Goal: Task Accomplishment & Management: Manage account settings

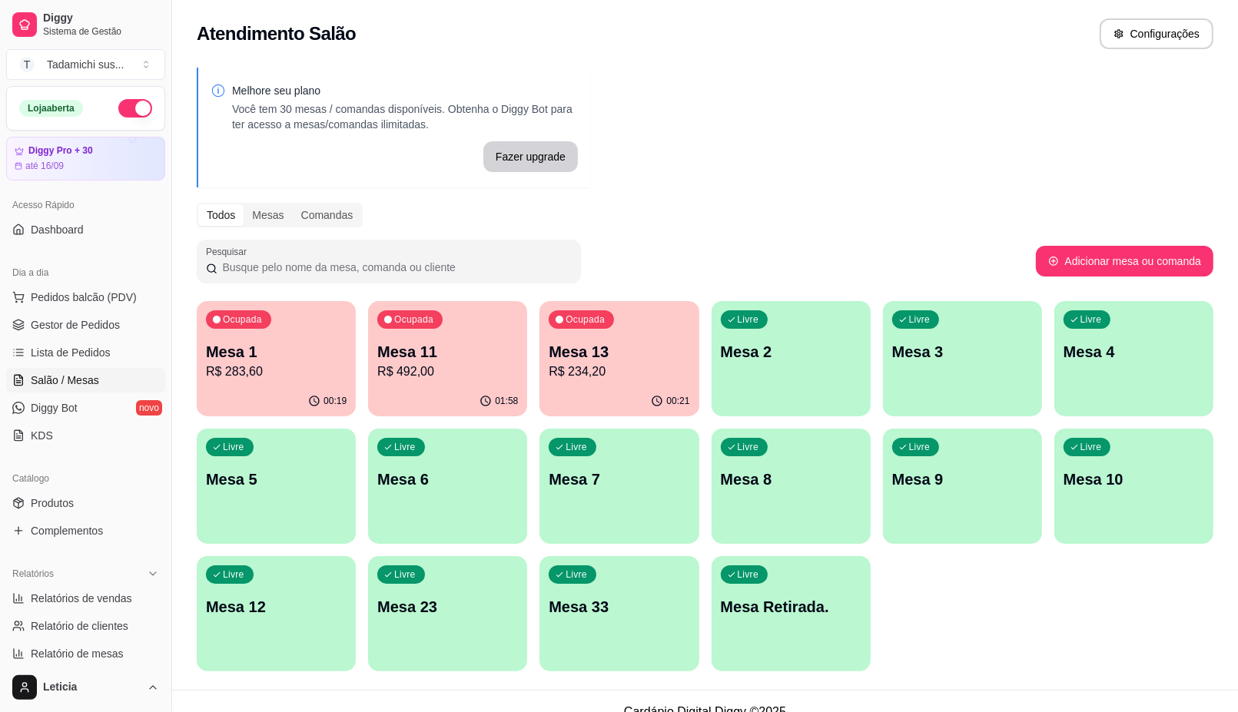
click at [406, 500] on div "Livre Mesa 6" at bounding box center [447, 477] width 159 height 97
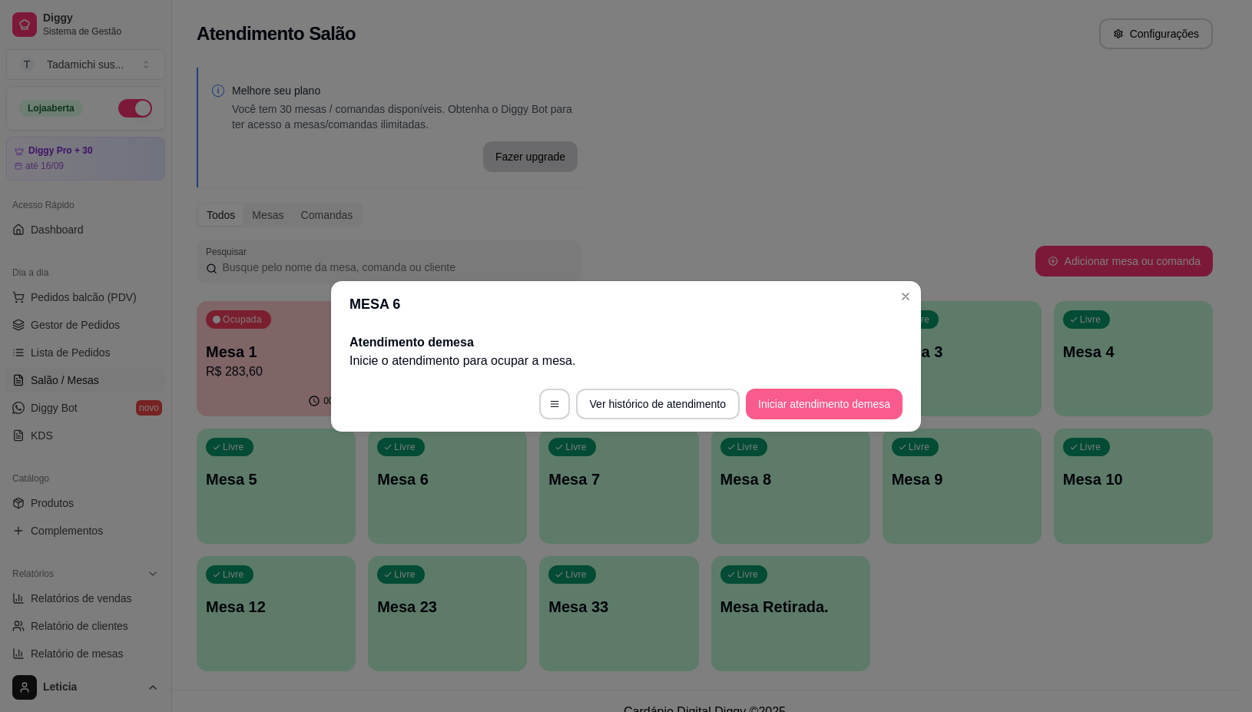
click at [840, 394] on button "Iniciar atendimento de mesa" at bounding box center [824, 404] width 157 height 31
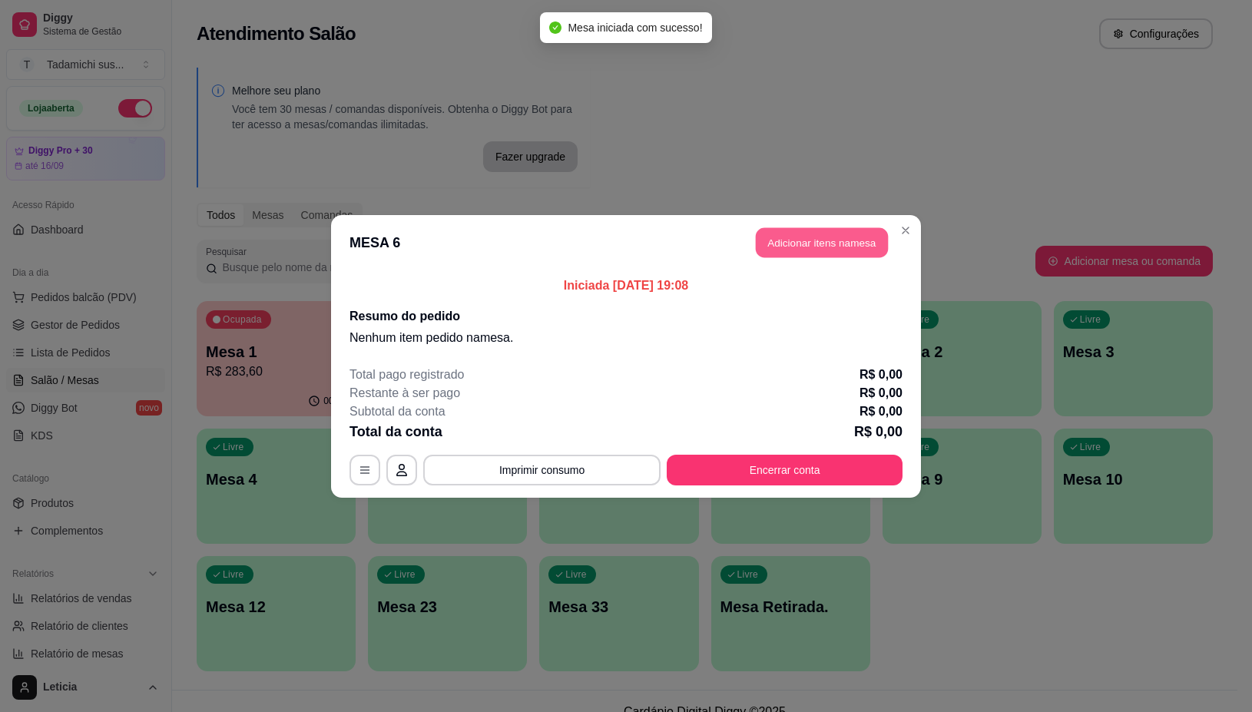
click at [821, 247] on button "Adicionar itens na mesa" at bounding box center [822, 242] width 132 height 30
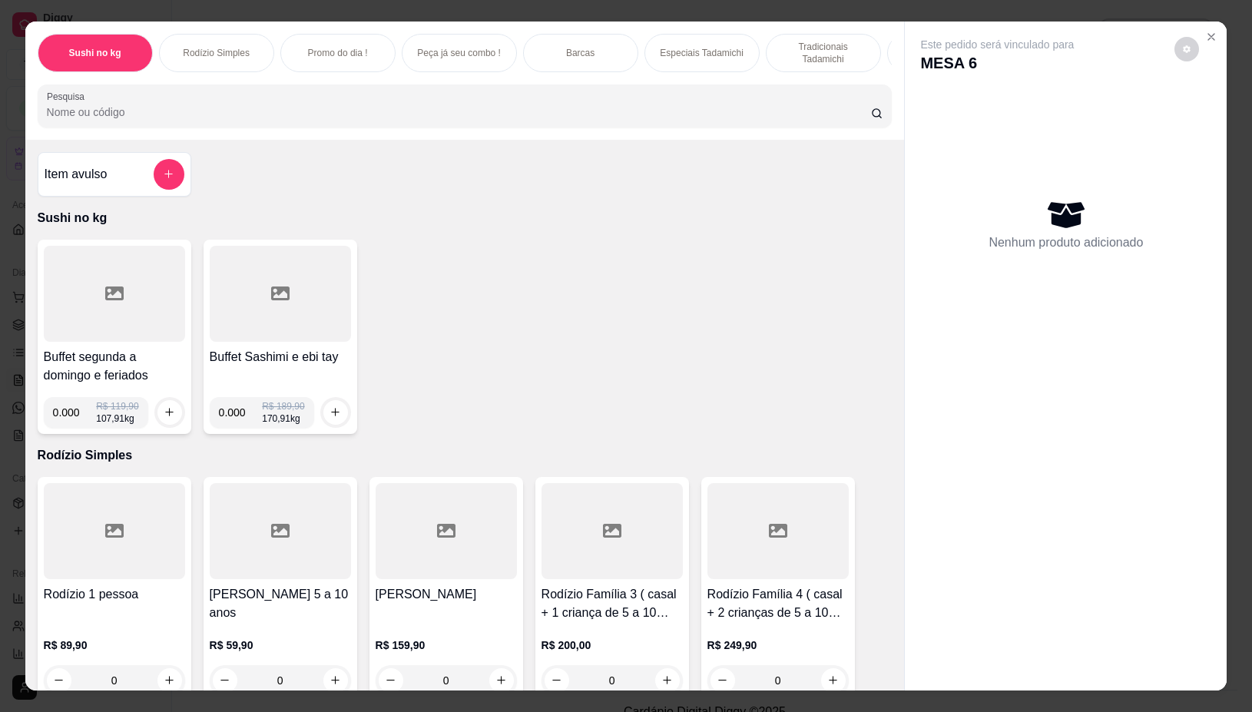
click at [140, 300] on div at bounding box center [114, 294] width 141 height 96
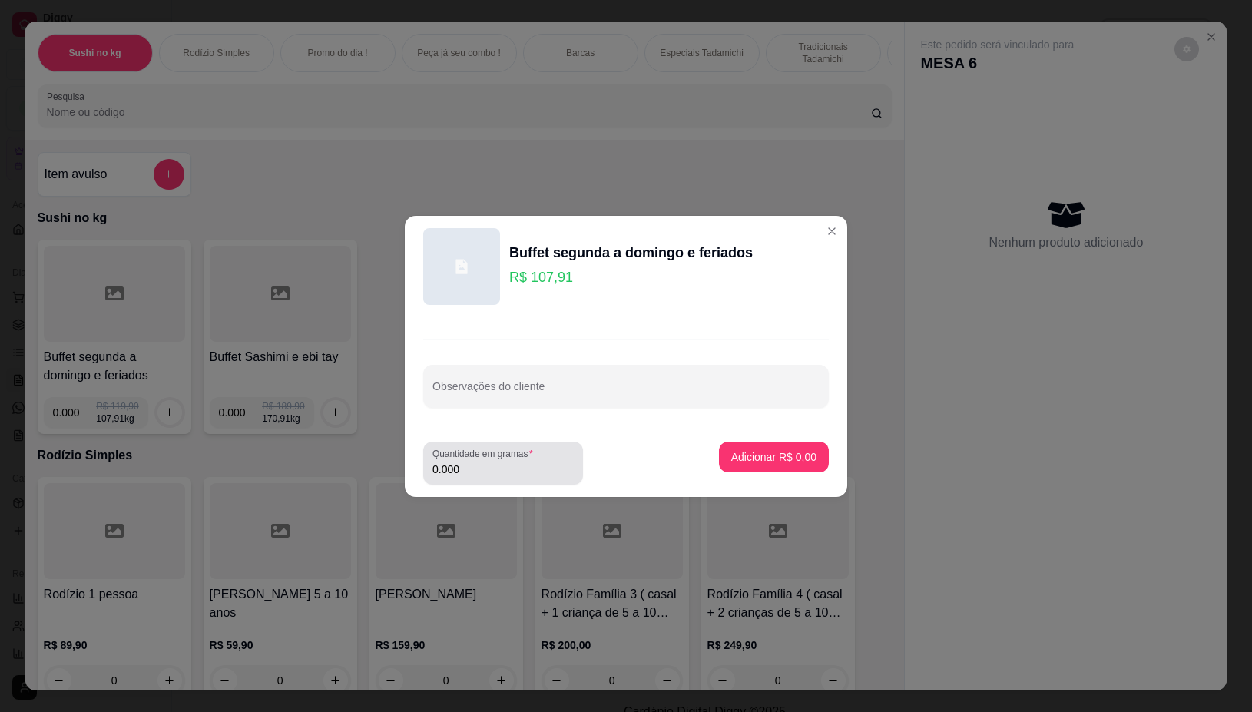
click at [461, 466] on input "0.000" at bounding box center [503, 469] width 141 height 15
type input "0.222"
click at [794, 465] on button "Adicionar R$ 23,96" at bounding box center [770, 457] width 113 height 30
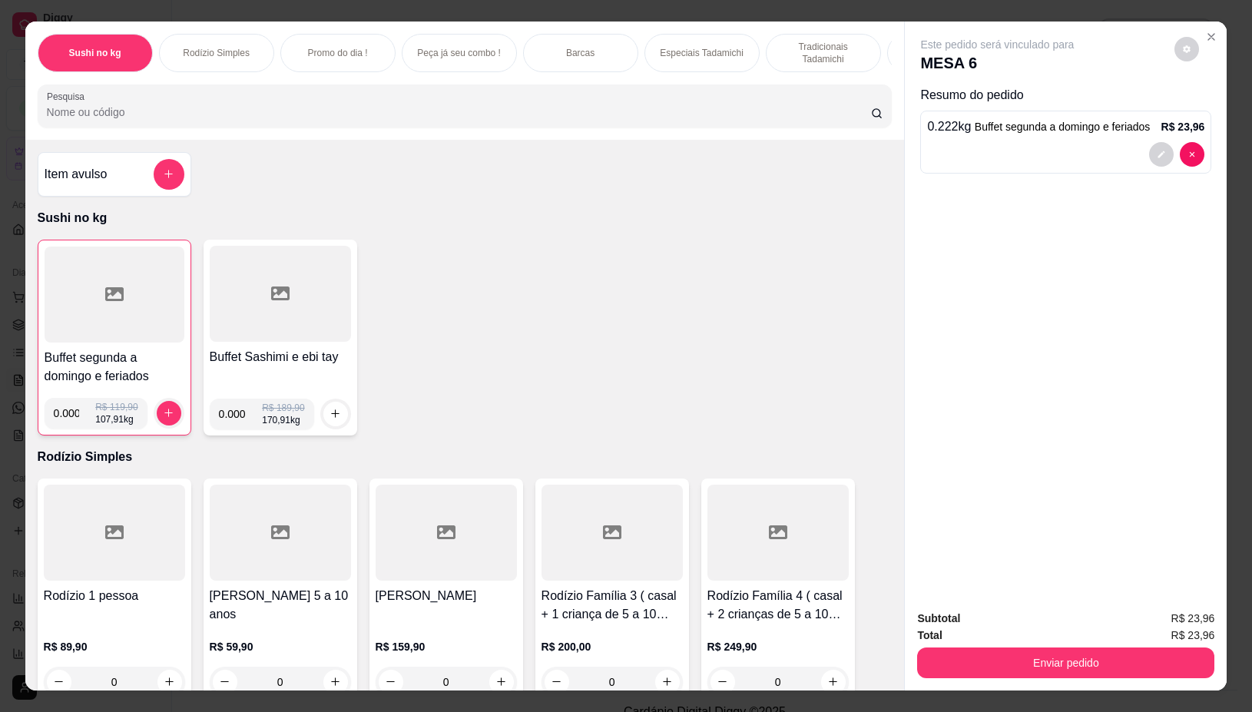
click at [121, 285] on div at bounding box center [115, 295] width 140 height 96
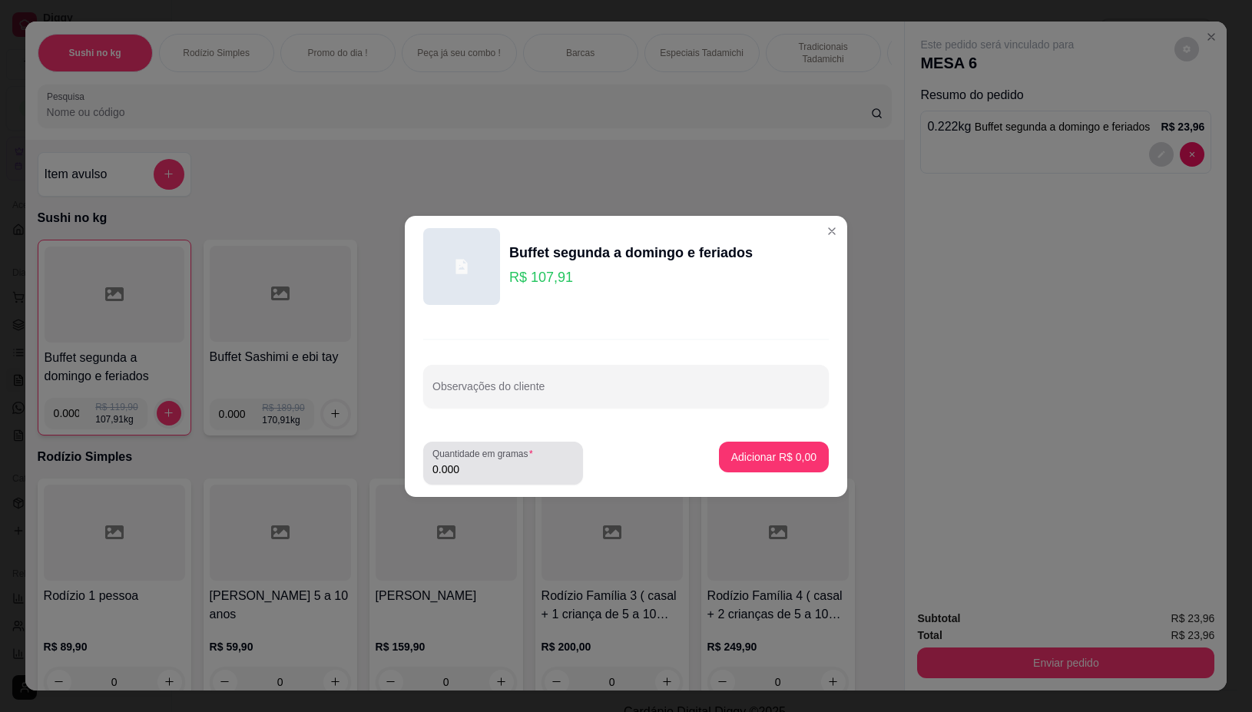
click at [505, 466] on input "0.000" at bounding box center [503, 469] width 141 height 15
type input "0.210"
click at [795, 449] on p "Adicionar R$ 22,66" at bounding box center [770, 456] width 91 height 15
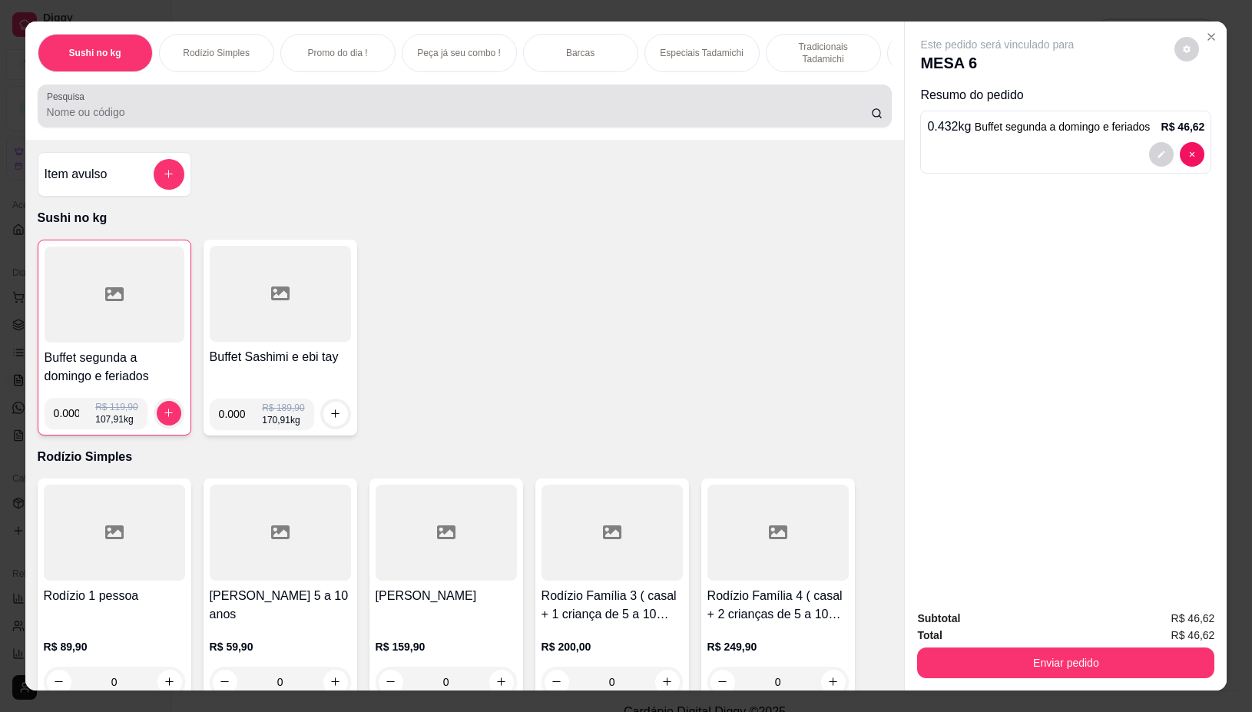
click at [555, 101] on div at bounding box center [465, 106] width 837 height 31
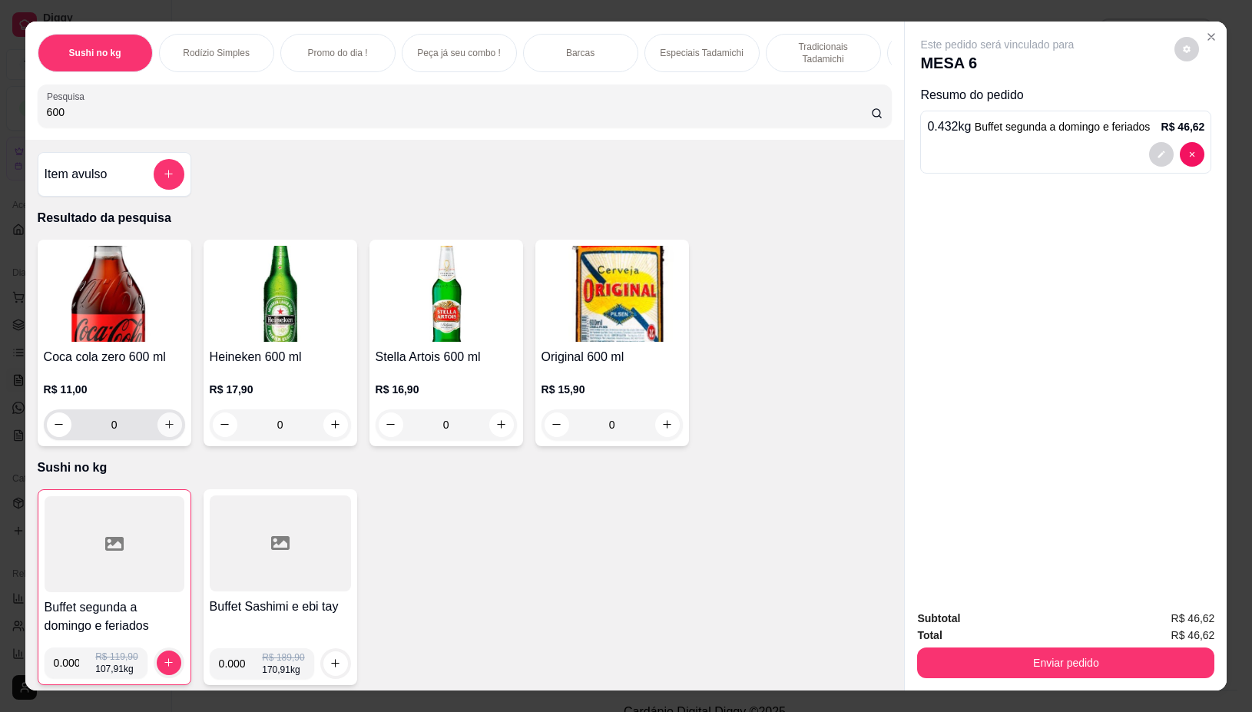
type input "600"
click at [160, 437] on button "increase-product-quantity" at bounding box center [169, 425] width 25 height 25
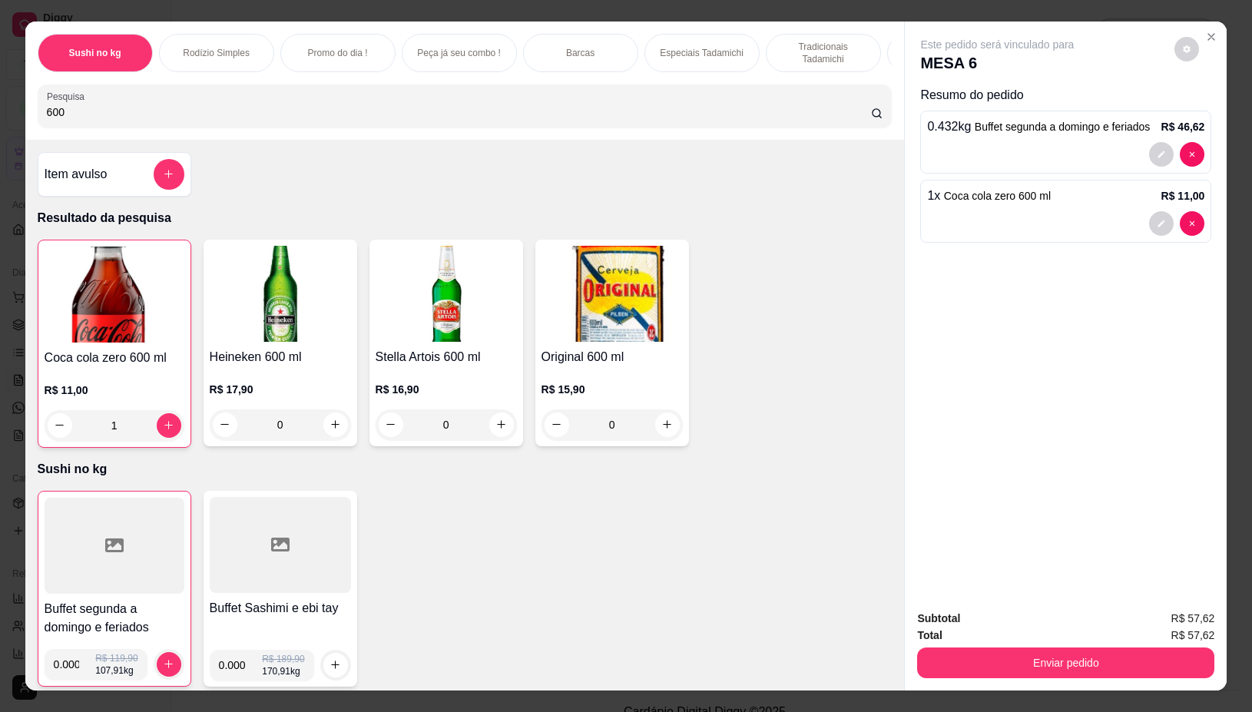
type input "1"
click at [1124, 658] on button "Enviar pedido" at bounding box center [1065, 663] width 297 height 31
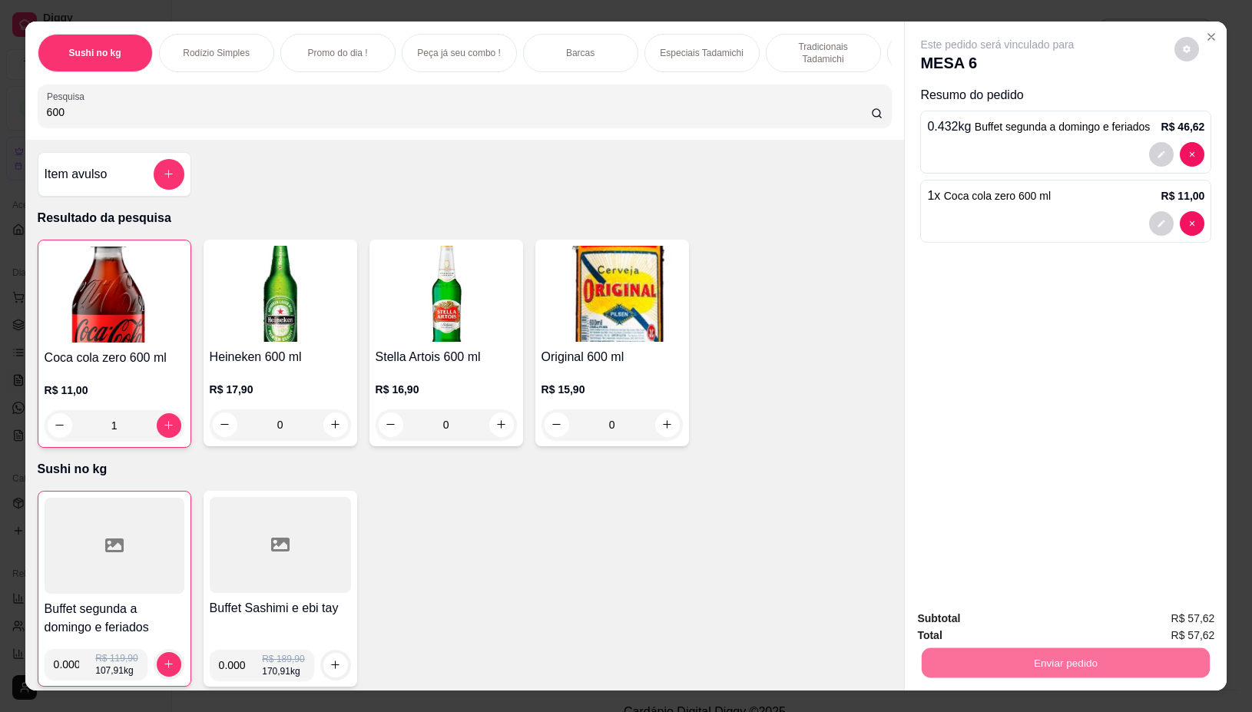
click at [1012, 615] on button "Não registrar e enviar pedido" at bounding box center [1014, 618] width 155 height 28
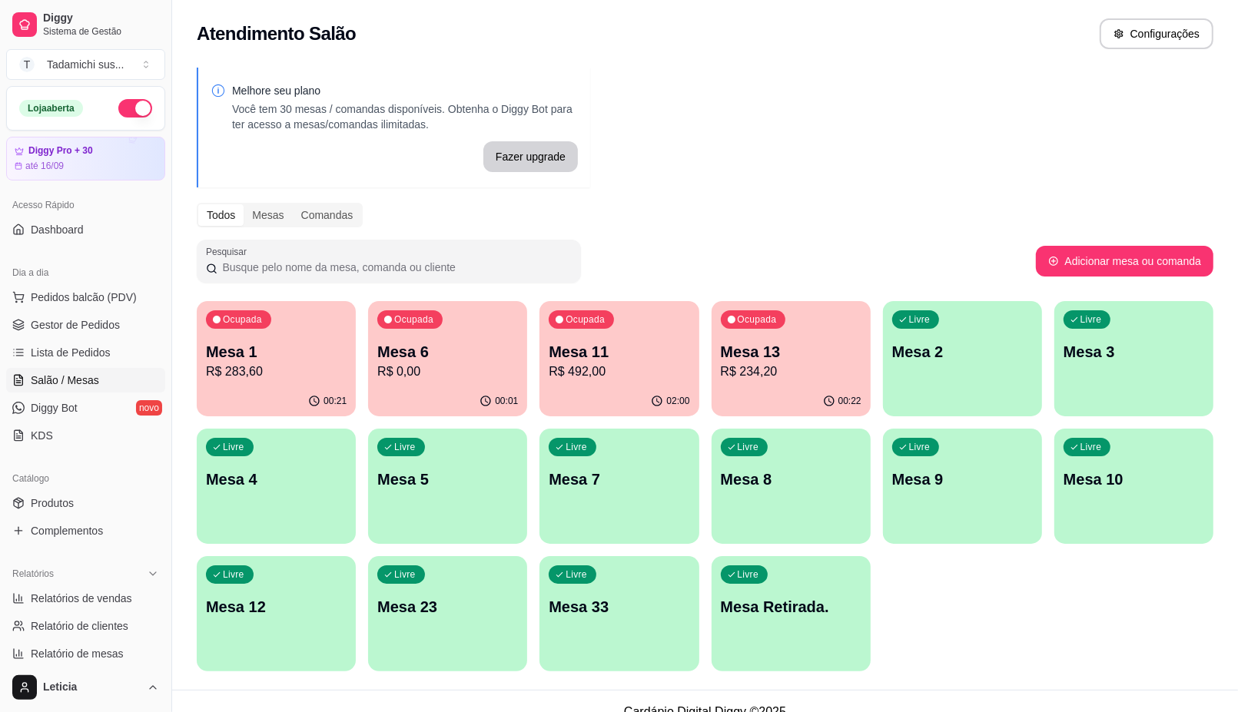
click at [814, 374] on p "R$ 234,20" at bounding box center [791, 372] width 141 height 18
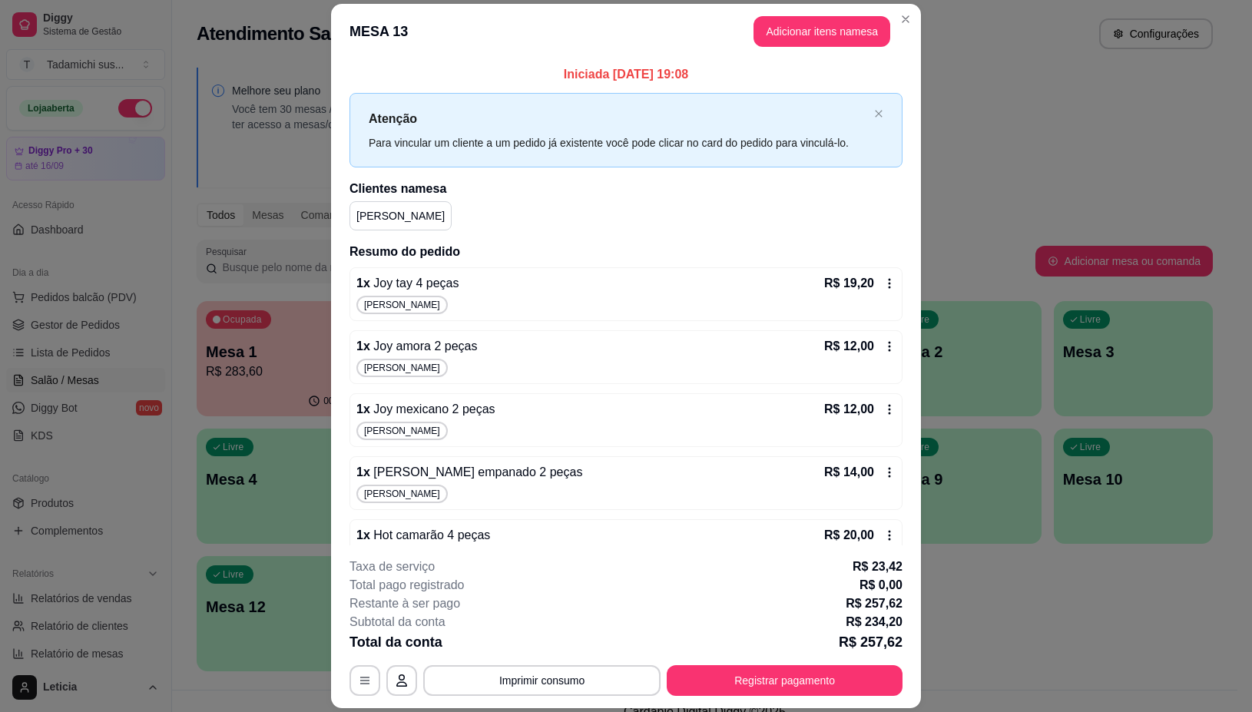
click at [884, 279] on icon at bounding box center [890, 283] width 12 height 12
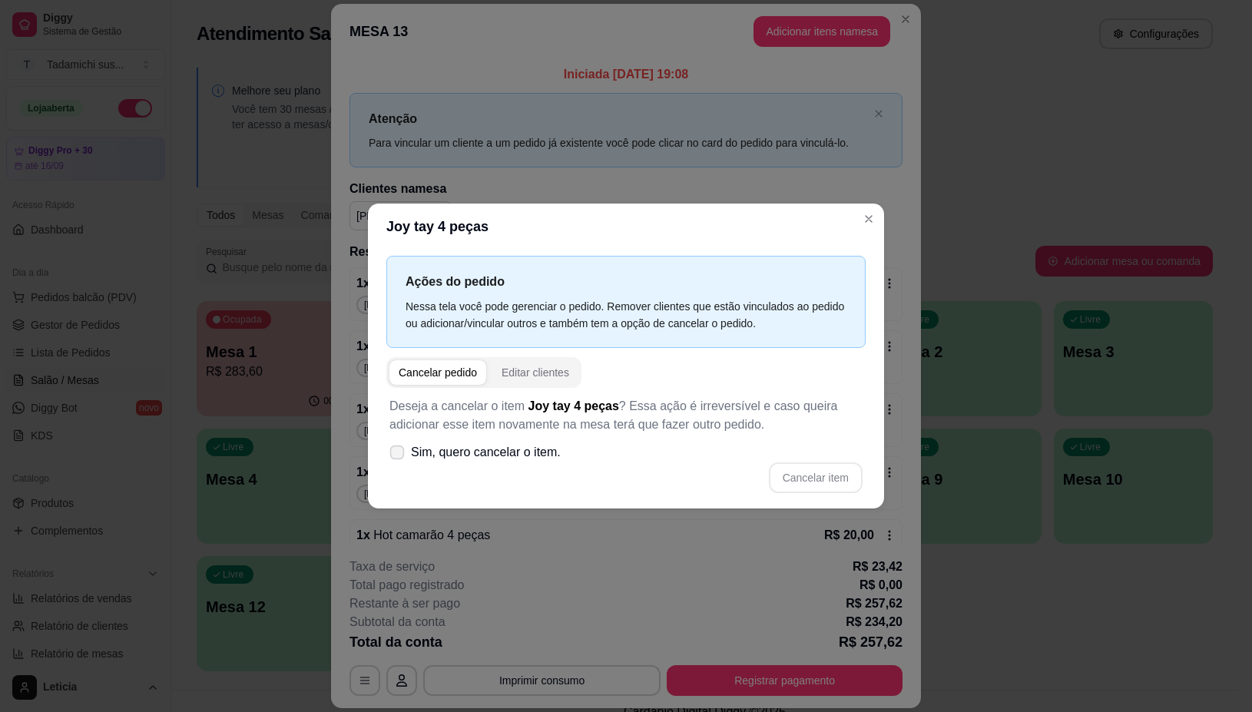
click at [396, 458] on span at bounding box center [397, 452] width 15 height 15
click at [396, 458] on input "Sim, quero cancelar o item." at bounding box center [394, 460] width 10 height 10
checkbox input "true"
click at [847, 481] on button "Cancelar item" at bounding box center [815, 478] width 91 height 30
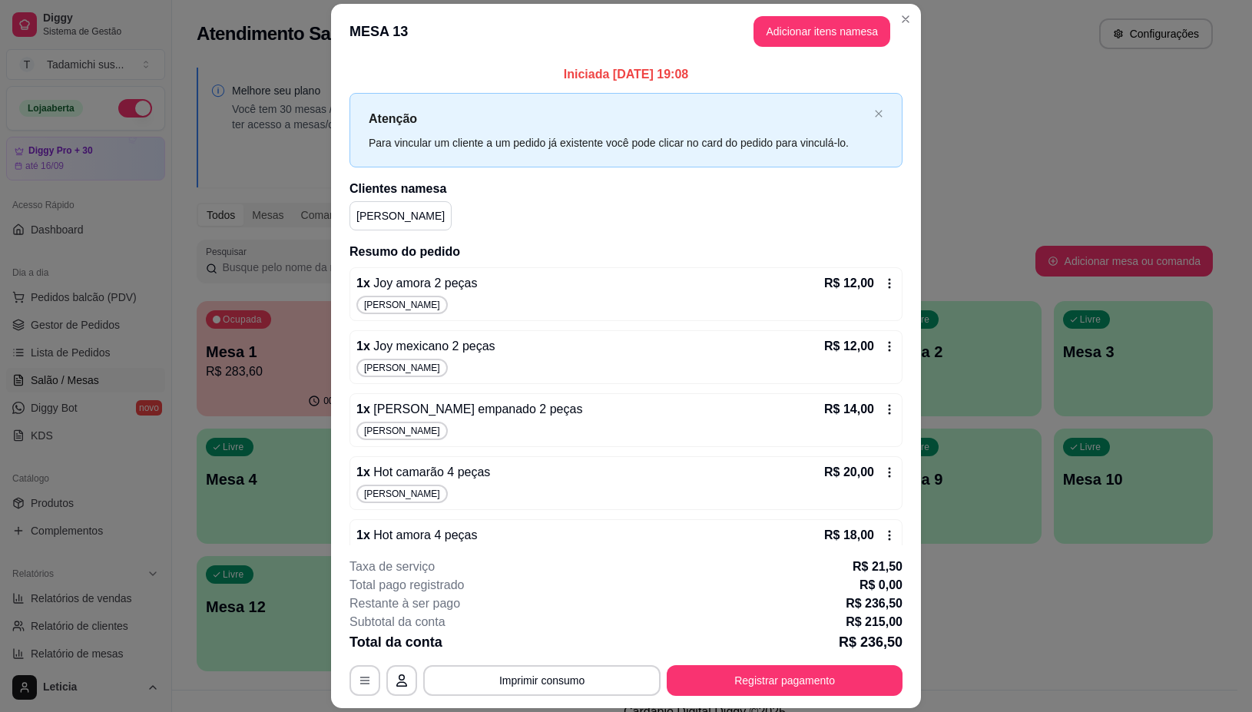
click at [884, 283] on icon at bounding box center [890, 283] width 12 height 12
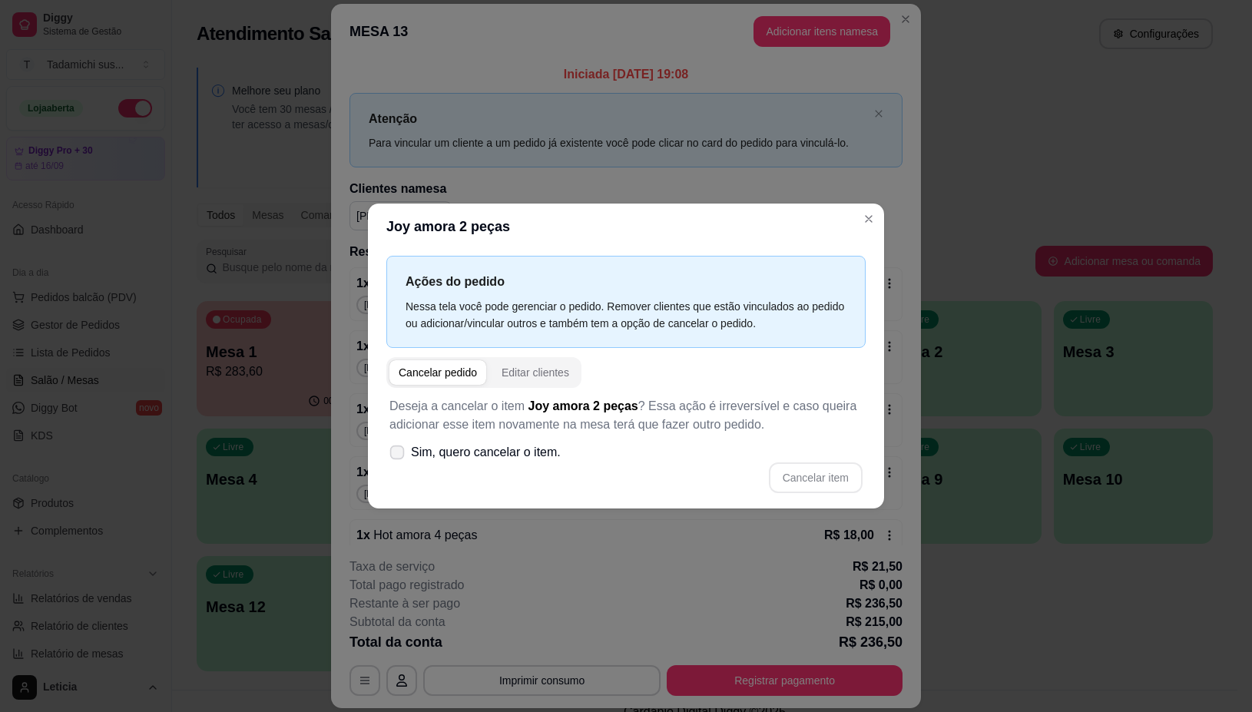
click at [397, 463] on label "Sim, quero cancelar o item." at bounding box center [475, 452] width 184 height 31
click at [397, 463] on input "Sim, quero cancelar o item." at bounding box center [394, 460] width 10 height 10
checkbox input "true"
click at [814, 472] on button "Cancelar item" at bounding box center [815, 478] width 91 height 30
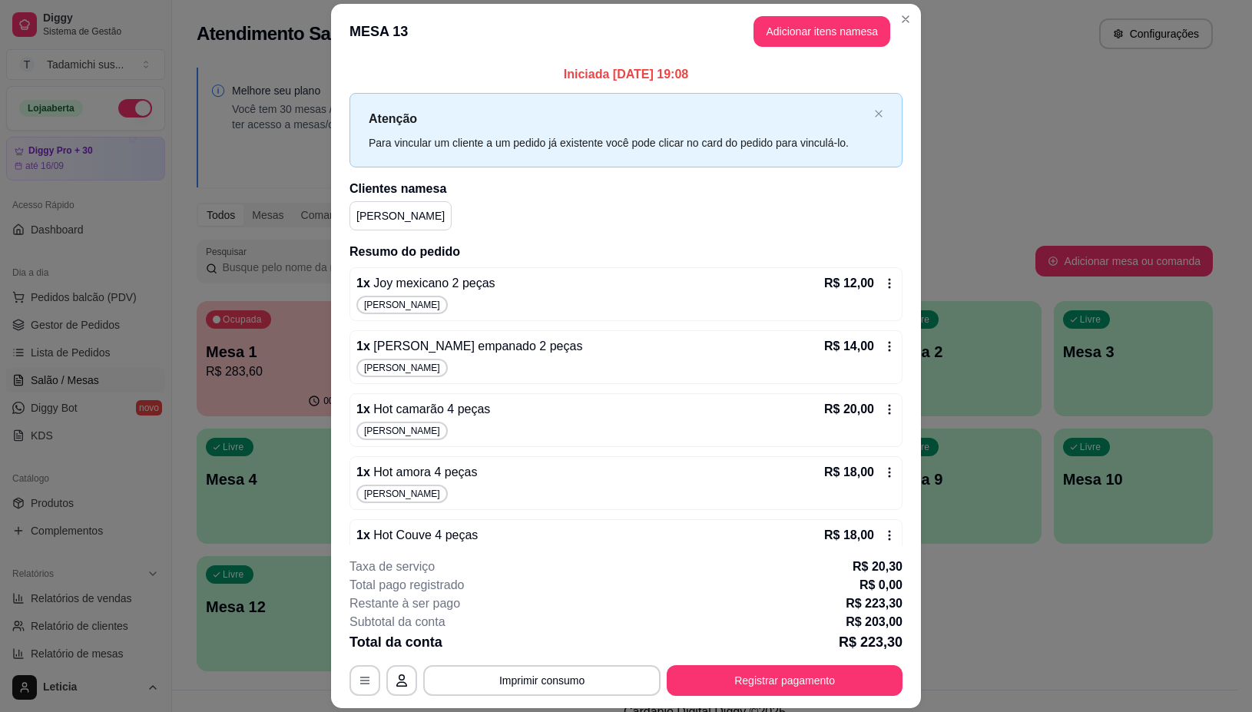
click at [870, 290] on div "R$ 12,00" at bounding box center [859, 283] width 71 height 18
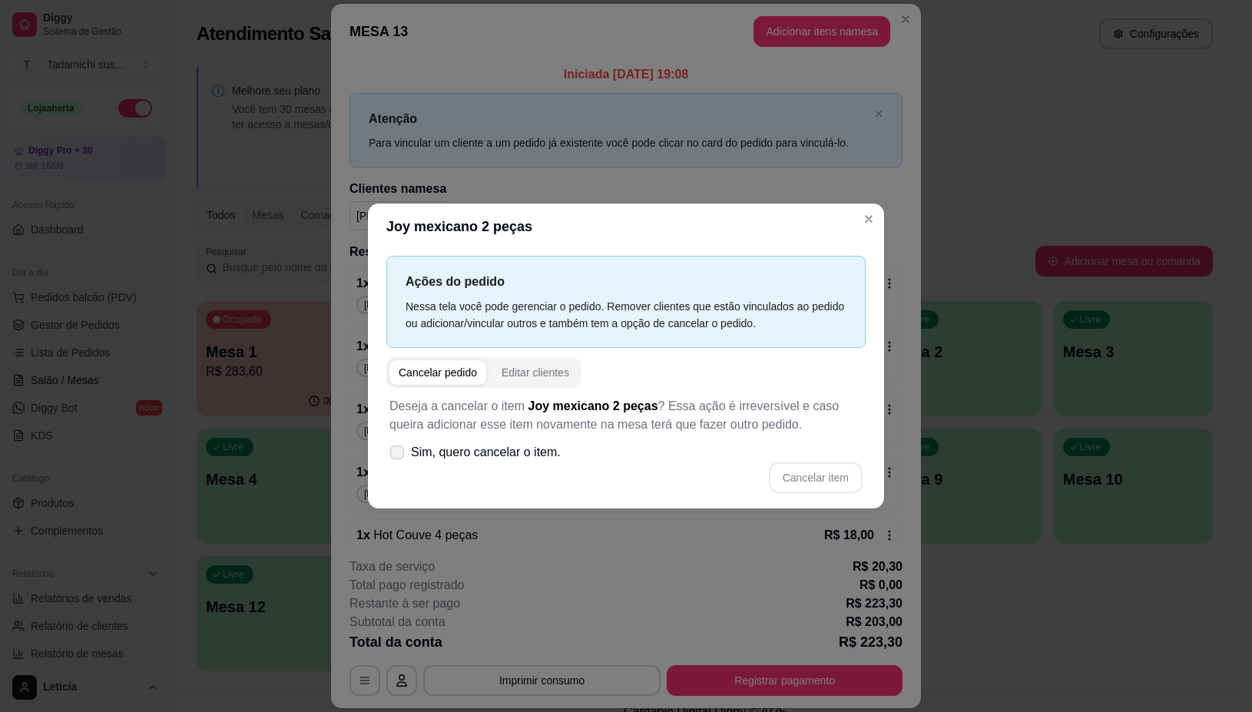
click at [402, 456] on icon at bounding box center [397, 452] width 12 height 8
click at [399, 457] on input "Sim, quero cancelar o item." at bounding box center [394, 460] width 10 height 10
checkbox input "true"
click at [827, 475] on button "Cancelar item" at bounding box center [816, 478] width 94 height 31
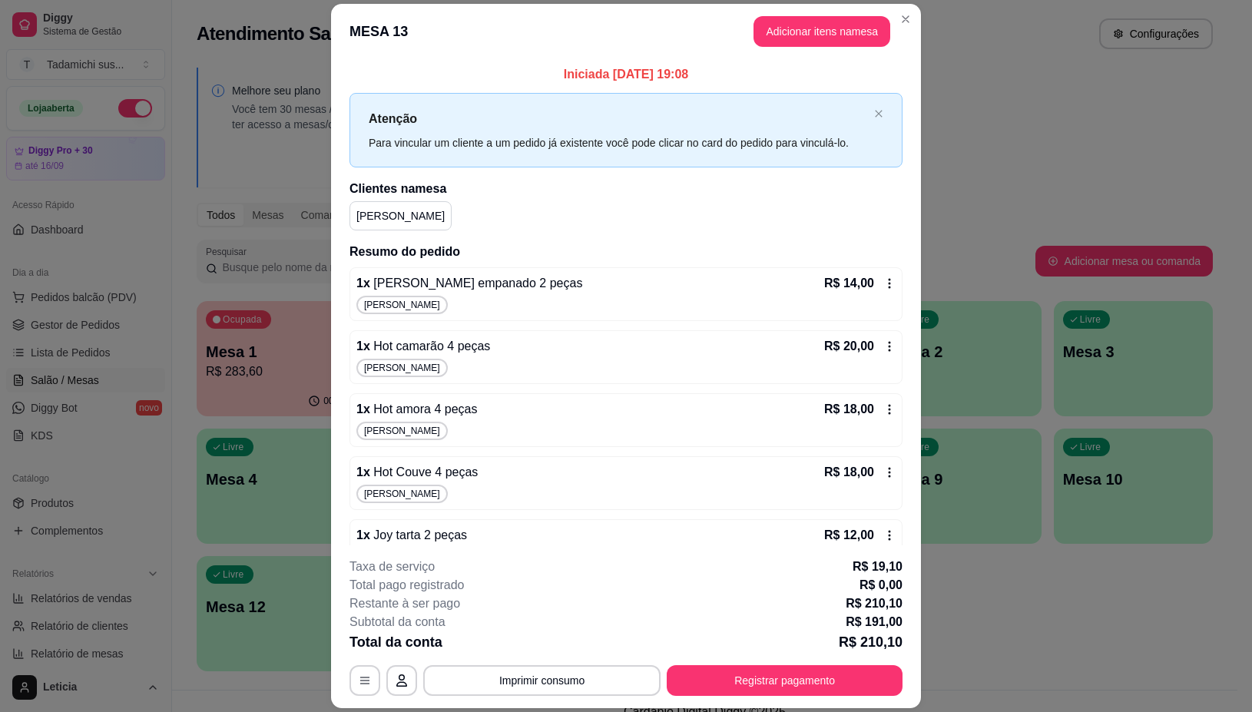
click at [889, 280] on icon at bounding box center [890, 283] width 2 height 10
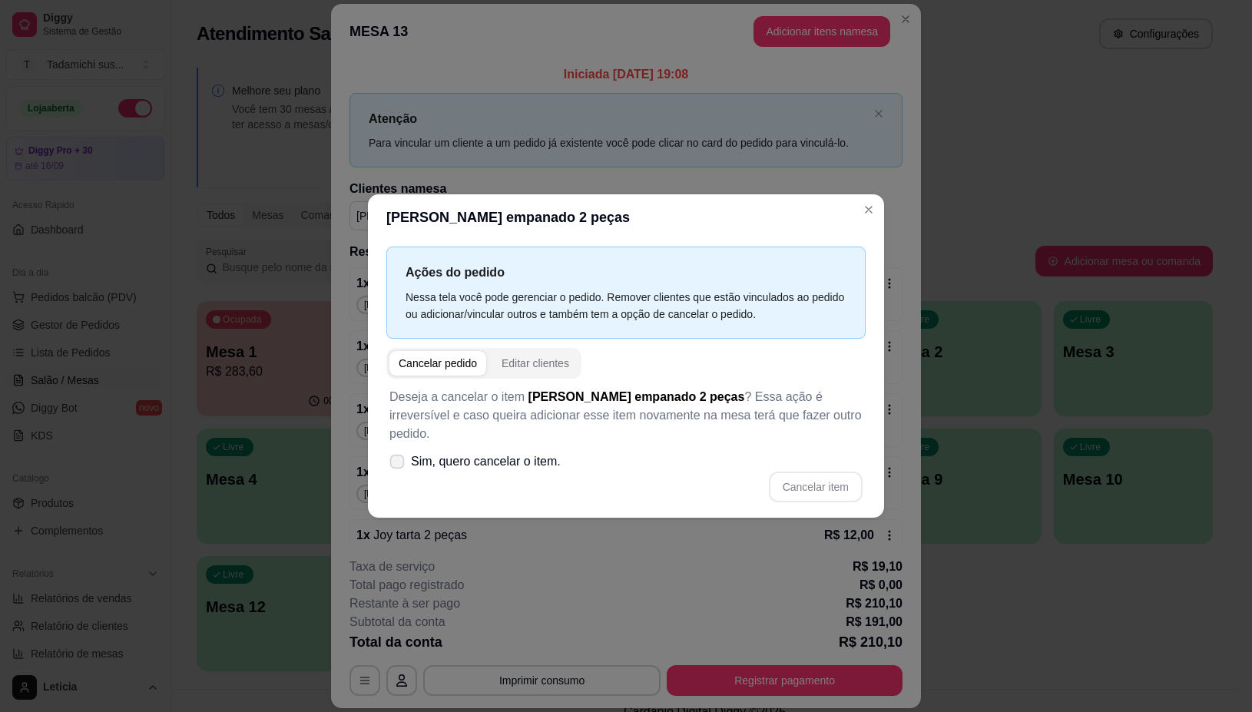
click at [405, 454] on label "Sim, quero cancelar o item." at bounding box center [475, 461] width 184 height 31
click at [399, 464] on input "Sim, quero cancelar o item." at bounding box center [394, 469] width 10 height 10
checkbox input "true"
click at [840, 472] on button "Cancelar item" at bounding box center [816, 487] width 94 height 31
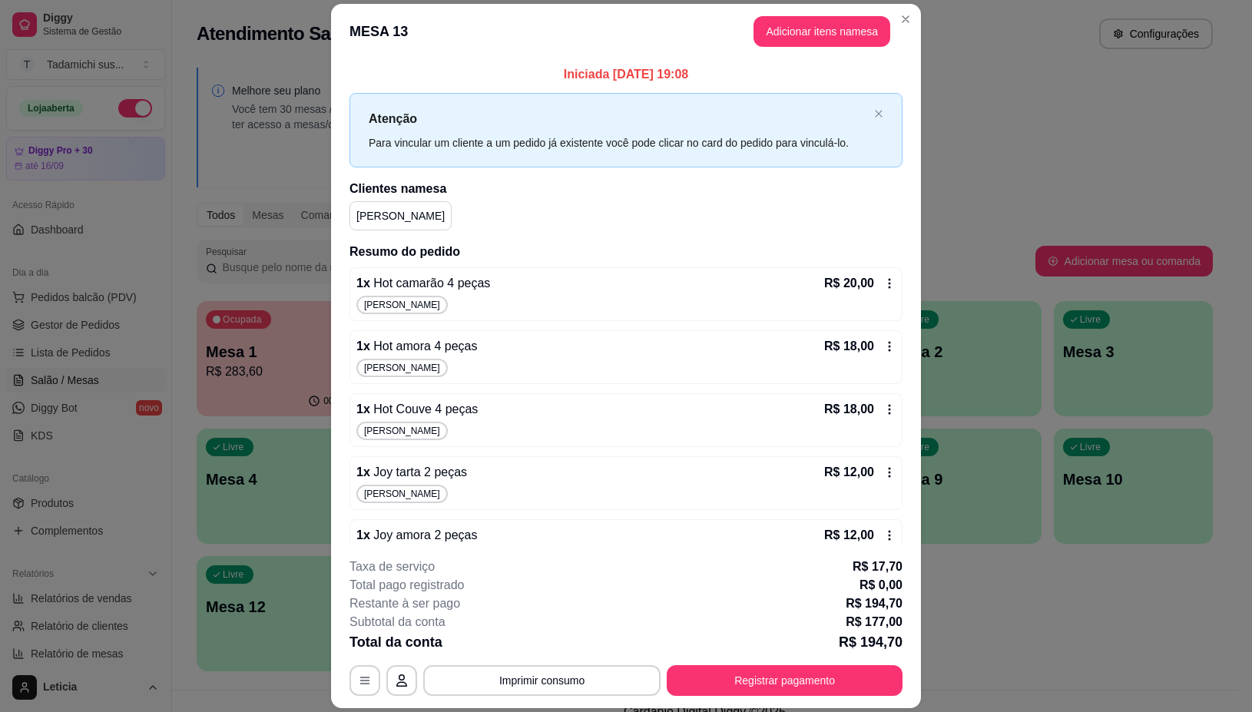
click at [884, 287] on icon at bounding box center [890, 283] width 12 height 12
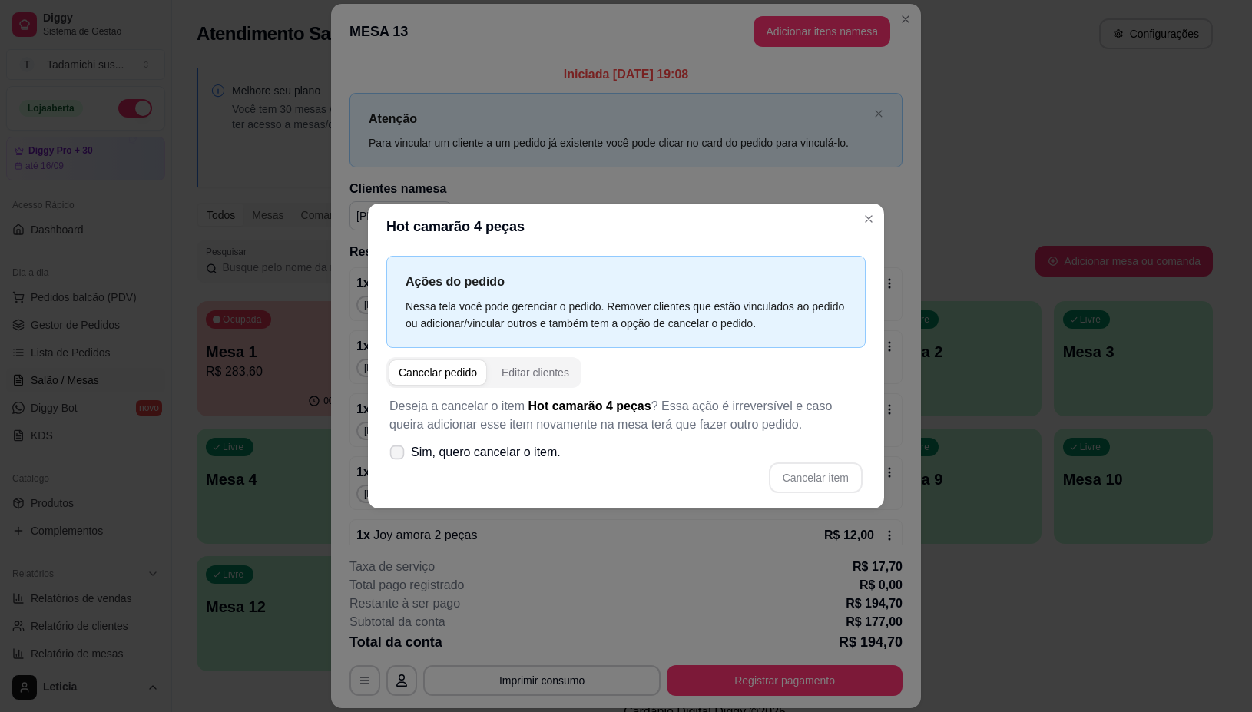
click at [400, 456] on icon at bounding box center [397, 452] width 12 height 8
click at [399, 457] on input "Sim, quero cancelar o item." at bounding box center [394, 460] width 10 height 10
checkbox input "true"
click at [824, 489] on button "Cancelar item" at bounding box center [815, 478] width 91 height 30
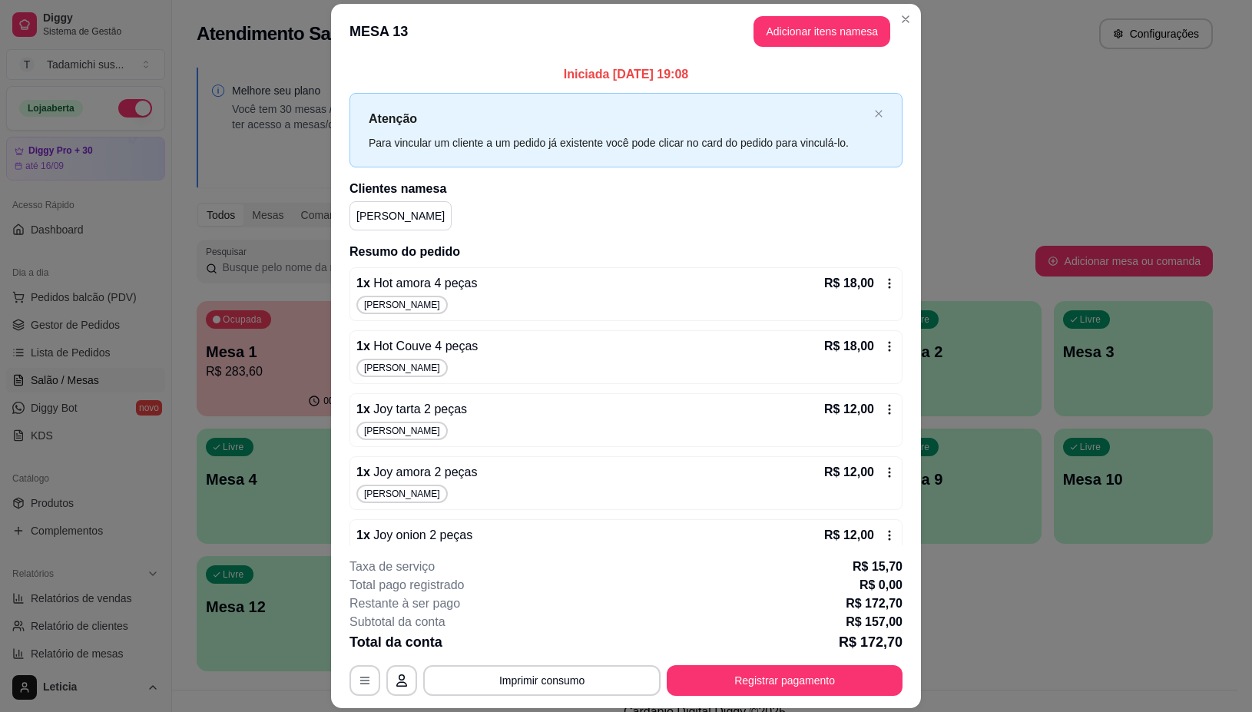
click at [884, 278] on icon at bounding box center [890, 283] width 12 height 12
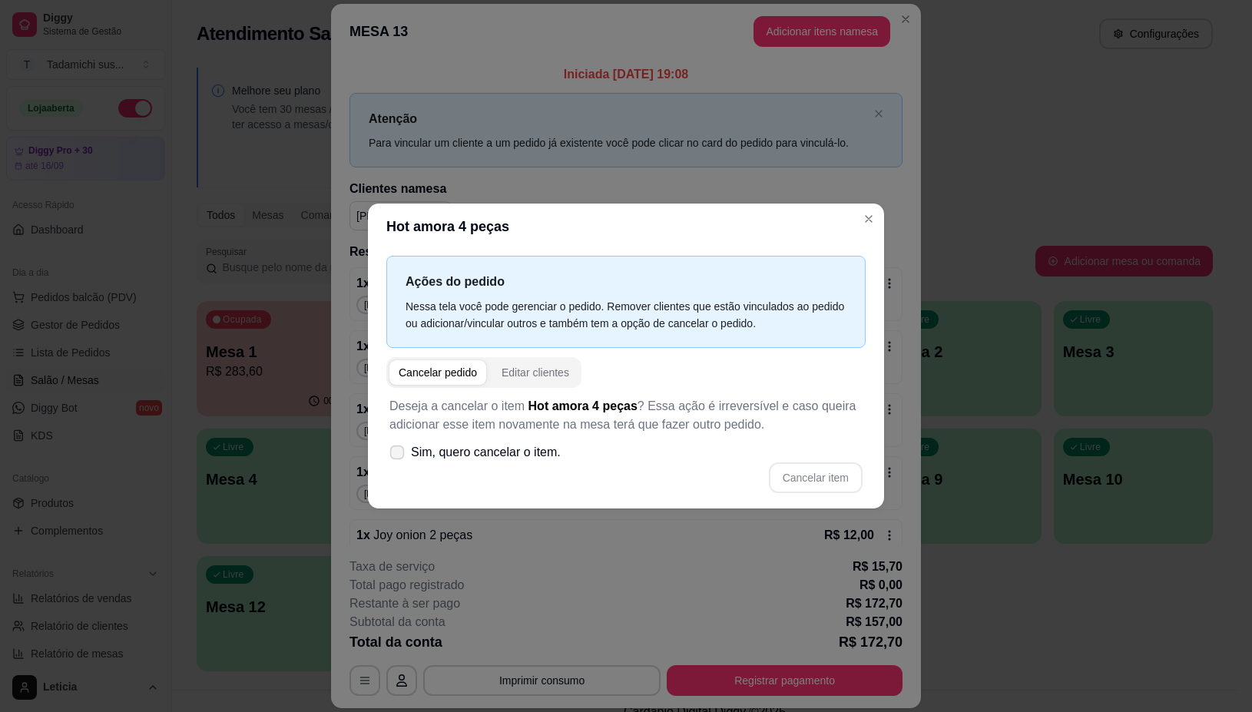
click at [397, 453] on icon at bounding box center [397, 452] width 12 height 8
click at [397, 455] on input "Sim, quero cancelar o item." at bounding box center [394, 460] width 10 height 10
checkbox input "true"
click at [830, 476] on button "Cancelar item" at bounding box center [816, 478] width 94 height 31
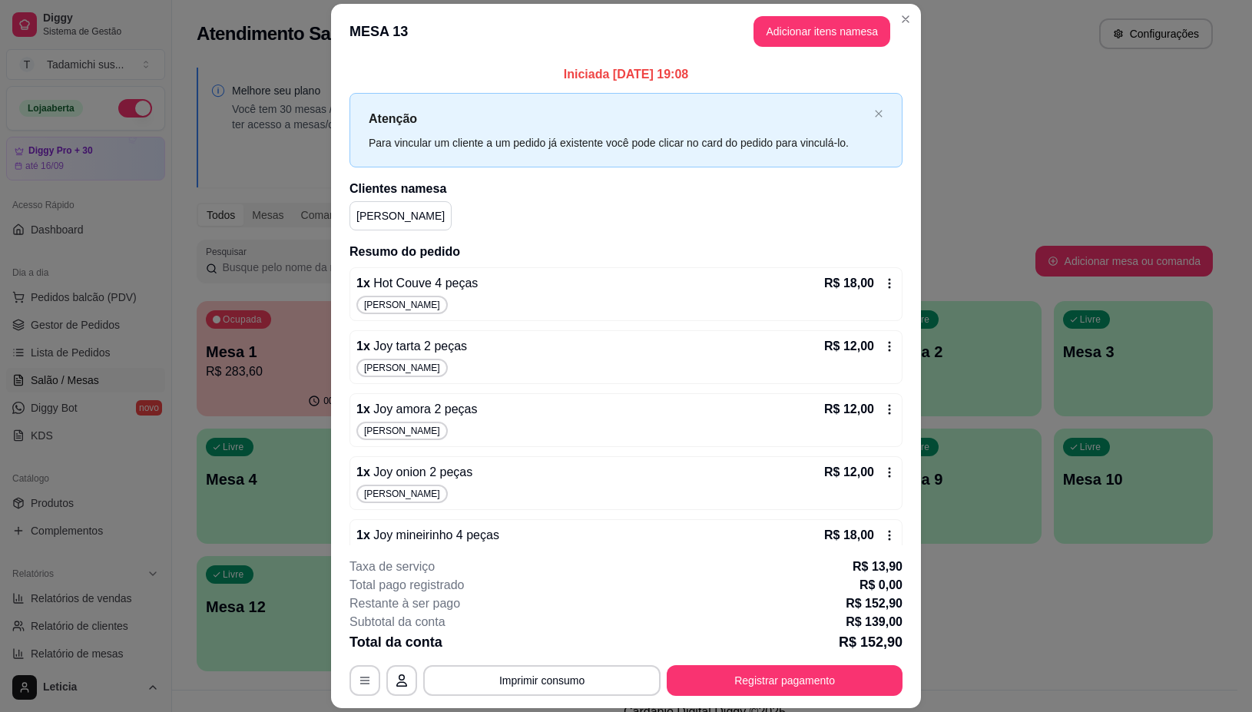
click at [884, 286] on icon at bounding box center [890, 283] width 12 height 12
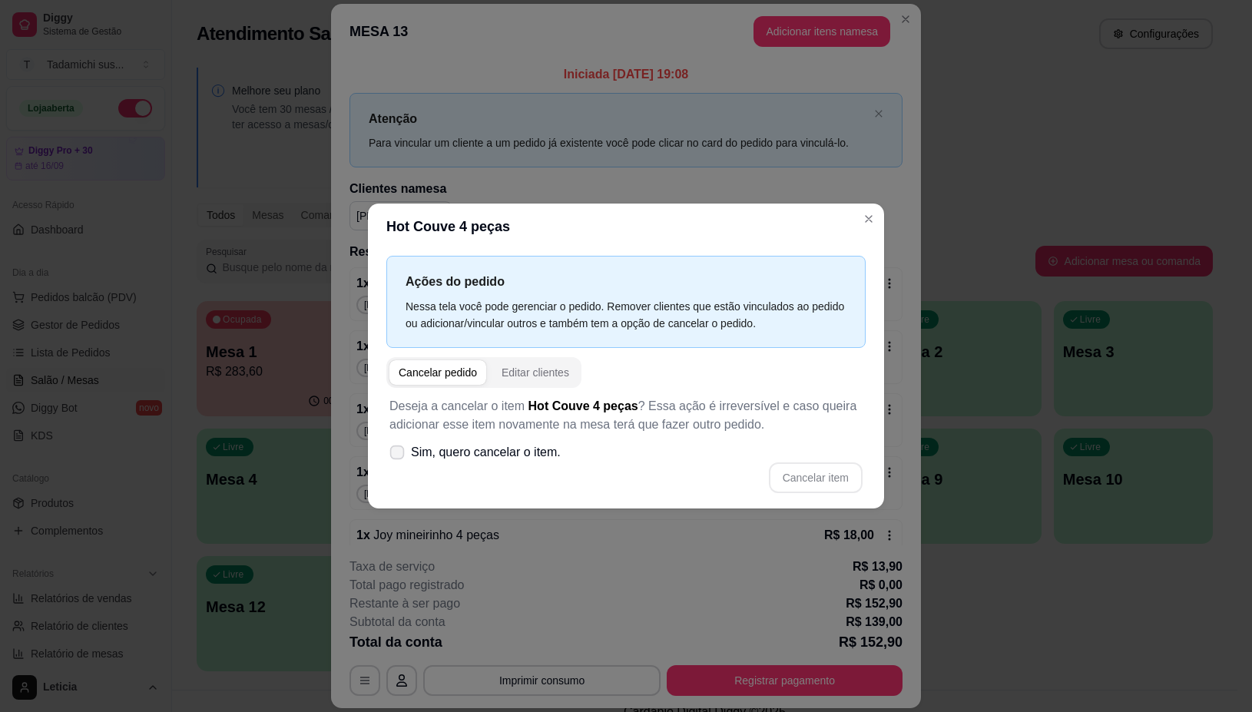
click at [391, 456] on icon at bounding box center [397, 452] width 12 height 8
click at [390, 456] on input "Sim, quero cancelar o item." at bounding box center [394, 460] width 10 height 10
checkbox input "true"
click at [804, 473] on button "Cancelar item" at bounding box center [816, 478] width 94 height 31
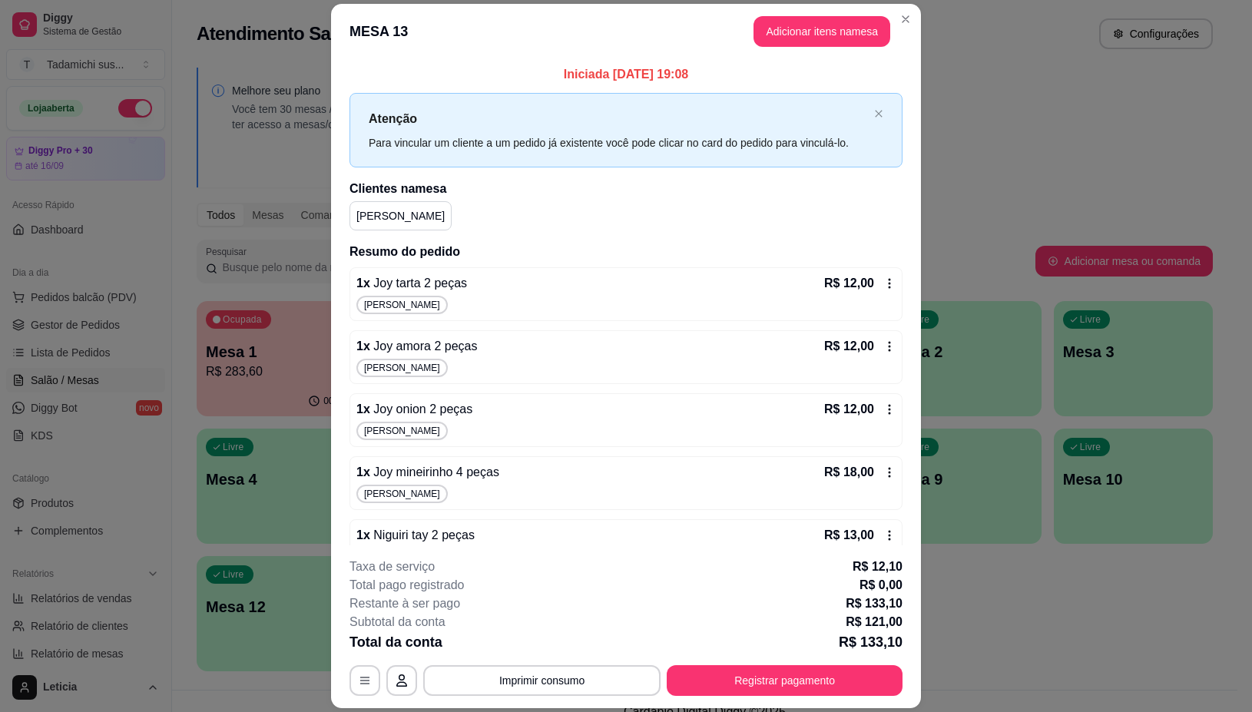
click at [884, 280] on icon at bounding box center [890, 283] width 12 height 12
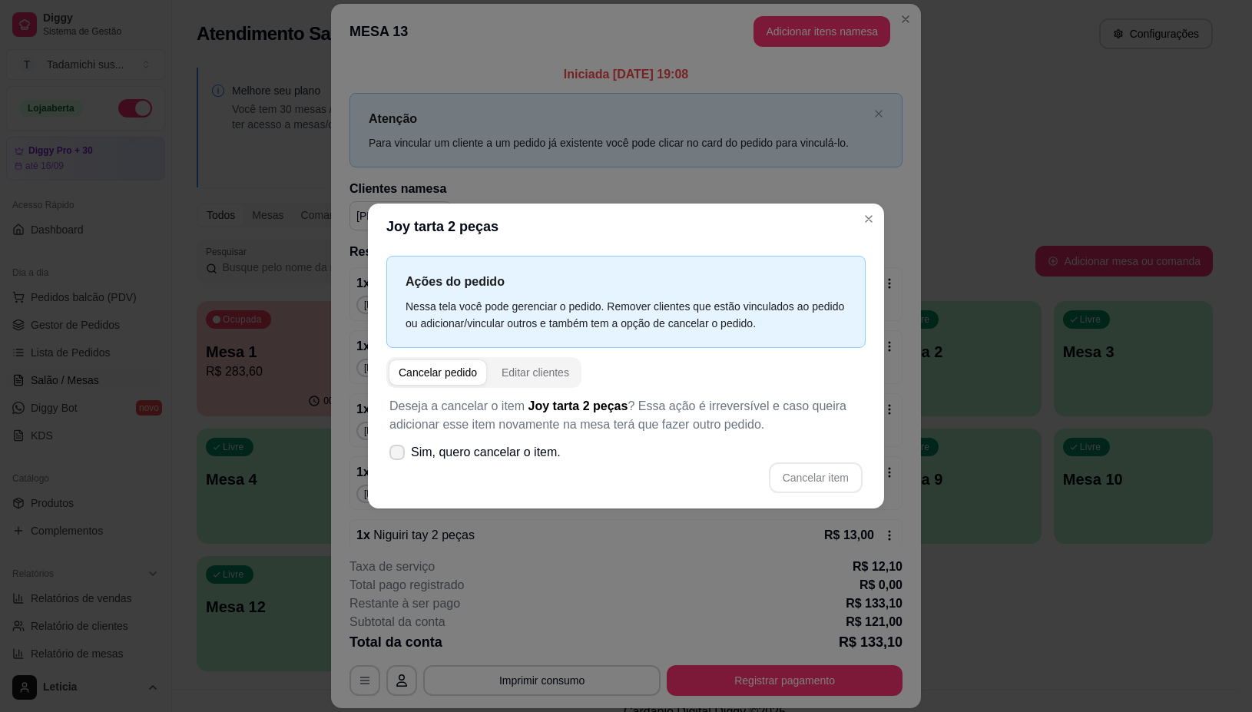
click at [401, 454] on icon at bounding box center [397, 452] width 12 height 9
click at [399, 455] on input "Sim, quero cancelar o item." at bounding box center [394, 460] width 10 height 10
checkbox input "true"
click at [796, 477] on button "Cancelar item" at bounding box center [816, 478] width 94 height 31
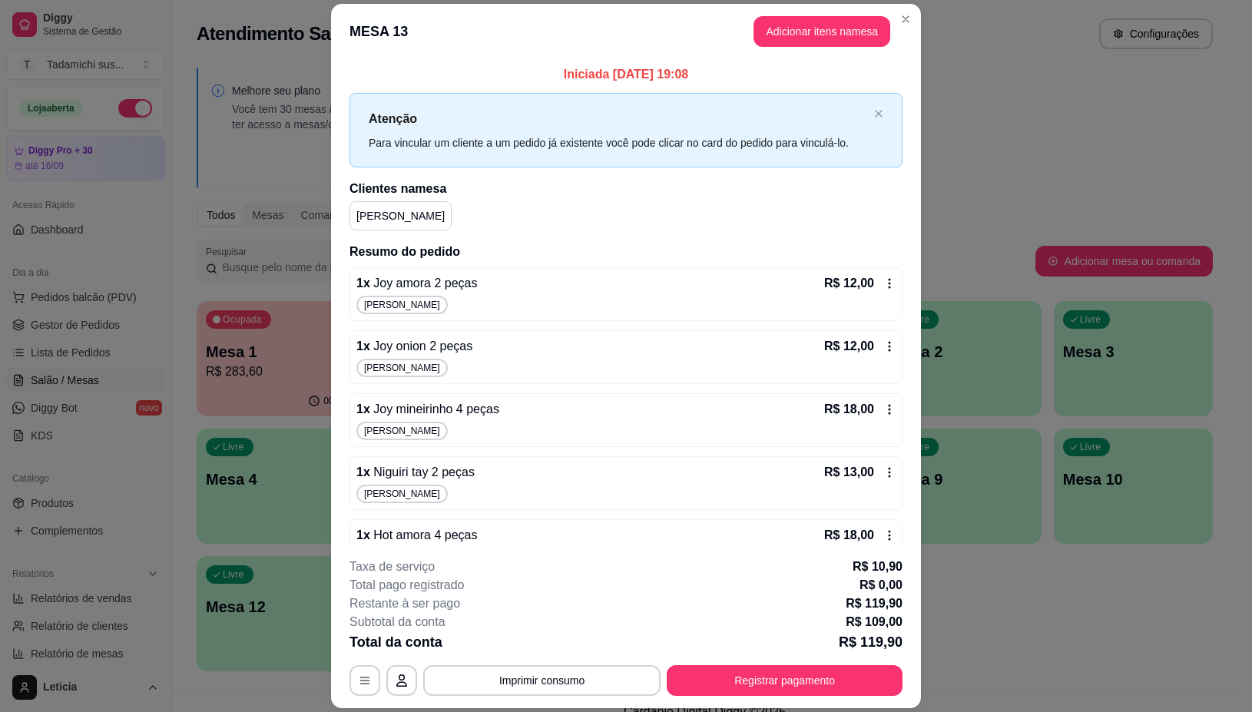
click at [889, 287] on icon at bounding box center [890, 283] width 2 height 10
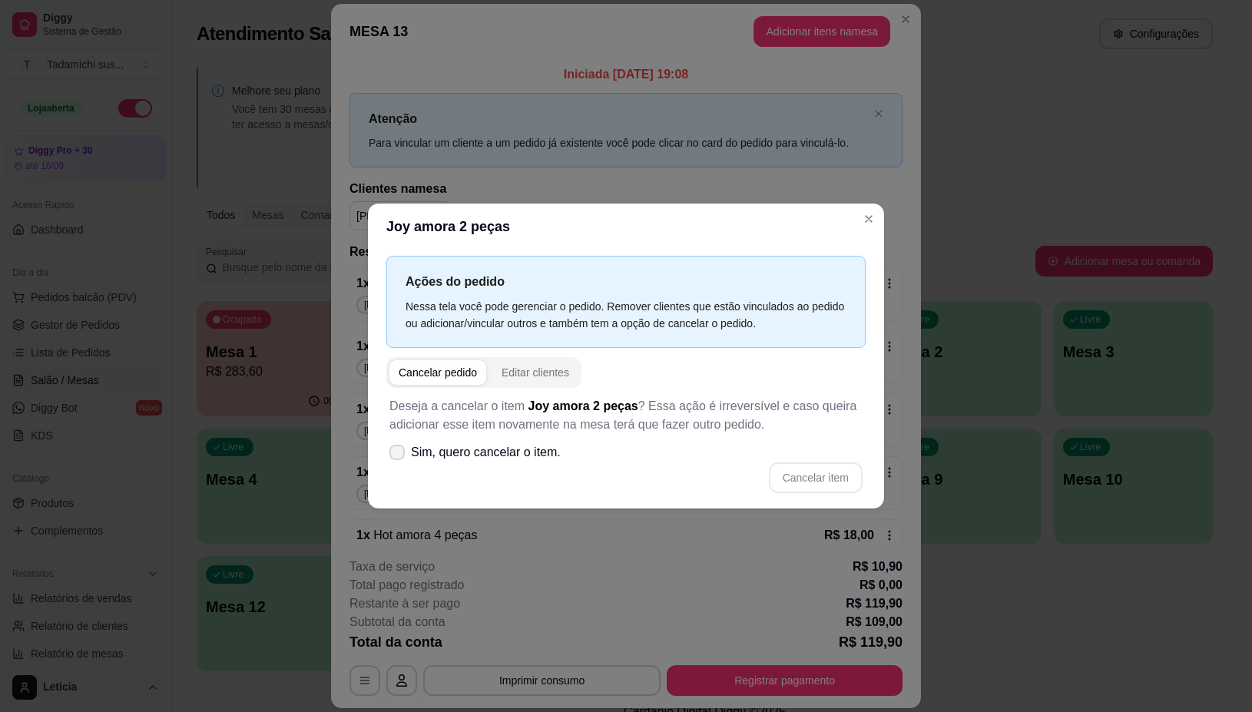
click at [404, 452] on span at bounding box center [397, 452] width 15 height 15
click at [399, 455] on input "Sim, quero cancelar o item." at bounding box center [394, 460] width 10 height 10
checkbox input "true"
click at [819, 480] on button "Cancelar item" at bounding box center [815, 478] width 91 height 30
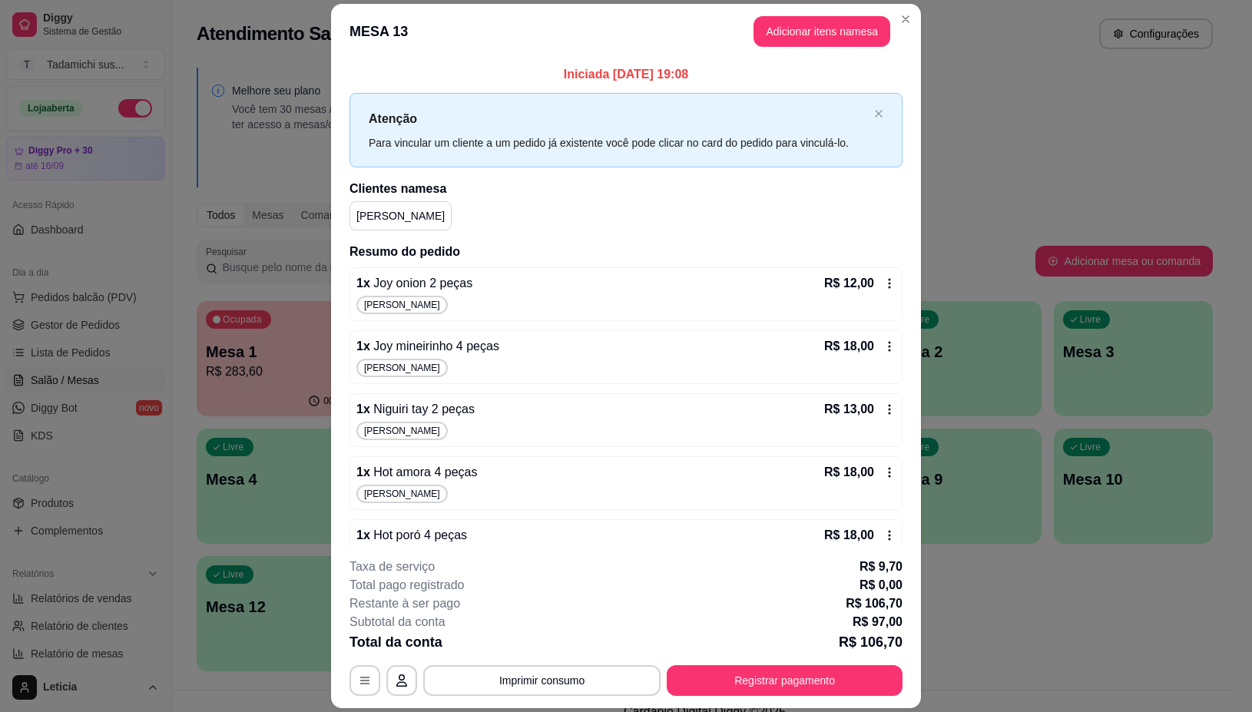
click at [884, 286] on icon at bounding box center [890, 283] width 12 height 12
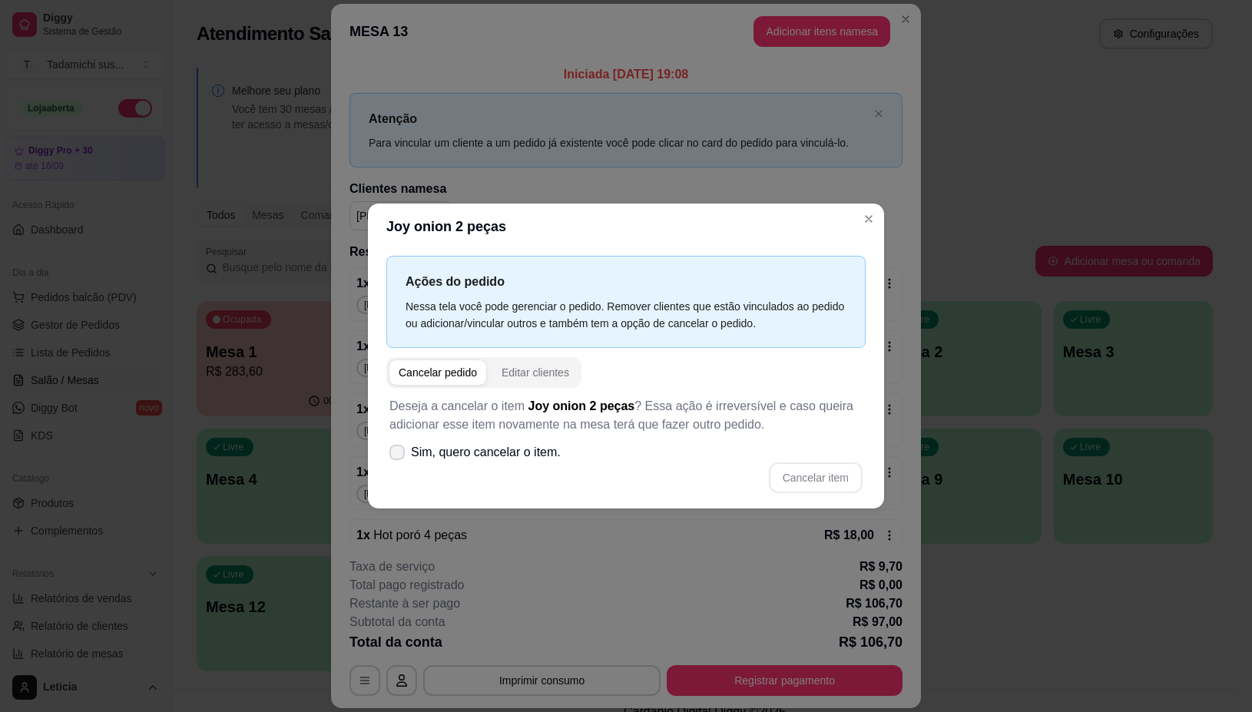
click at [402, 453] on icon at bounding box center [397, 452] width 12 height 9
click at [399, 455] on input "Sim, quero cancelar o item." at bounding box center [394, 460] width 10 height 10
checkbox input "true"
click at [821, 489] on button "Cancelar item" at bounding box center [816, 478] width 94 height 31
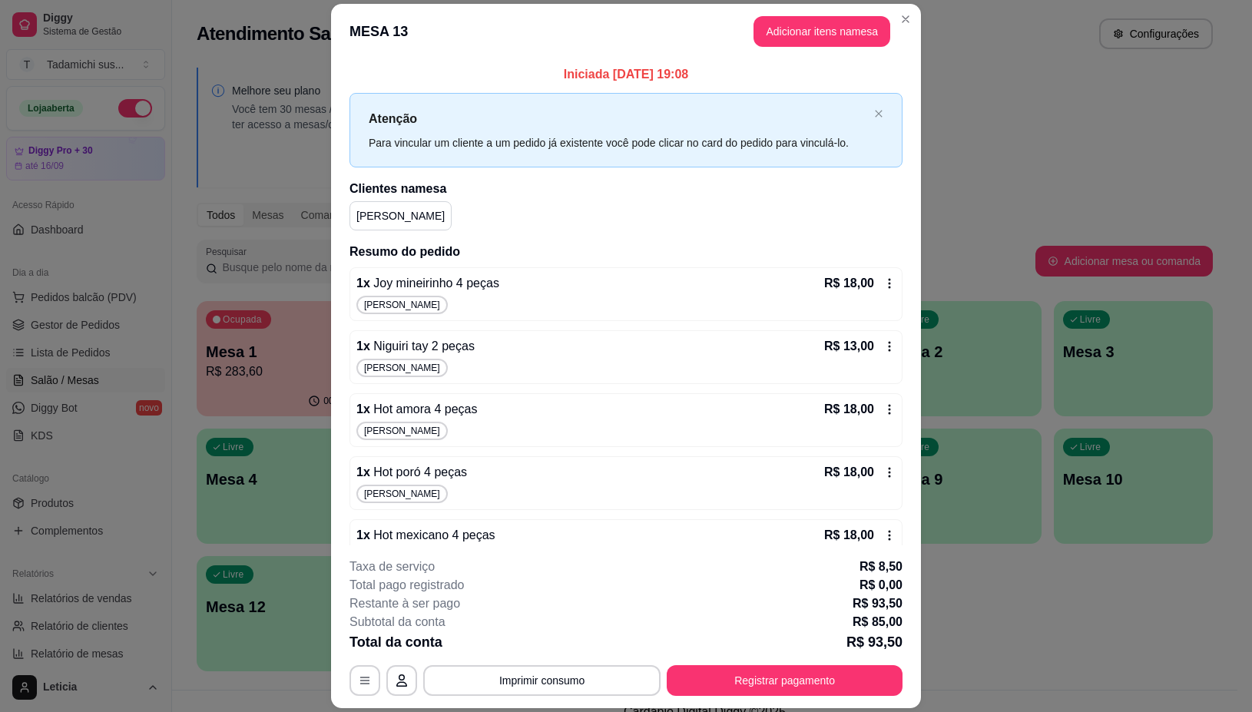
click at [876, 281] on div "1 x Joy mineirinho 4 peças R$ 18,00 Priscila M." at bounding box center [626, 294] width 553 height 54
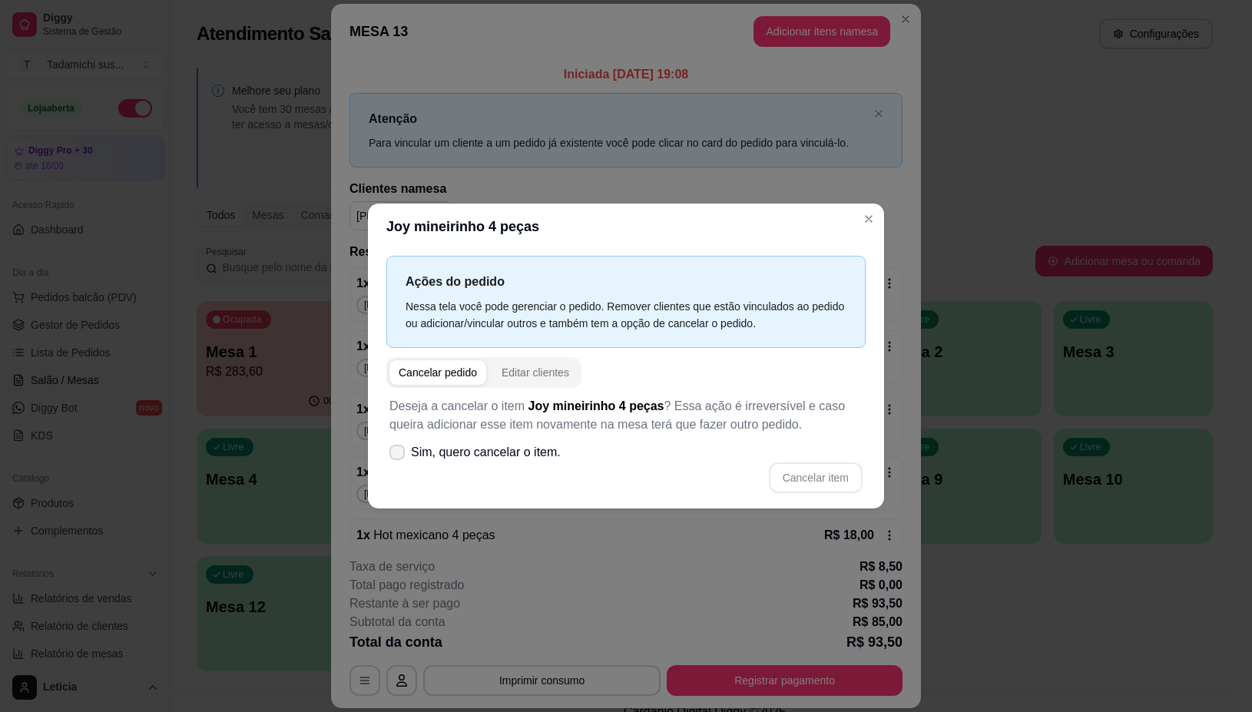
click at [407, 448] on label "Sim, quero cancelar o item." at bounding box center [475, 452] width 184 height 31
click at [399, 455] on input "Sim, quero cancelar o item." at bounding box center [394, 460] width 10 height 10
checkbox input "true"
click at [817, 474] on button "Cancelar item" at bounding box center [815, 478] width 91 height 30
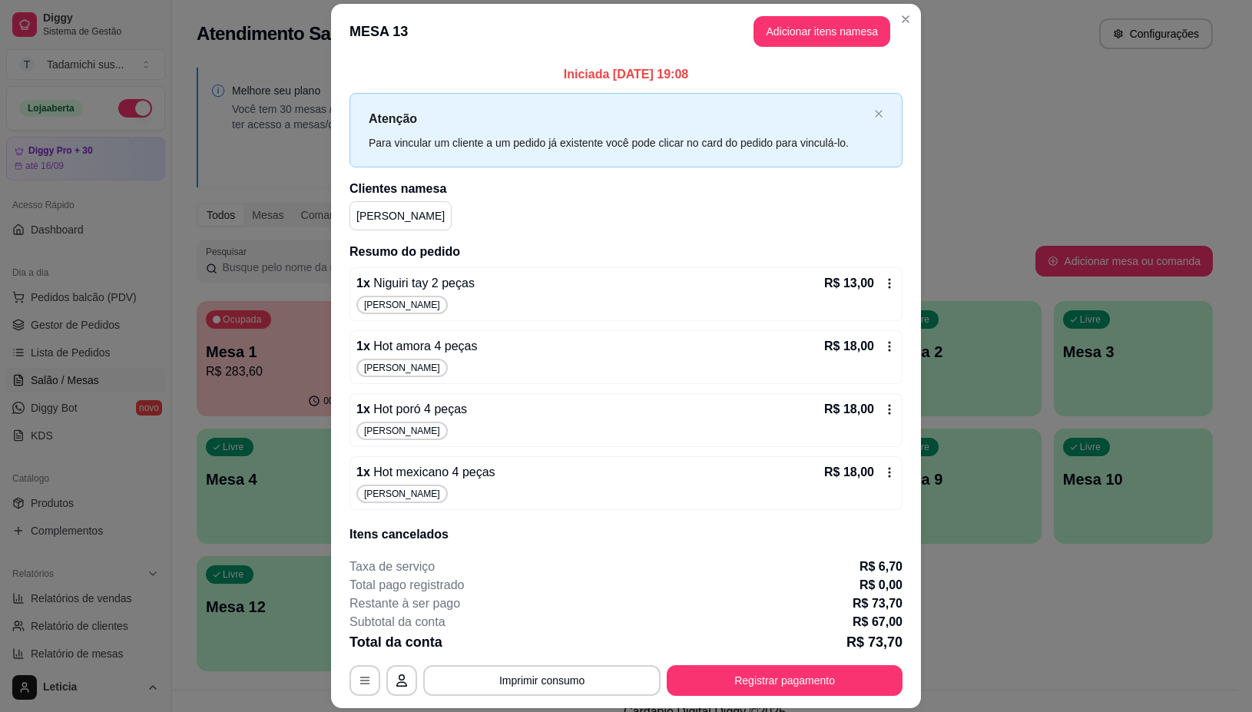
click at [884, 283] on icon at bounding box center [890, 283] width 12 height 12
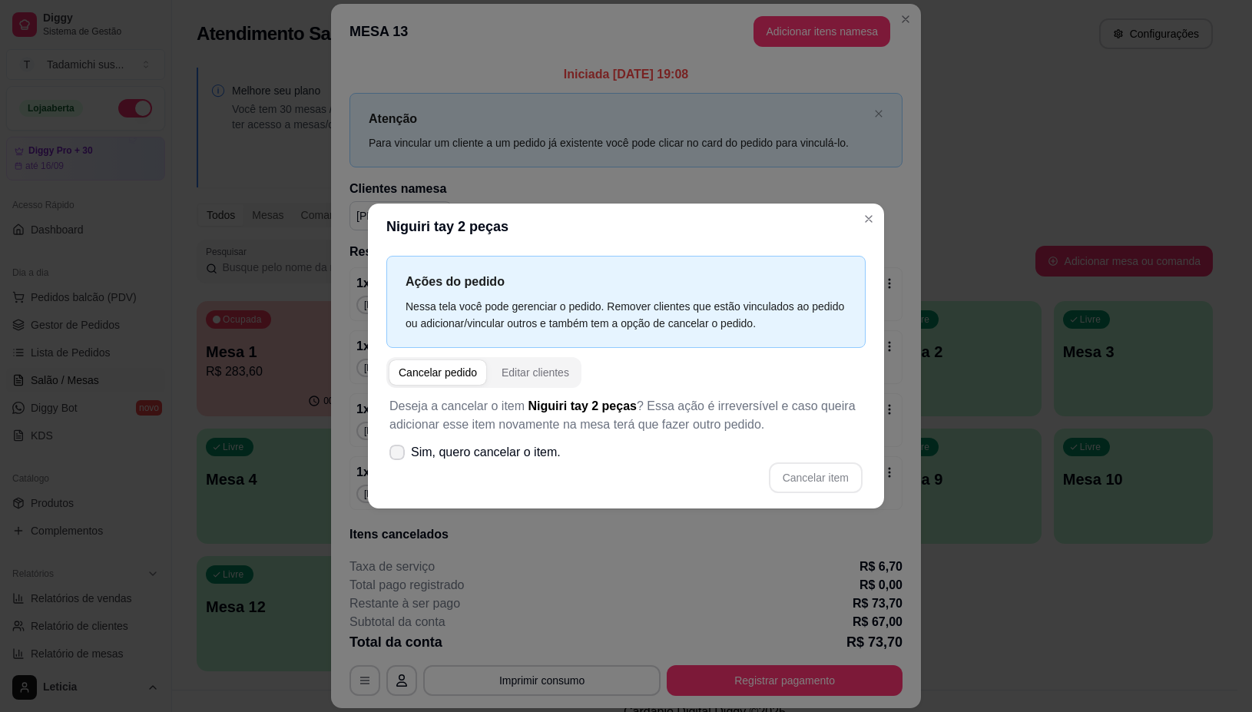
click at [409, 452] on label "Sim, quero cancelar o item." at bounding box center [475, 452] width 184 height 31
click at [399, 455] on input "Sim, quero cancelar o item." at bounding box center [394, 460] width 10 height 10
checkbox input "true"
click at [841, 481] on button "Cancelar item" at bounding box center [816, 478] width 94 height 31
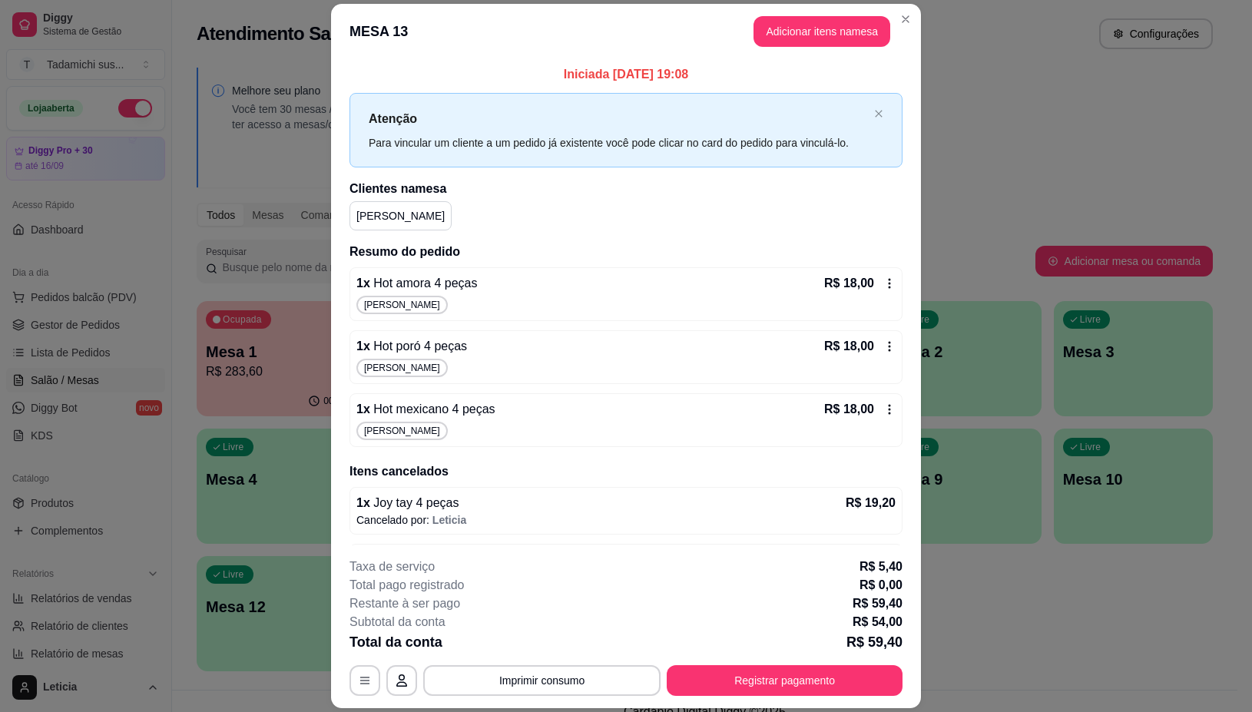
click at [889, 283] on icon at bounding box center [890, 283] width 2 height 10
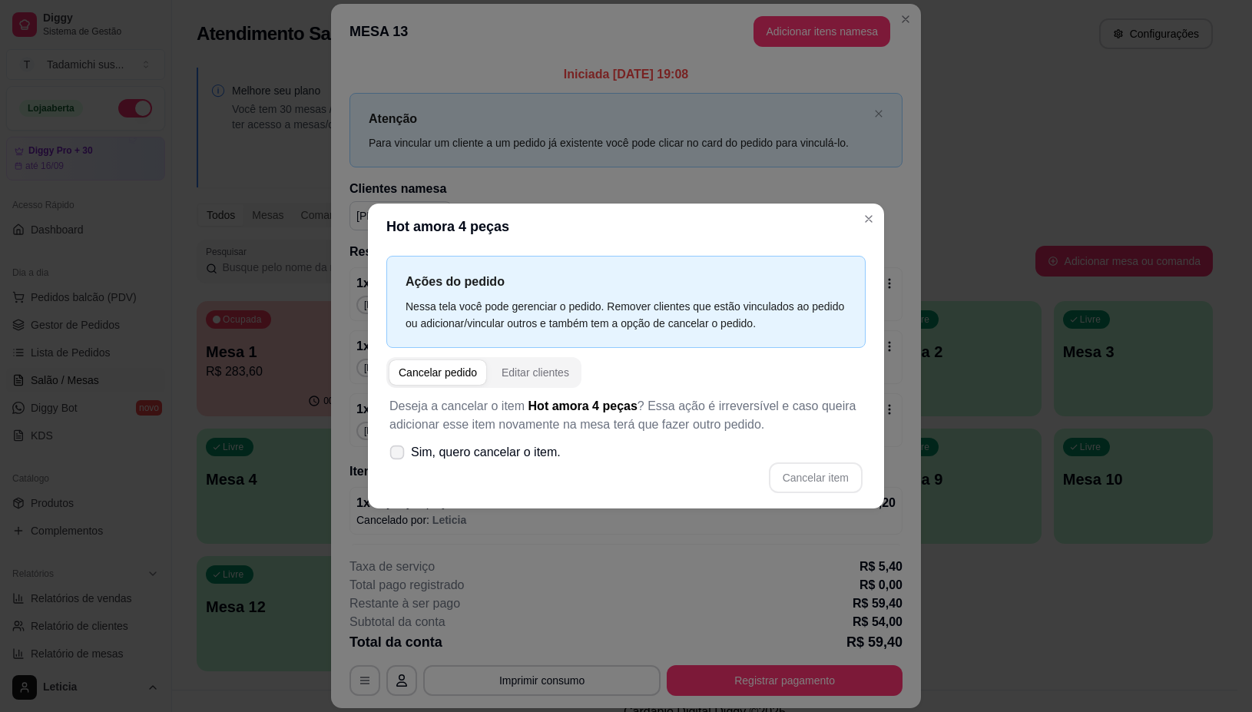
click at [404, 461] on label "Sim, quero cancelar o item." at bounding box center [475, 452] width 184 height 31
click at [399, 461] on input "Sim, quero cancelar o item." at bounding box center [394, 460] width 10 height 10
checkbox input "true"
click at [824, 486] on button "Cancelar item" at bounding box center [816, 478] width 94 height 31
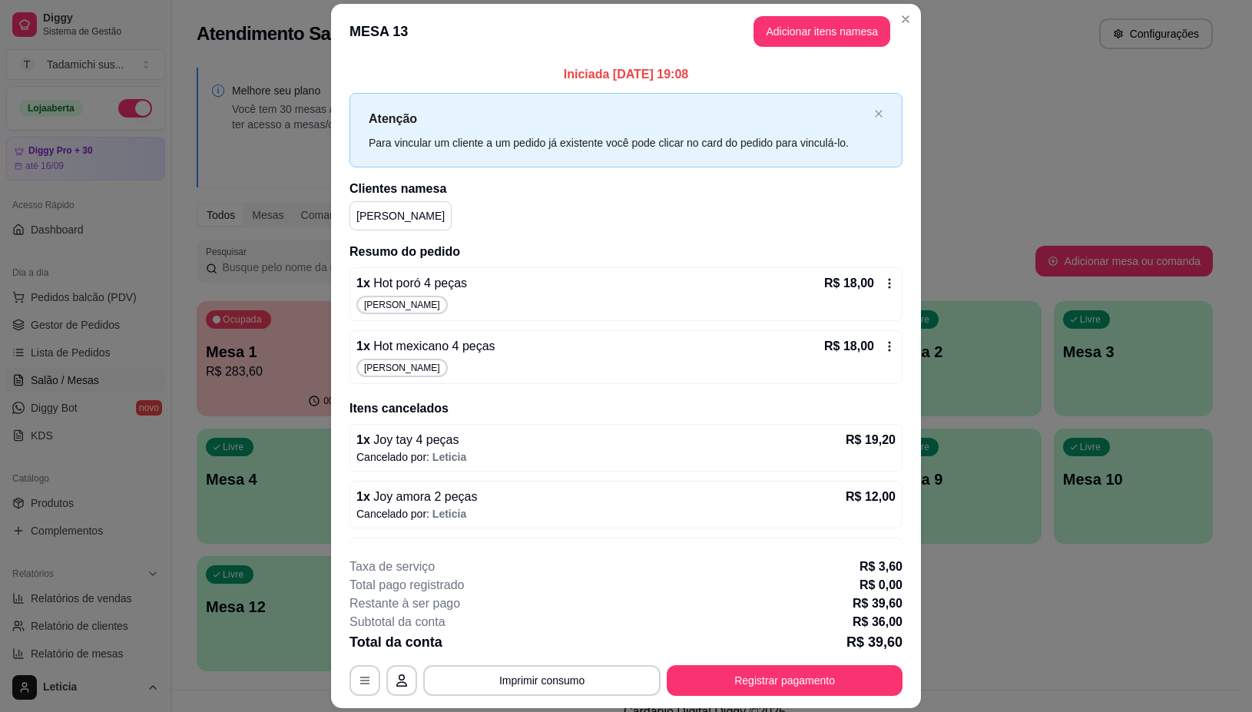
click at [884, 279] on icon at bounding box center [890, 283] width 12 height 12
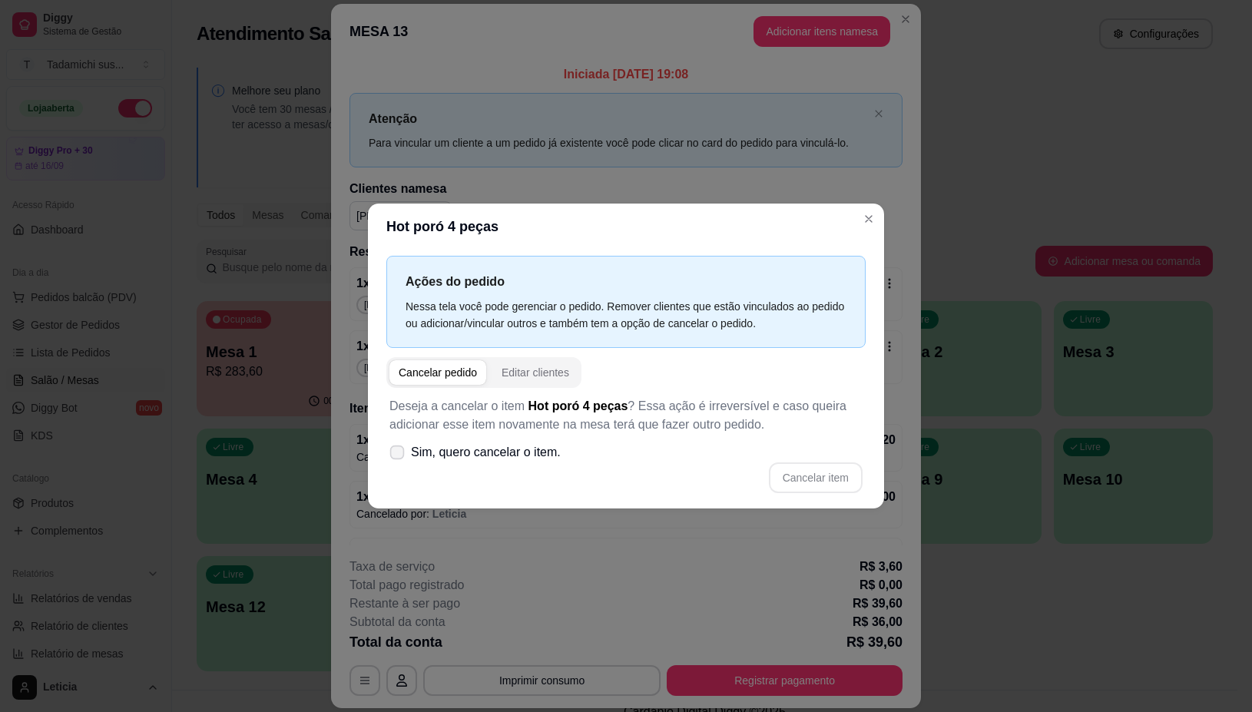
click at [402, 459] on span at bounding box center [397, 452] width 15 height 15
click at [399, 459] on input "Sim, quero cancelar o item." at bounding box center [394, 460] width 10 height 10
checkbox input "true"
click at [797, 482] on button "Cancelar item" at bounding box center [815, 478] width 91 height 30
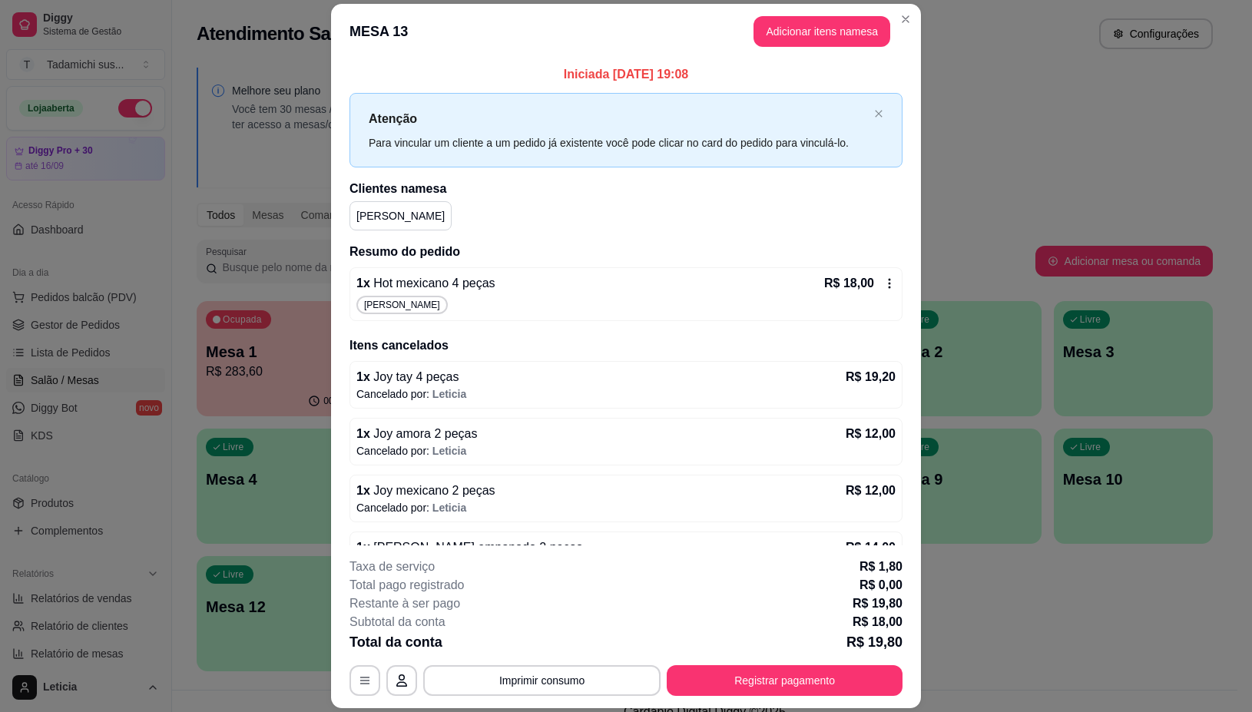
click at [884, 284] on icon at bounding box center [890, 283] width 12 height 12
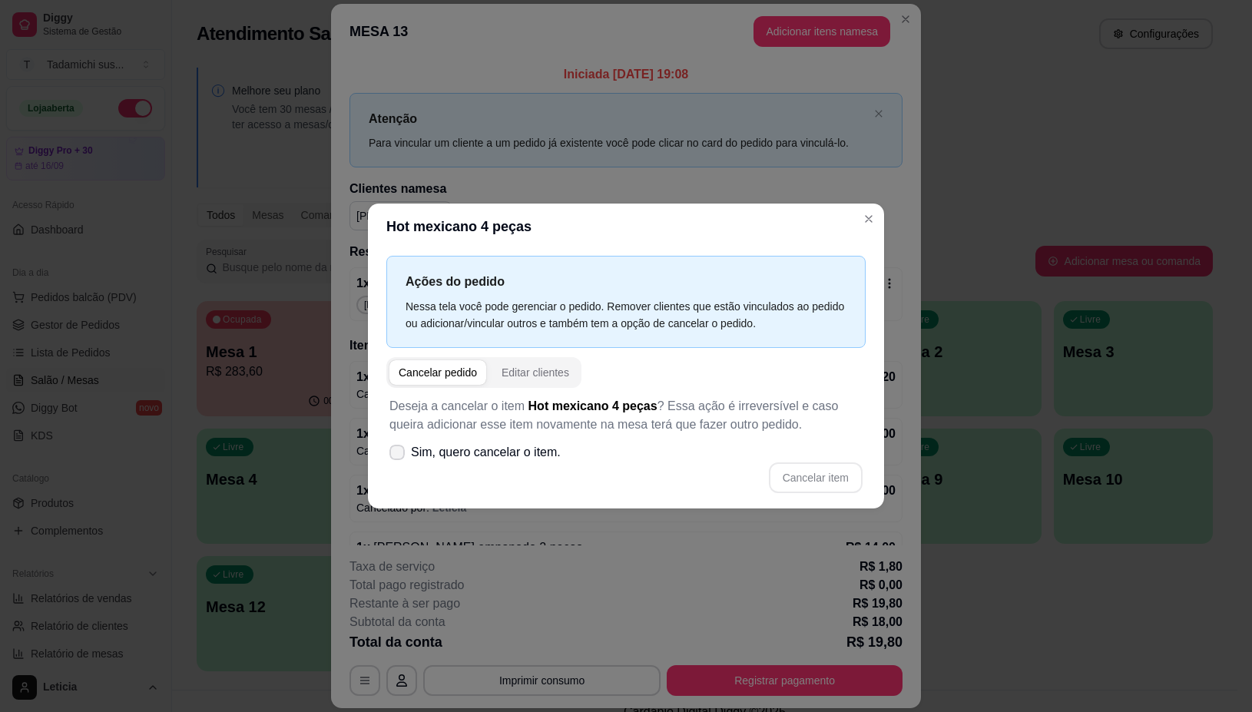
click at [405, 446] on label "Sim, quero cancelar o item." at bounding box center [475, 452] width 184 height 31
click at [399, 455] on input "Sim, quero cancelar o item." at bounding box center [394, 460] width 10 height 10
checkbox input "true"
click at [823, 469] on button "Cancelar item" at bounding box center [815, 478] width 91 height 30
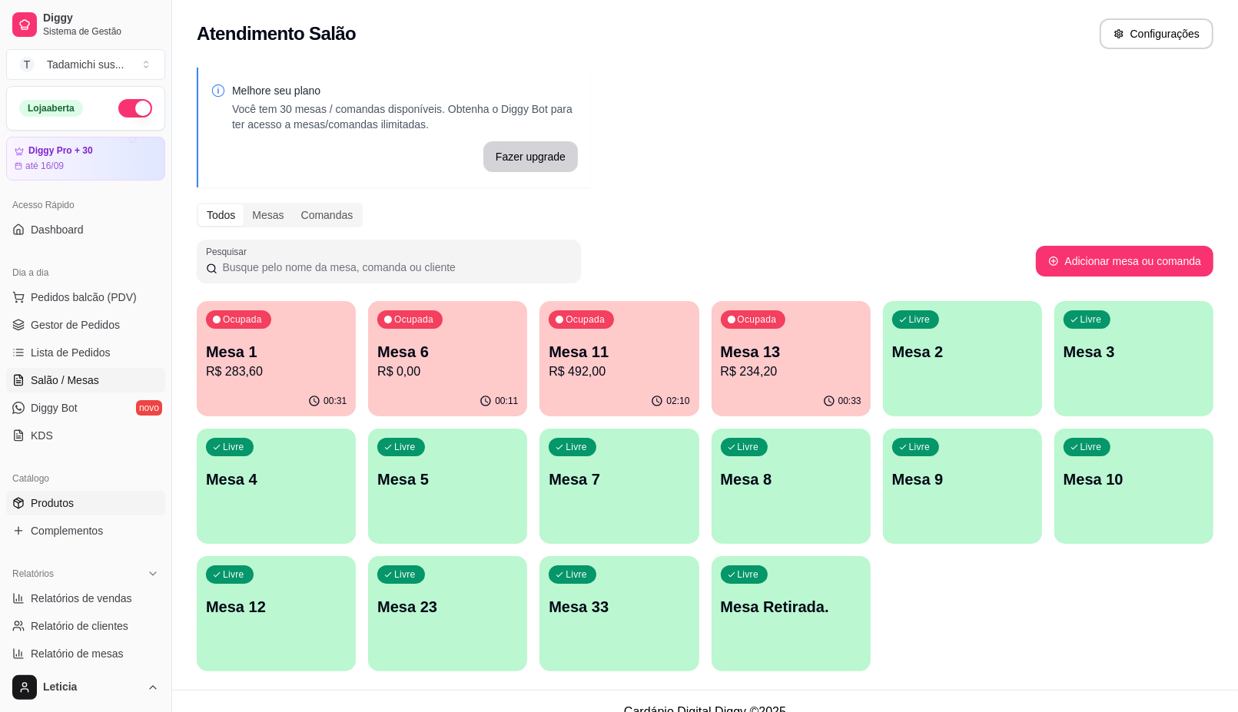
click at [55, 501] on span "Produtos" at bounding box center [52, 503] width 43 height 15
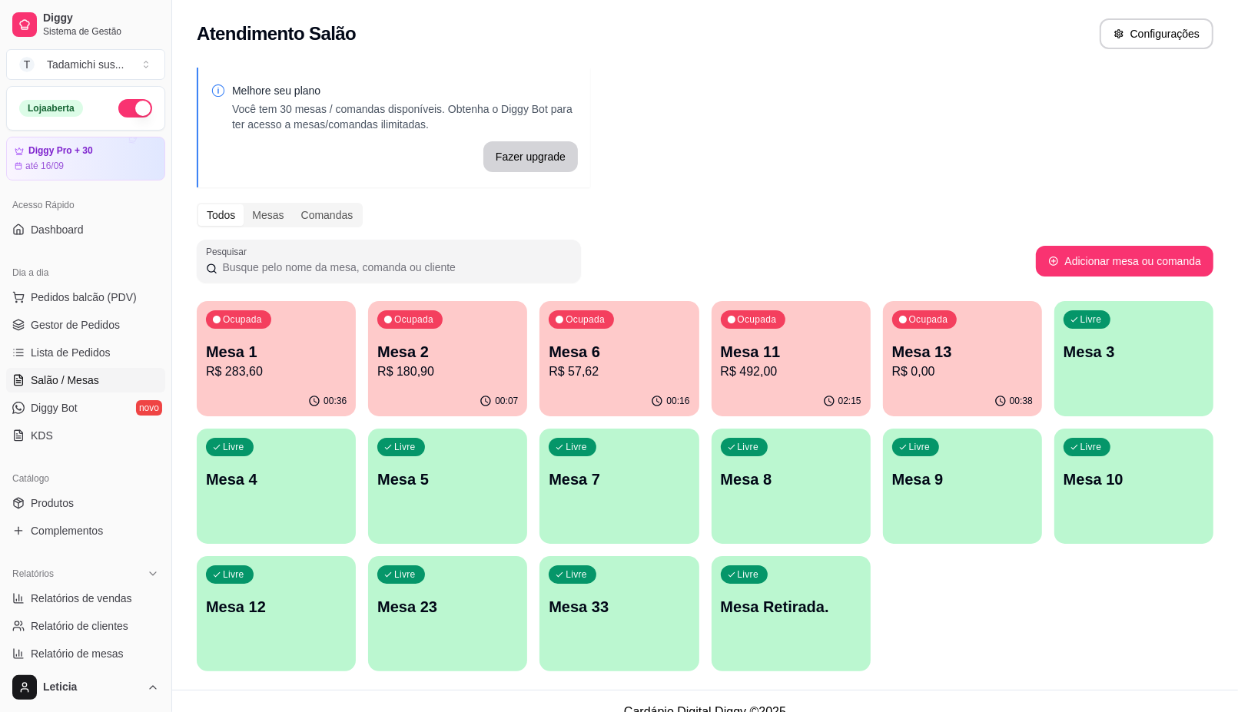
click at [635, 350] on p "Mesa 6" at bounding box center [619, 352] width 141 height 22
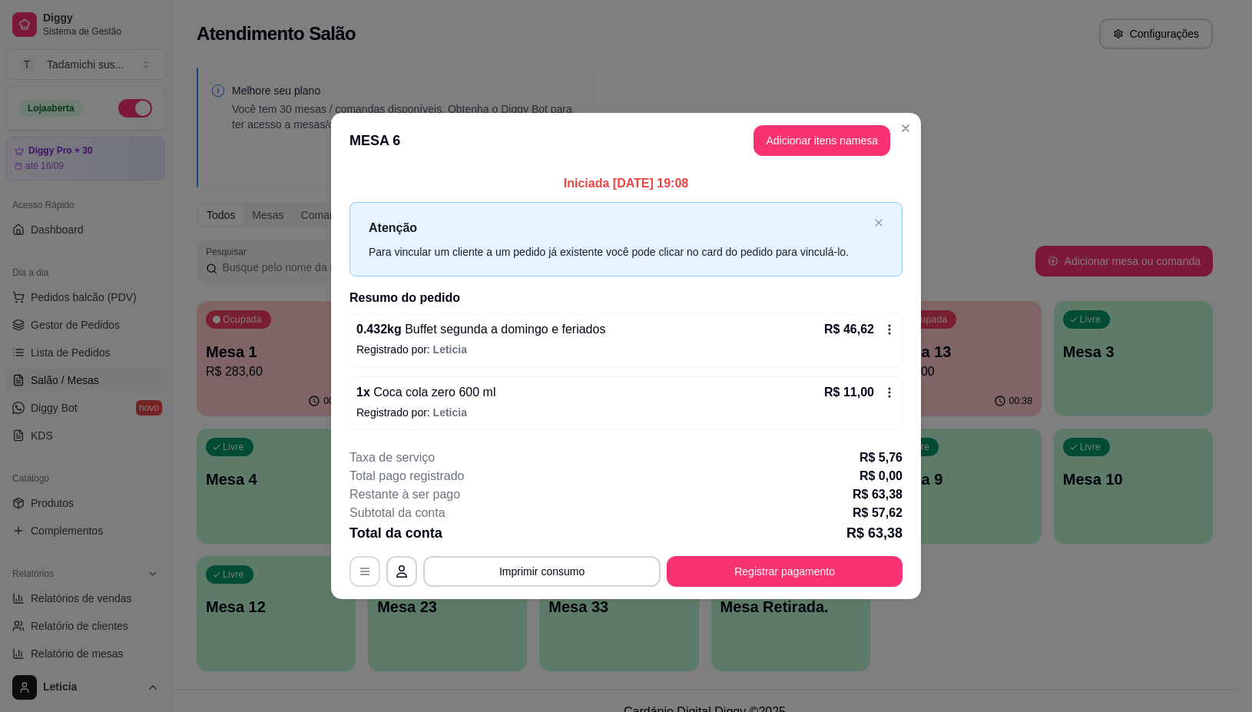
click at [369, 572] on icon "button" at bounding box center [364, 572] width 9 height 7
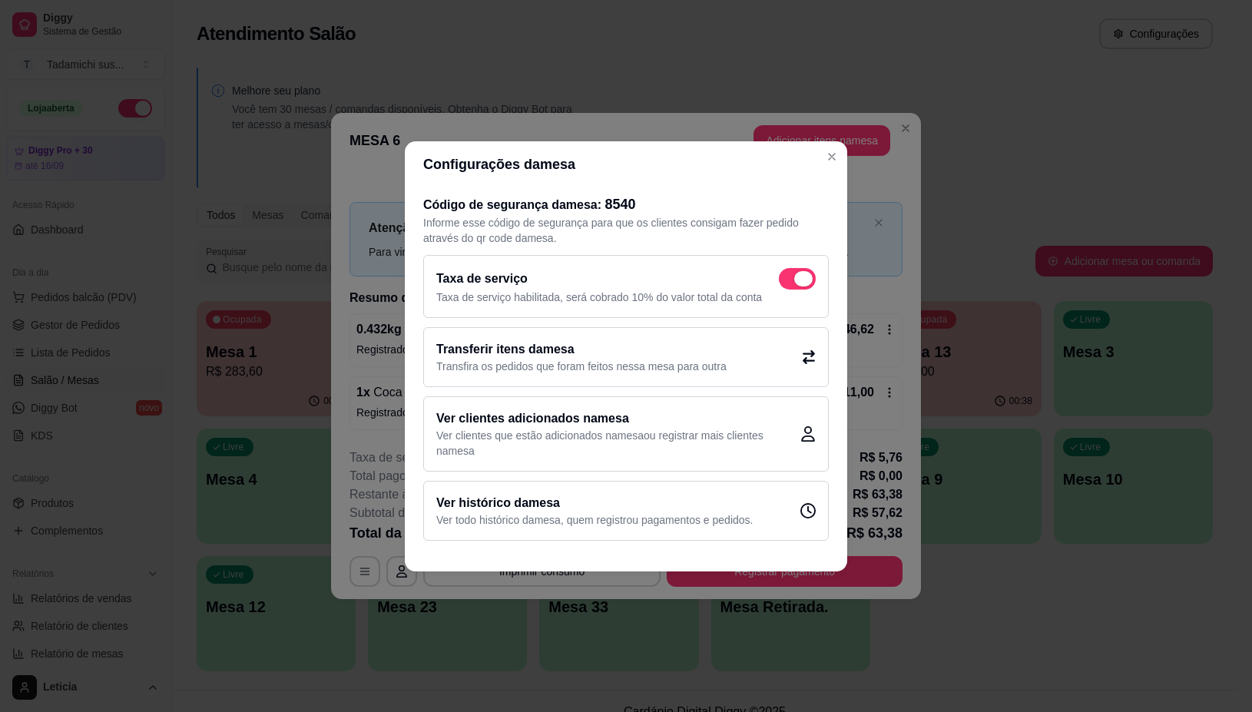
click at [792, 277] on span at bounding box center [797, 279] width 37 height 22
click at [788, 281] on input "checkbox" at bounding box center [783, 286] width 10 height 10
checkbox input "false"
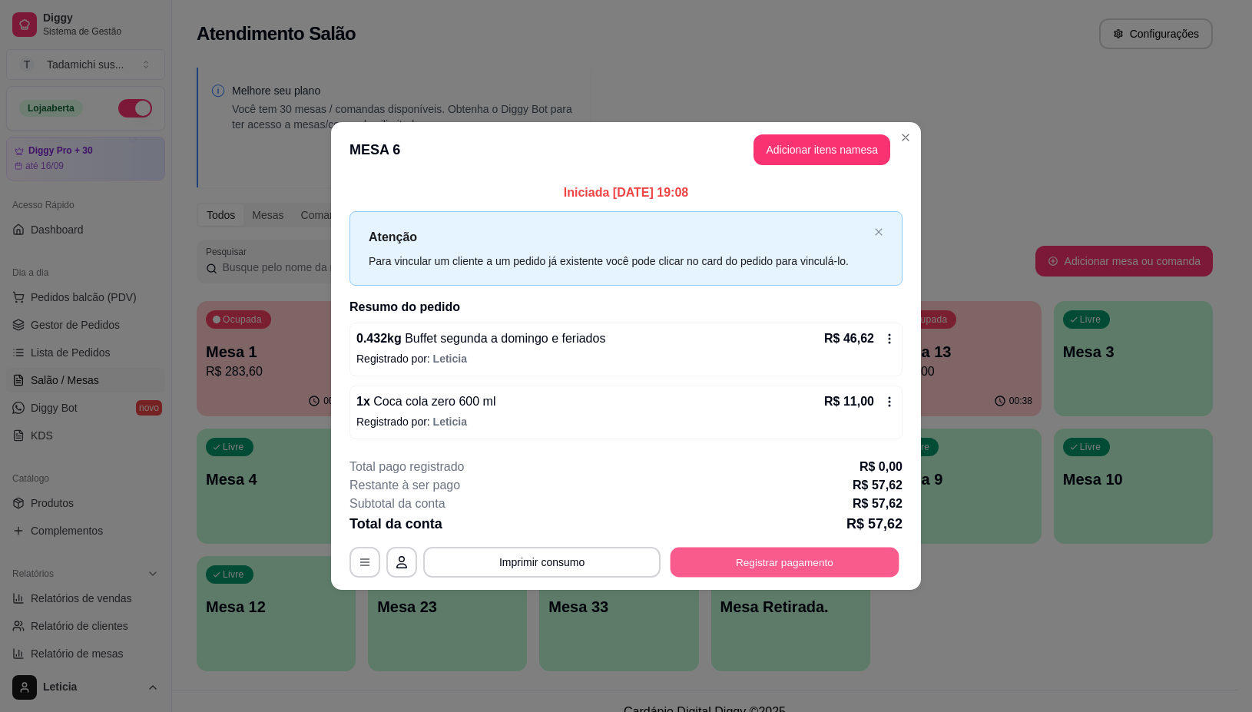
click at [773, 558] on button "Registrar pagamento" at bounding box center [785, 563] width 229 height 30
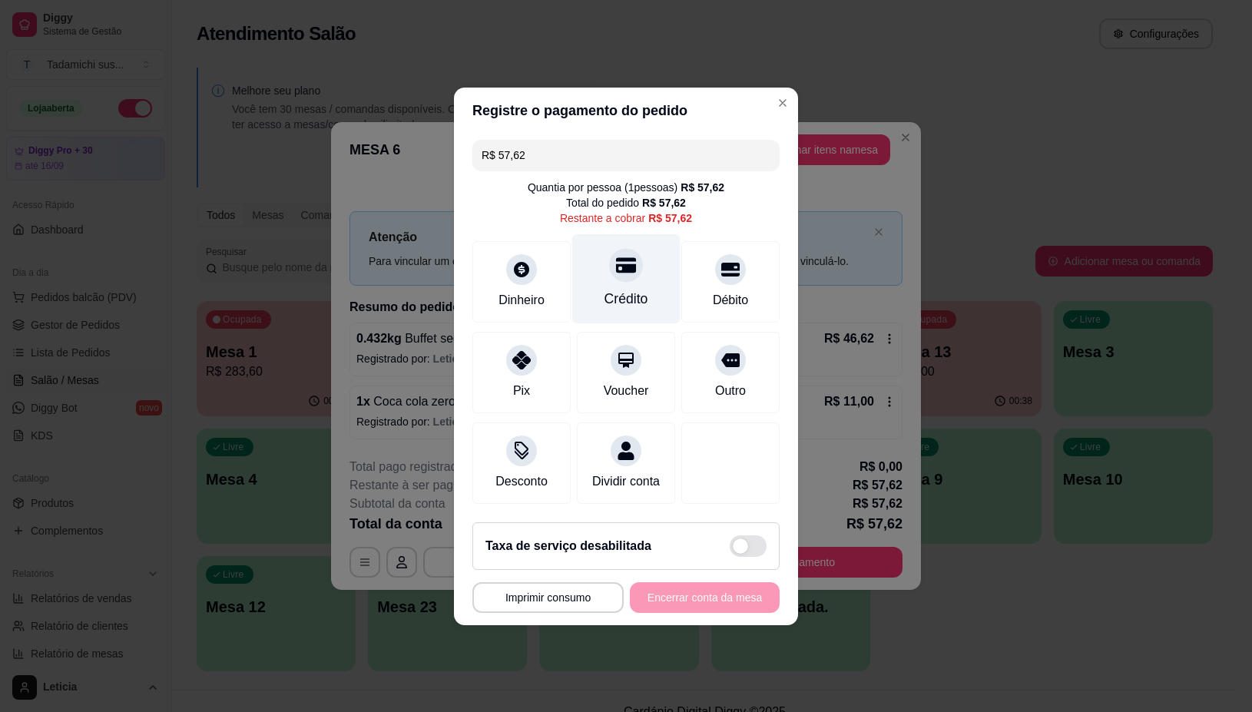
click at [619, 271] on div "Crédito" at bounding box center [626, 279] width 108 height 90
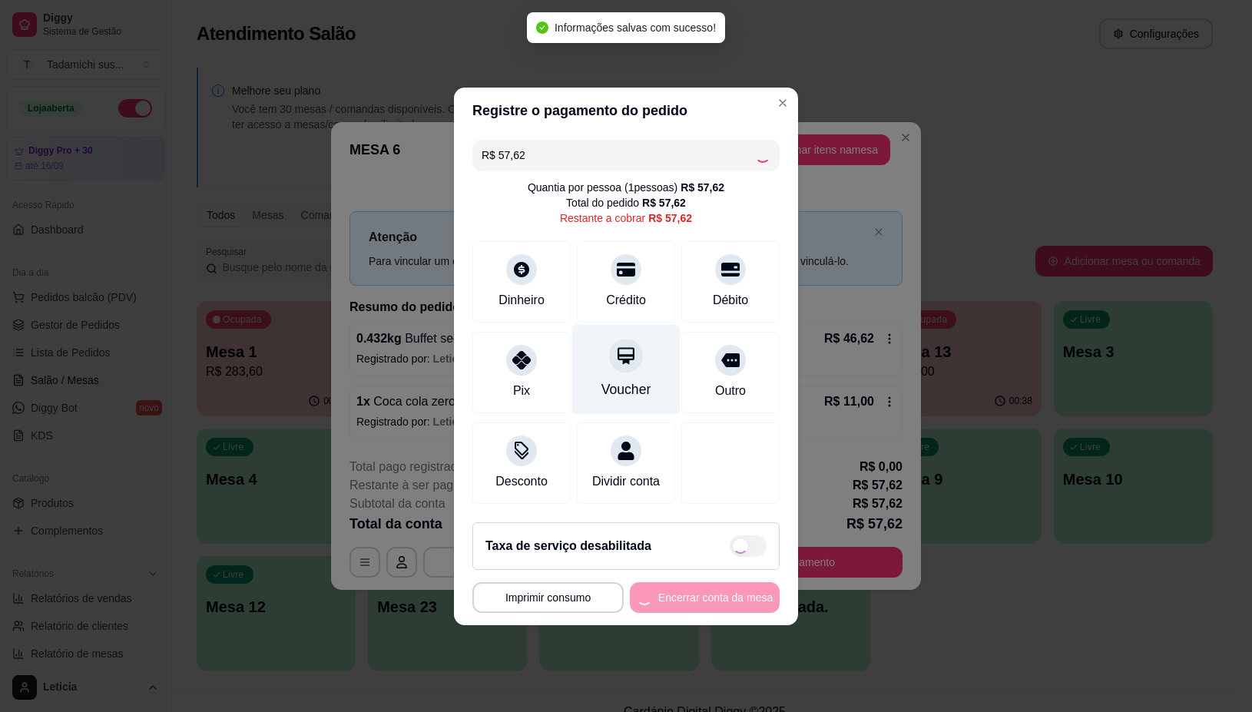
type input "R$ 0,00"
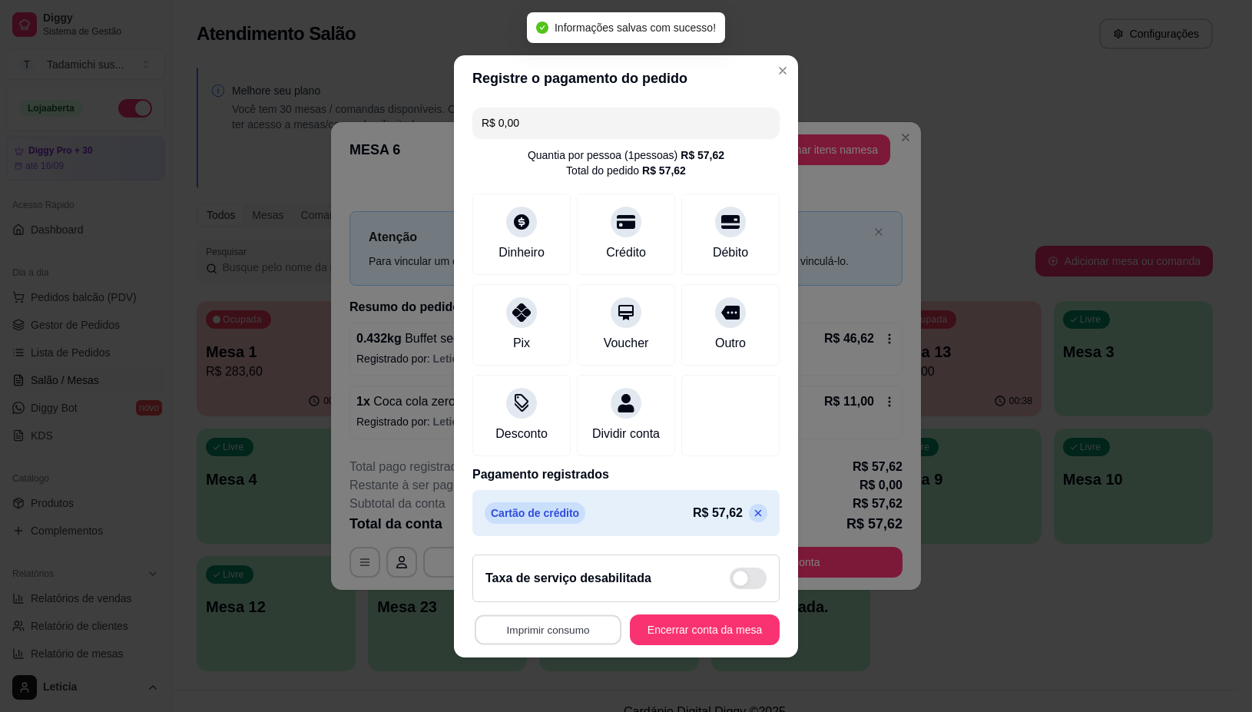
click at [501, 645] on button "Imprimir consumo" at bounding box center [548, 630] width 147 height 30
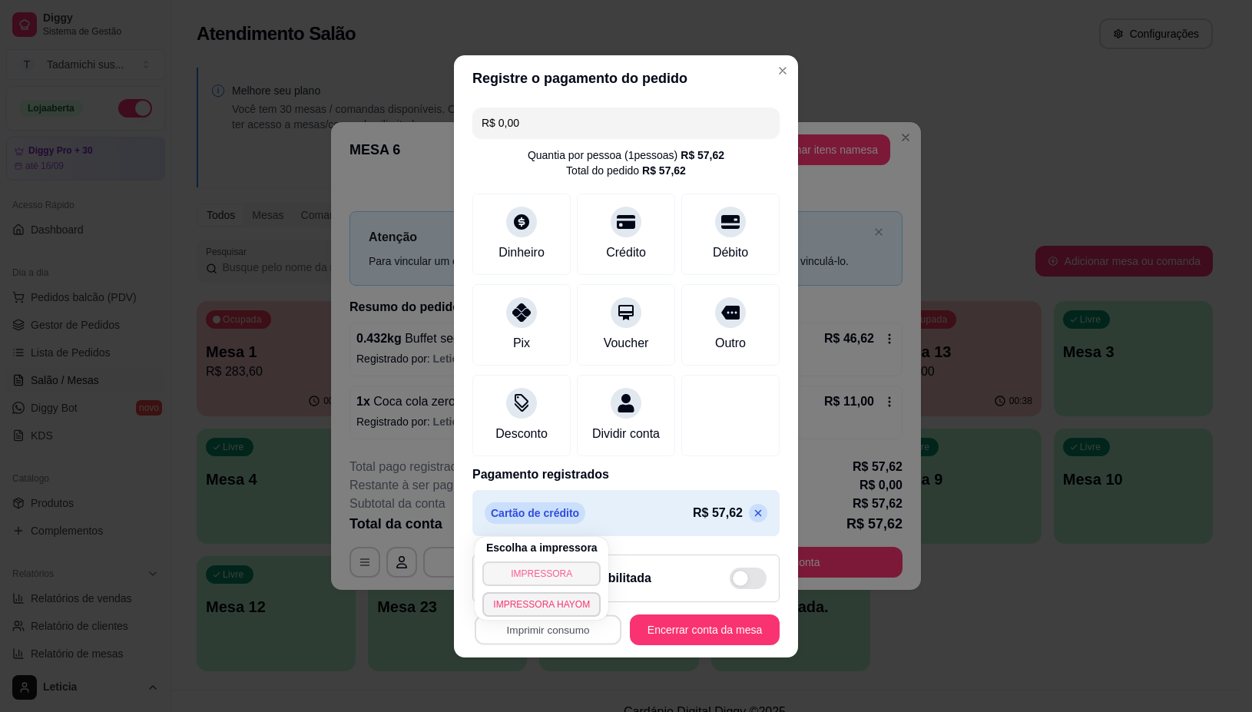
click at [532, 575] on button "IMPRESSORA" at bounding box center [541, 574] width 118 height 25
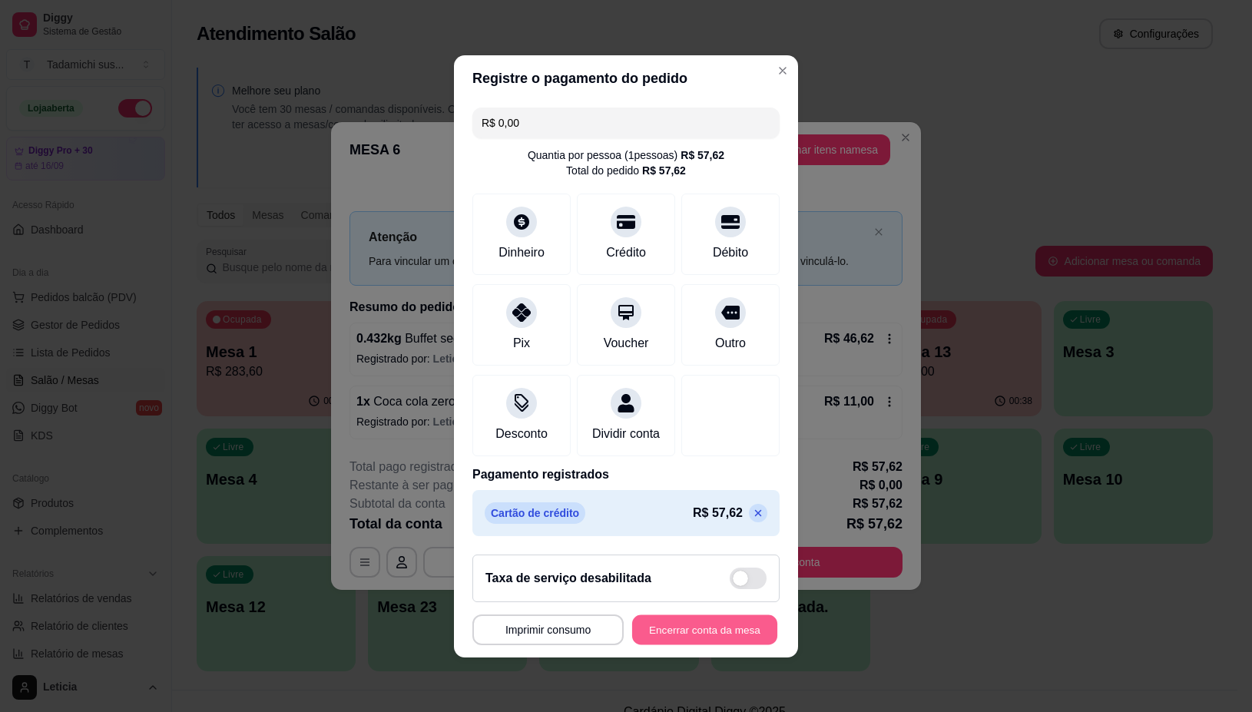
click at [705, 638] on button "Encerrar conta da mesa" at bounding box center [704, 630] width 145 height 30
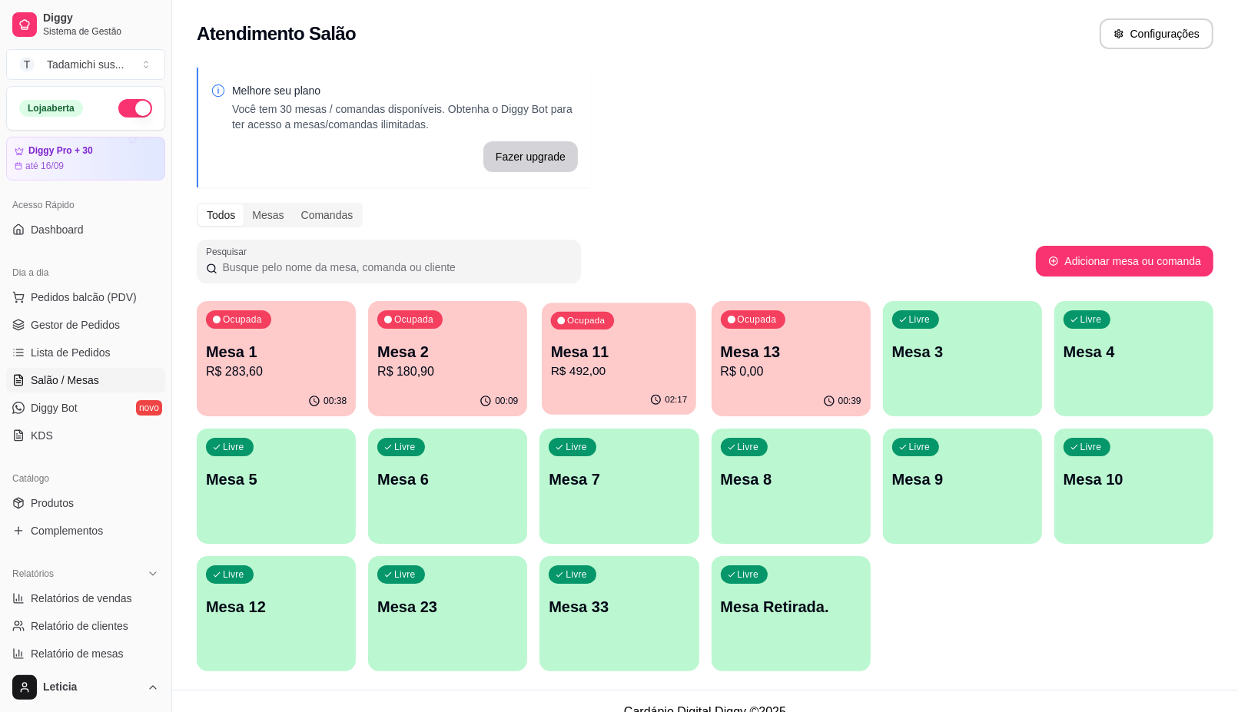
click at [642, 363] on p "R$ 492,00" at bounding box center [619, 372] width 137 height 18
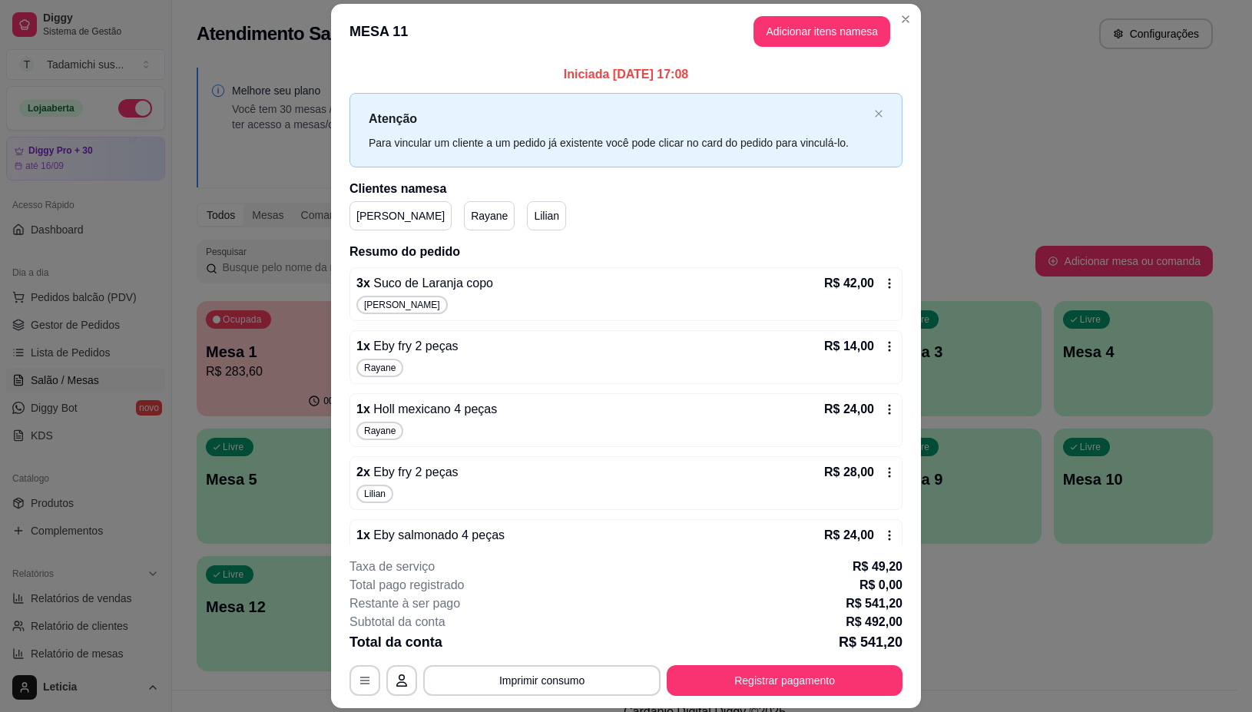
click at [884, 282] on icon at bounding box center [890, 283] width 12 height 12
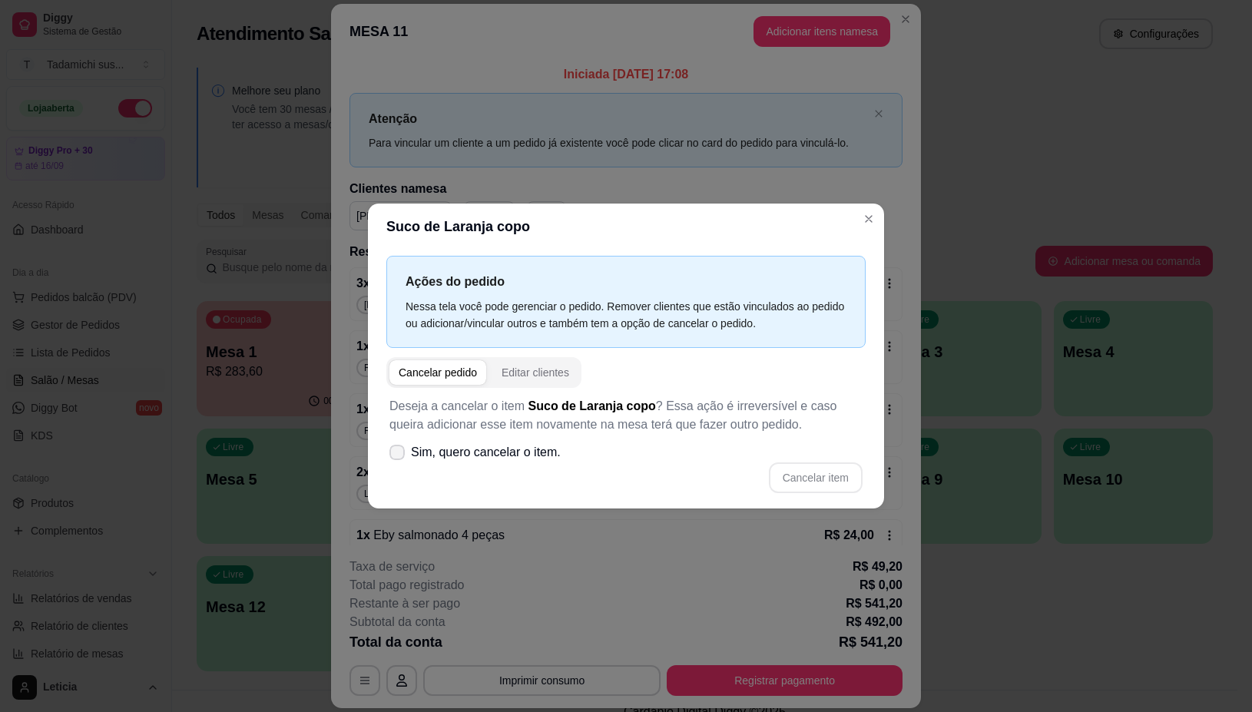
click at [405, 456] on label "Sim, quero cancelar o item." at bounding box center [475, 452] width 184 height 31
click at [399, 456] on input "Sim, quero cancelar o item." at bounding box center [394, 460] width 10 height 10
checkbox input "true"
click at [835, 474] on button "Cancelar item" at bounding box center [816, 478] width 94 height 31
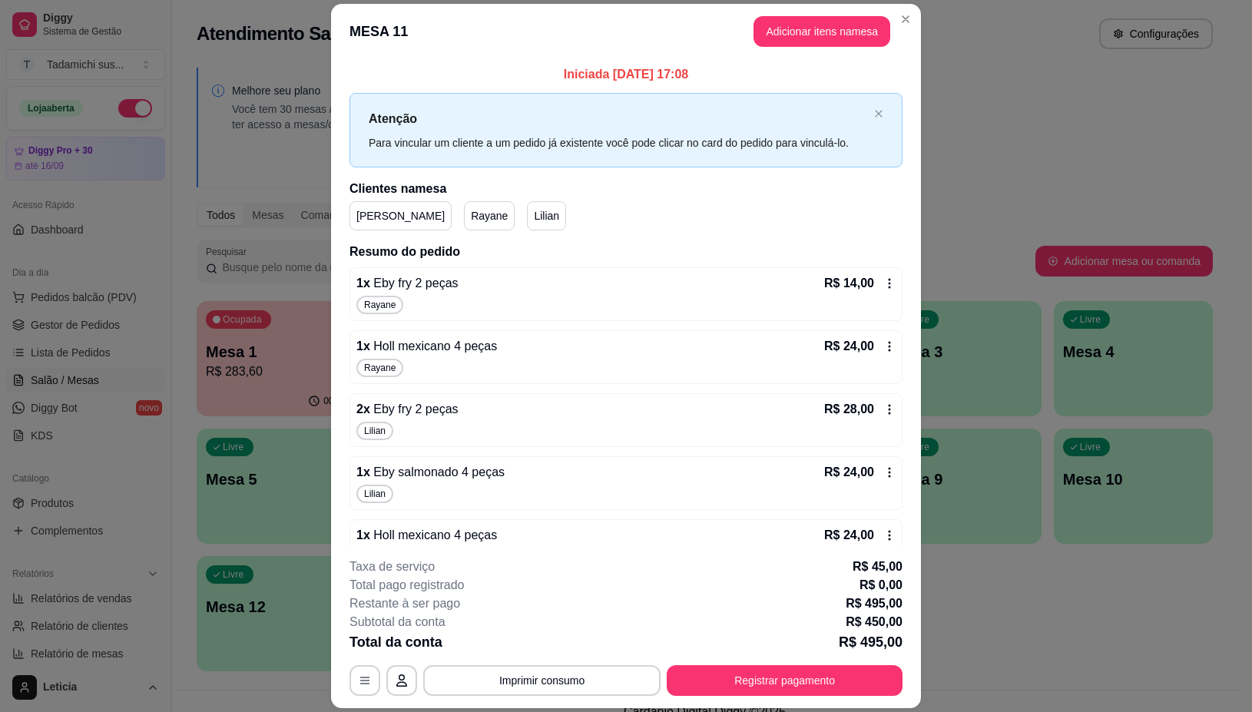
click at [884, 282] on icon at bounding box center [890, 283] width 12 height 12
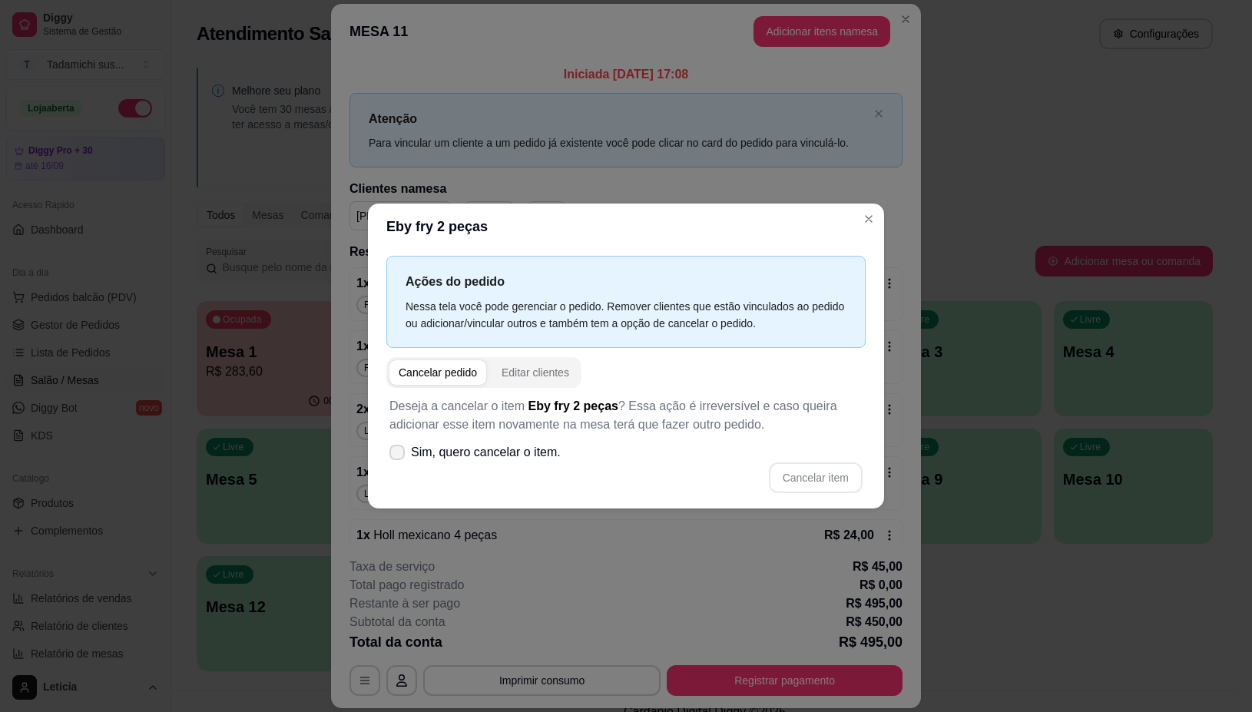
click at [393, 443] on label "Sim, quero cancelar o item." at bounding box center [475, 452] width 184 height 31
click at [393, 455] on input "Sim, quero cancelar o item." at bounding box center [394, 460] width 10 height 10
checkbox input "true"
click at [787, 473] on button "Cancelar item" at bounding box center [815, 478] width 91 height 30
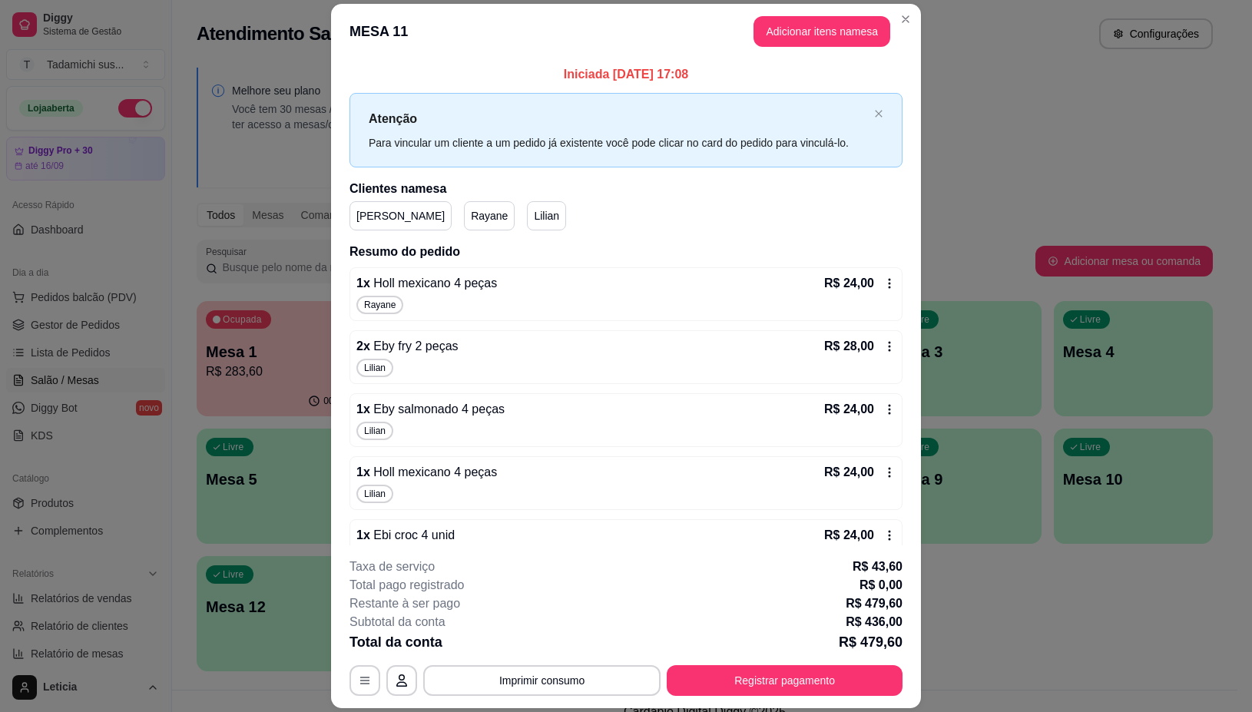
click at [884, 280] on icon at bounding box center [890, 283] width 12 height 12
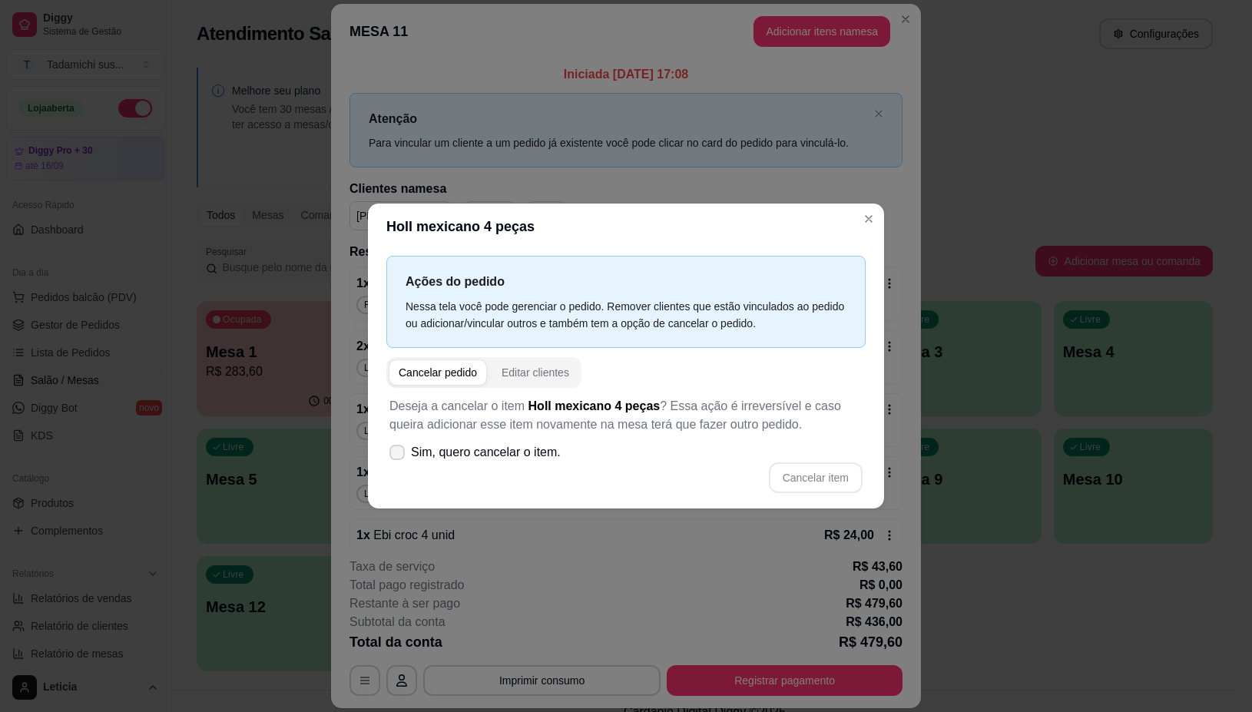
click at [407, 449] on label "Sim, quero cancelar o item." at bounding box center [475, 452] width 184 height 31
click at [399, 455] on input "Sim, quero cancelar o item." at bounding box center [394, 460] width 10 height 10
checkbox input "true"
click at [808, 486] on button "Cancelar item" at bounding box center [815, 478] width 91 height 30
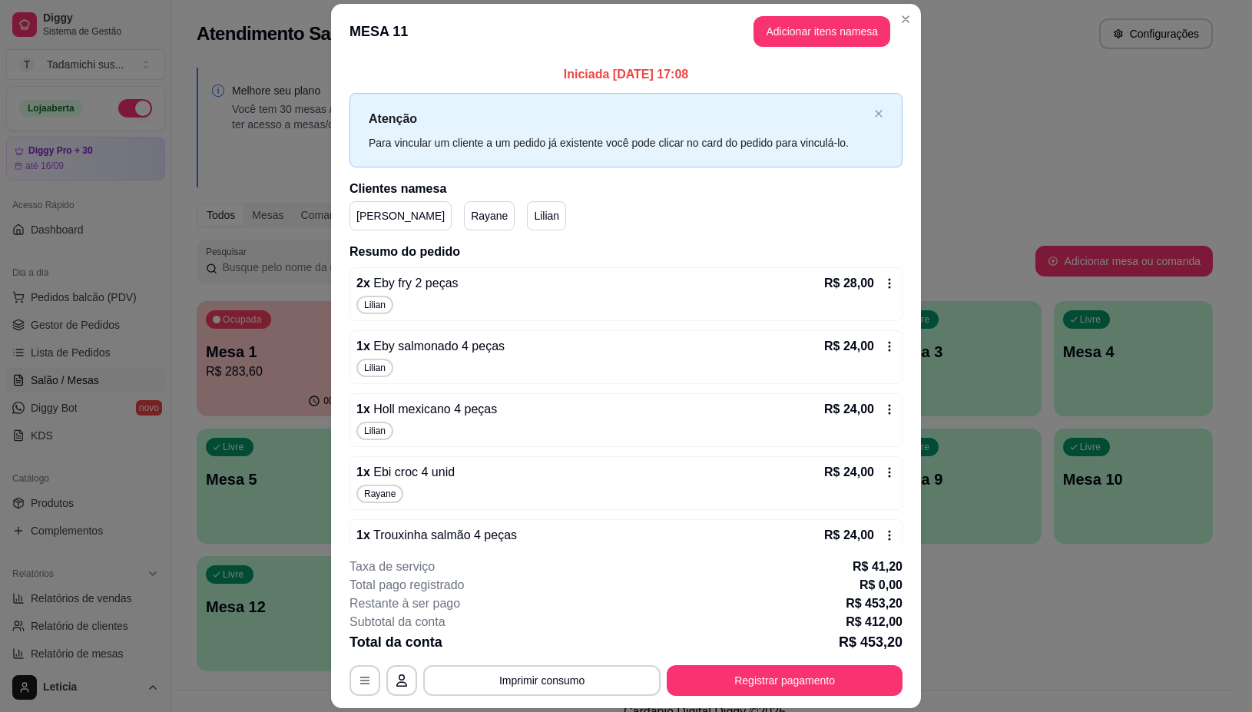
click at [884, 285] on icon at bounding box center [890, 283] width 12 height 12
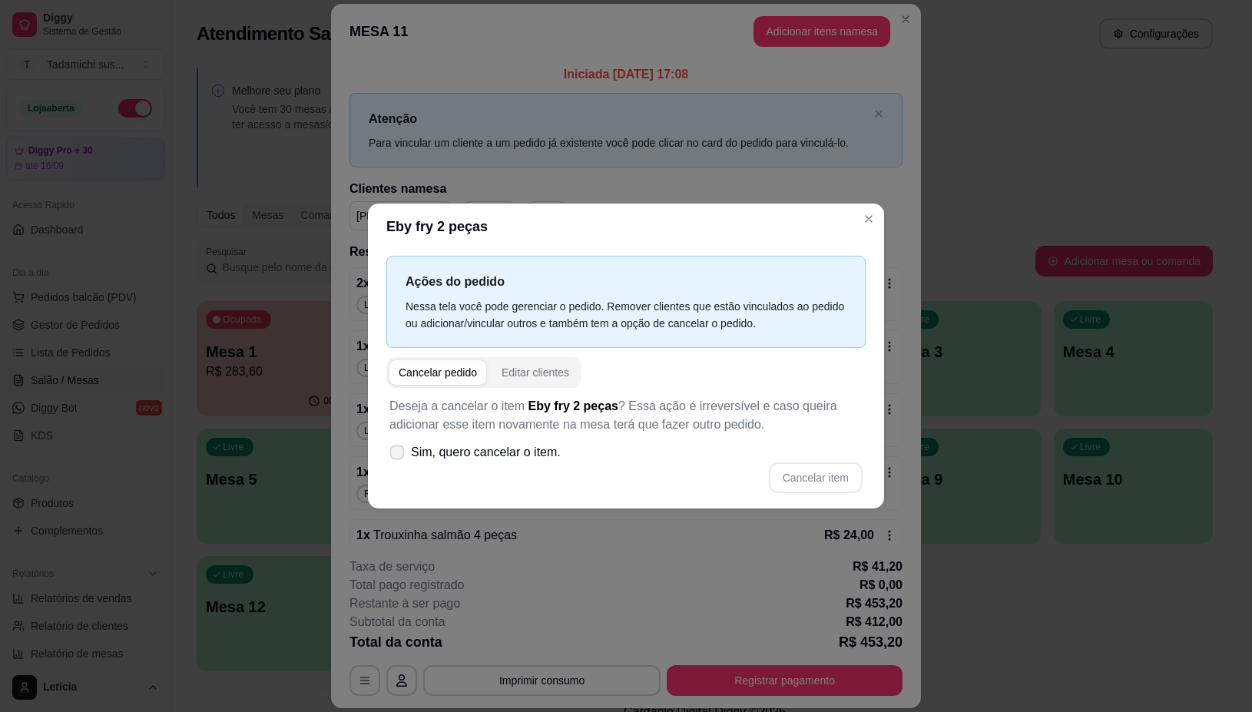
click at [393, 453] on icon at bounding box center [397, 452] width 12 height 8
click at [393, 455] on input "Sim, quero cancelar o item." at bounding box center [394, 460] width 10 height 10
checkbox input "true"
click at [818, 484] on button "Cancelar item" at bounding box center [816, 478] width 94 height 31
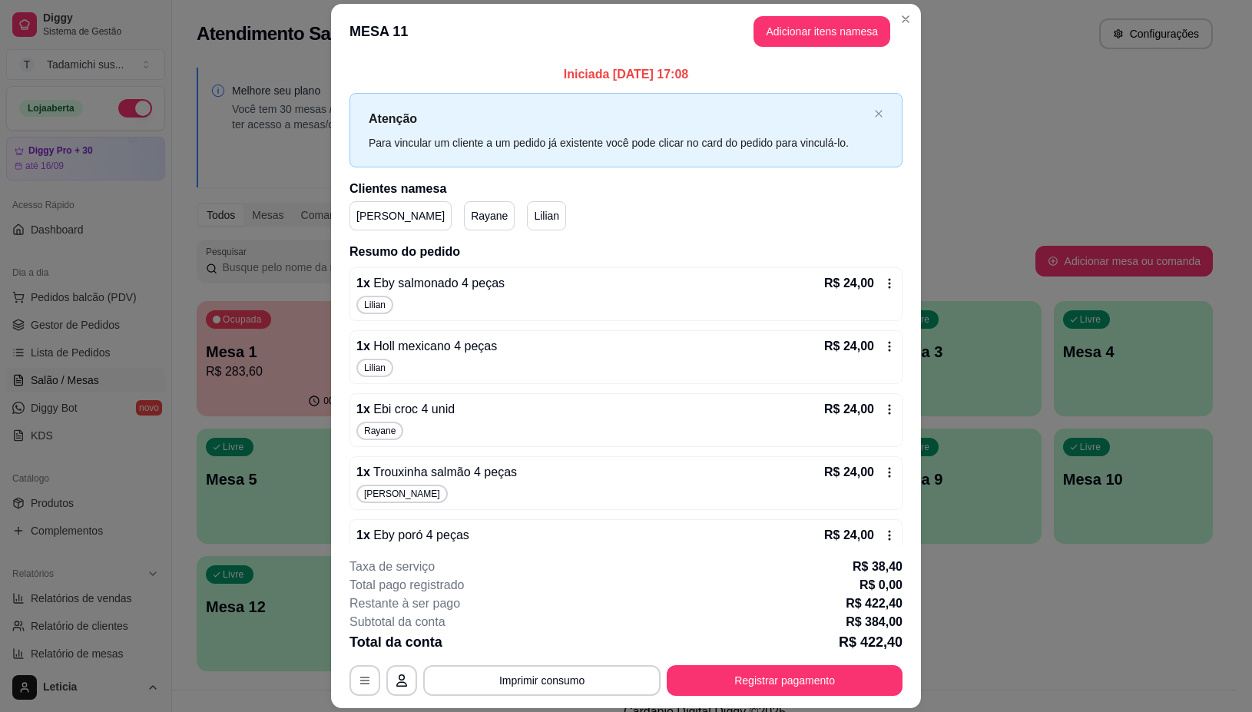
click at [884, 284] on icon at bounding box center [890, 283] width 12 height 12
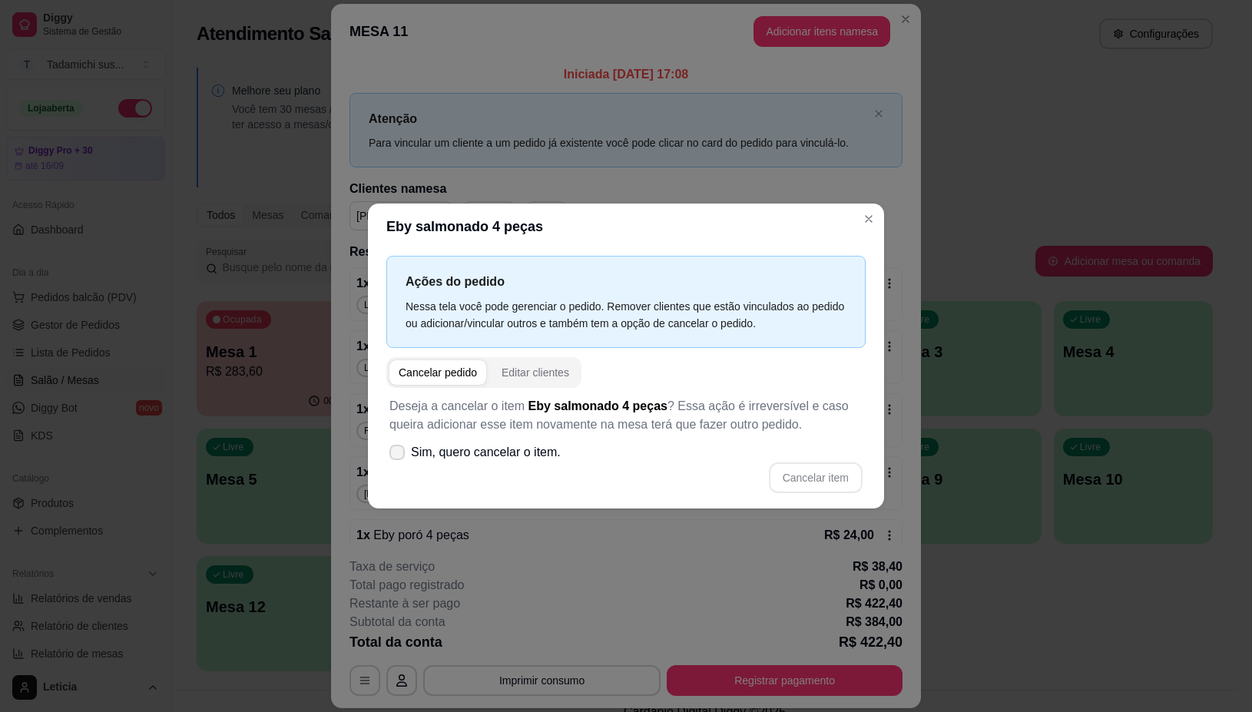
click at [389, 454] on label "Sim, quero cancelar o item." at bounding box center [475, 452] width 184 height 31
click at [389, 455] on input "Sim, quero cancelar o item." at bounding box center [394, 460] width 10 height 10
checkbox input "true"
click at [808, 478] on button "Cancelar item" at bounding box center [815, 478] width 91 height 30
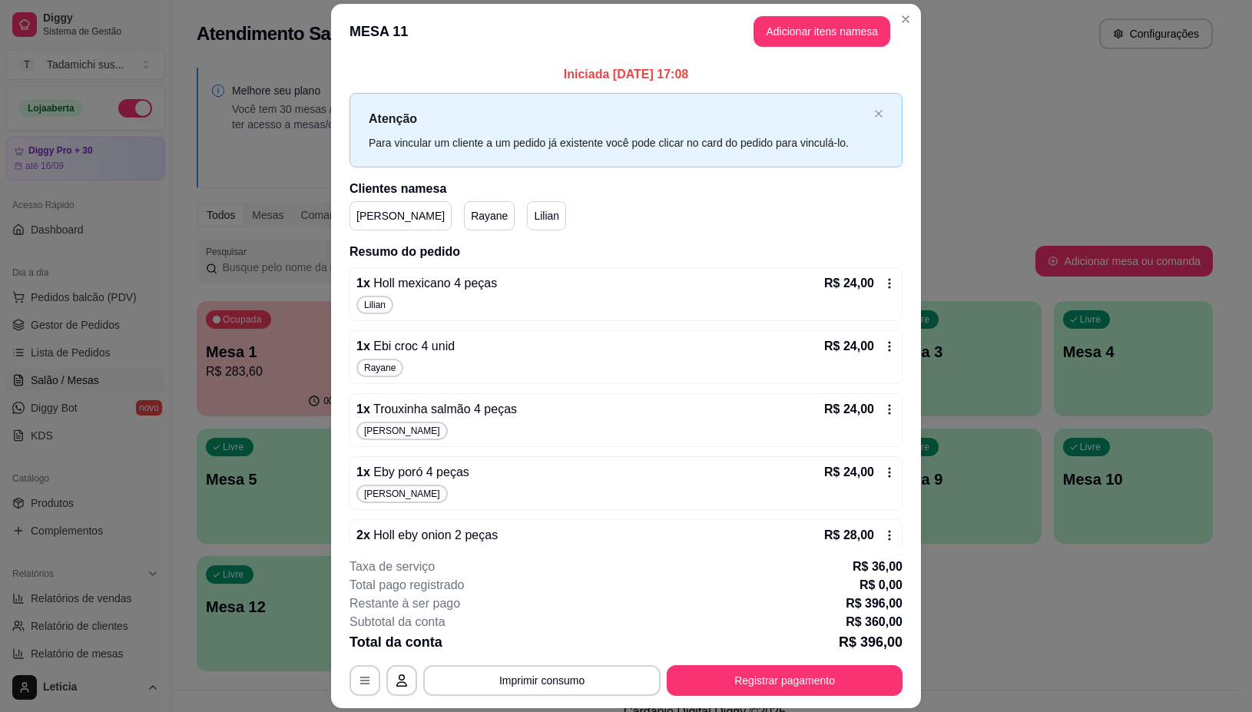
click at [884, 281] on icon at bounding box center [890, 283] width 12 height 12
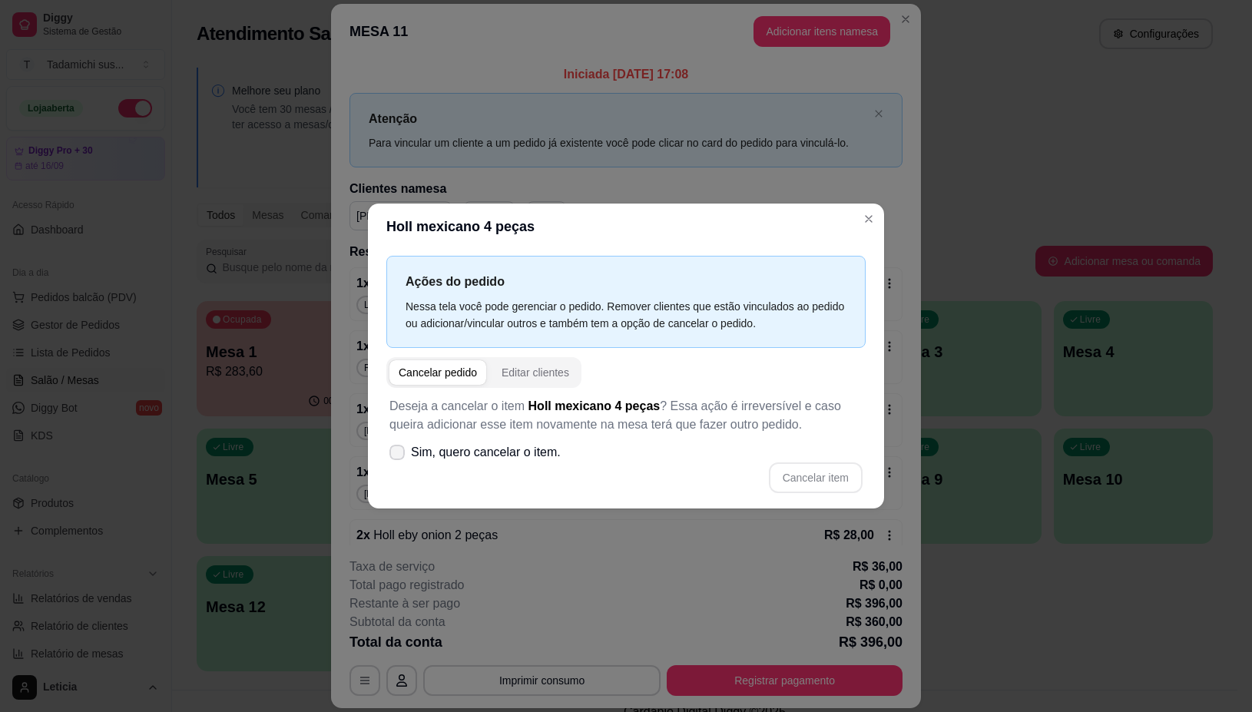
click at [390, 455] on span at bounding box center [397, 452] width 15 height 15
click at [390, 455] on input "Sim, quero cancelar o item." at bounding box center [394, 460] width 10 height 10
checkbox input "true"
click at [820, 471] on button "Cancelar item" at bounding box center [816, 478] width 94 height 31
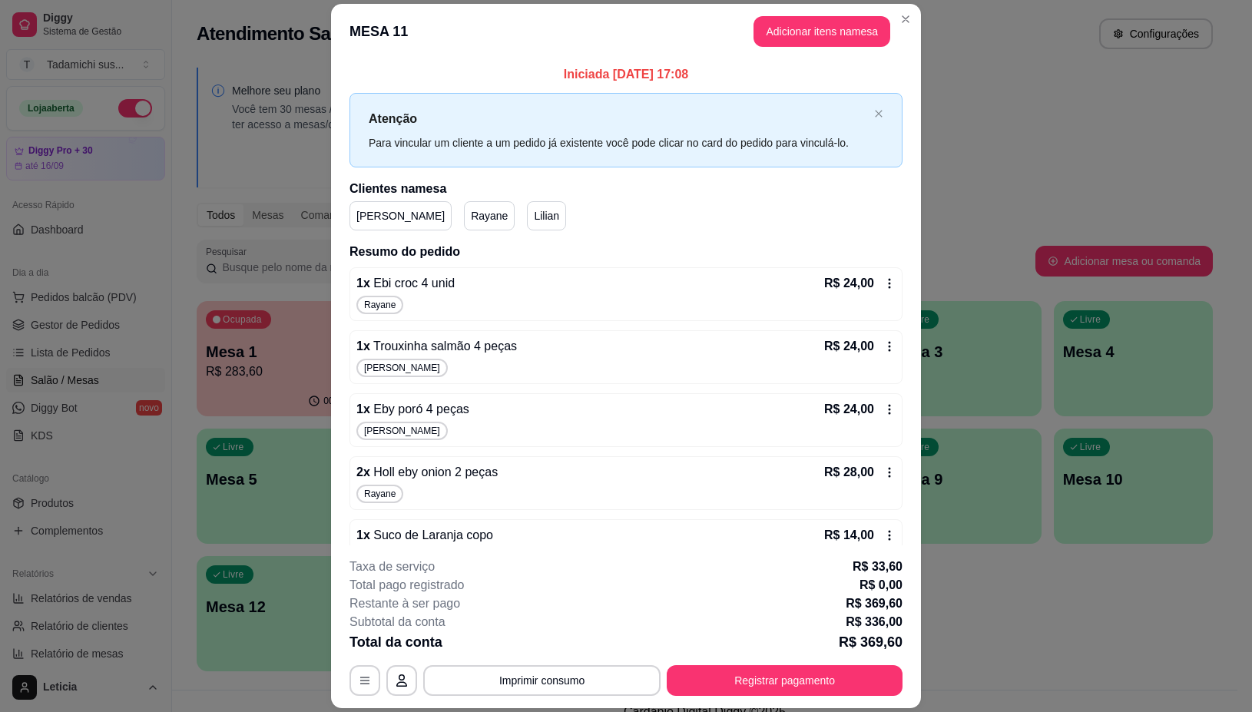
click at [884, 280] on icon at bounding box center [890, 283] width 12 height 12
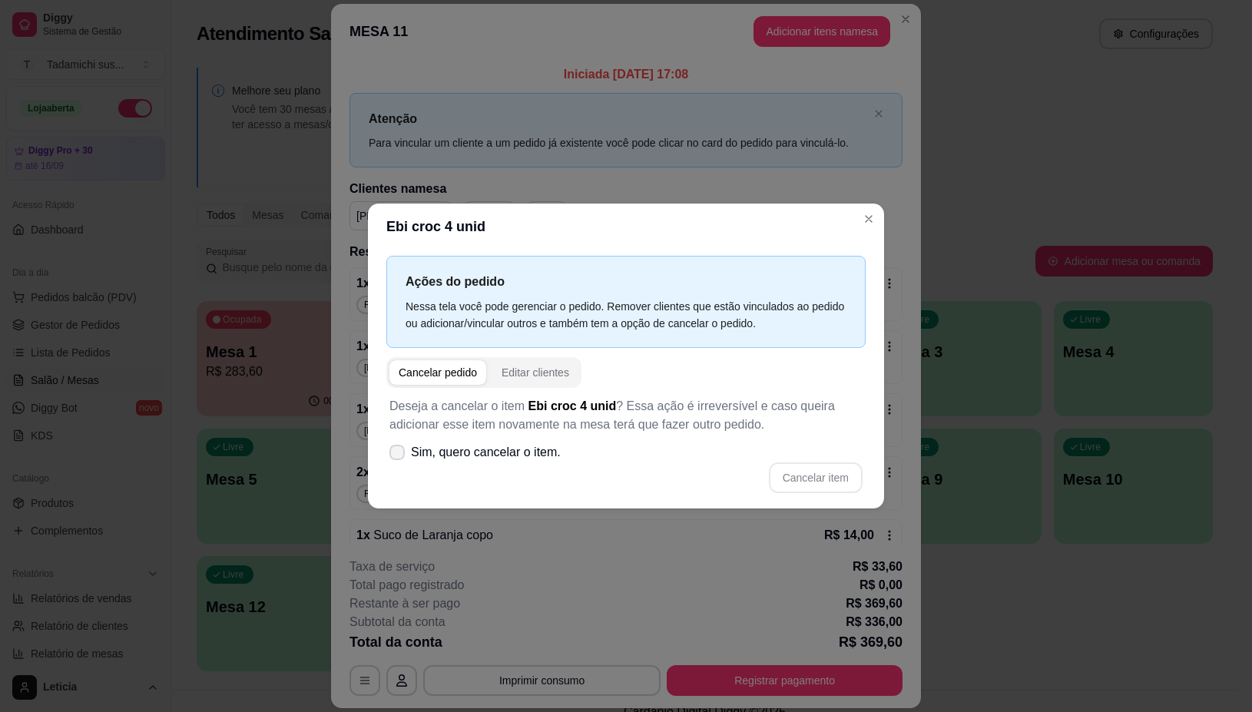
click at [411, 459] on span "Sim, quero cancelar o item." at bounding box center [486, 452] width 150 height 18
click at [399, 459] on input "Sim, quero cancelar o item." at bounding box center [394, 460] width 10 height 10
checkbox input "true"
click at [817, 479] on button "Cancelar item" at bounding box center [816, 478] width 94 height 31
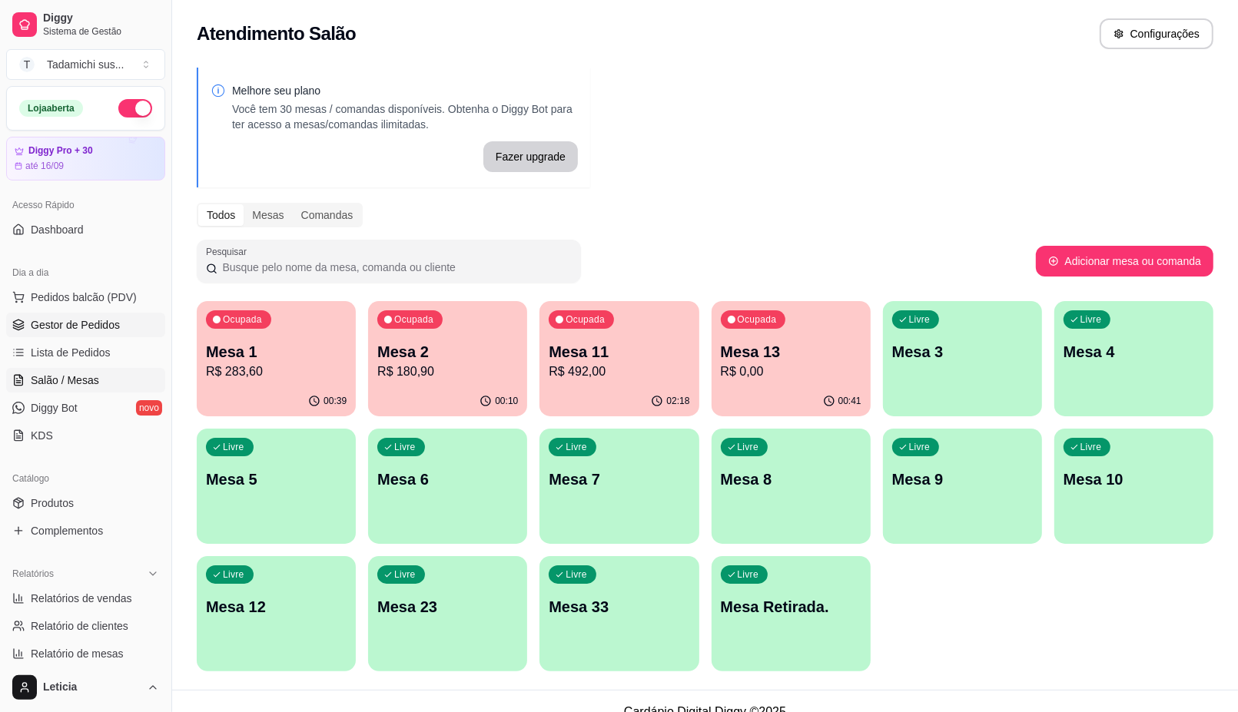
click at [66, 329] on span "Gestor de Pedidos" at bounding box center [75, 324] width 89 height 15
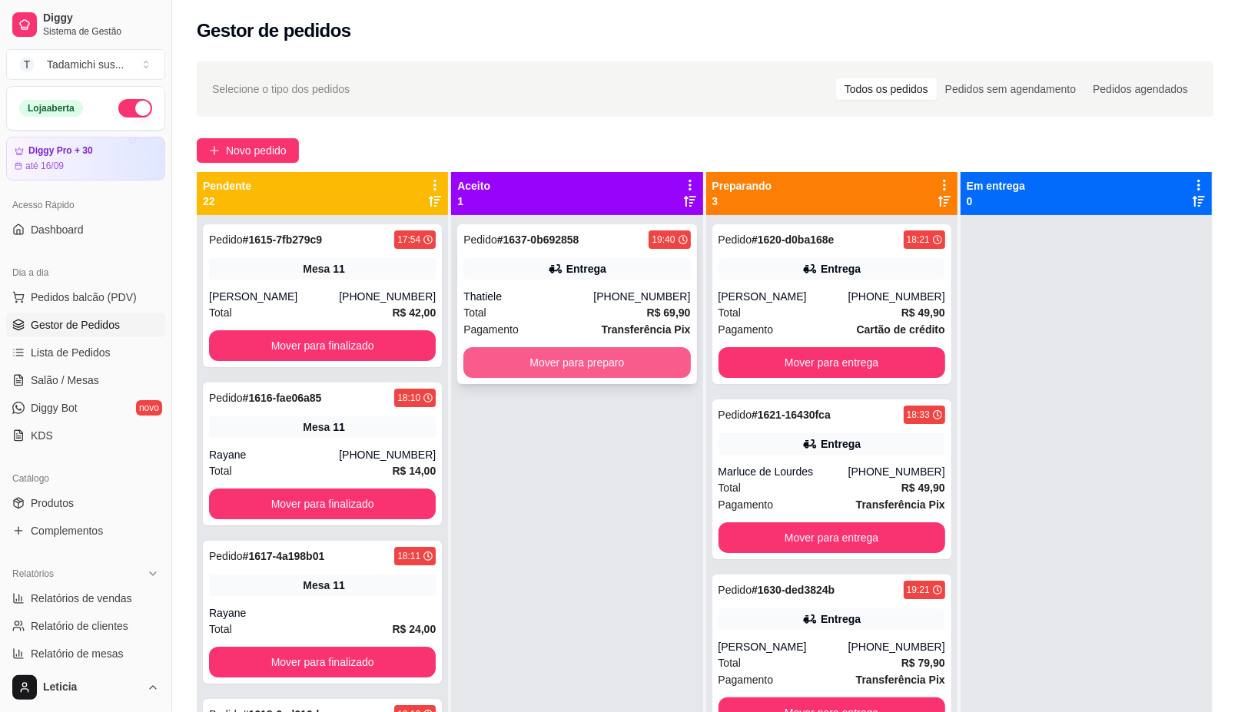
click at [562, 374] on button "Mover para preparo" at bounding box center [576, 362] width 227 height 31
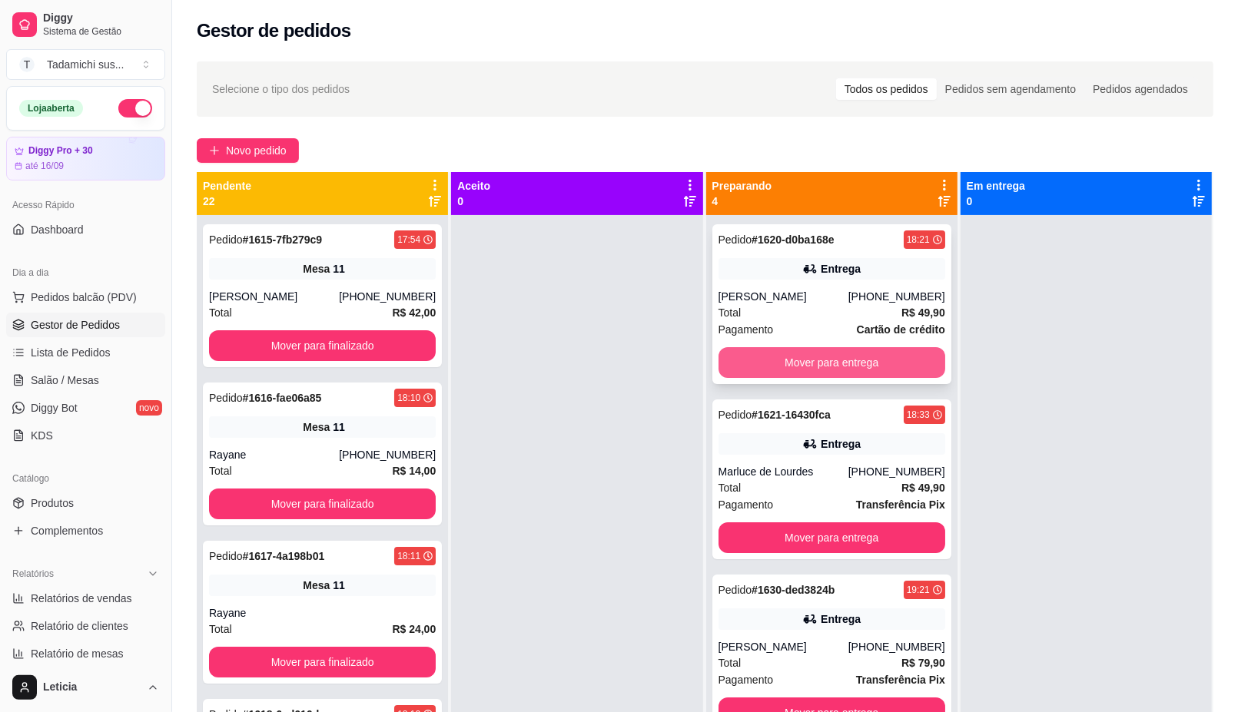
click at [801, 375] on button "Mover para entrega" at bounding box center [831, 362] width 227 height 31
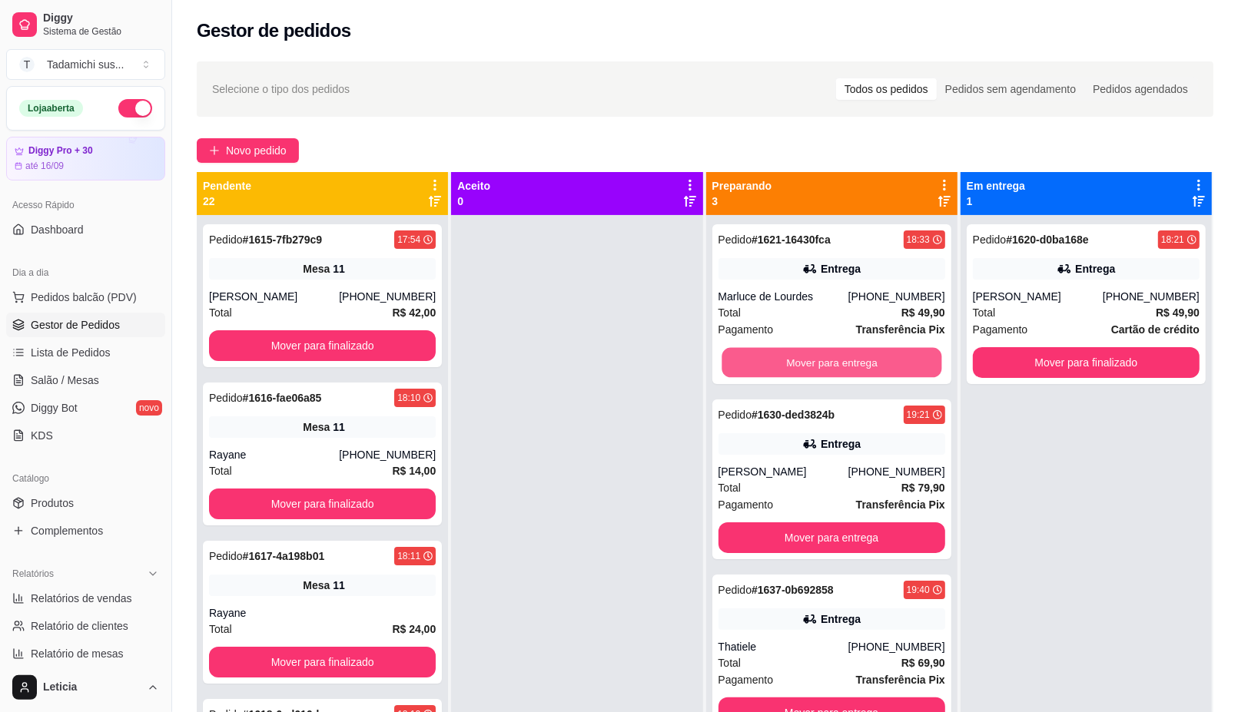
click at [803, 373] on button "Mover para entrega" at bounding box center [831, 363] width 220 height 30
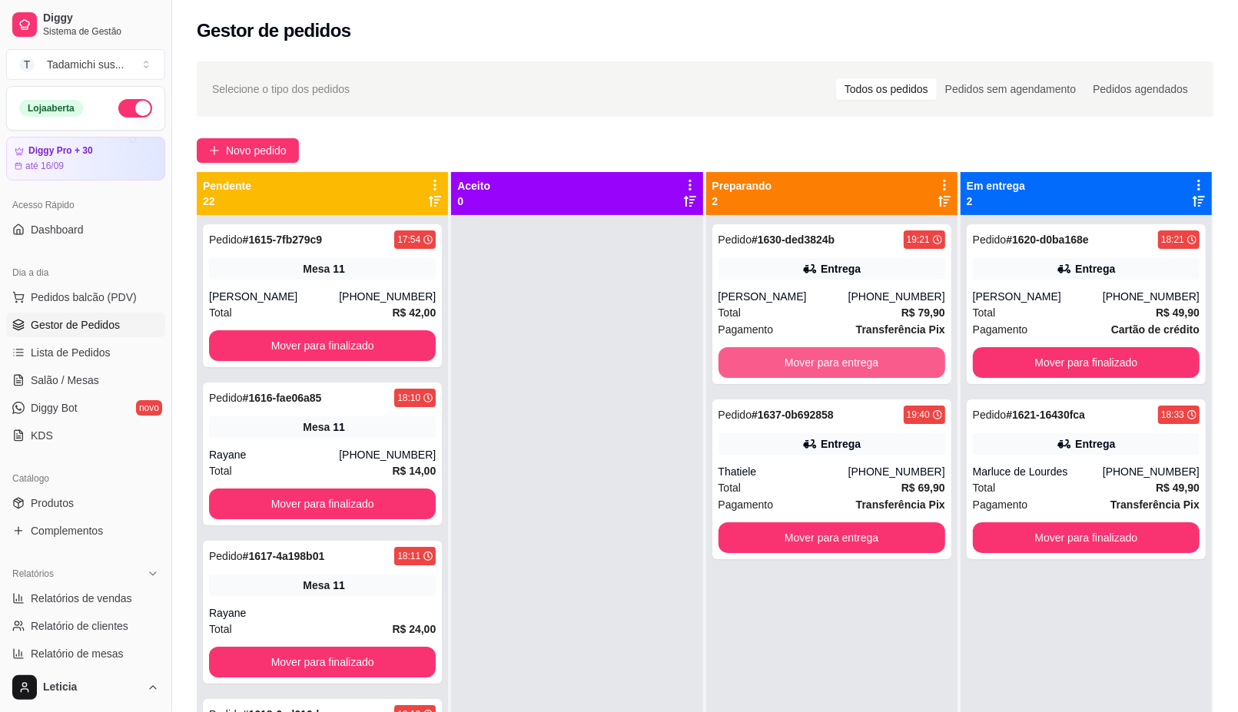
click at [803, 373] on button "Mover para entrega" at bounding box center [831, 362] width 227 height 31
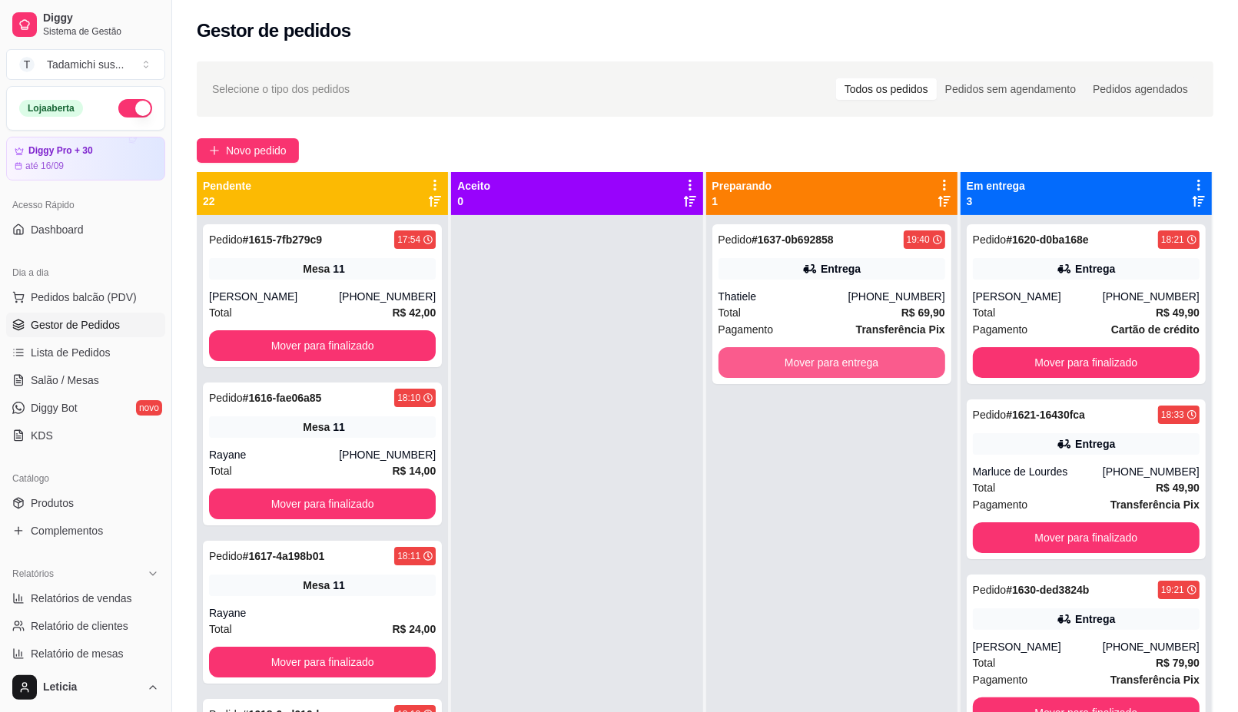
click at [803, 373] on button "Mover para entrega" at bounding box center [831, 362] width 227 height 31
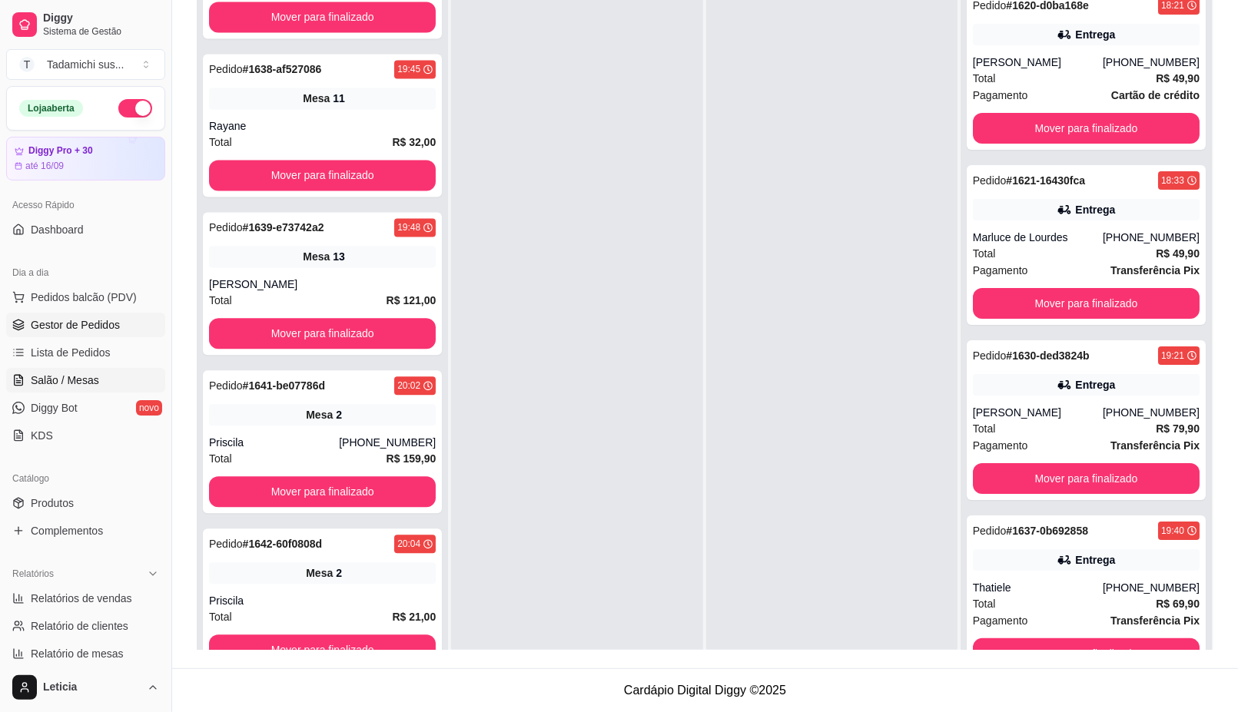
click at [87, 374] on span "Salão / Mesas" at bounding box center [65, 380] width 68 height 15
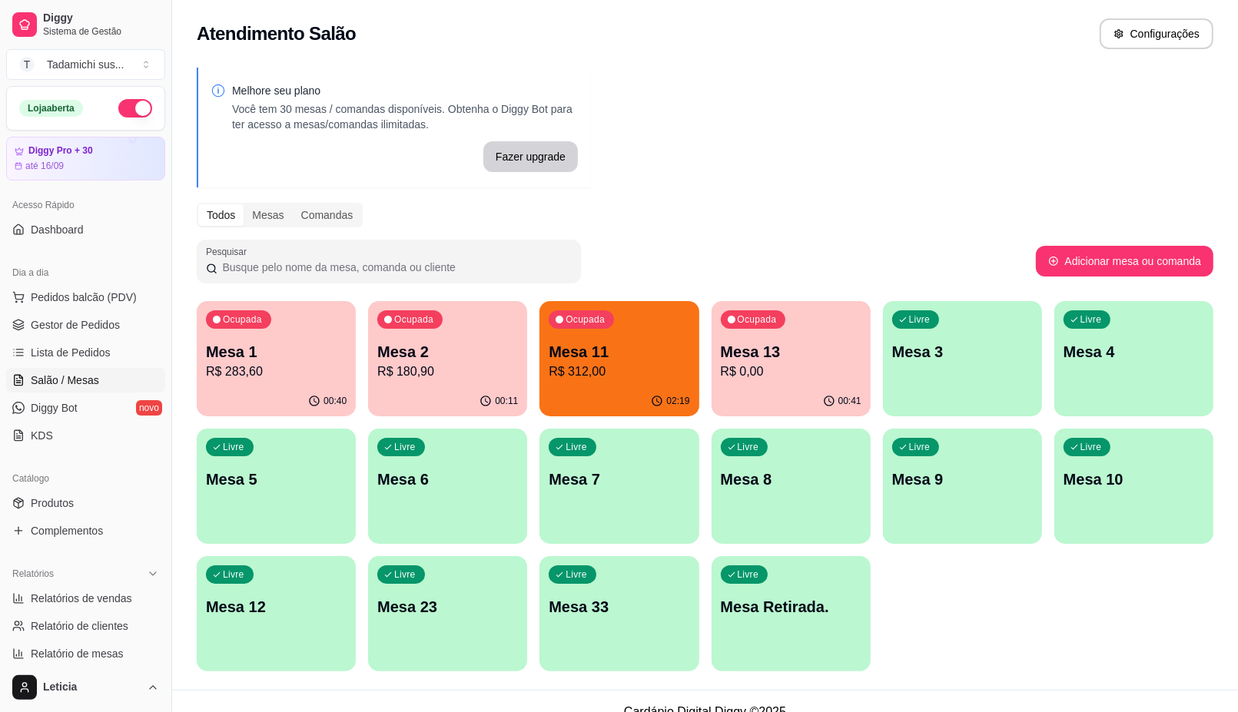
click at [599, 381] on div "Ocupada Mesa 11 R$ 312,00" at bounding box center [618, 343] width 159 height 85
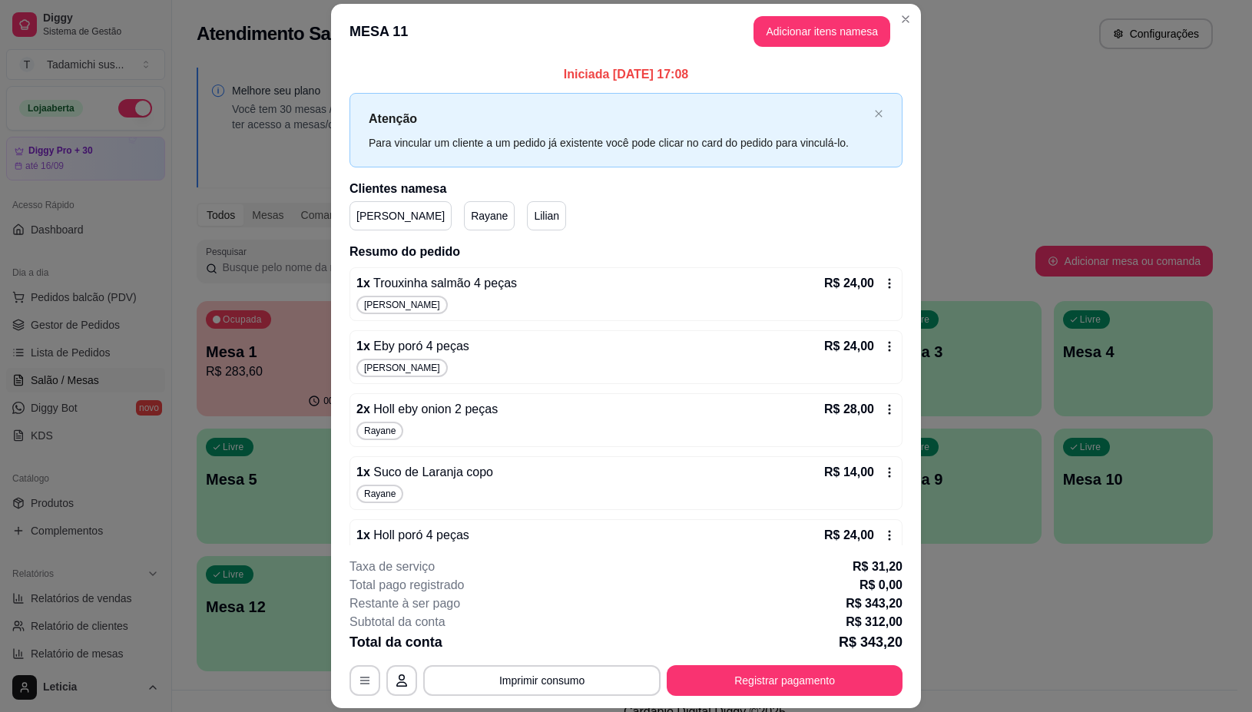
click at [884, 277] on icon at bounding box center [890, 283] width 12 height 12
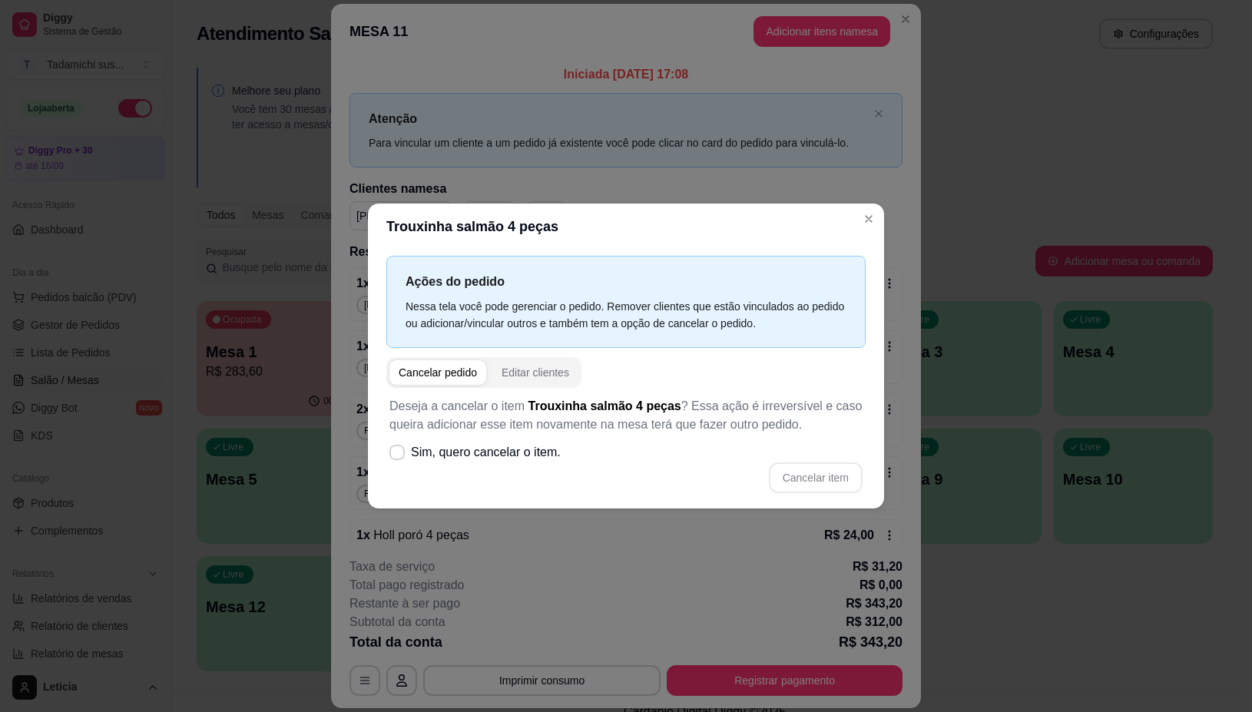
click at [381, 497] on div "Ações do pedido Nessa tela você pode gerenciar o pedido. Remover clientes que e…" at bounding box center [626, 379] width 516 height 258
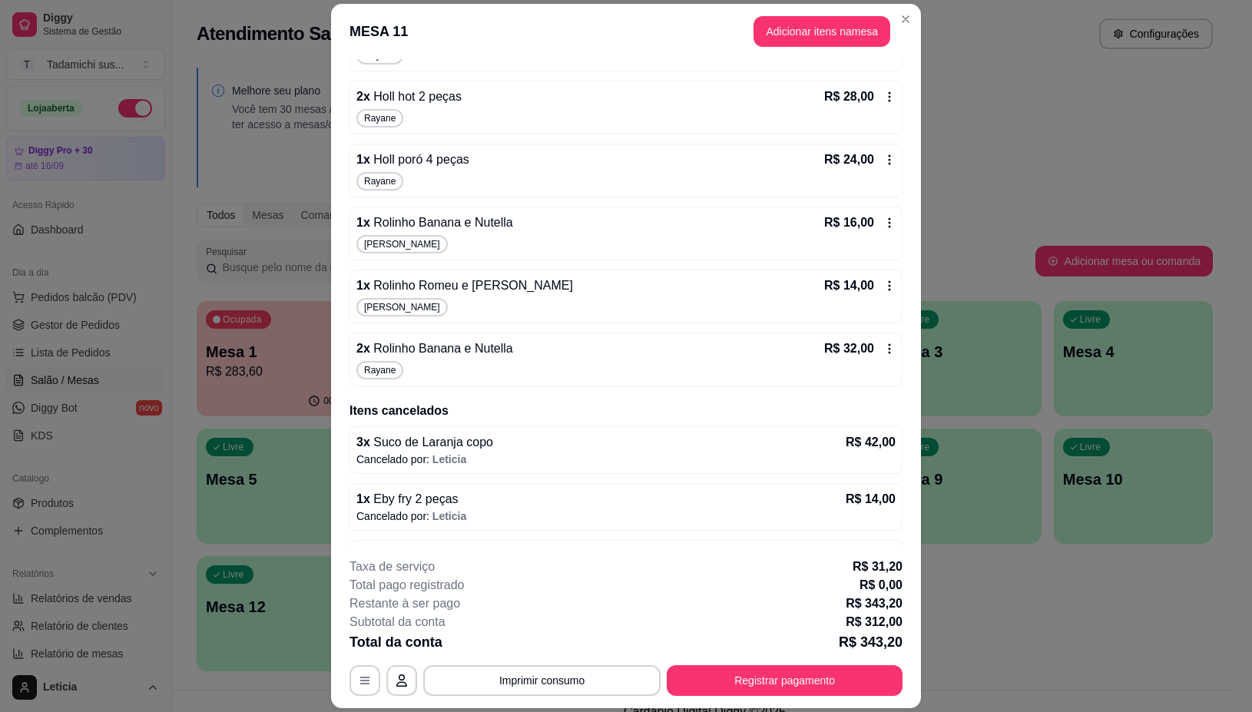
scroll to position [717, 0]
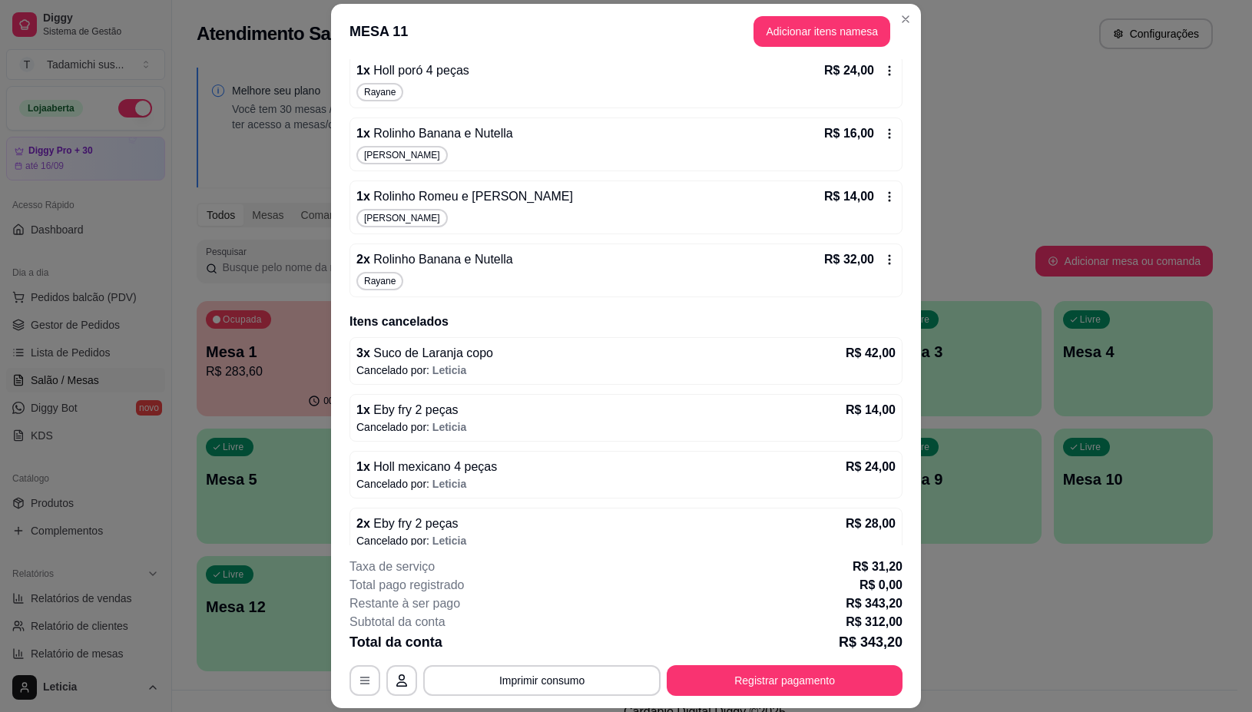
click at [884, 265] on icon at bounding box center [890, 260] width 12 height 12
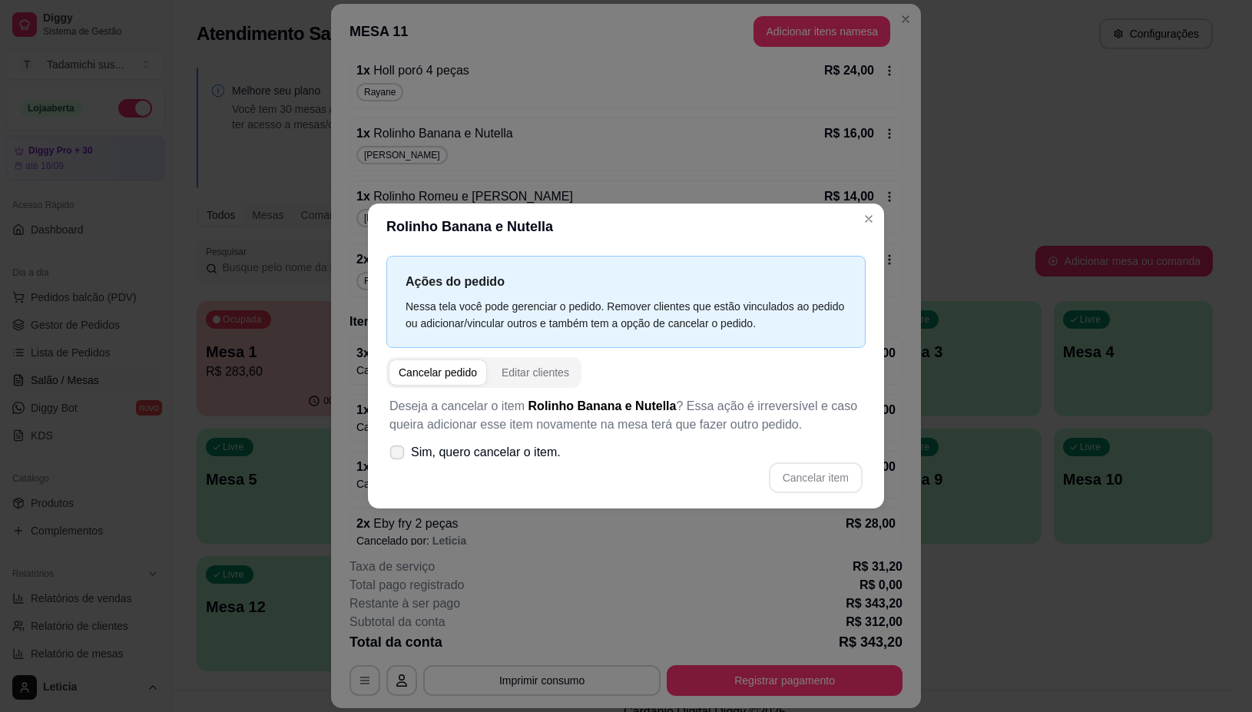
click at [396, 463] on label "Sim, quero cancelar o item." at bounding box center [475, 452] width 184 height 31
click at [396, 463] on input "Sim, quero cancelar o item." at bounding box center [394, 460] width 10 height 10
checkbox input "true"
click at [850, 476] on button "Cancelar item" at bounding box center [815, 478] width 91 height 30
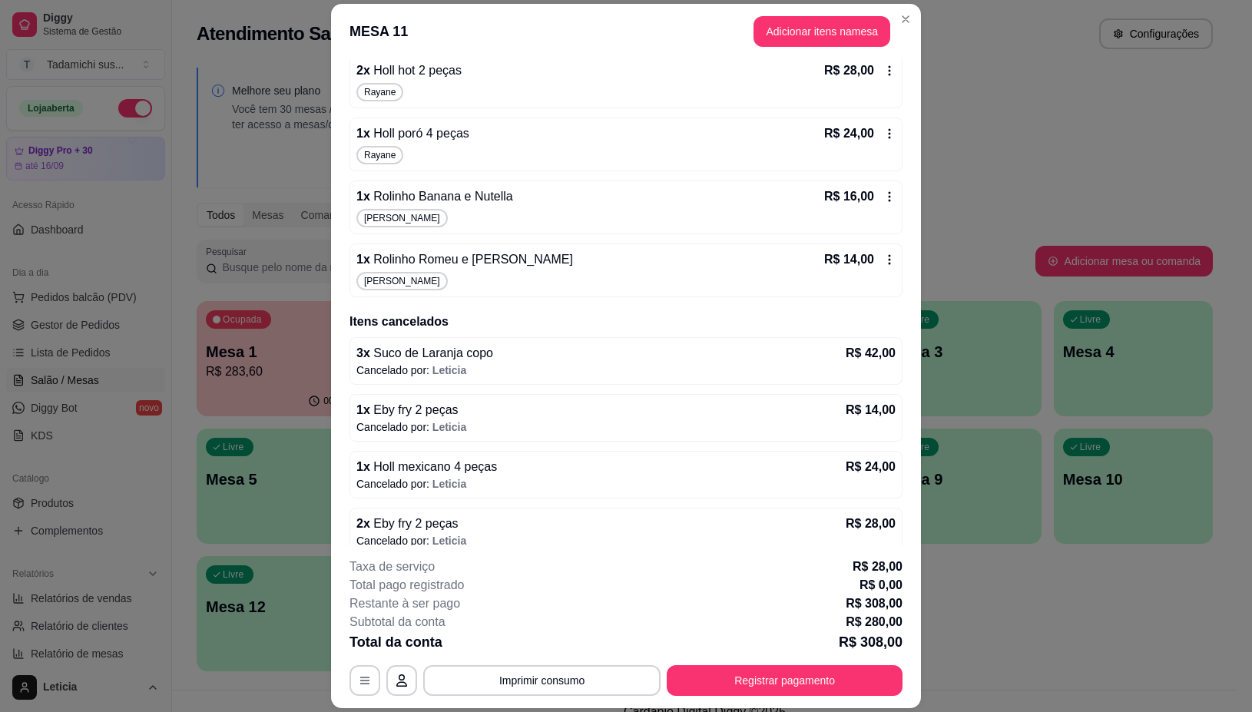
scroll to position [621, 0]
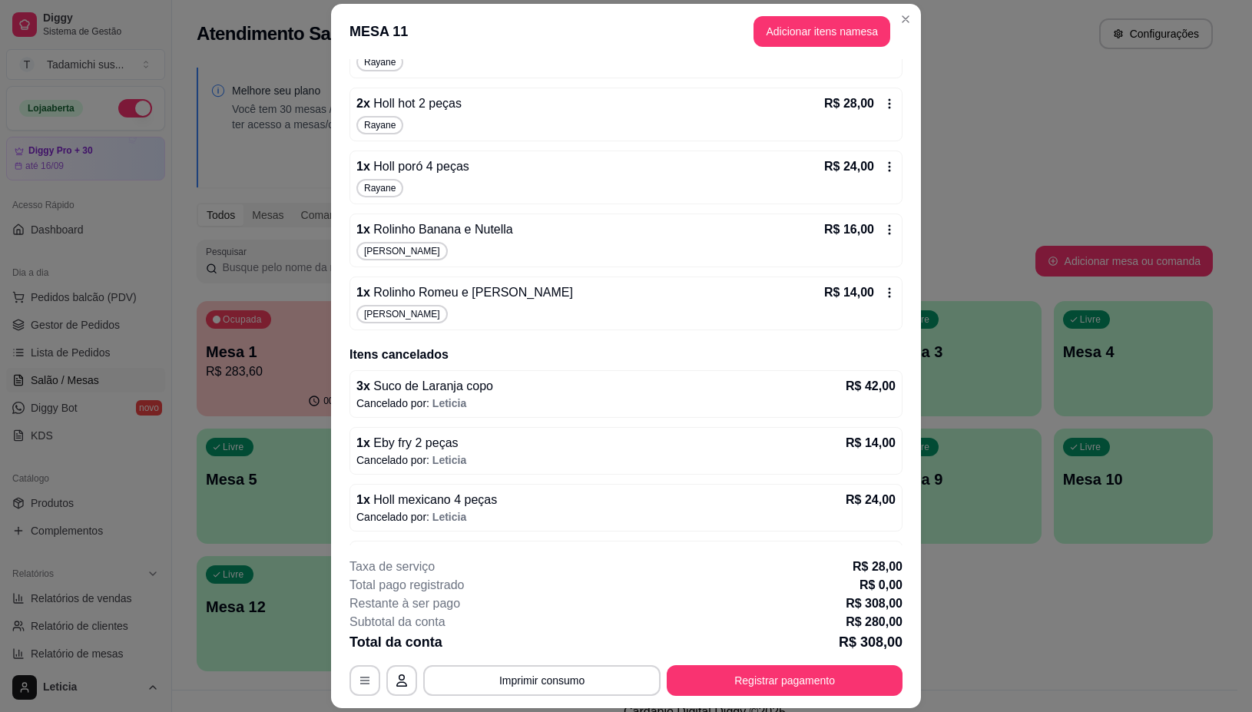
click at [884, 296] on icon at bounding box center [890, 293] width 12 height 12
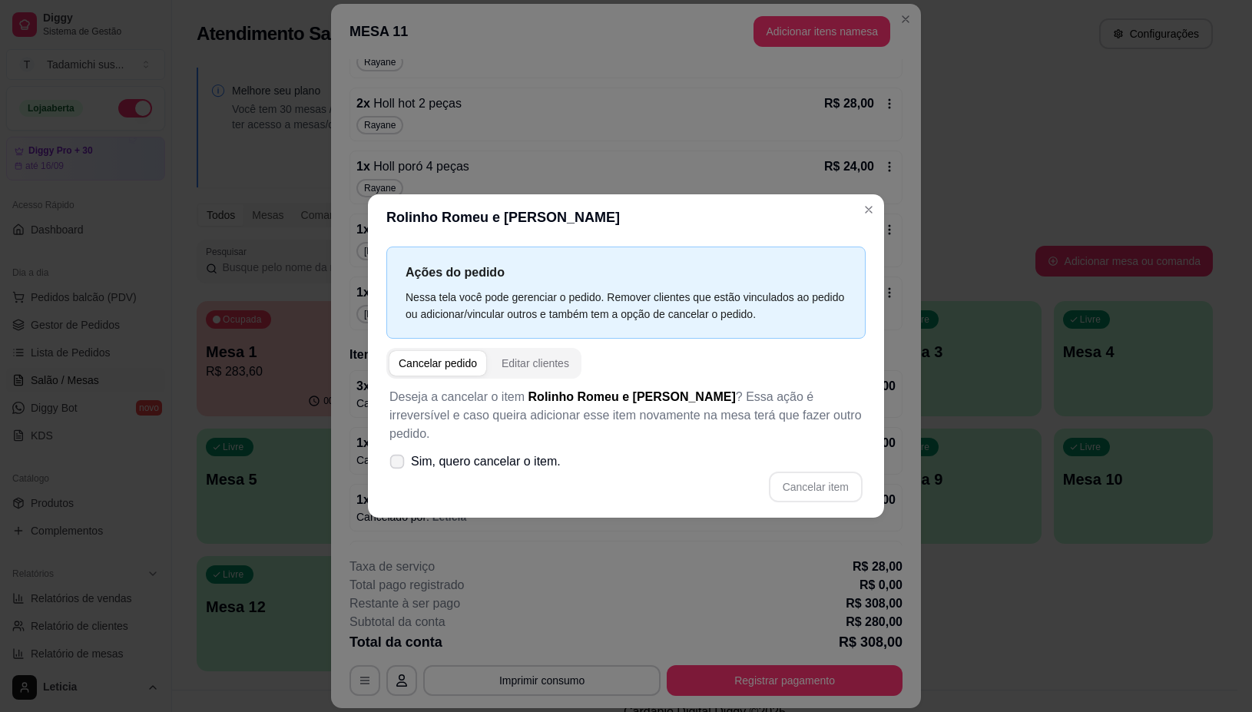
click at [400, 457] on icon at bounding box center [397, 461] width 12 height 8
click at [399, 464] on input "Sim, quero cancelar o item." at bounding box center [394, 469] width 10 height 10
checkbox input "true"
click at [801, 480] on button "Cancelar item" at bounding box center [816, 487] width 94 height 31
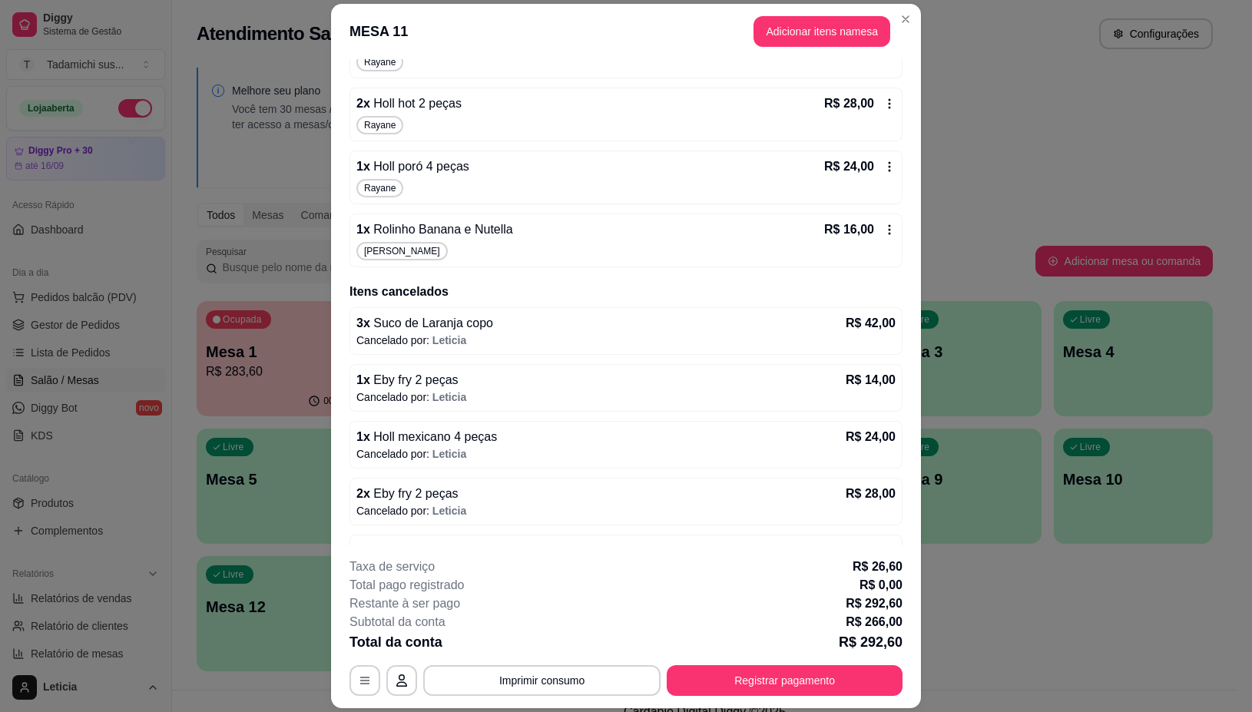
click at [884, 227] on icon at bounding box center [890, 230] width 12 height 12
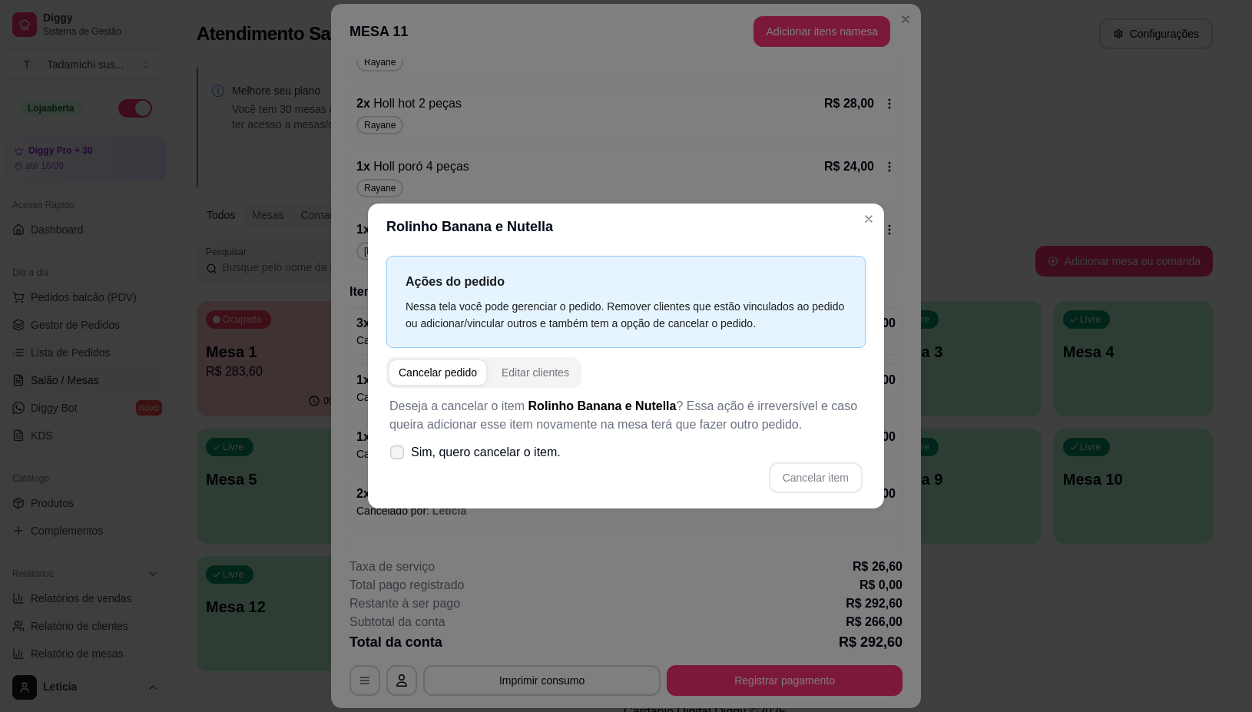
click at [396, 453] on icon at bounding box center [397, 452] width 12 height 8
click at [396, 455] on input "Sim, quero cancelar o item." at bounding box center [394, 460] width 10 height 10
checkbox input "true"
click at [797, 475] on button "Cancelar item" at bounding box center [816, 478] width 94 height 31
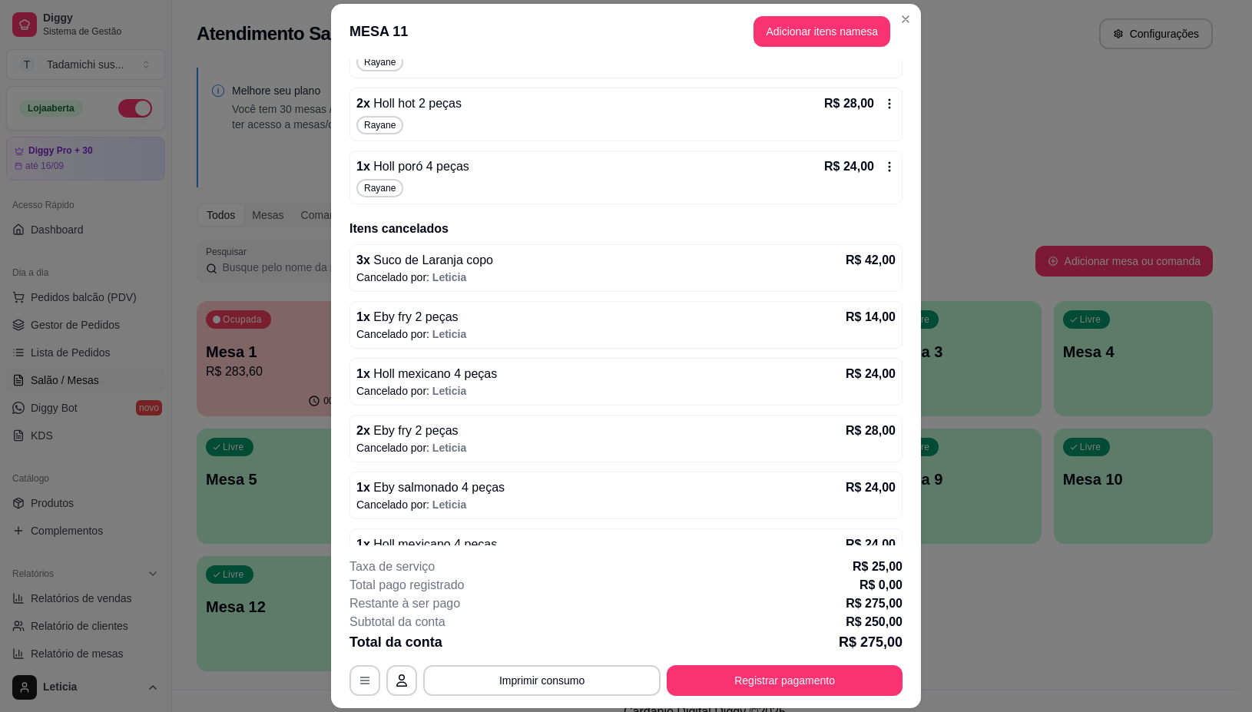
click at [884, 170] on icon at bounding box center [890, 167] width 12 height 12
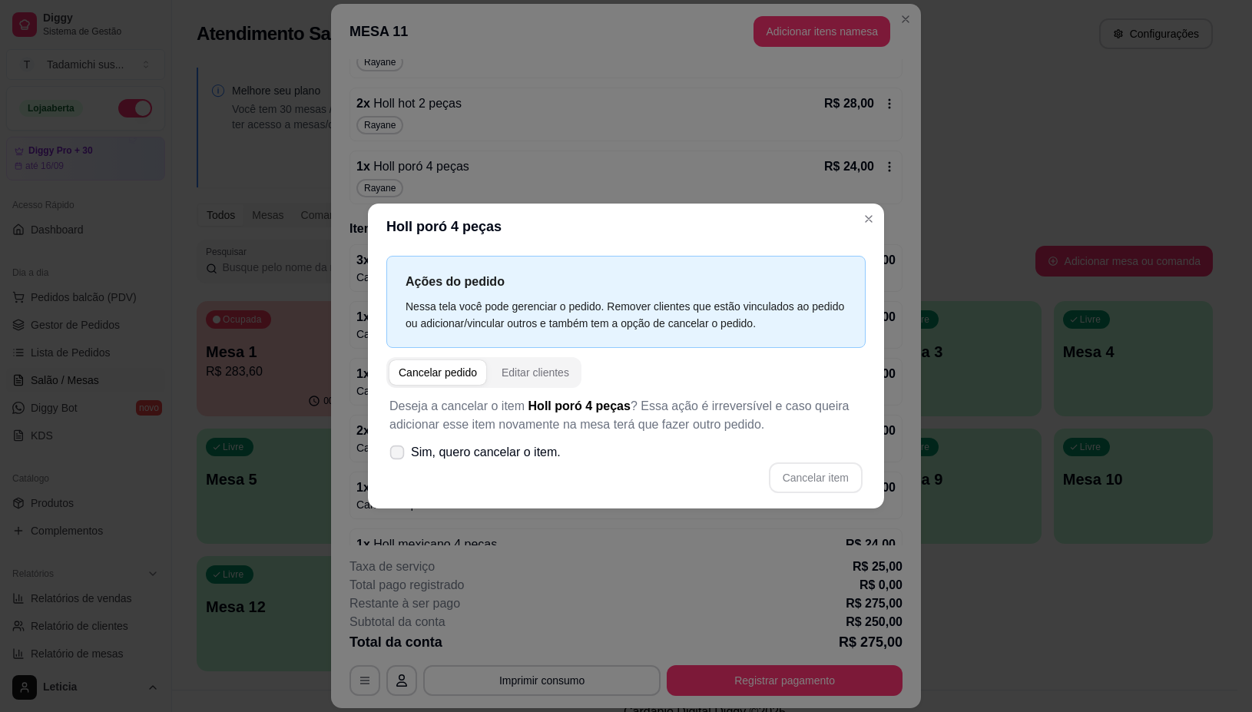
click at [396, 452] on icon at bounding box center [397, 452] width 12 height 8
click at [396, 455] on input "Sim, quero cancelar o item." at bounding box center [394, 460] width 10 height 10
checkbox input "true"
click at [812, 476] on button "Cancelar item" at bounding box center [815, 478] width 91 height 30
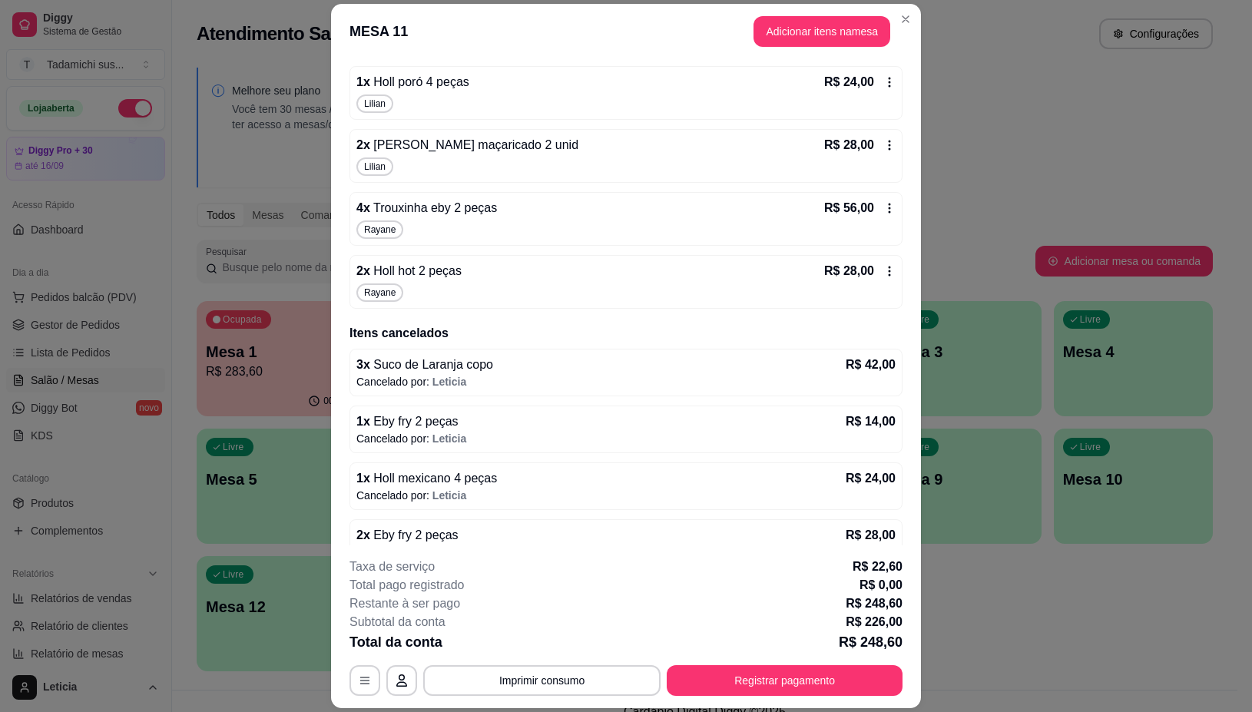
scroll to position [333, 0]
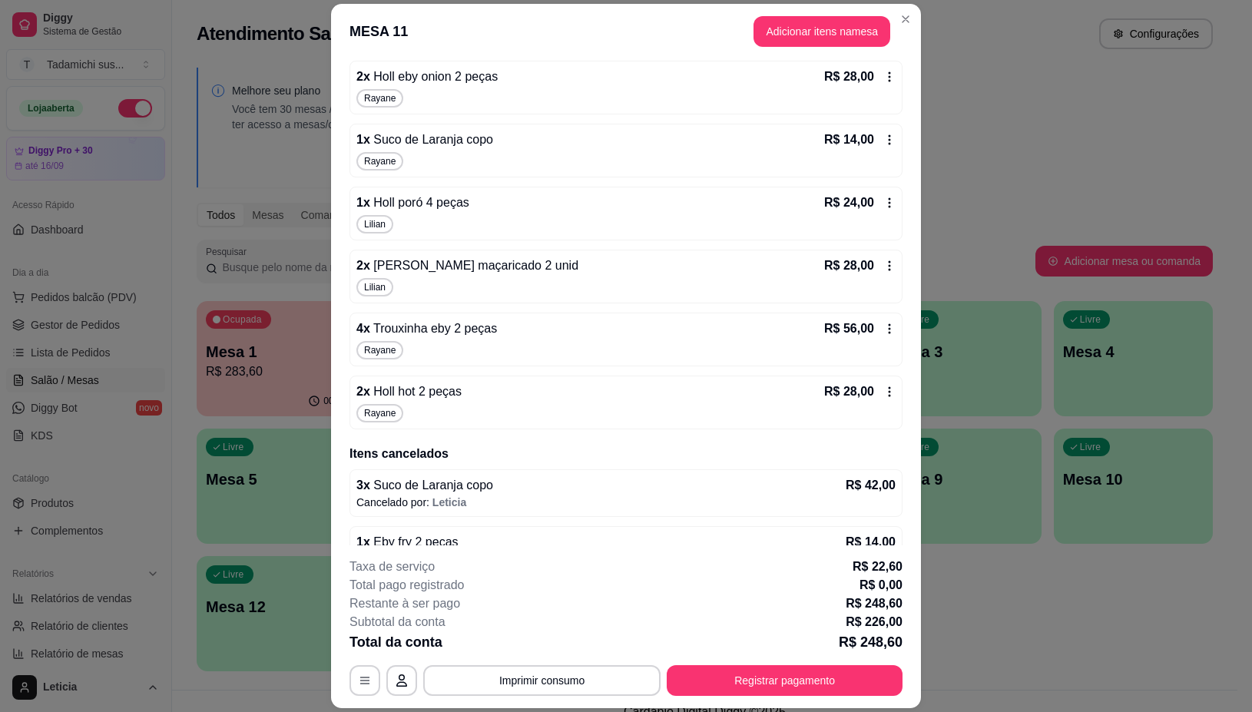
click at [884, 394] on icon at bounding box center [890, 392] width 12 height 12
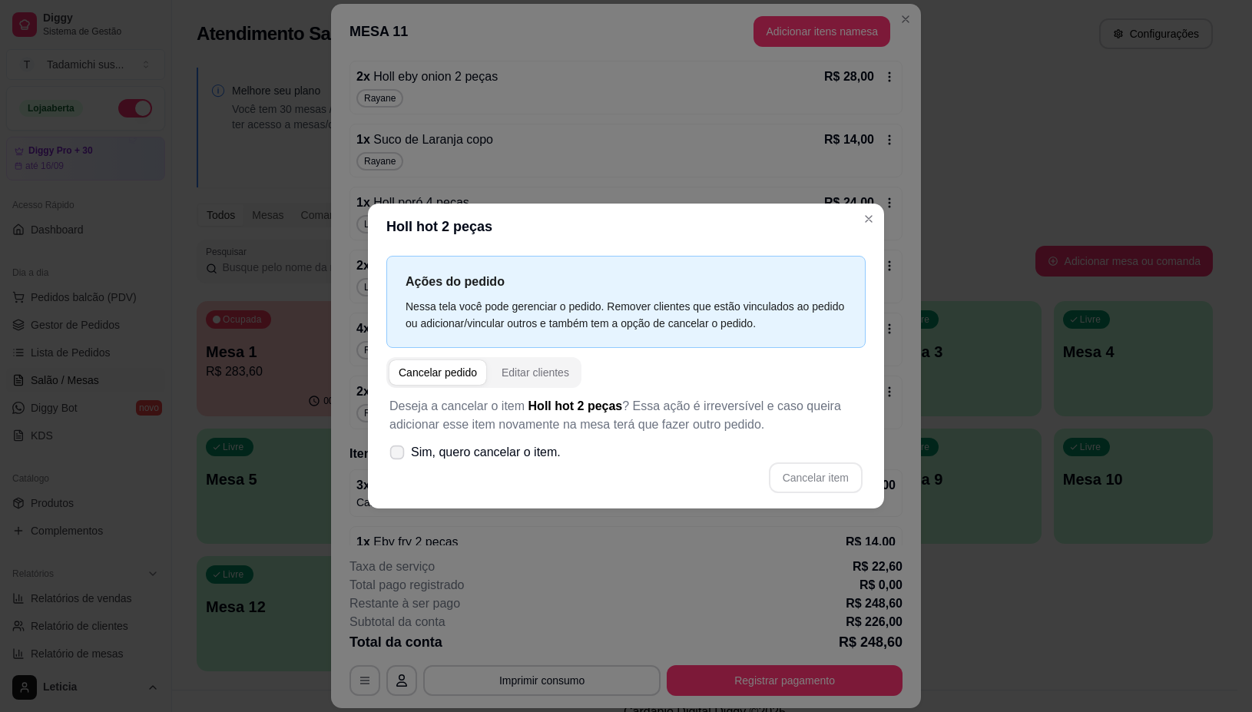
click at [400, 458] on span at bounding box center [397, 452] width 15 height 15
click at [399, 458] on input "Sim, quero cancelar o item." at bounding box center [394, 460] width 10 height 10
checkbox input "true"
click at [777, 466] on button "Cancelar item" at bounding box center [815, 478] width 91 height 30
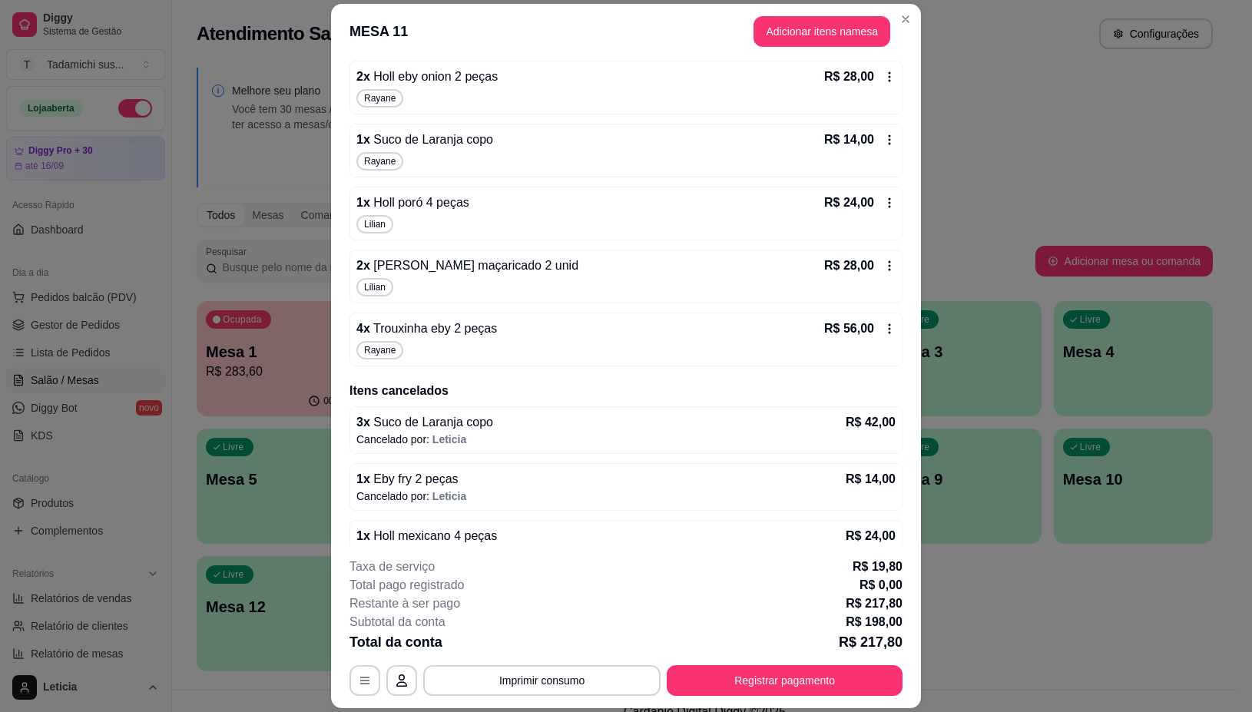
click at [884, 334] on icon at bounding box center [890, 329] width 12 height 12
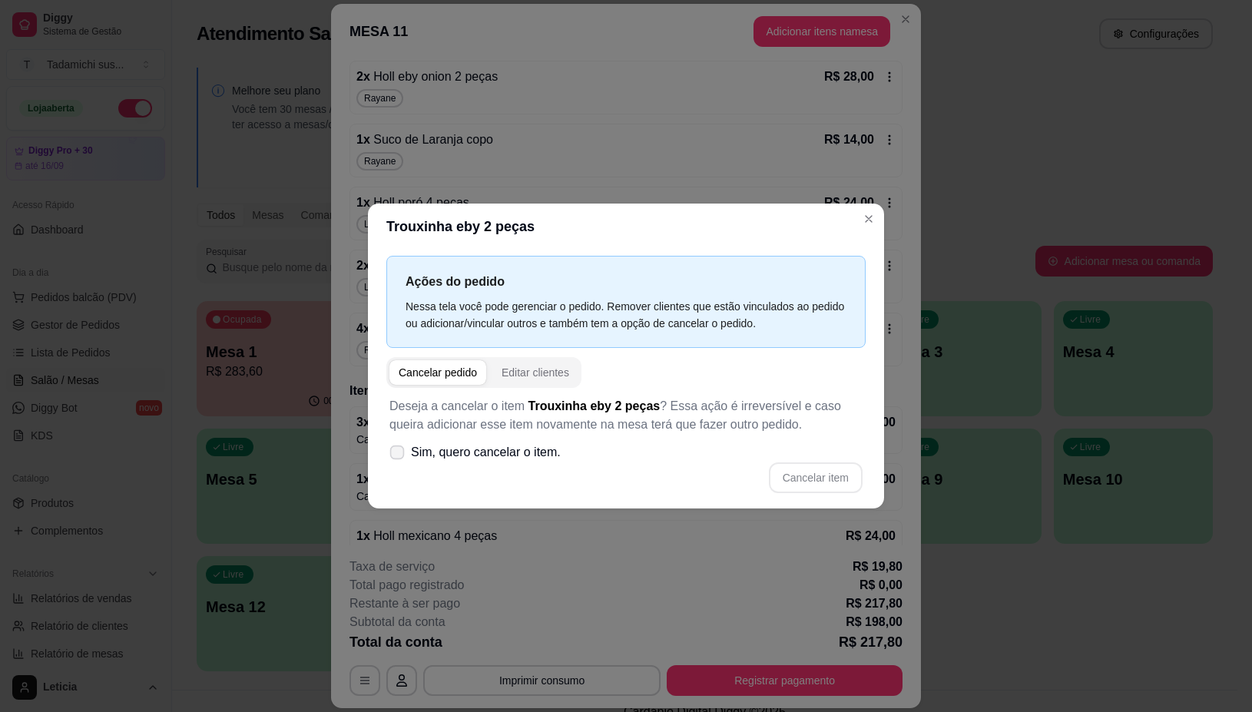
click at [396, 449] on icon at bounding box center [397, 452] width 12 height 8
click at [396, 455] on input "Sim, quero cancelar o item." at bounding box center [394, 460] width 10 height 10
checkbox input "true"
click at [787, 474] on button "Cancelar item" at bounding box center [815, 478] width 91 height 30
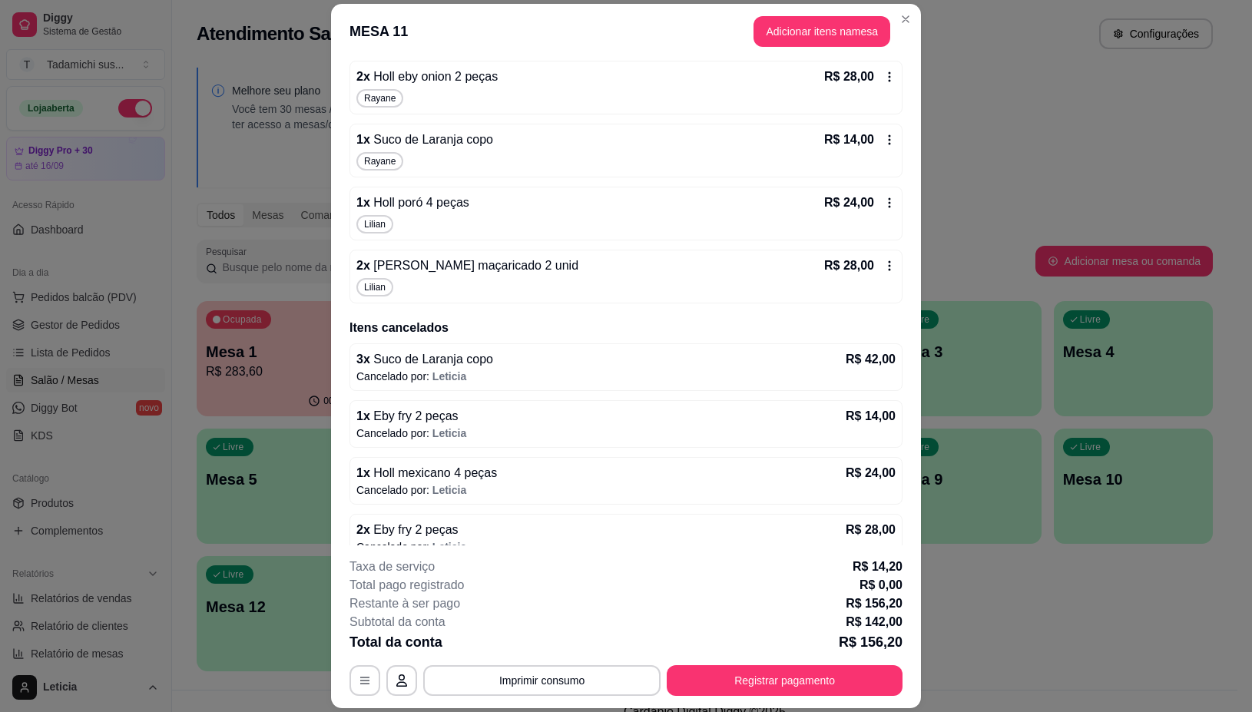
click at [884, 267] on icon at bounding box center [890, 266] width 12 height 12
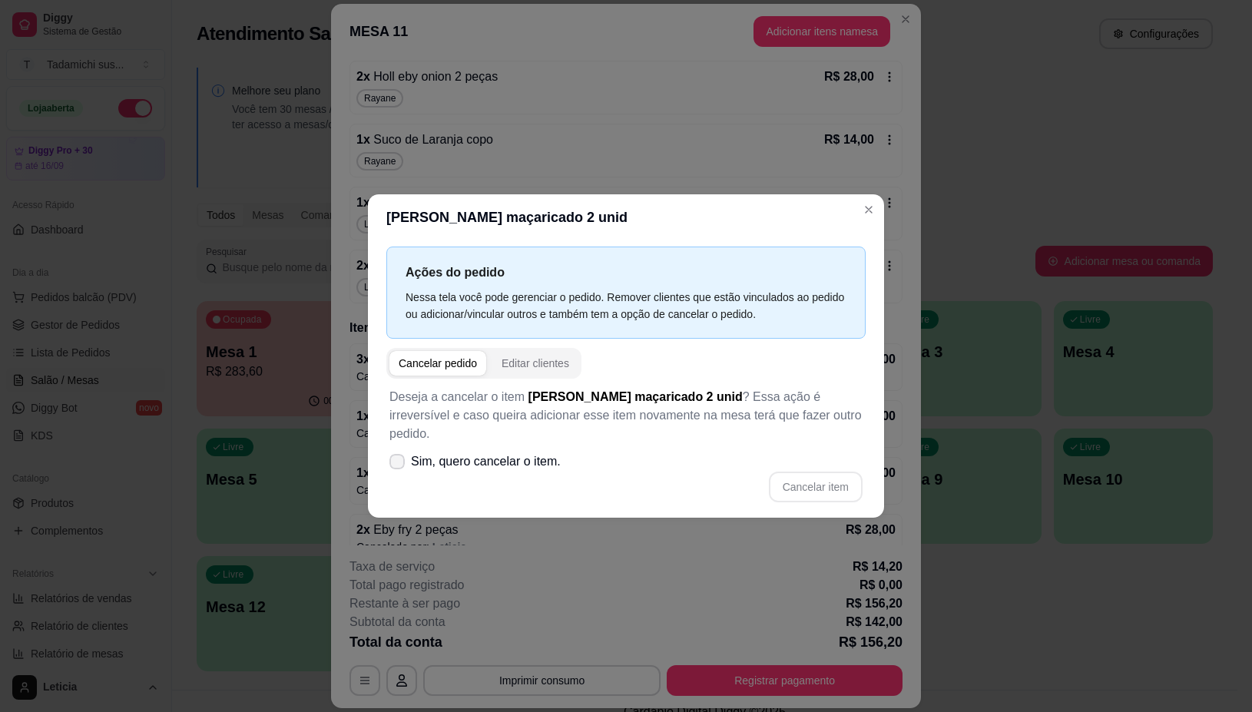
click at [406, 452] on label "Sim, quero cancelar o item." at bounding box center [475, 461] width 184 height 31
click at [399, 464] on input "Sim, quero cancelar o item." at bounding box center [394, 469] width 10 height 10
checkbox input "true"
click at [809, 476] on button "Cancelar item" at bounding box center [816, 487] width 94 height 31
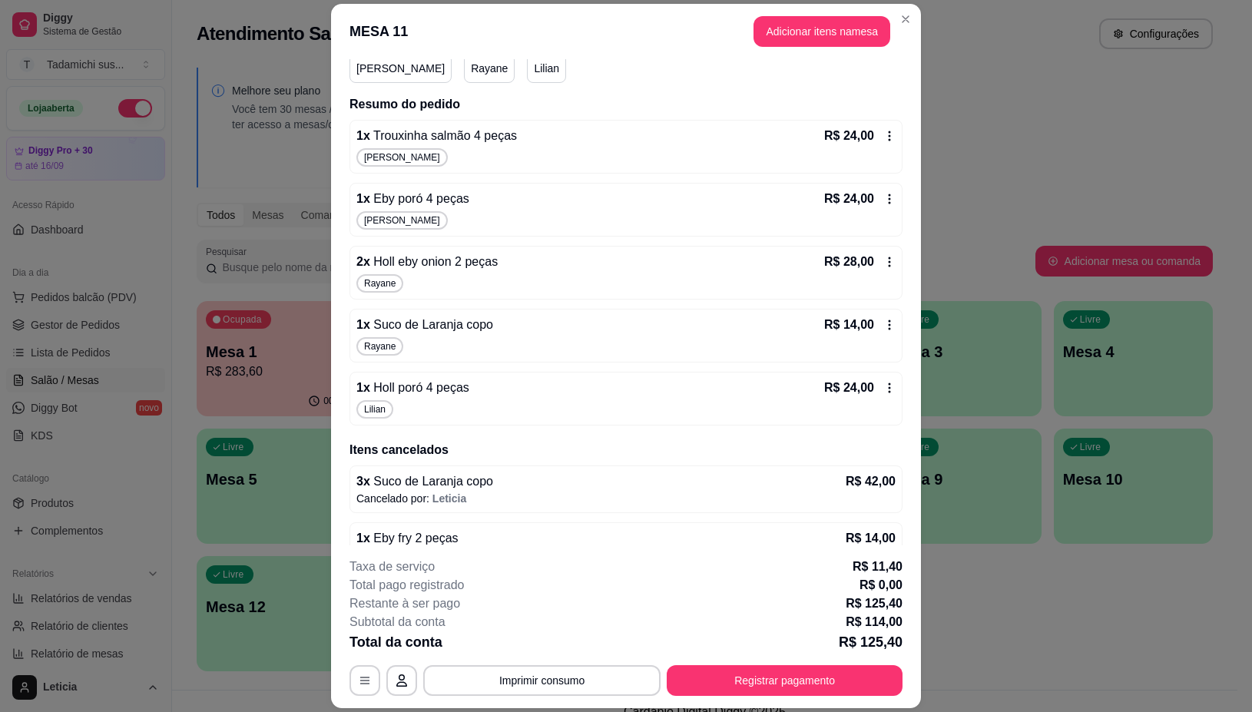
scroll to position [141, 0]
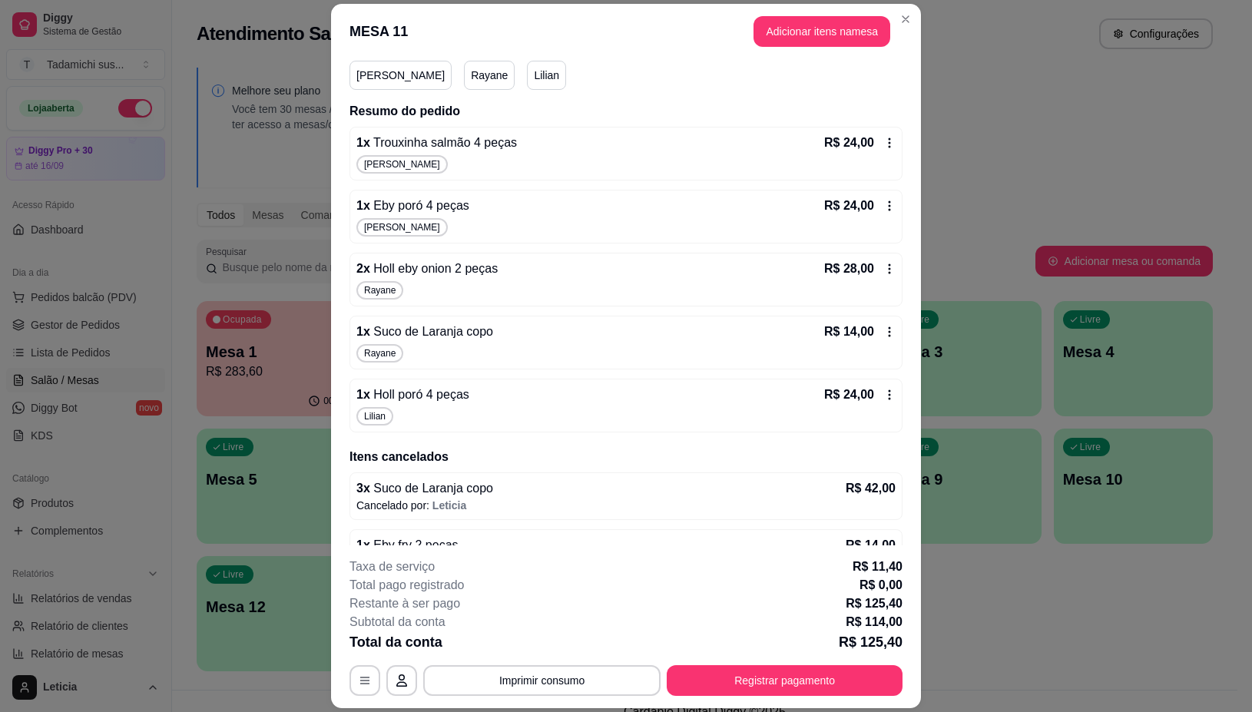
click at [884, 394] on icon at bounding box center [890, 395] width 12 height 12
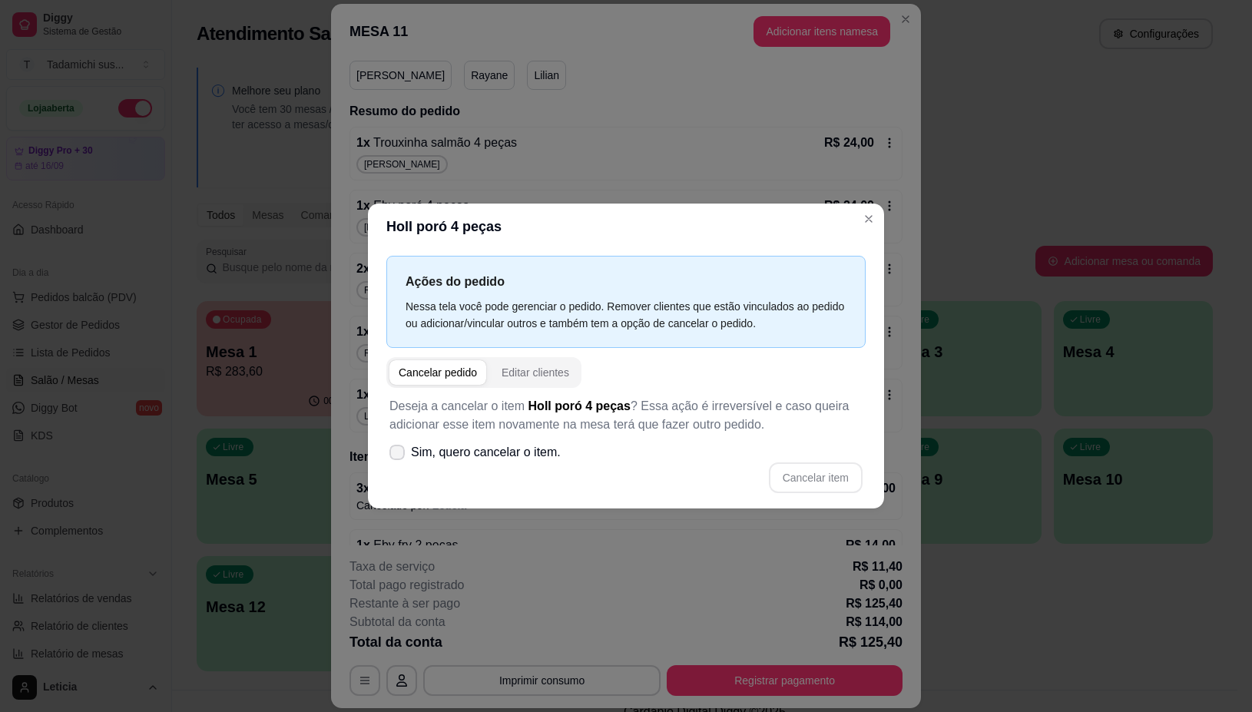
click at [394, 443] on label "Sim, quero cancelar o item." at bounding box center [475, 452] width 184 height 31
click at [394, 455] on input "Sim, quero cancelar o item." at bounding box center [394, 460] width 10 height 10
checkbox input "true"
click at [813, 477] on button "Cancelar item" at bounding box center [816, 478] width 94 height 31
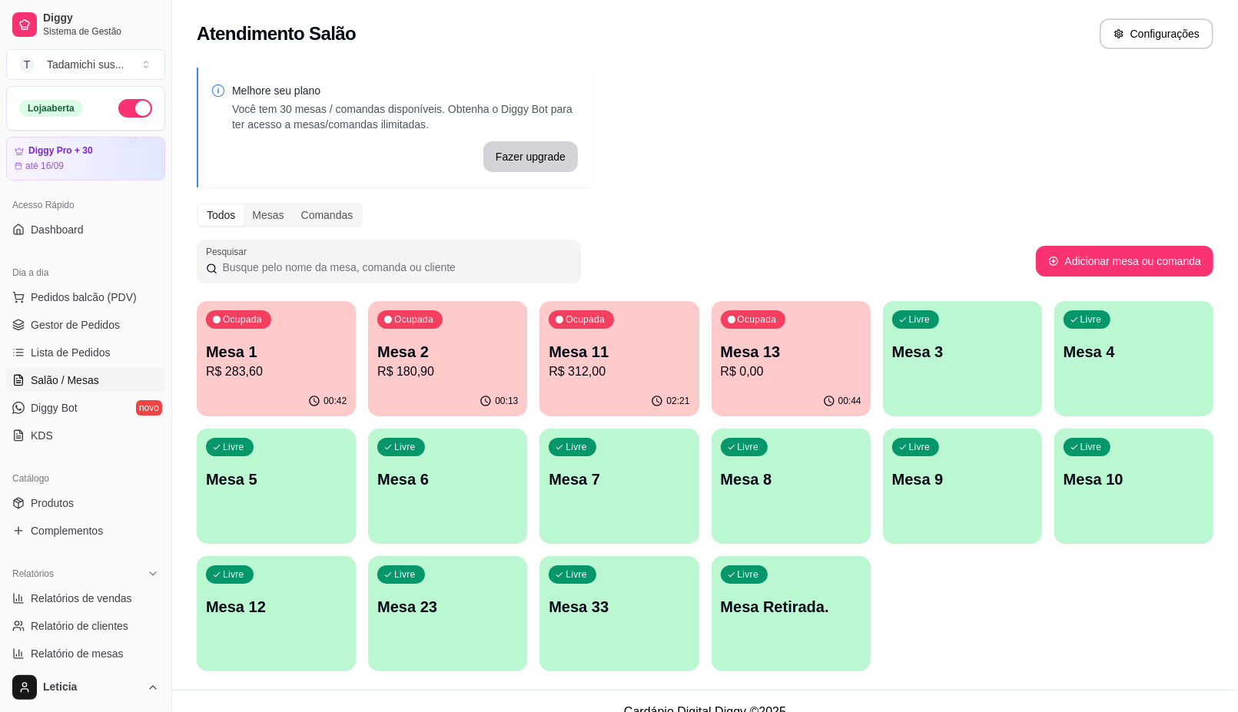
click at [273, 634] on div "Livre Mesa 12" at bounding box center [276, 604] width 159 height 97
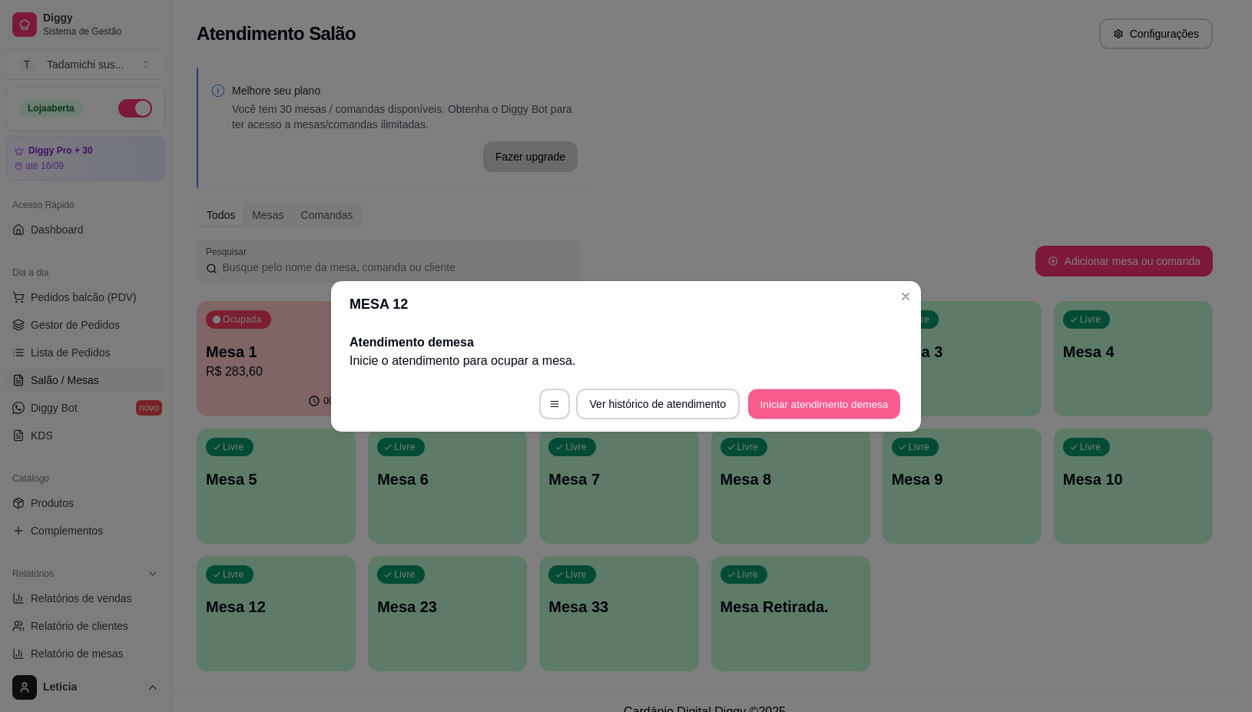
click at [876, 407] on button "Iniciar atendimento de mesa" at bounding box center [824, 404] width 152 height 30
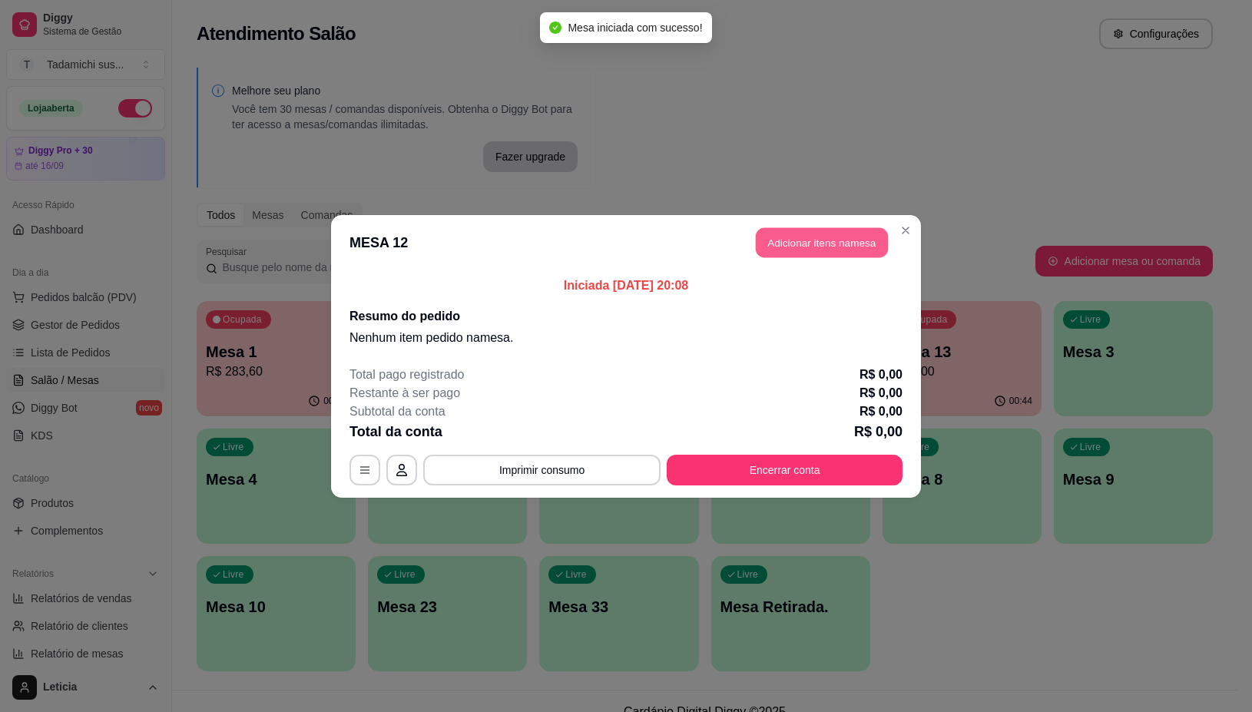
click at [827, 246] on button "Adicionar itens na mesa" at bounding box center [822, 242] width 132 height 30
click at [823, 236] on div "Item avulso Sushi no kg Buffet segunda a domingo e feriados 0.000 R$ 119,90 107…" at bounding box center [460, 417] width 906 height 568
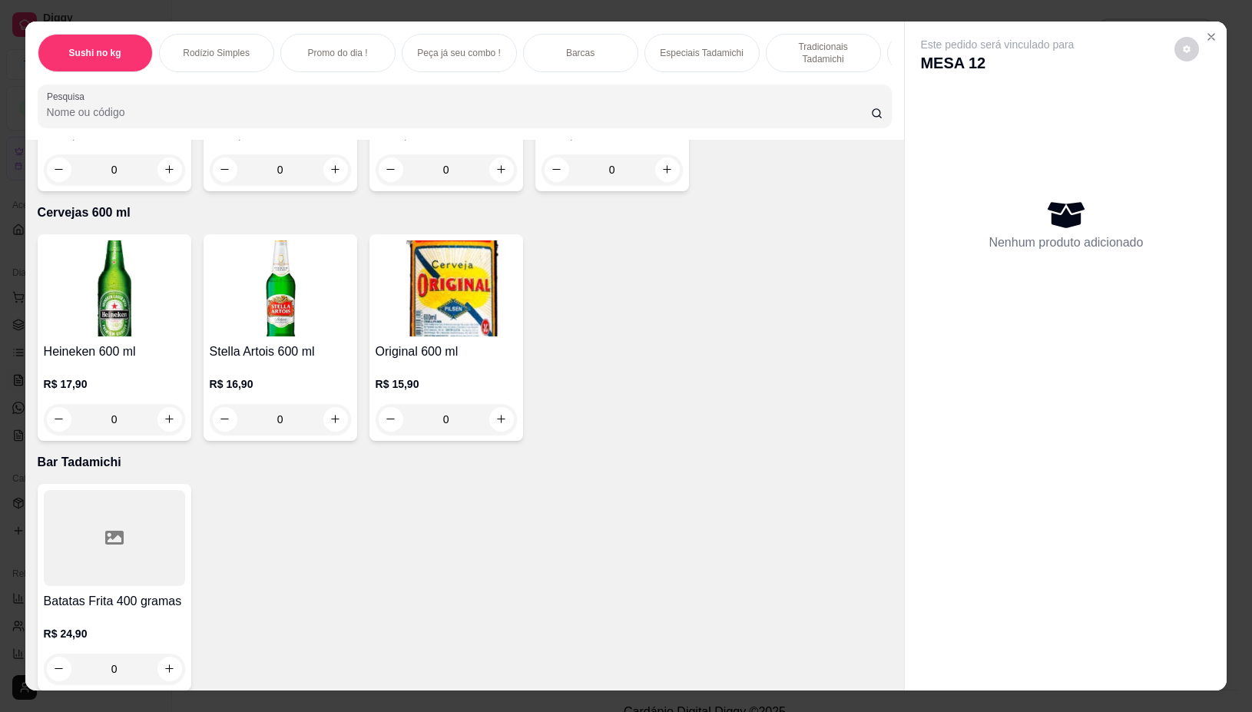
scroll to position [18144, 0]
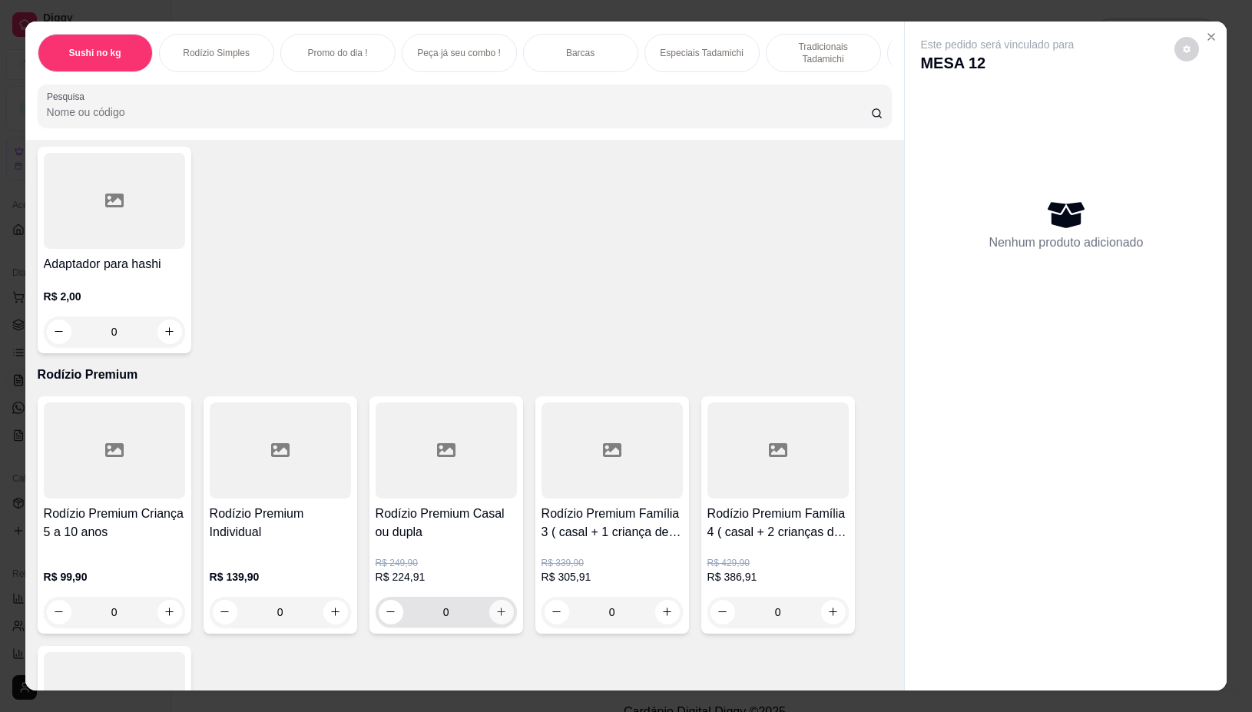
click at [497, 606] on icon "increase-product-quantity" at bounding box center [502, 612] width 12 height 12
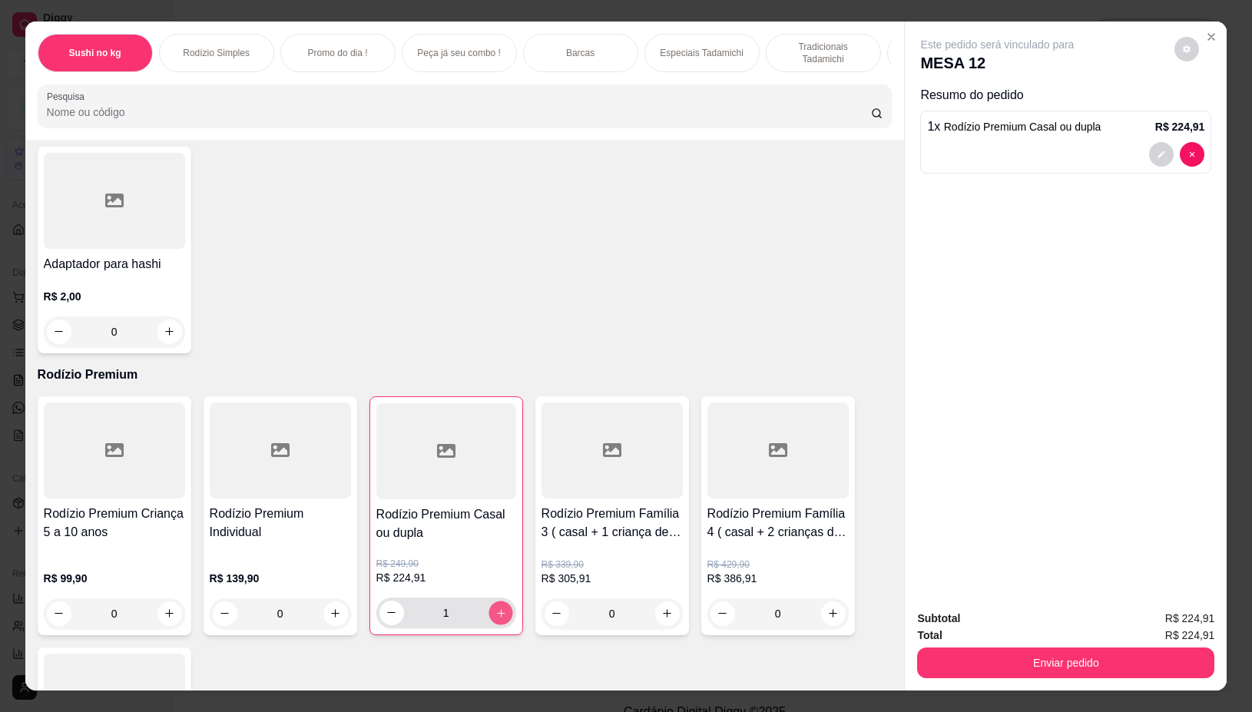
click at [497, 609] on icon "increase-product-quantity" at bounding box center [501, 613] width 8 height 8
type input "2"
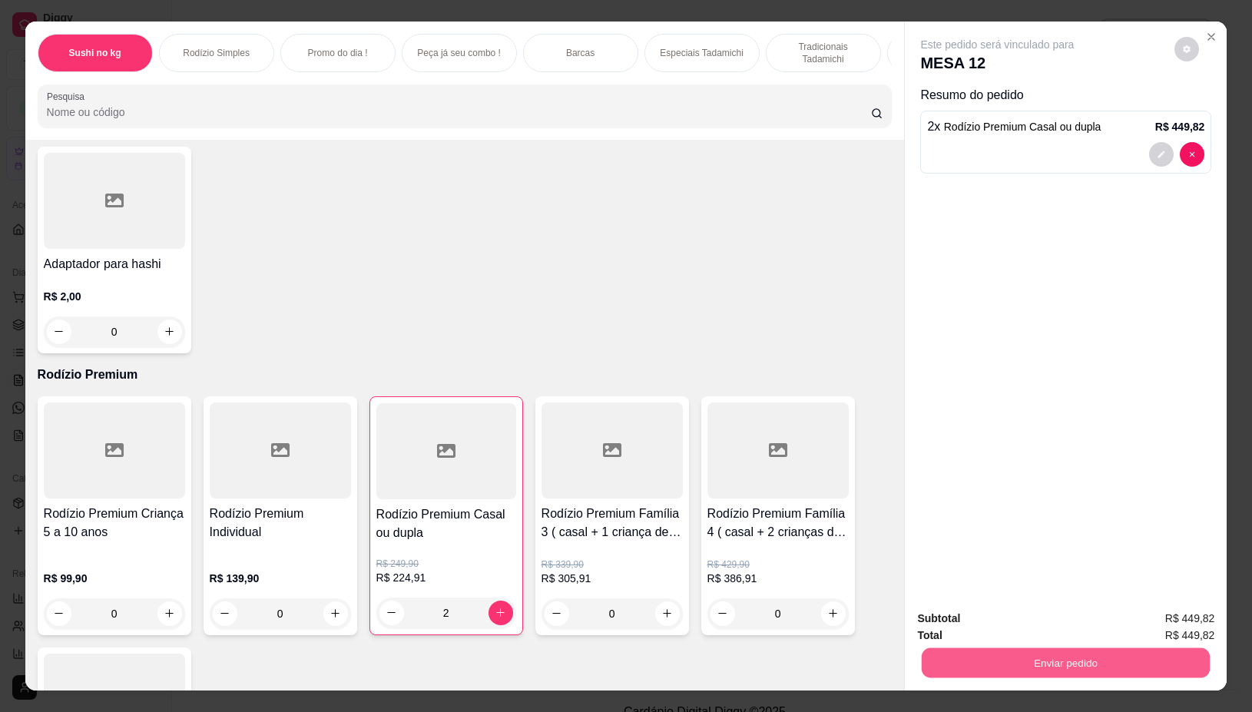
click at [939, 649] on button "Enviar pedido" at bounding box center [1066, 663] width 288 height 30
click at [960, 619] on button "Não registrar e enviar pedido" at bounding box center [1014, 618] width 155 height 28
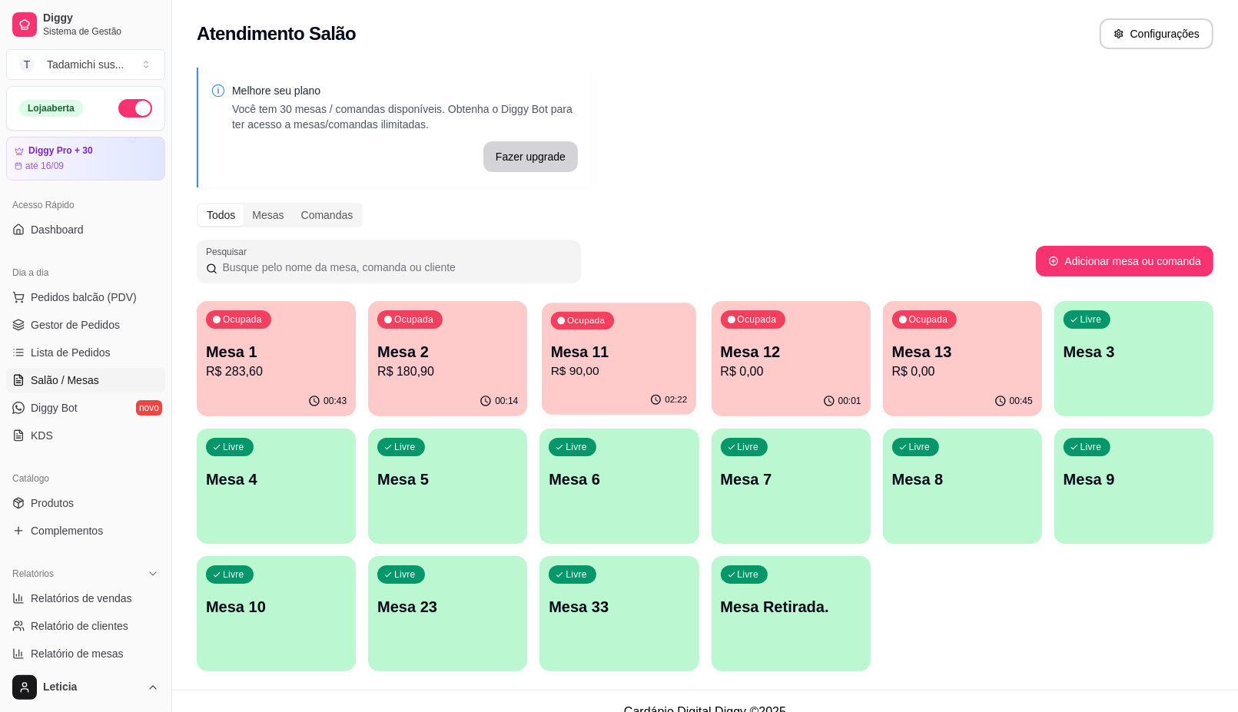
click at [632, 383] on div "Ocupada Mesa 11 R$ 90,00" at bounding box center [619, 344] width 154 height 83
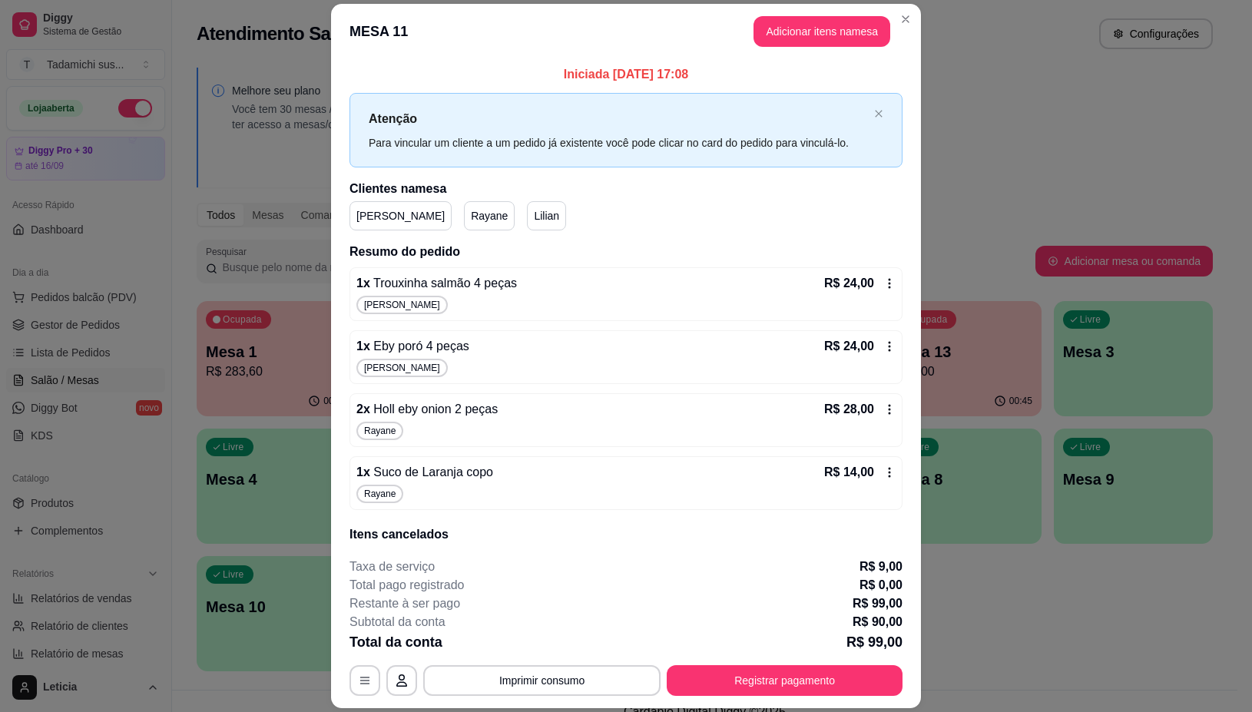
click at [866, 274] on div "1 x Trouxinha salmão 4 peças R$ 24,00 [PERSON_NAME]" at bounding box center [626, 294] width 553 height 54
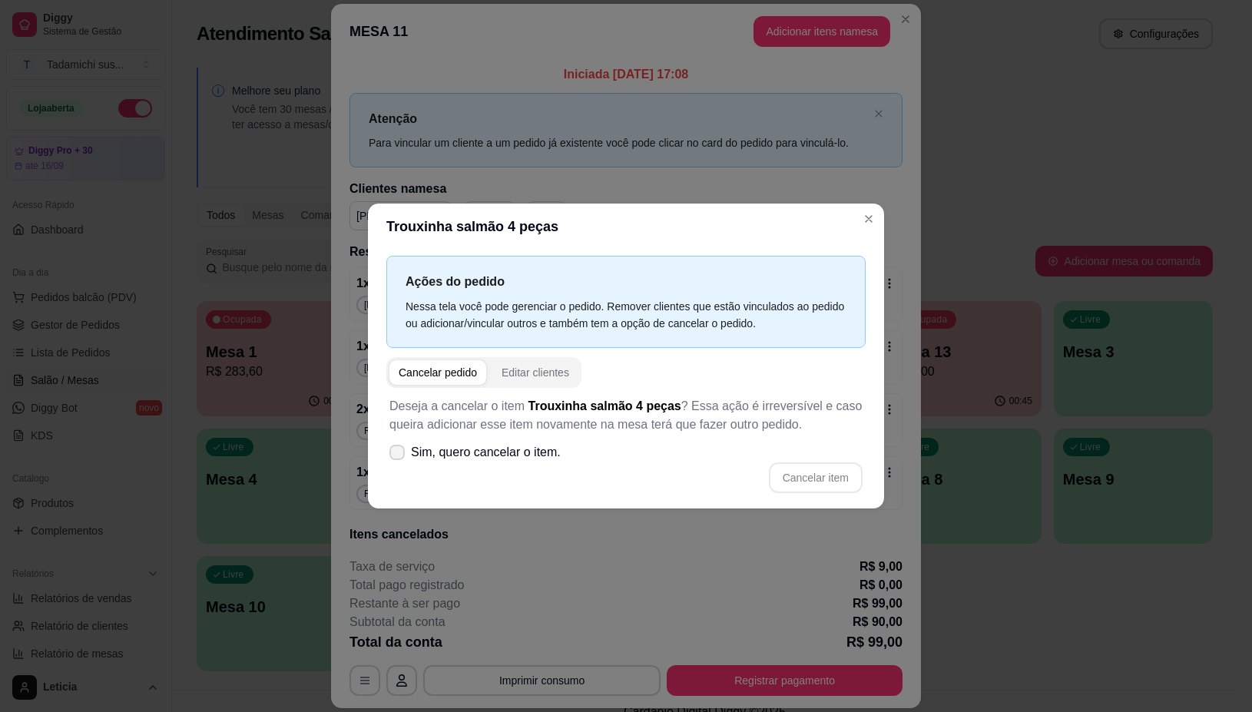
click at [405, 457] on label "Sim, quero cancelar o item." at bounding box center [475, 452] width 184 height 31
click at [399, 457] on input "Sim, quero cancelar o item." at bounding box center [394, 460] width 10 height 10
checkbox input "true"
click at [845, 472] on button "Cancelar item" at bounding box center [816, 478] width 94 height 31
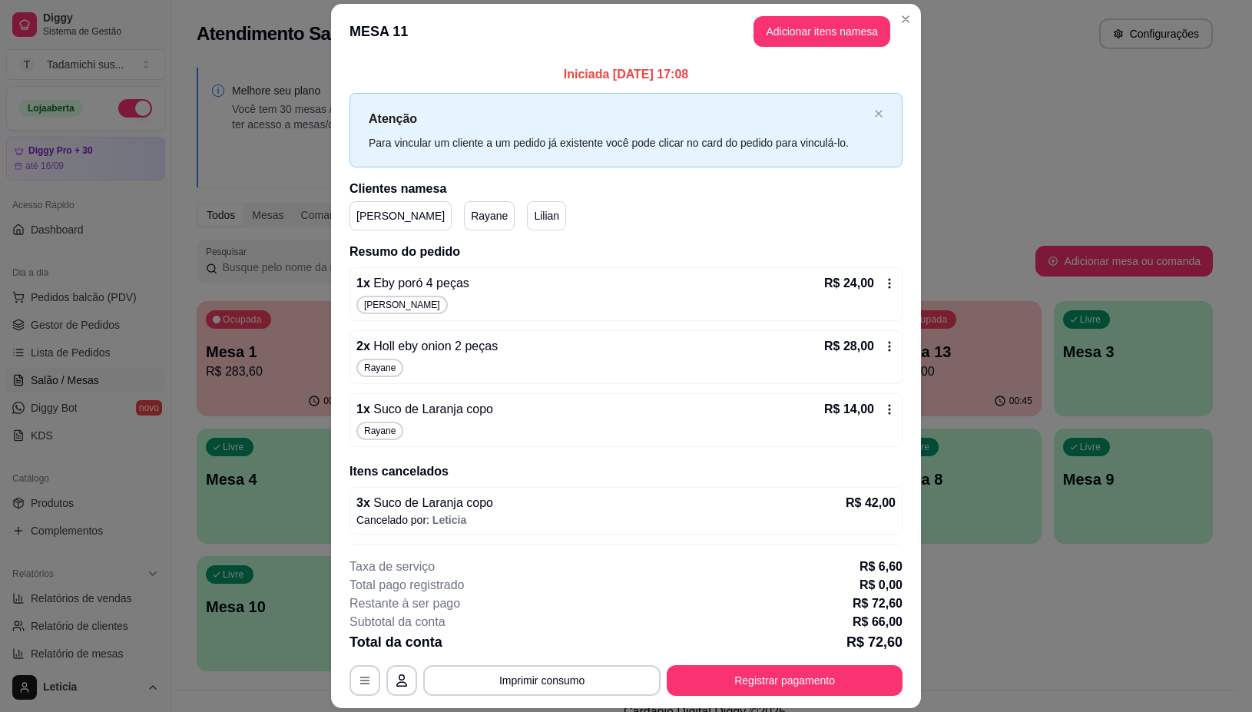
click at [884, 286] on icon at bounding box center [890, 283] width 12 height 12
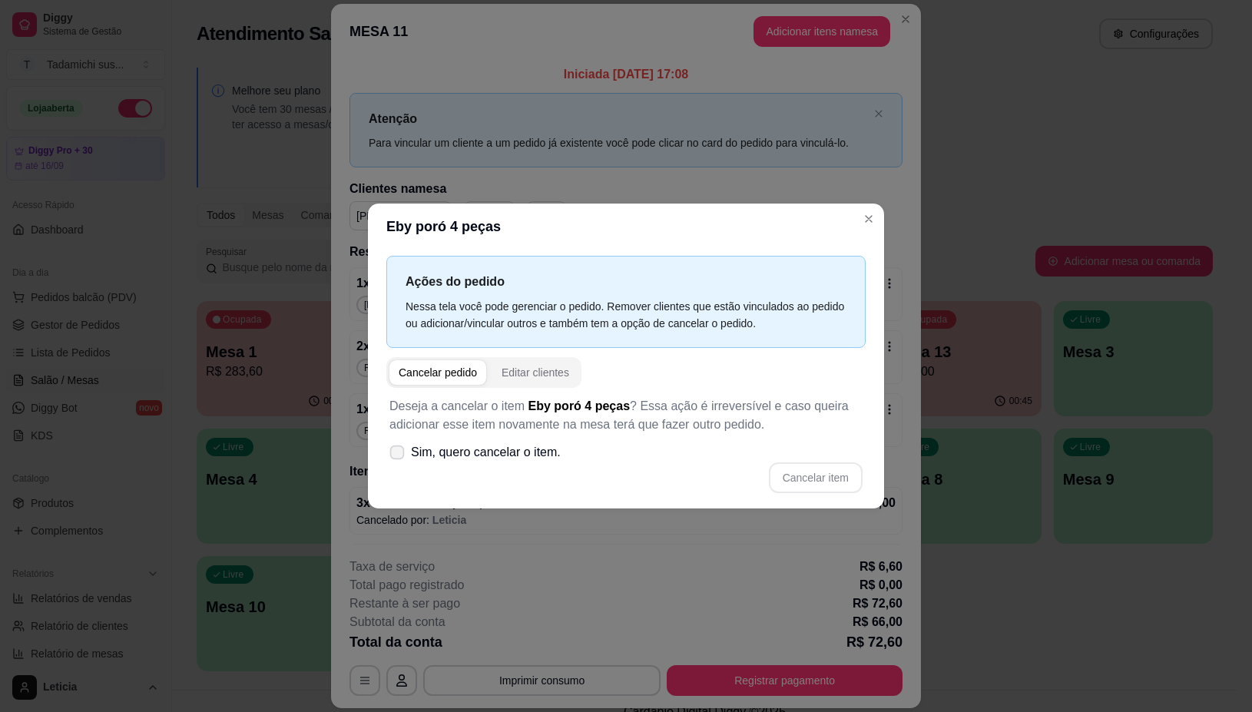
click at [401, 451] on icon at bounding box center [397, 452] width 12 height 8
click at [399, 455] on input "Sim, quero cancelar o item." at bounding box center [394, 460] width 10 height 10
checkbox input "true"
click at [813, 482] on button "Cancelar item" at bounding box center [815, 478] width 91 height 30
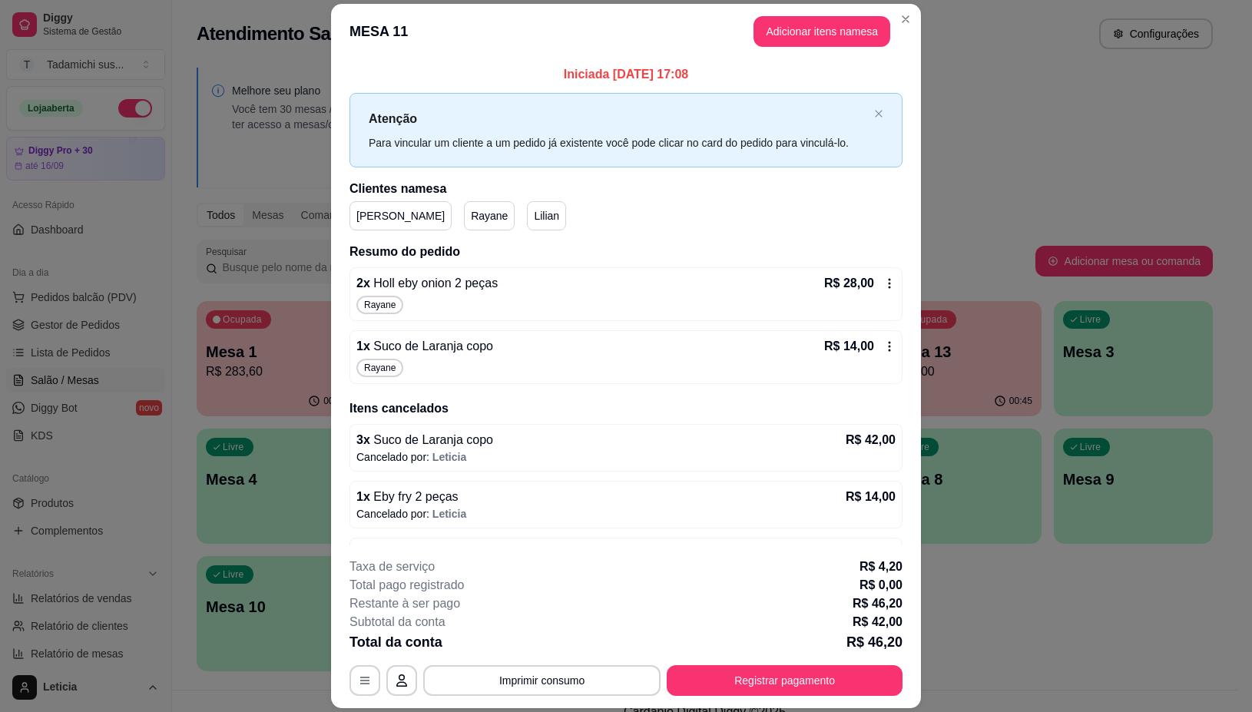
click at [884, 286] on icon at bounding box center [890, 283] width 12 height 12
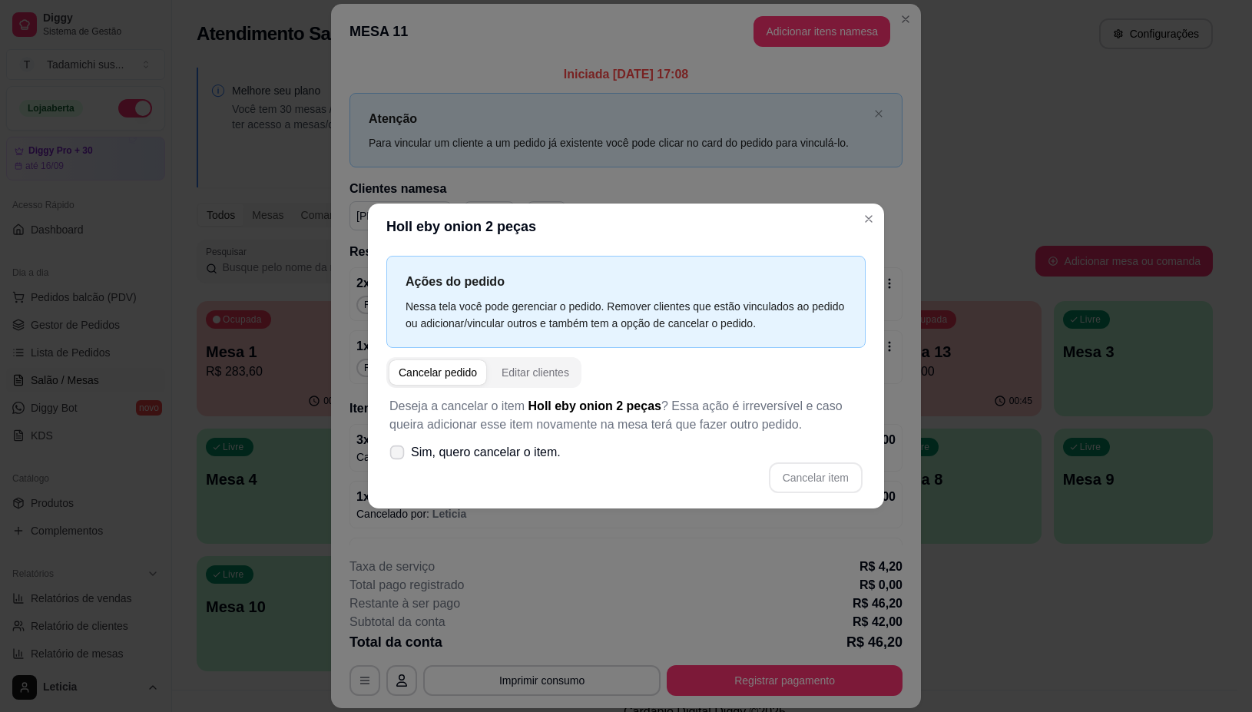
click at [394, 456] on icon at bounding box center [397, 452] width 12 height 8
click at [394, 457] on input "Sim, quero cancelar o item." at bounding box center [394, 460] width 10 height 10
checkbox input "true"
click at [778, 486] on button "Cancelar item" at bounding box center [816, 478] width 94 height 31
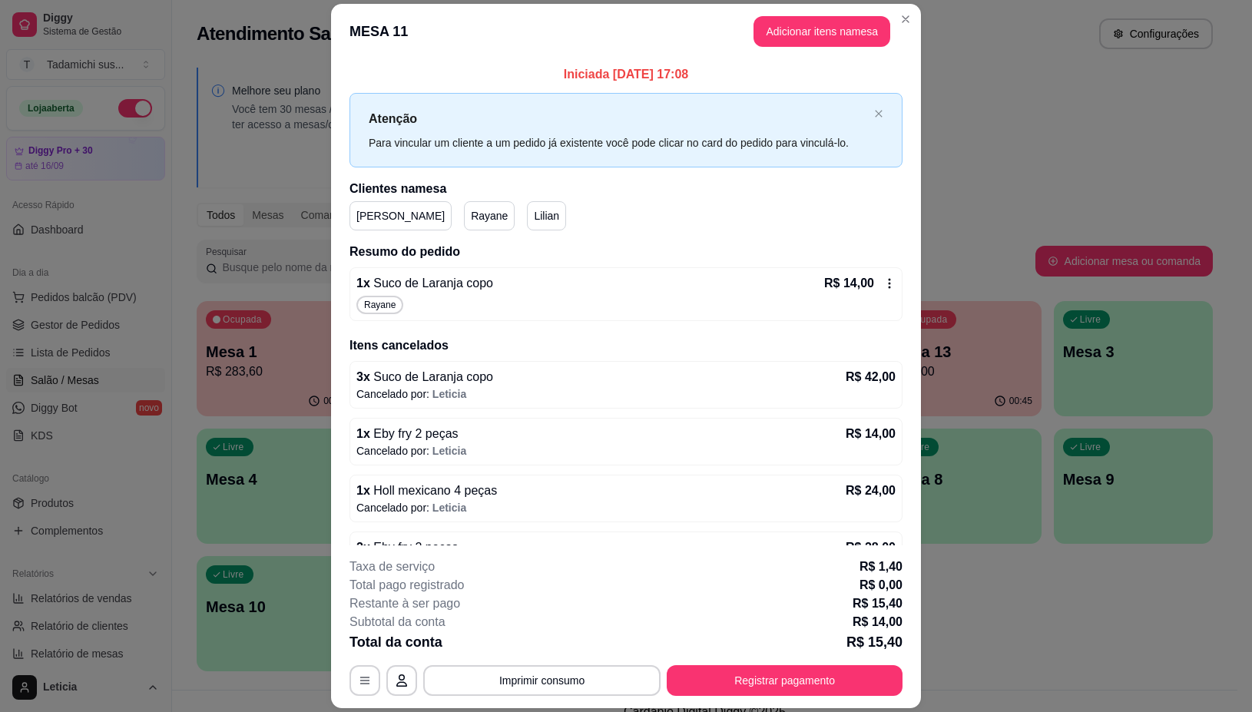
click at [884, 283] on icon at bounding box center [890, 283] width 12 height 12
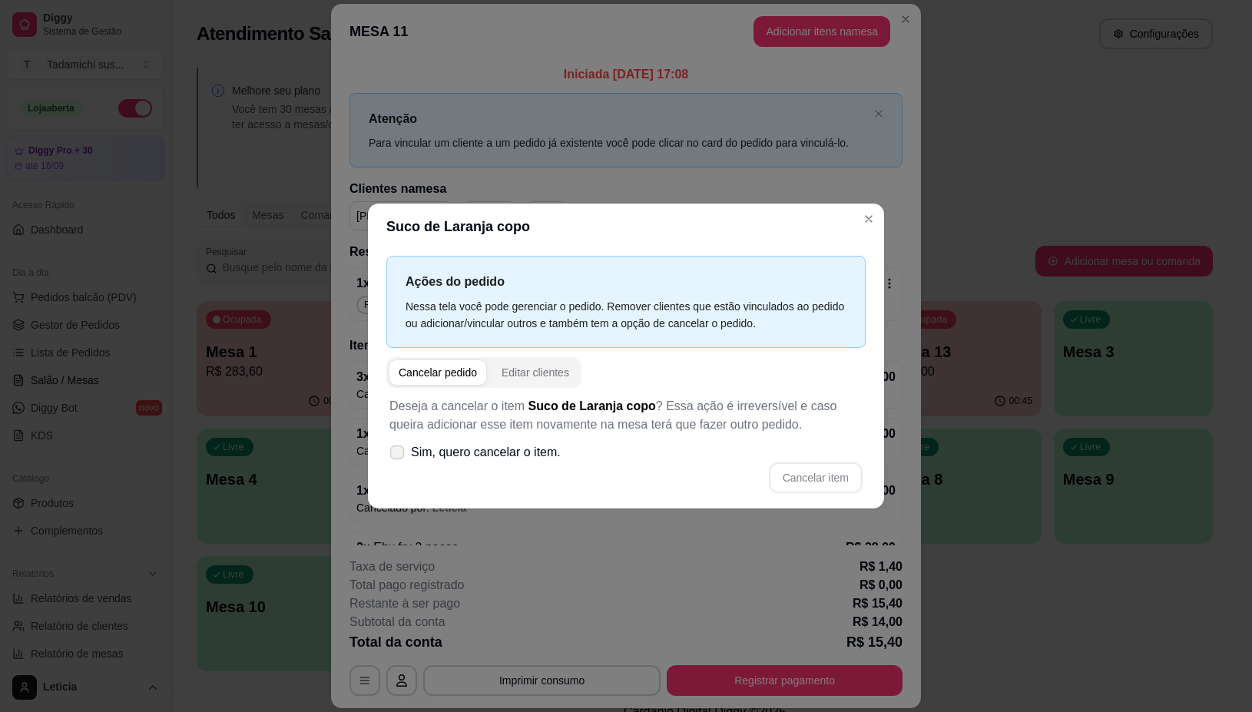
click at [400, 451] on icon at bounding box center [397, 452] width 12 height 8
click at [399, 455] on input "Sim, quero cancelar o item." at bounding box center [394, 460] width 10 height 10
checkbox input "true"
click at [797, 482] on button "Cancelar item" at bounding box center [816, 478] width 94 height 31
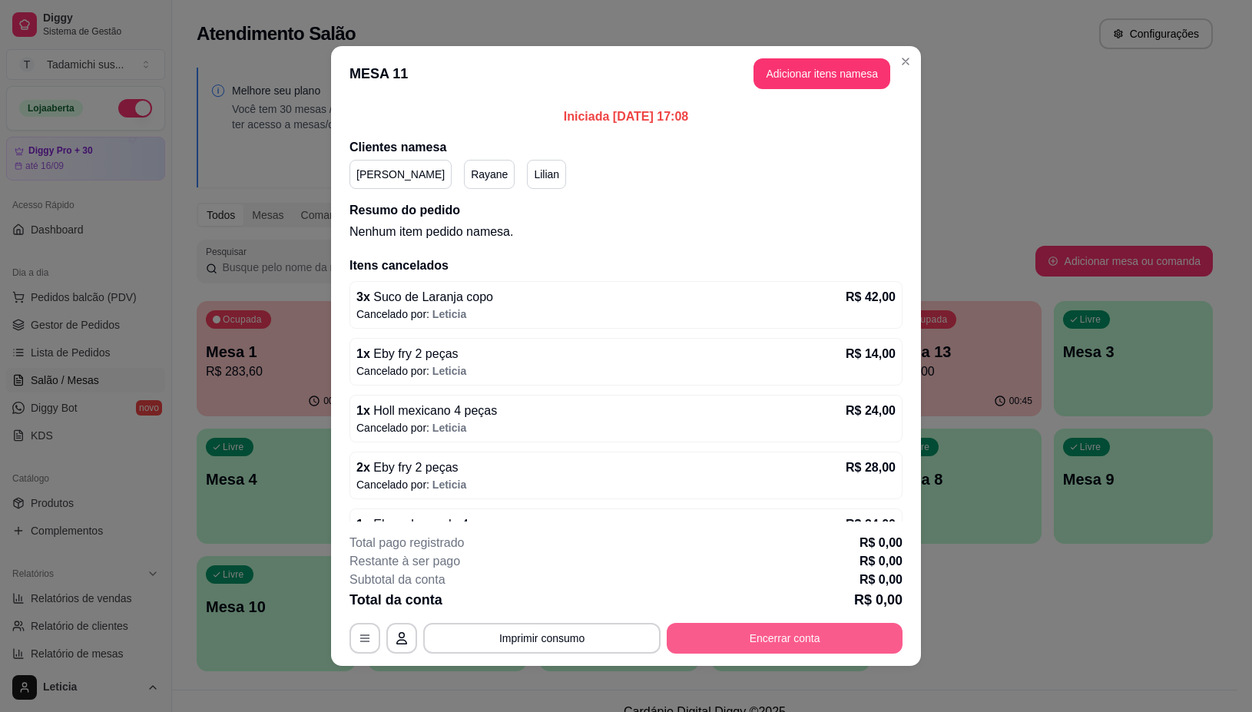
click at [788, 642] on button "Encerrar conta" at bounding box center [785, 638] width 236 height 31
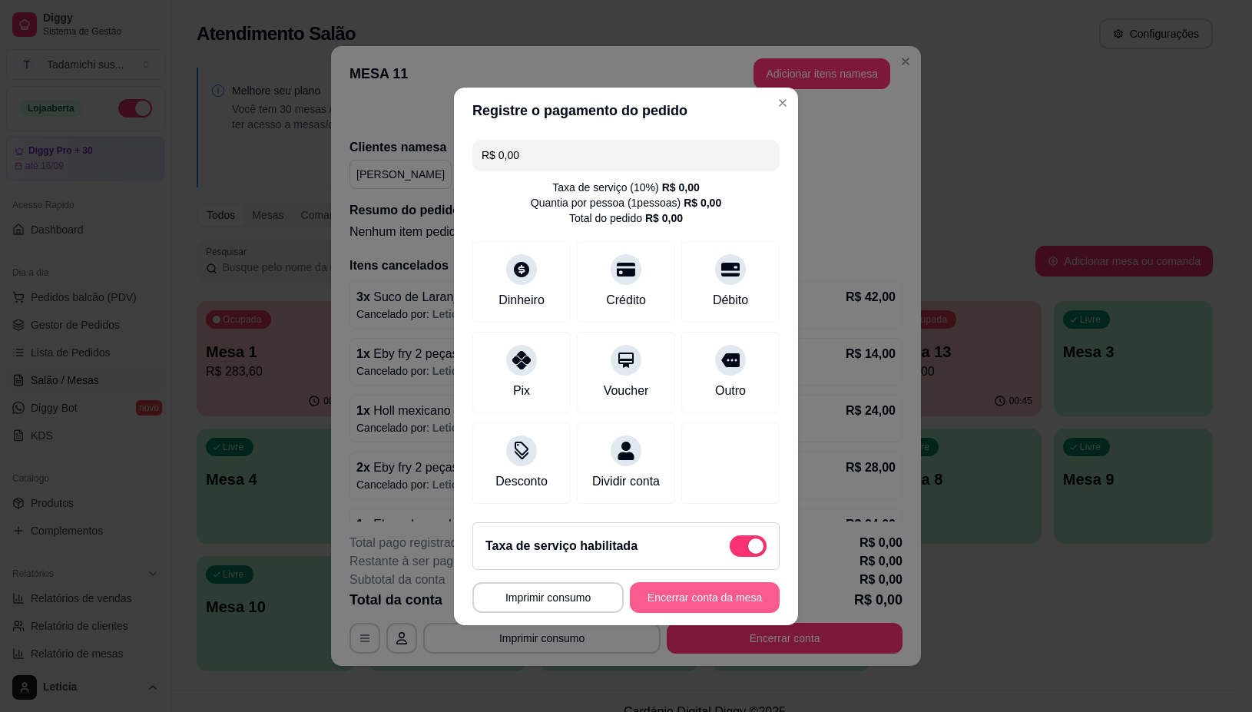
click at [661, 604] on button "Encerrar conta da mesa" at bounding box center [705, 597] width 150 height 31
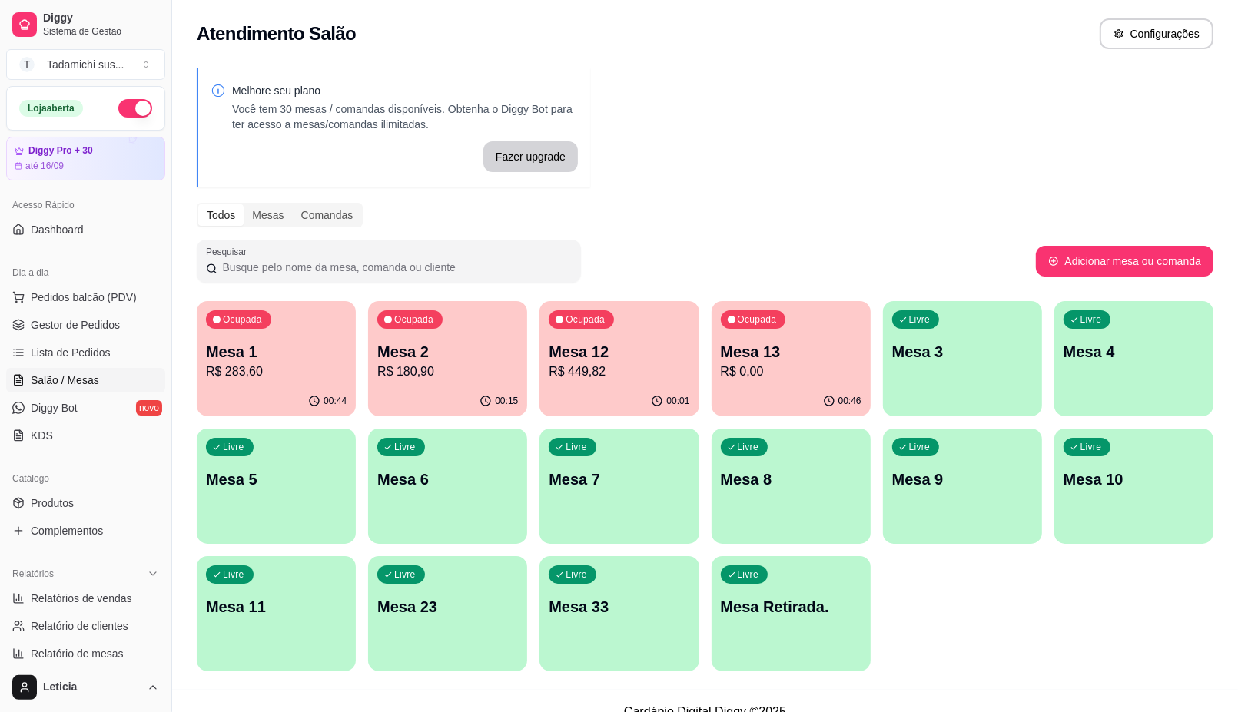
click at [631, 377] on p "R$ 449,82" at bounding box center [619, 372] width 141 height 18
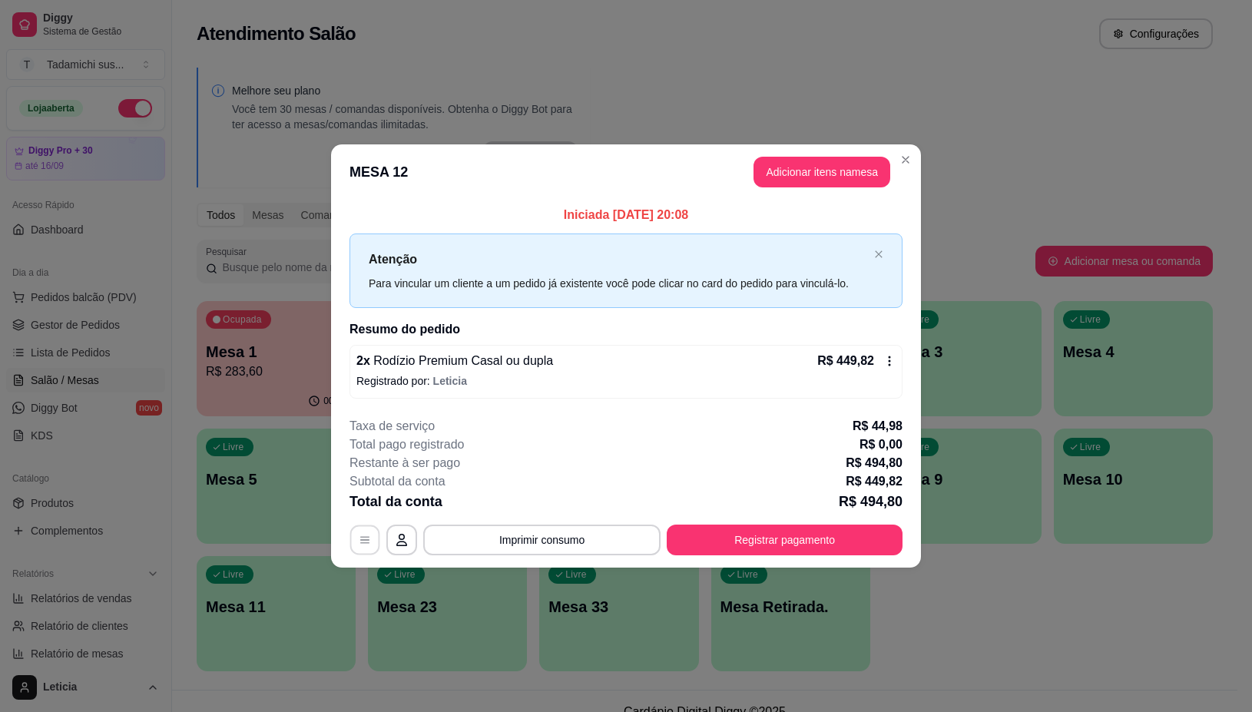
click at [362, 546] on icon "button" at bounding box center [365, 540] width 12 height 12
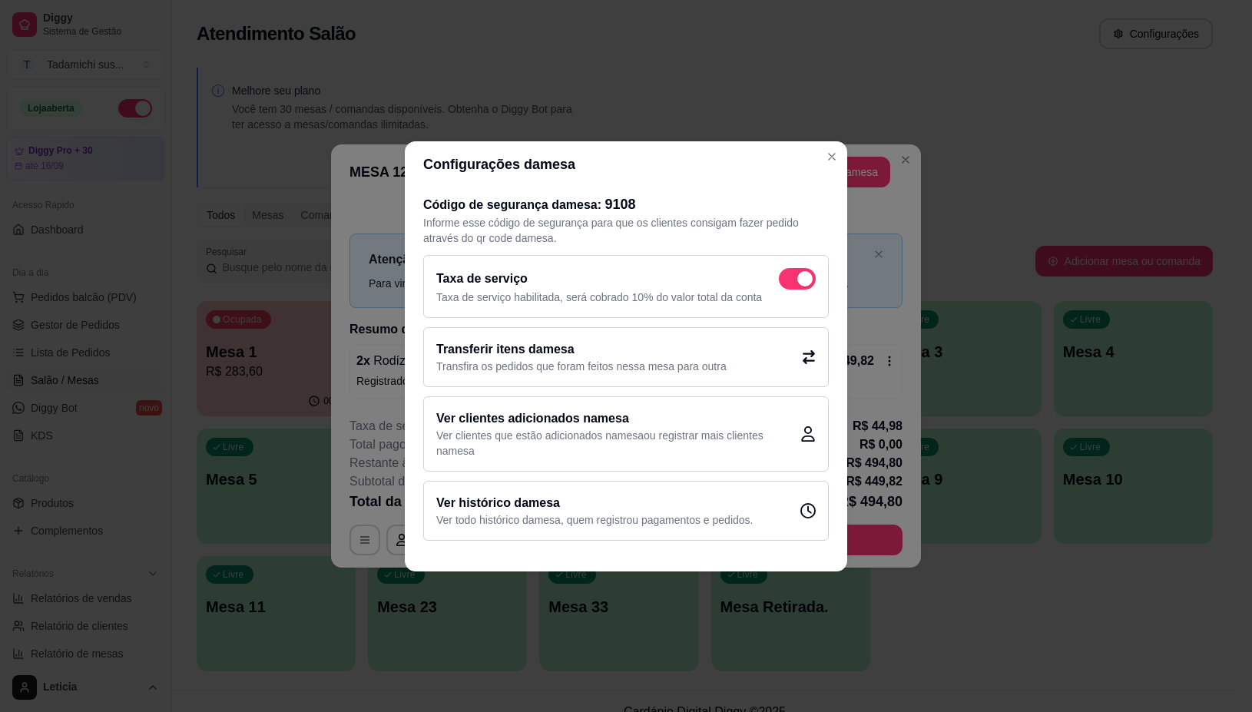
click at [801, 280] on span at bounding box center [804, 278] width 15 height 15
click at [788, 281] on input "checkbox" at bounding box center [783, 286] width 10 height 10
checkbox input "false"
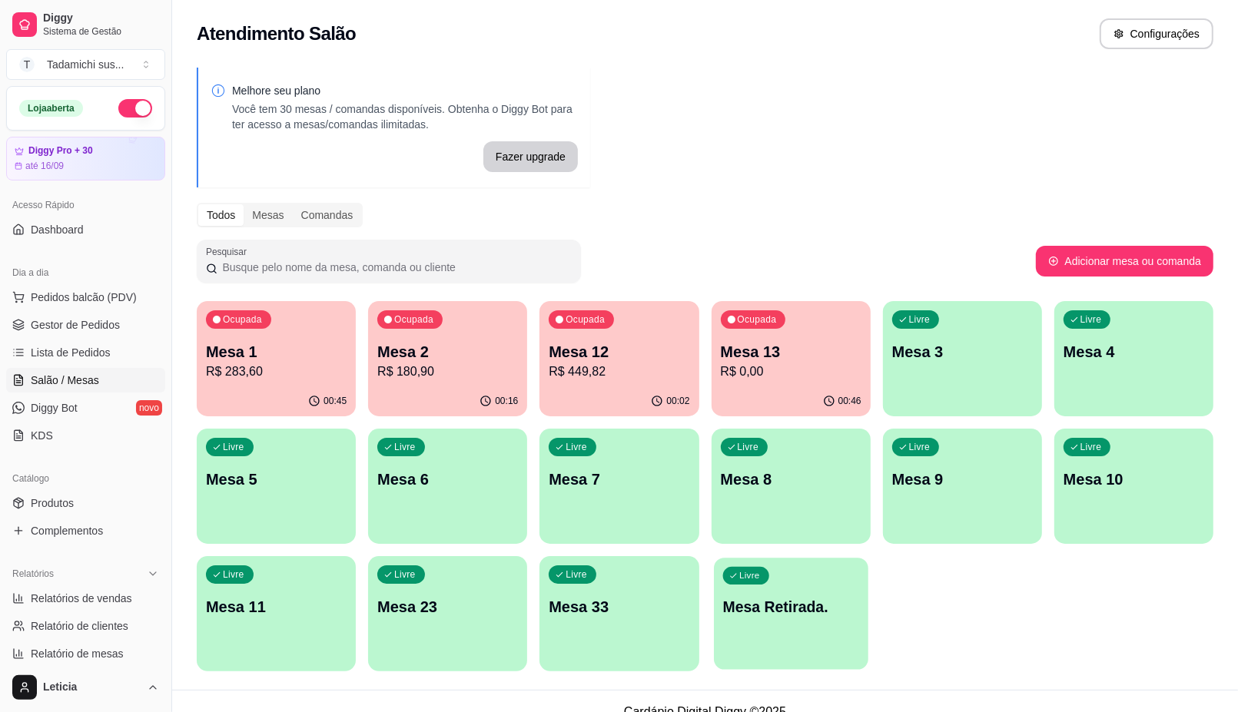
click at [772, 608] on p "Mesa Retirada." at bounding box center [790, 607] width 137 height 21
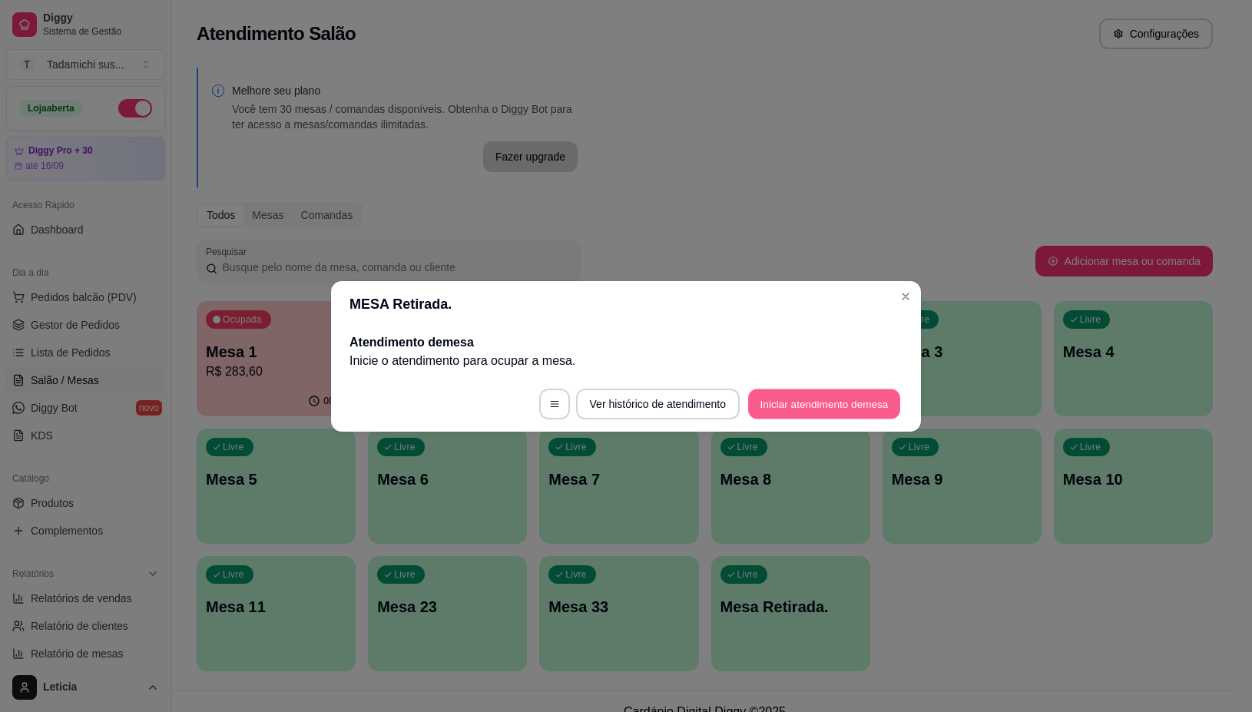
click at [817, 406] on button "Iniciar atendimento de mesa" at bounding box center [824, 404] width 152 height 30
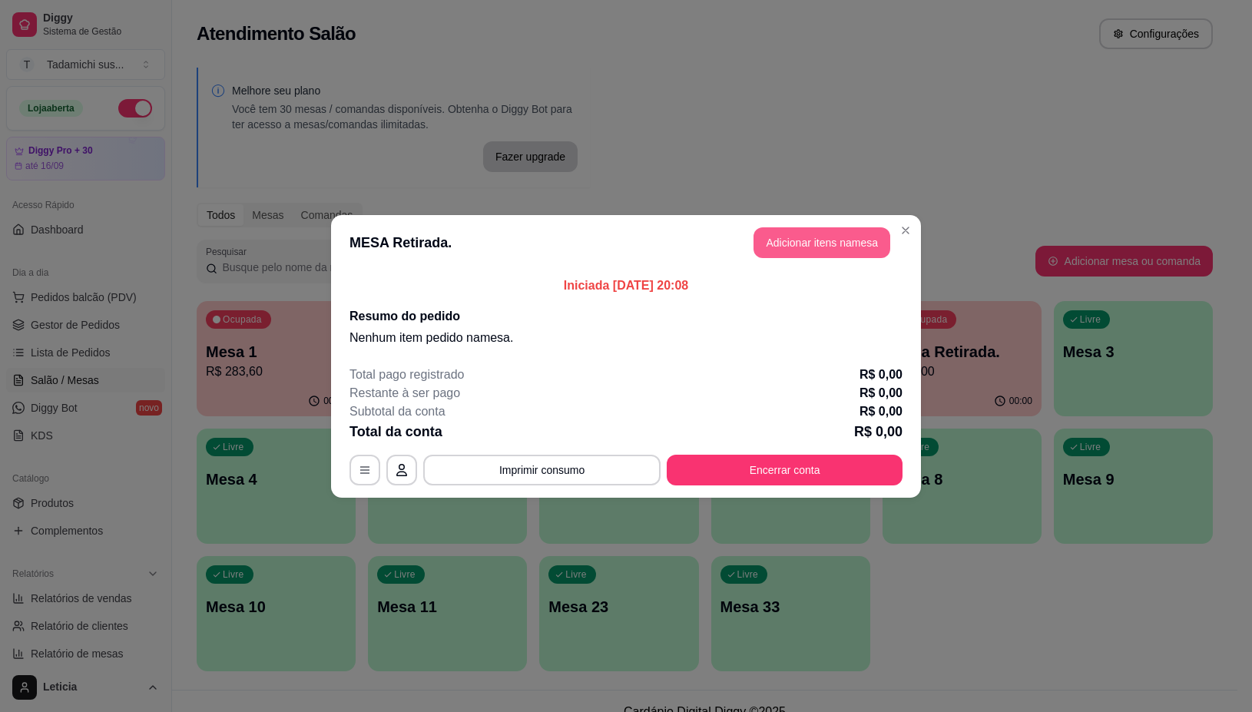
click at [832, 236] on button "Adicionar itens na mesa" at bounding box center [822, 242] width 137 height 31
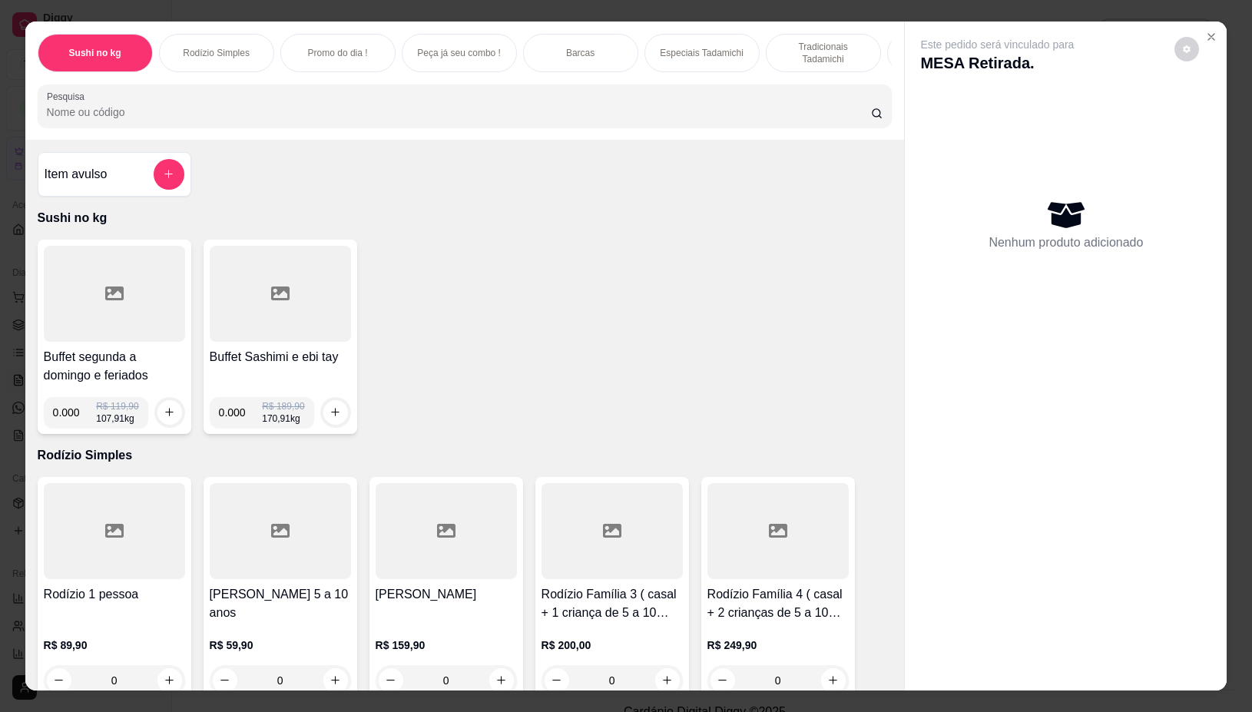
click at [154, 312] on div at bounding box center [114, 294] width 141 height 96
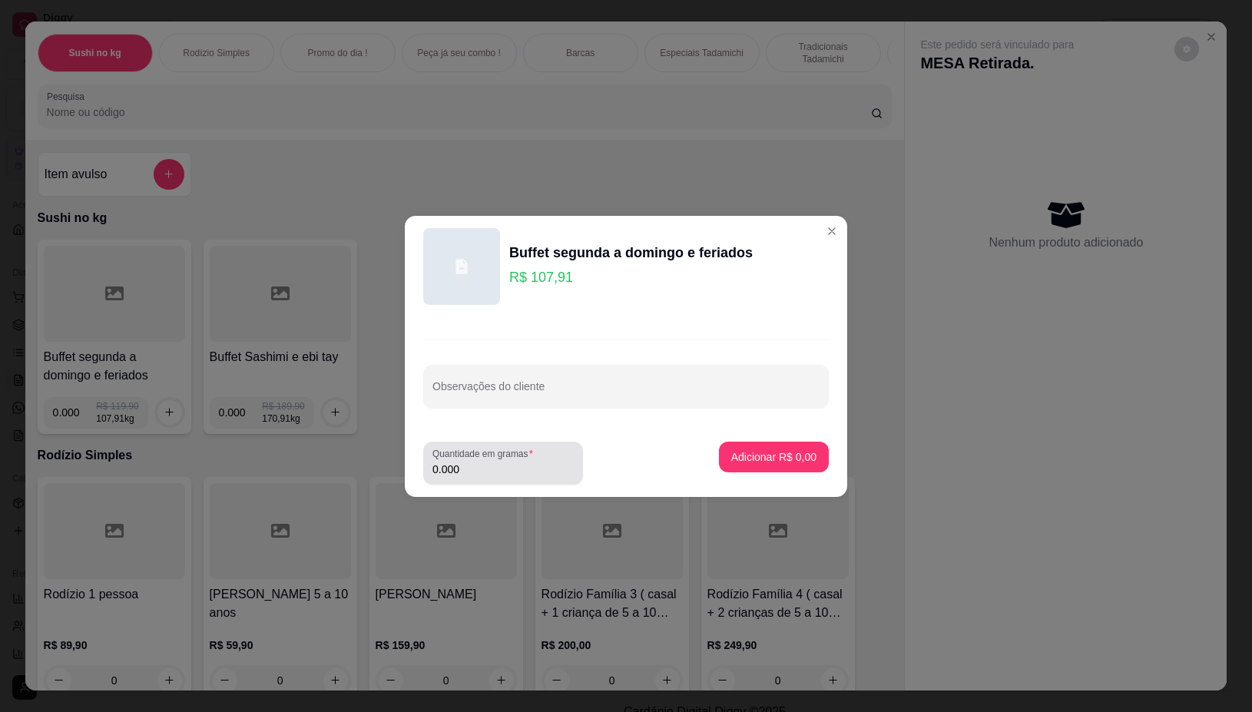
click at [509, 465] on input "0.000" at bounding box center [503, 469] width 141 height 15
type input "0.320"
click at [728, 446] on button "Adicionar R$ 34,53" at bounding box center [770, 457] width 113 height 30
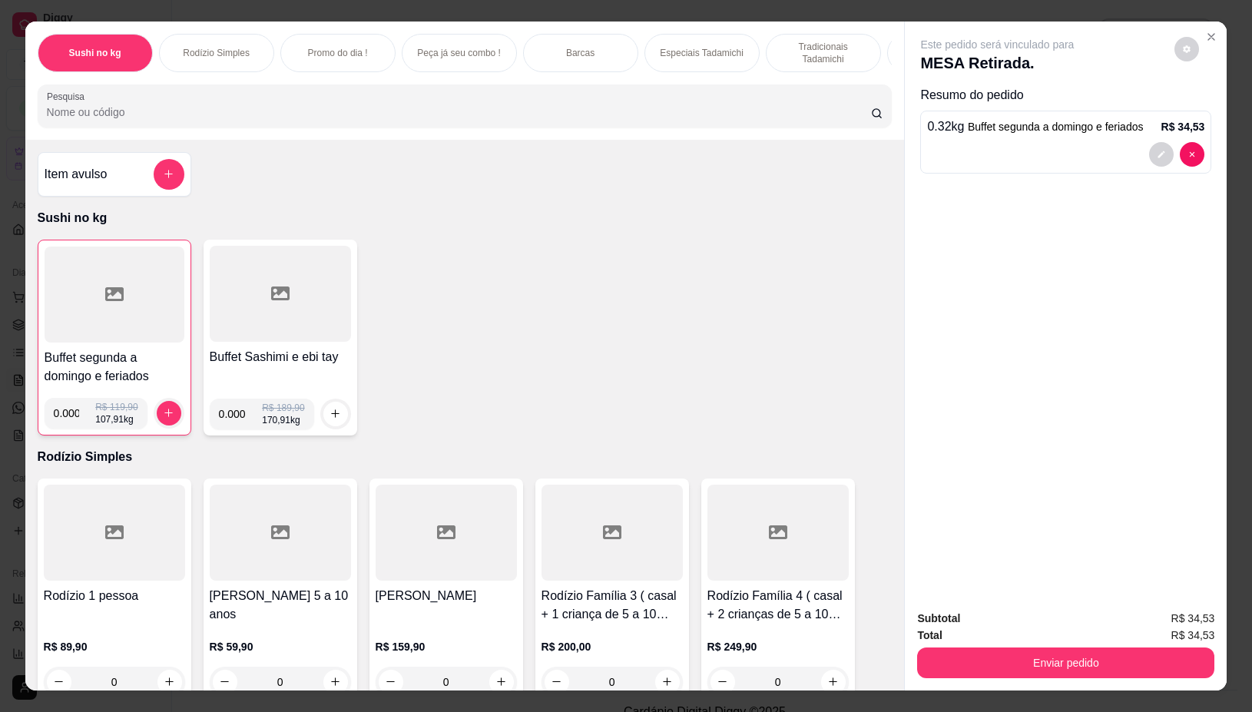
click at [1142, 635] on div "Total R$ 34,53" at bounding box center [1065, 635] width 297 height 17
click at [1112, 649] on button "Enviar pedido" at bounding box center [1065, 663] width 297 height 31
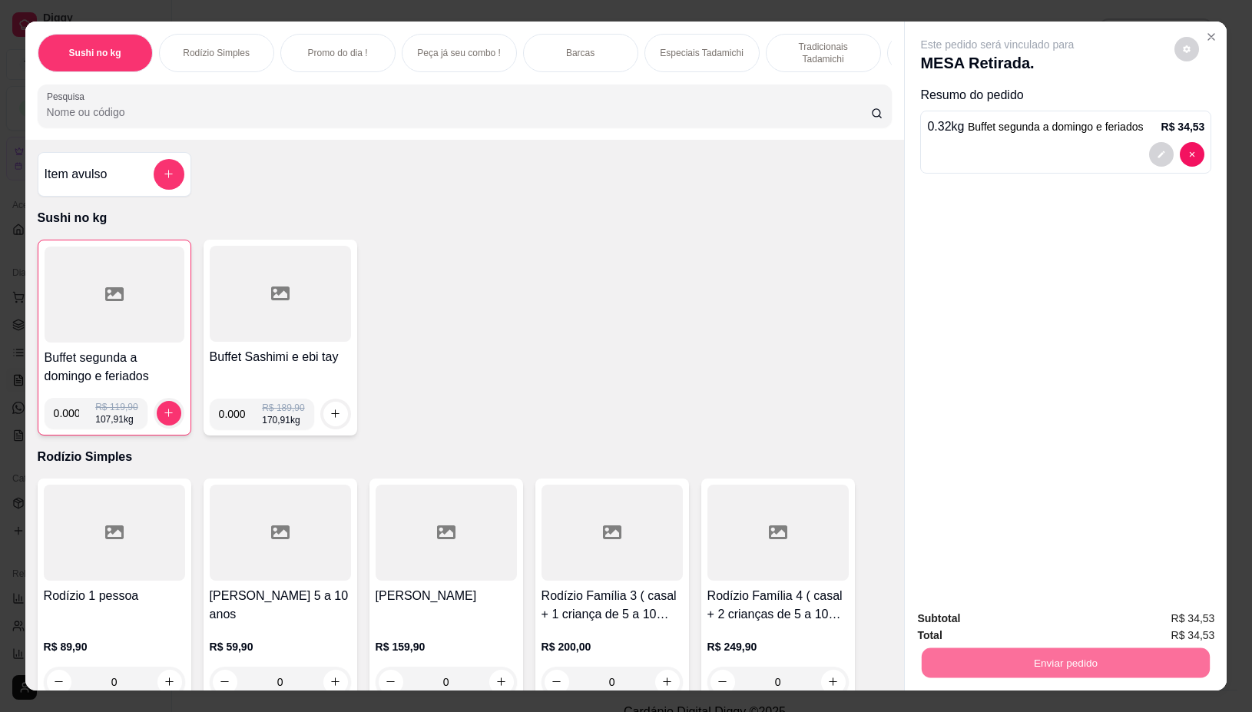
click at [988, 617] on button "Não registrar e enviar pedido" at bounding box center [1014, 618] width 155 height 28
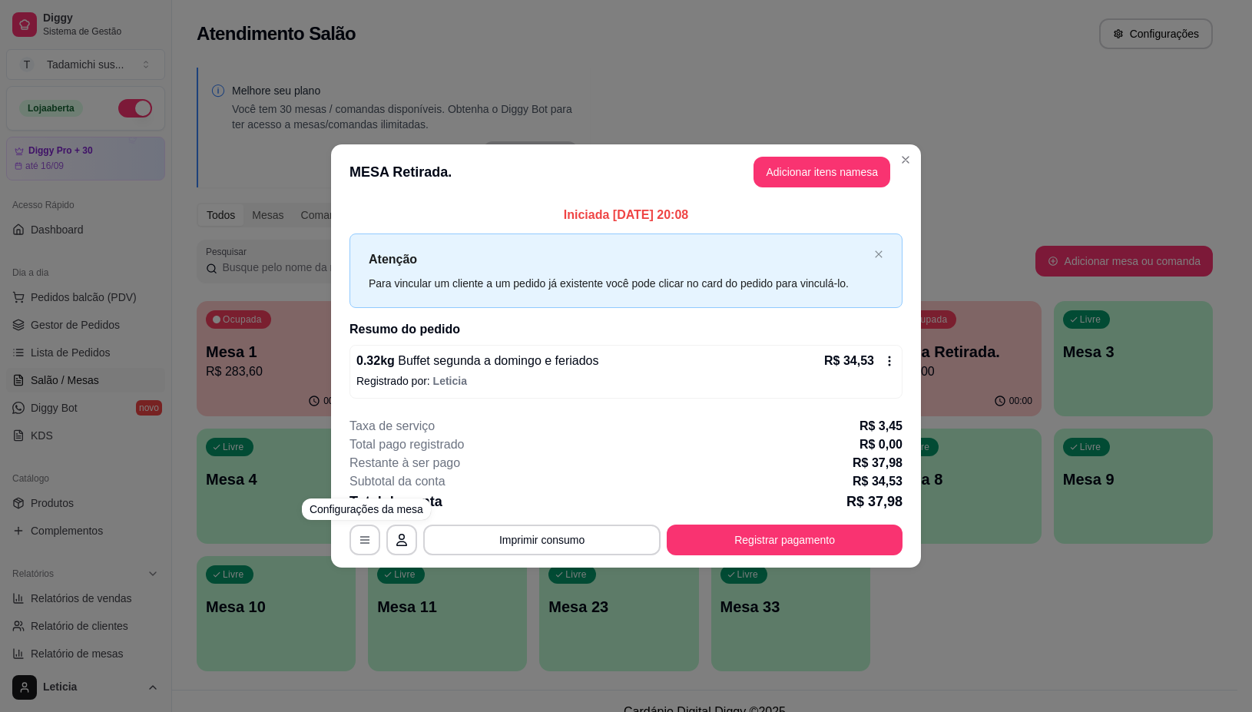
click at [340, 538] on footer "**********" at bounding box center [626, 486] width 590 height 163
click at [373, 540] on button "button" at bounding box center [365, 540] width 31 height 31
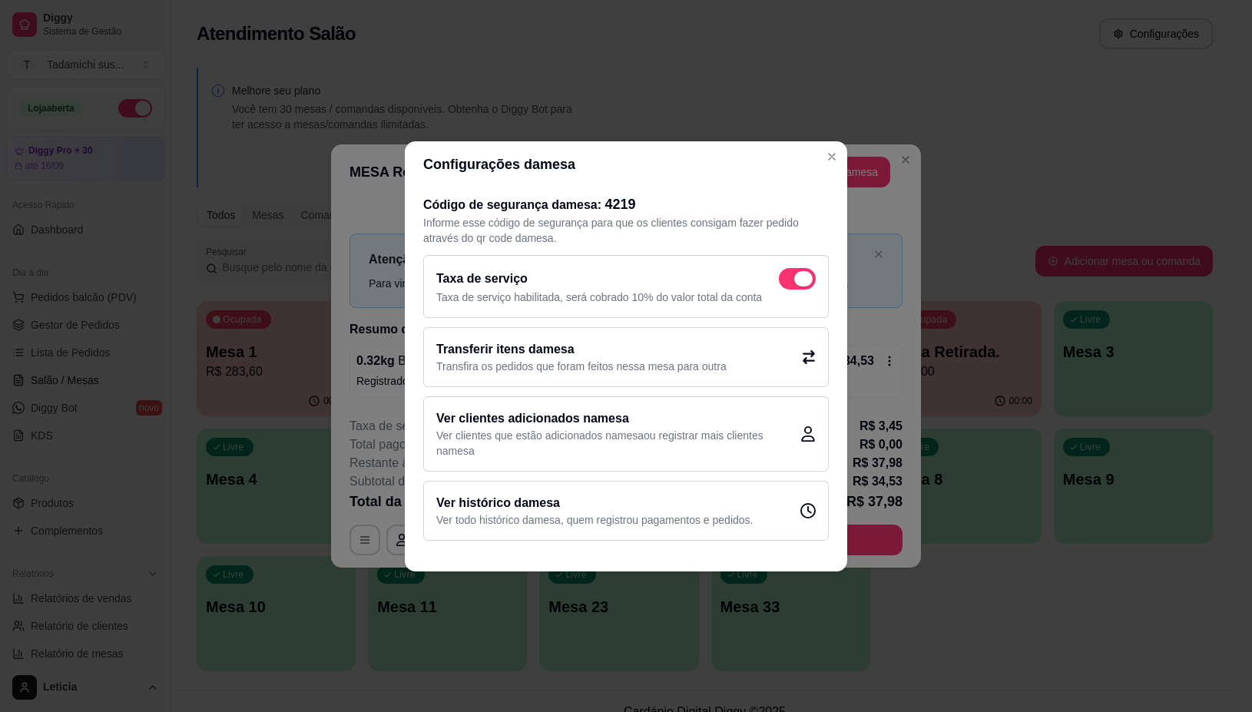
click at [782, 280] on span at bounding box center [797, 279] width 37 height 22
click at [782, 281] on input "checkbox" at bounding box center [783, 286] width 10 height 10
checkbox input "false"
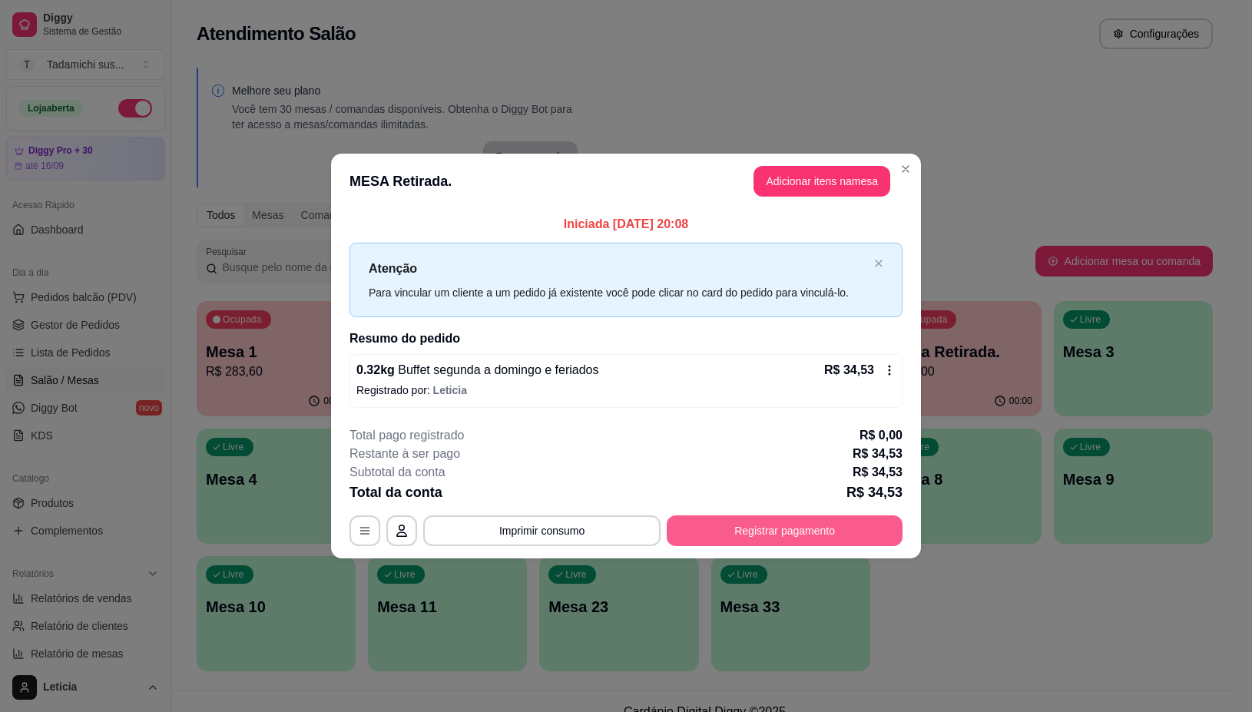
click at [787, 527] on button "Registrar pagamento" at bounding box center [785, 531] width 236 height 31
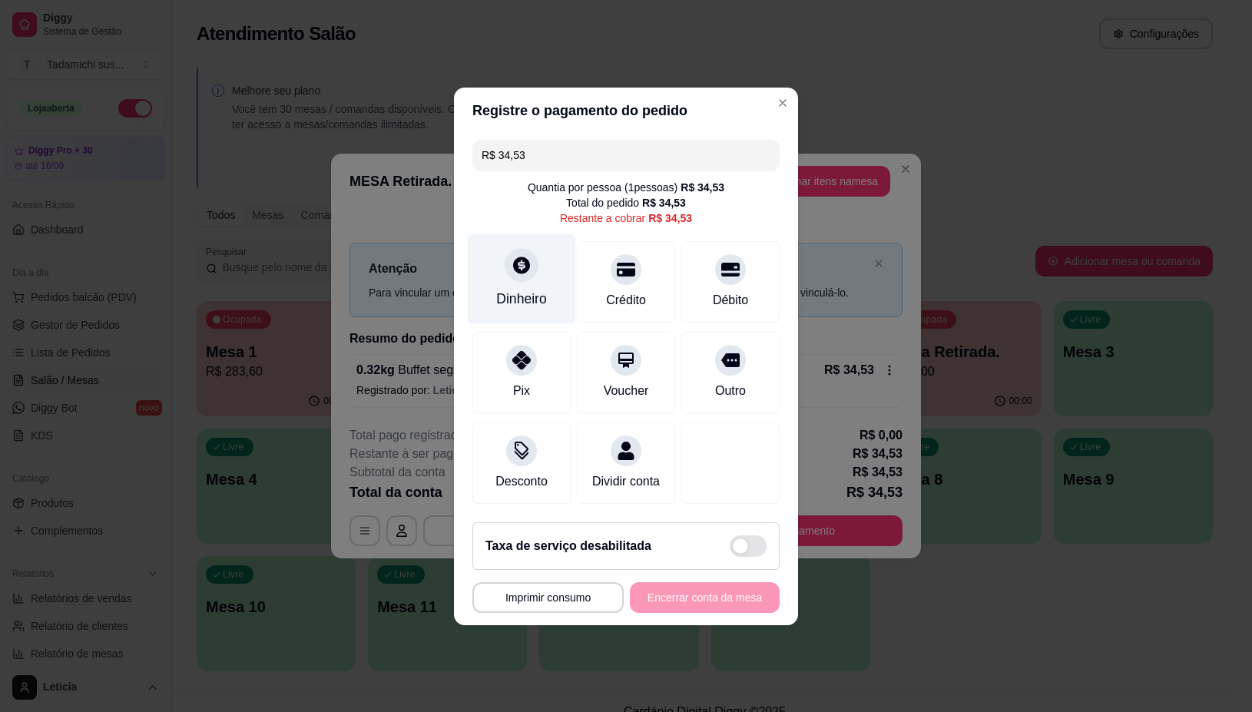
click at [515, 289] on div "Dinheiro" at bounding box center [521, 299] width 51 height 20
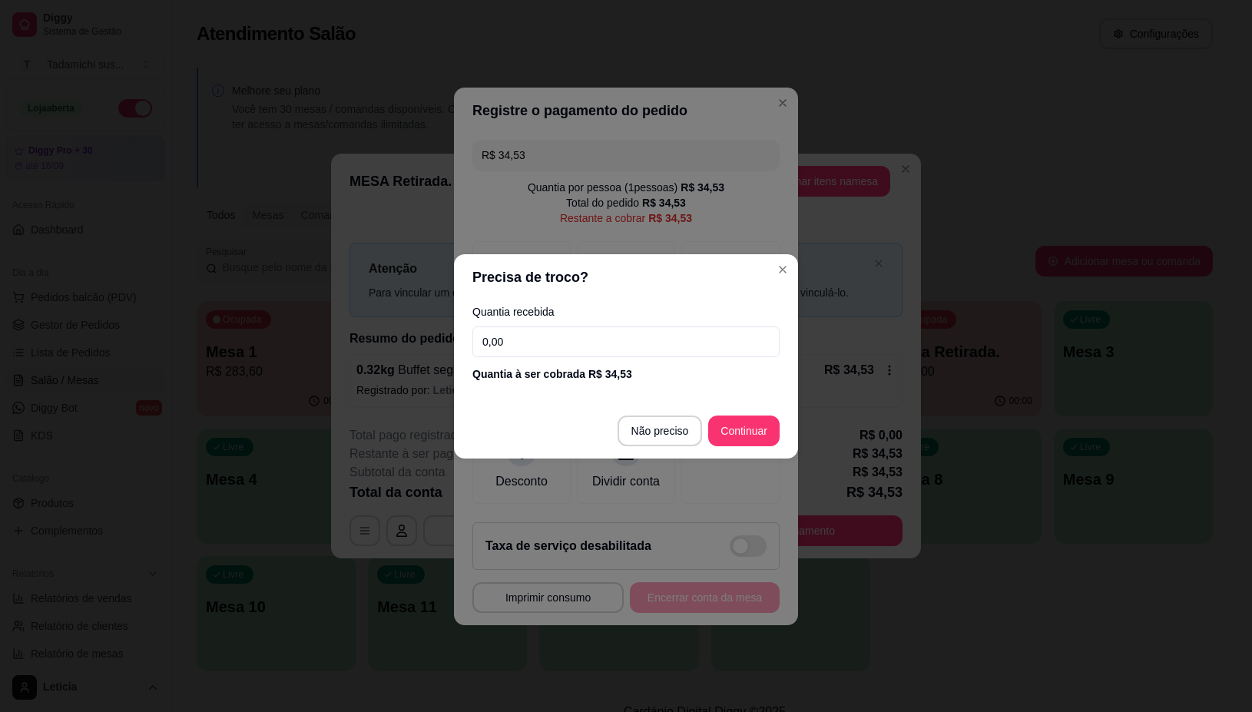
click at [582, 347] on input "0,00" at bounding box center [625, 342] width 307 height 31
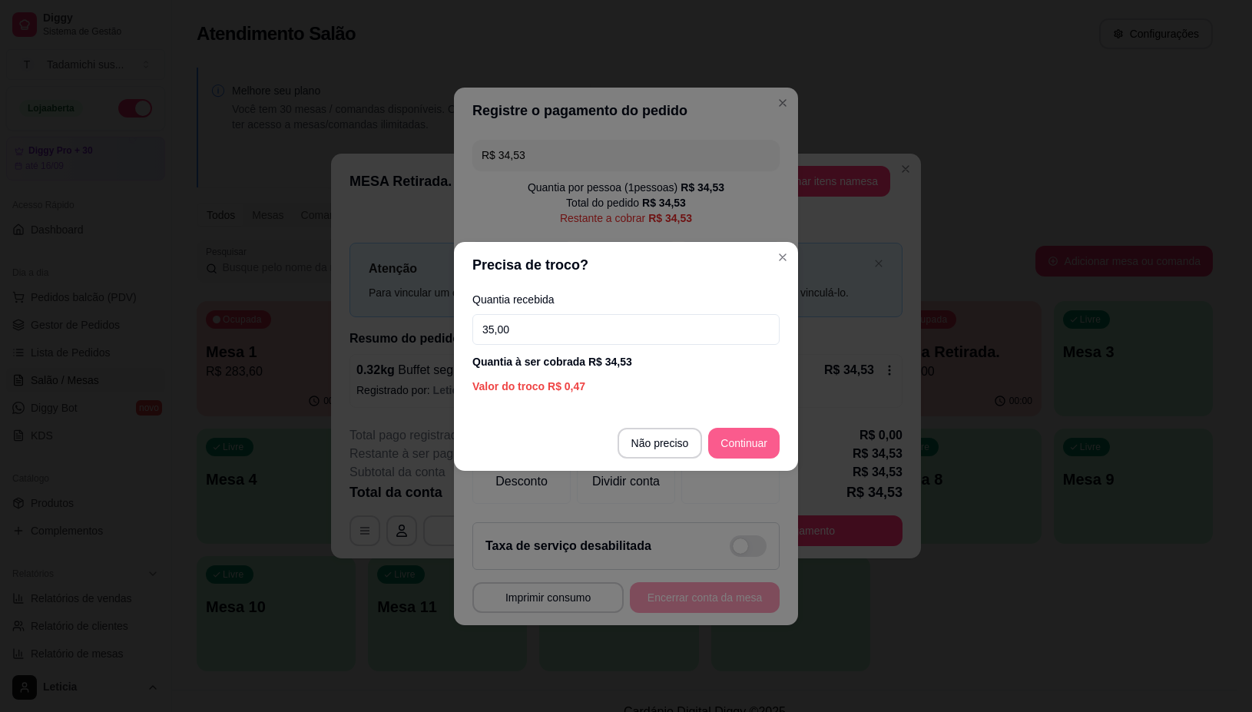
type input "35,00"
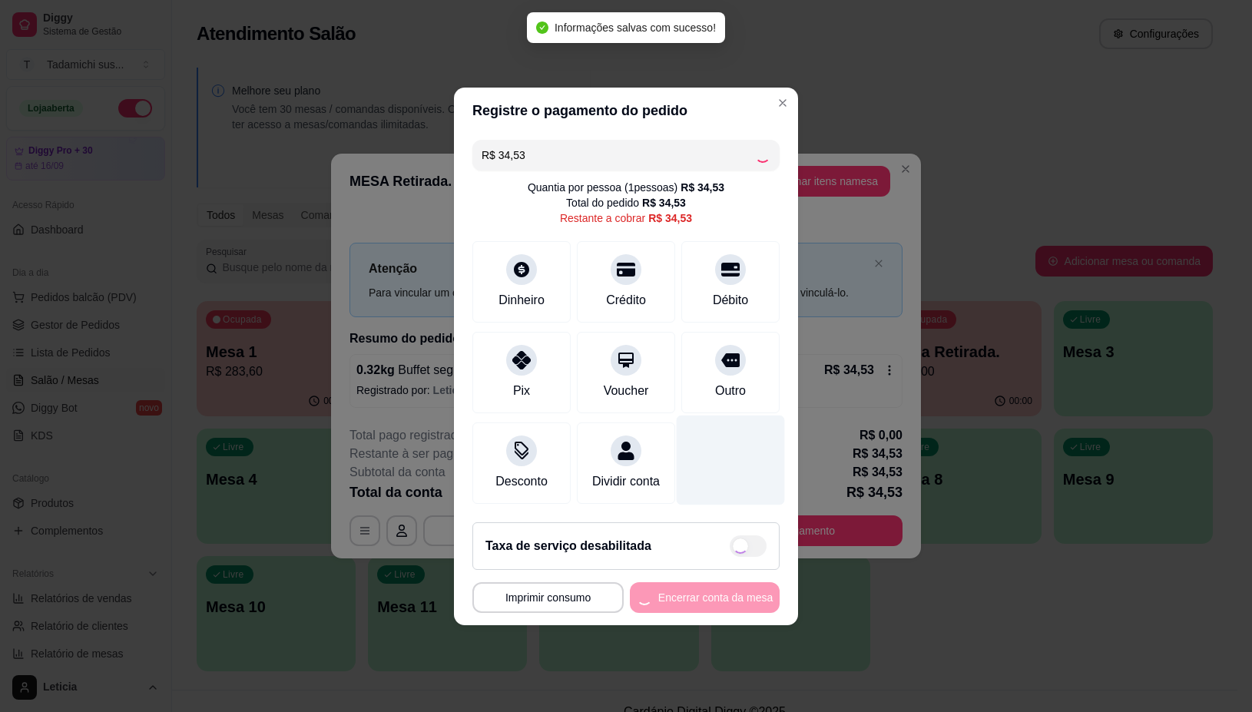
type input "R$ 0,00"
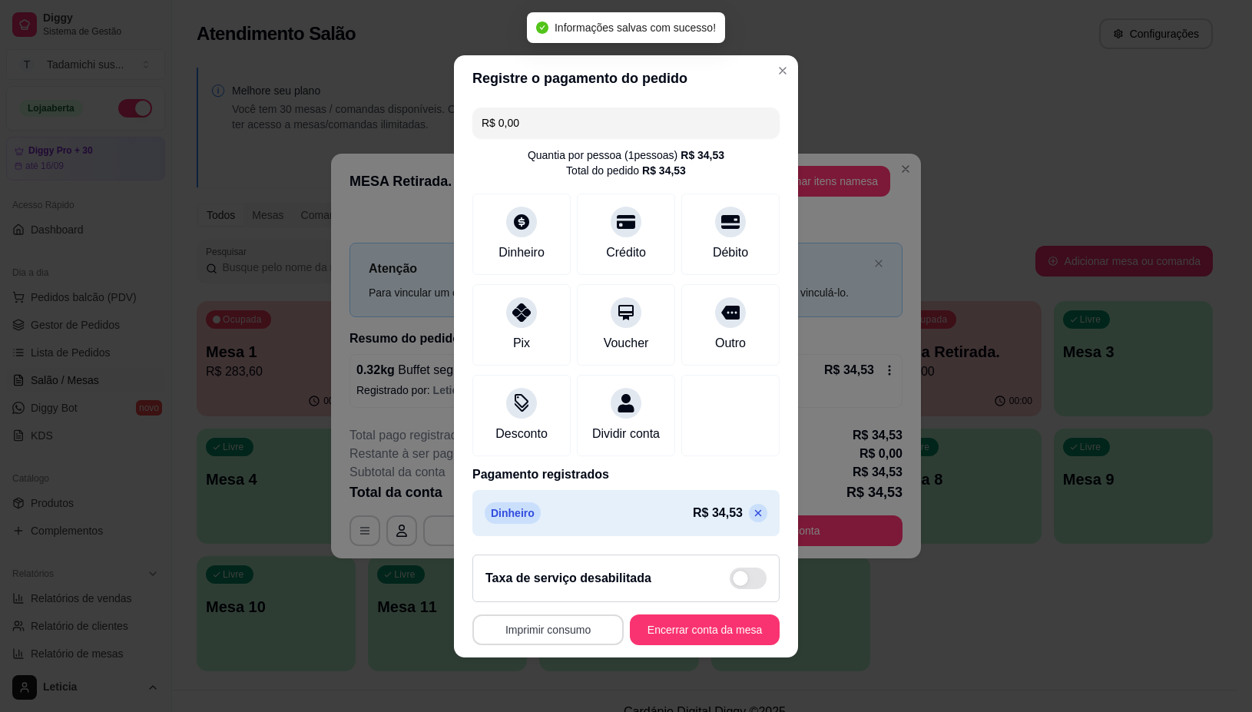
click at [546, 632] on button "Imprimir consumo" at bounding box center [547, 630] width 151 height 31
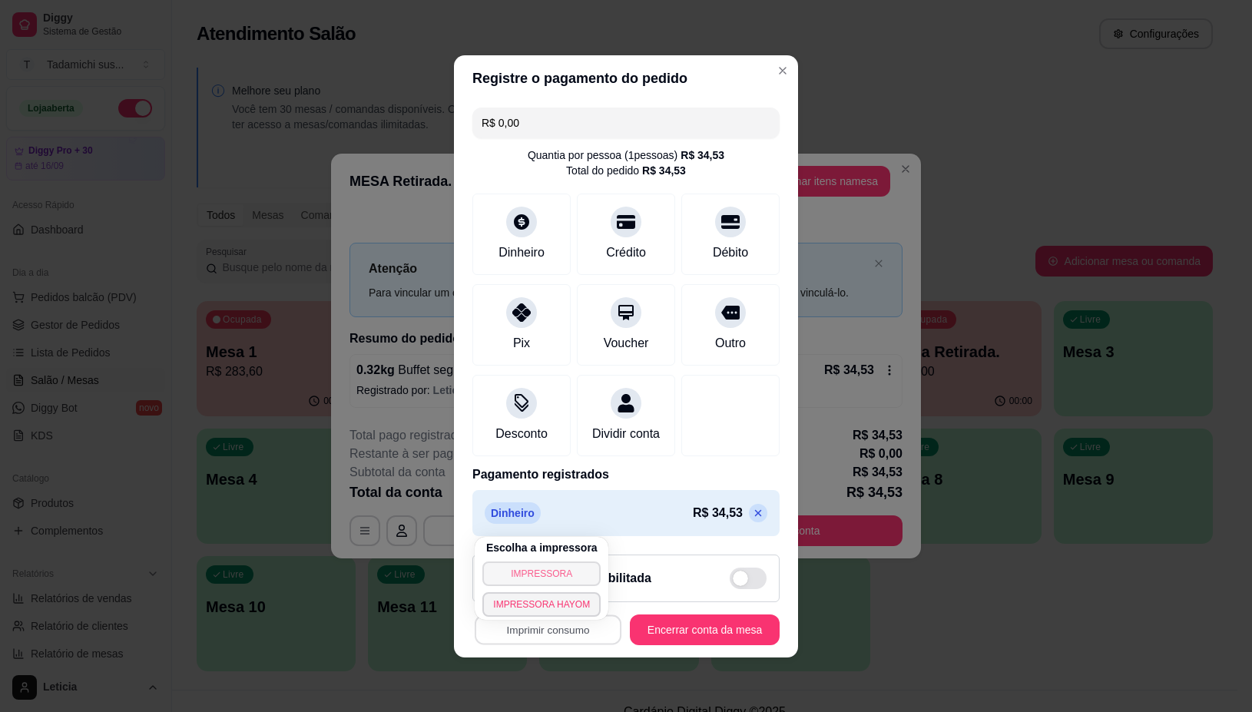
click at [552, 573] on button "IMPRESSORA" at bounding box center [541, 574] width 118 height 25
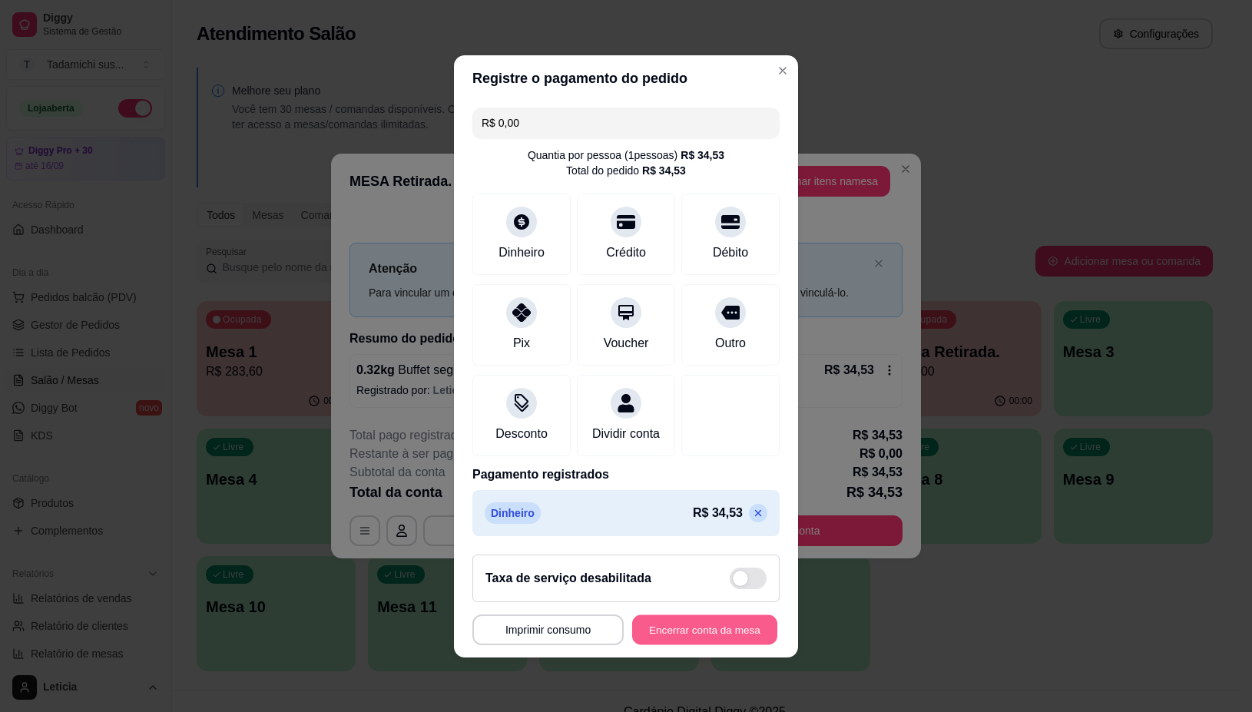
click at [674, 640] on button "Encerrar conta da mesa" at bounding box center [704, 630] width 145 height 30
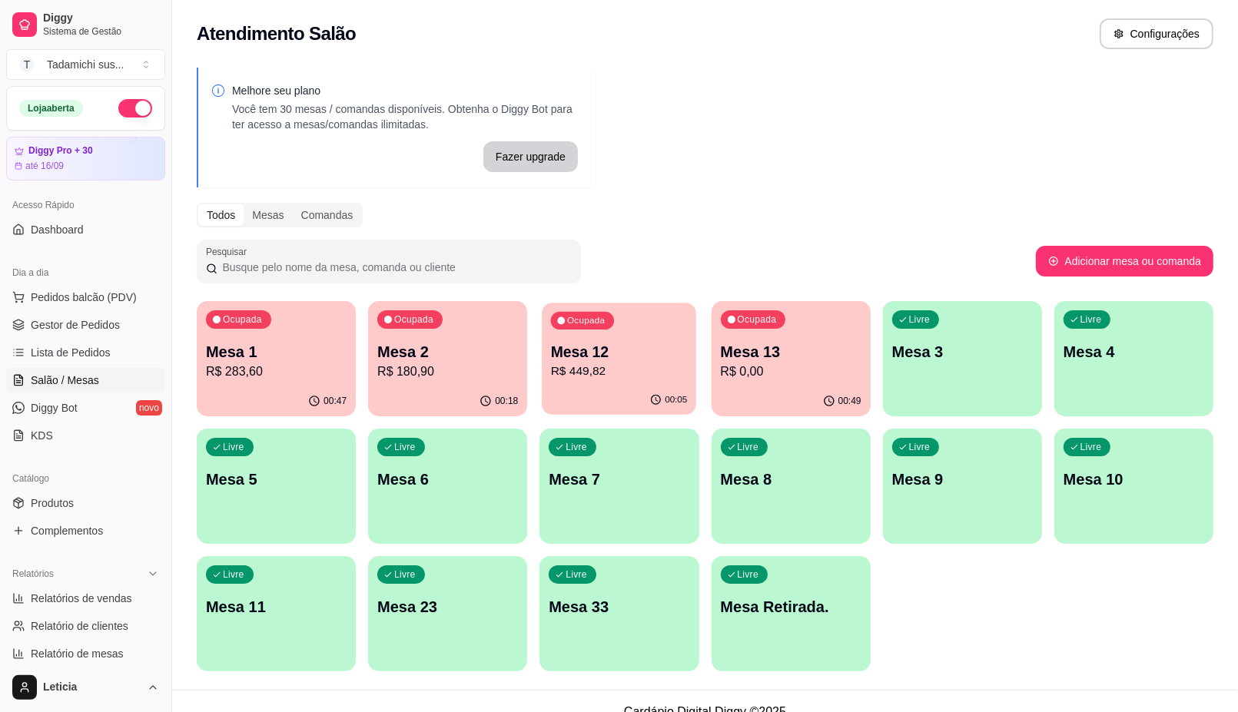
click at [584, 396] on div "00:05" at bounding box center [619, 400] width 154 height 29
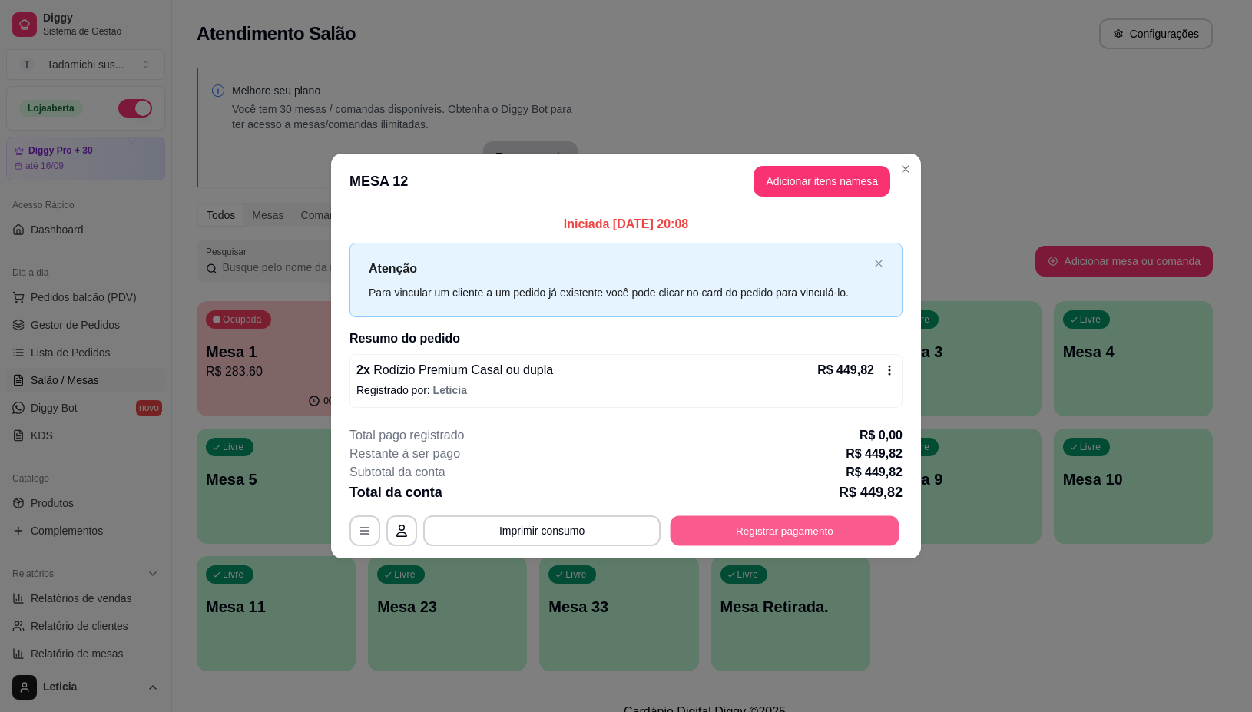
click at [743, 532] on button "Registrar pagamento" at bounding box center [785, 531] width 229 height 30
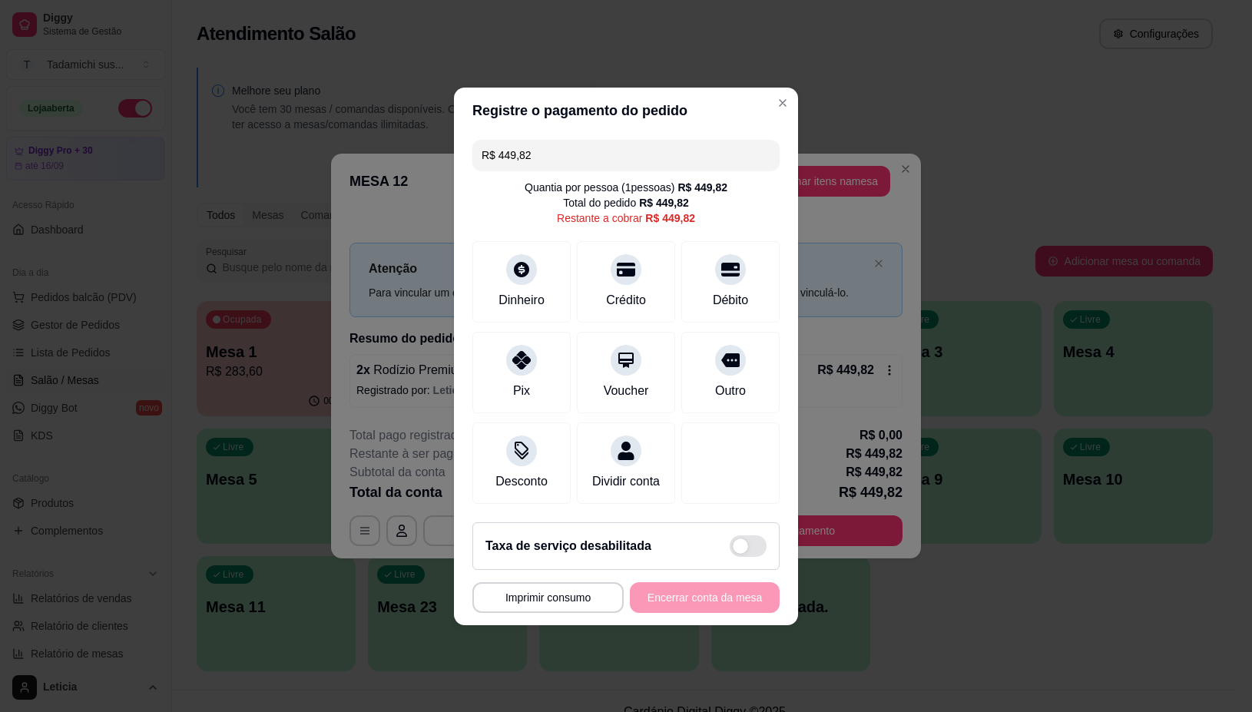
click at [571, 143] on input "R$ 449,82" at bounding box center [626, 155] width 289 height 31
click at [718, 274] on div "Débito" at bounding box center [731, 279] width 108 height 90
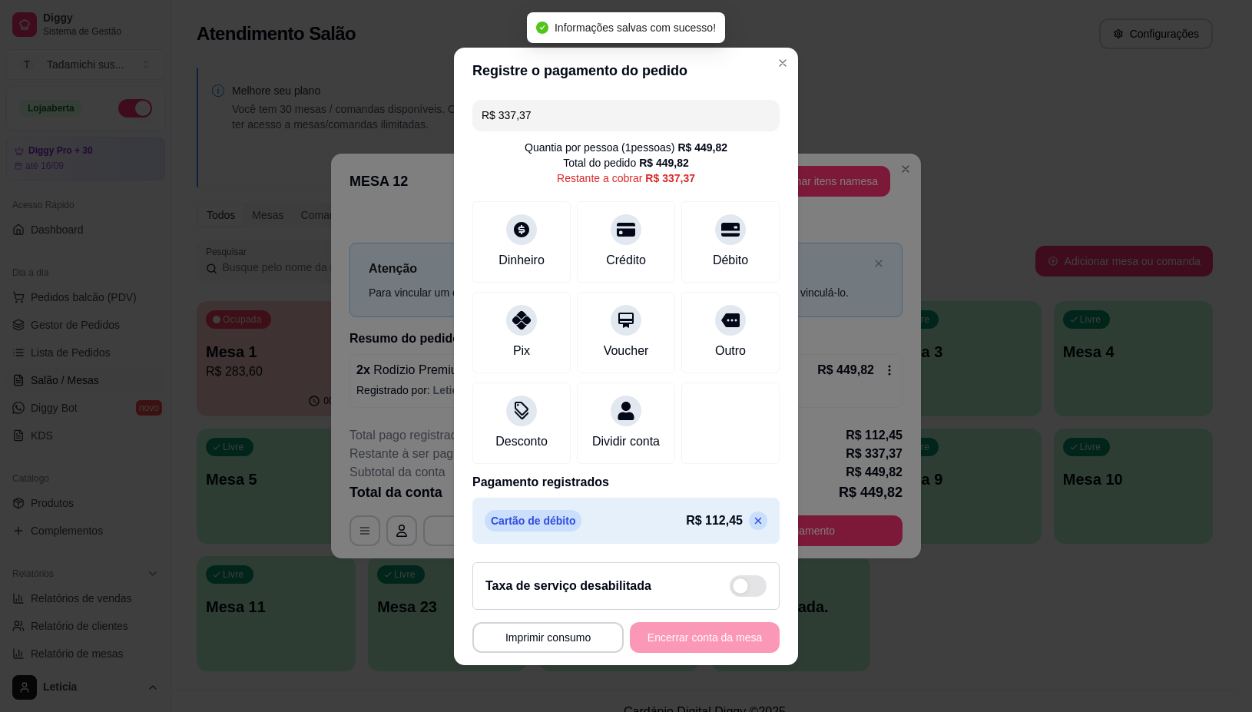
click at [544, 104] on input "R$ 337,37" at bounding box center [626, 115] width 289 height 31
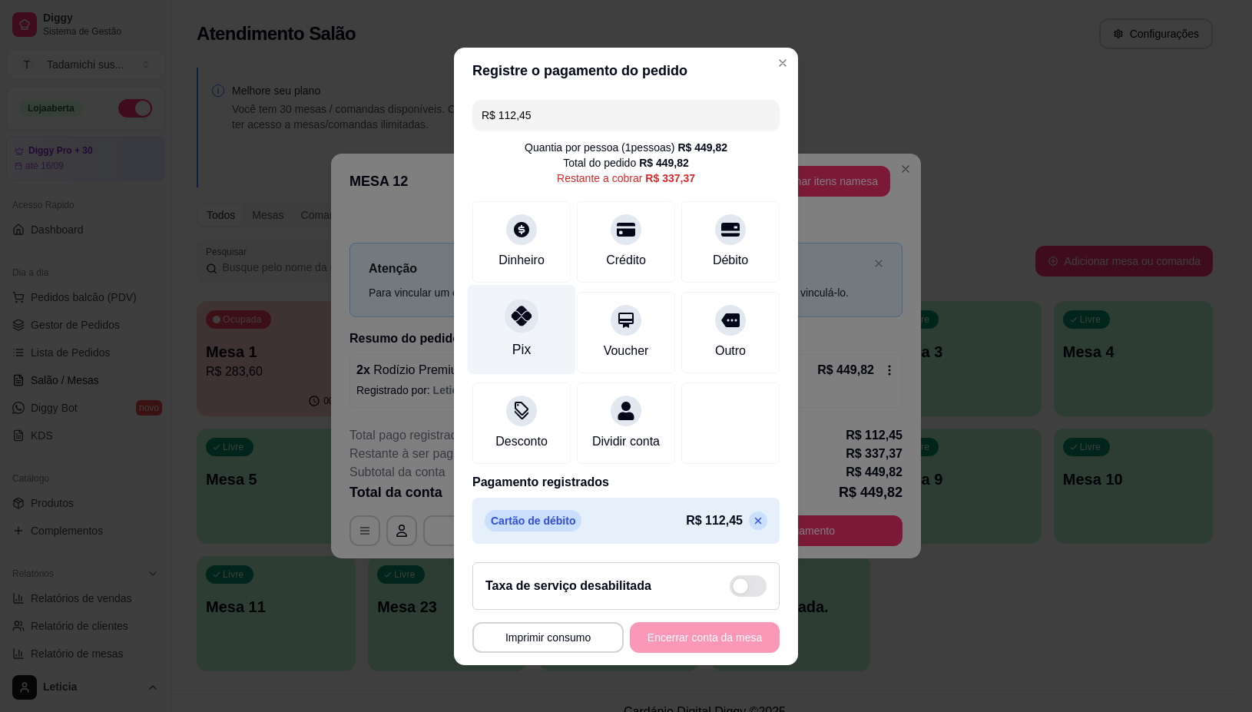
click at [509, 328] on div "Pix" at bounding box center [522, 329] width 108 height 90
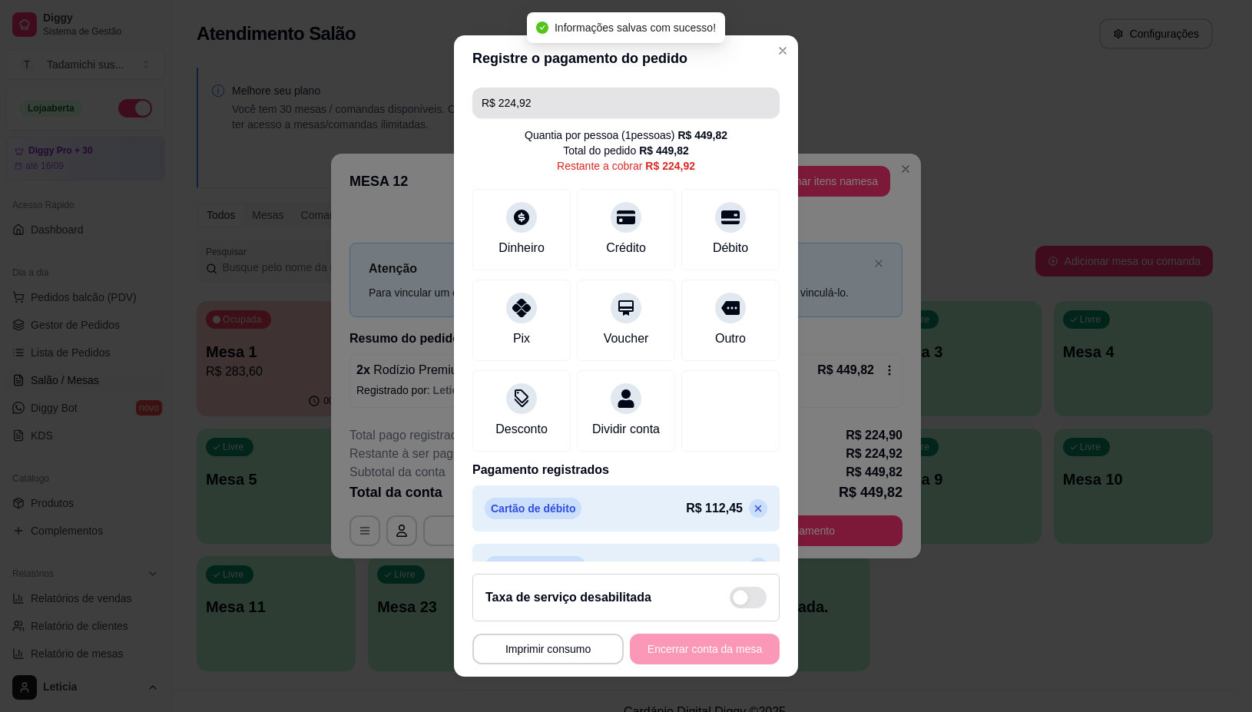
click at [532, 105] on input "R$ 224,92" at bounding box center [626, 103] width 289 height 31
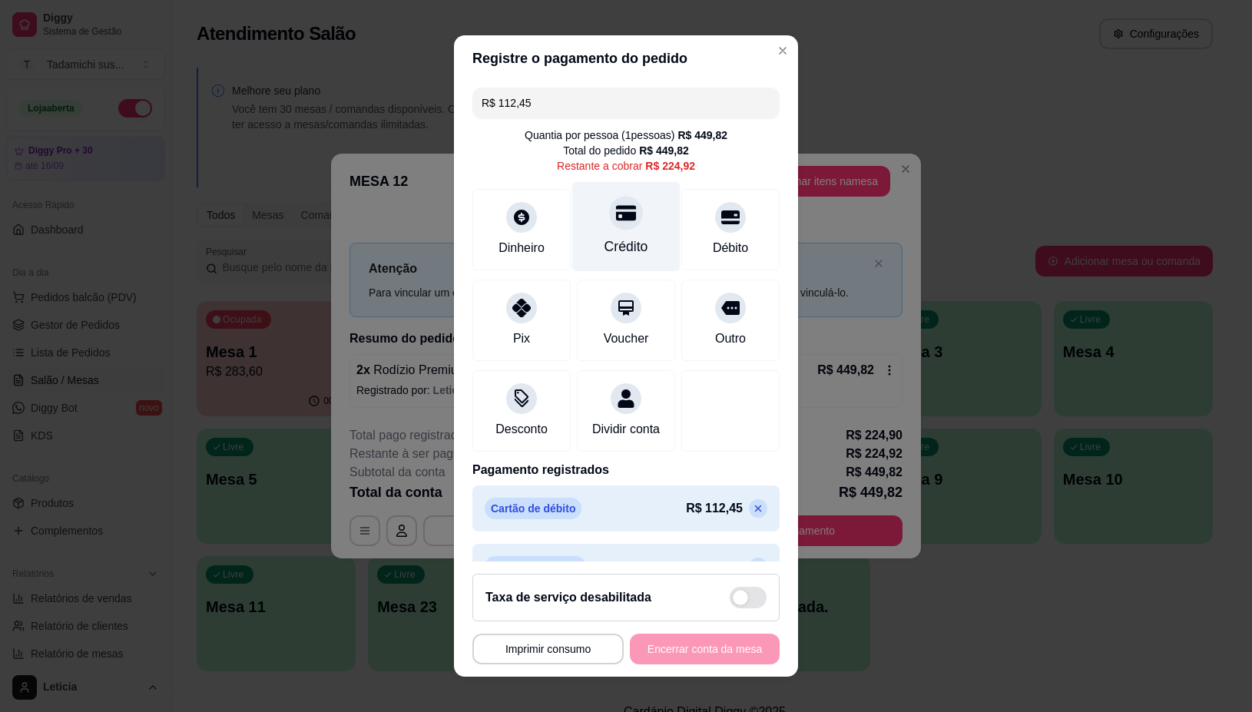
click at [613, 231] on div "Crédito" at bounding box center [626, 227] width 108 height 90
click at [536, 105] on input "R$ 112,47" at bounding box center [626, 103] width 289 height 31
click at [590, 228] on div "Crédito" at bounding box center [626, 227] width 108 height 90
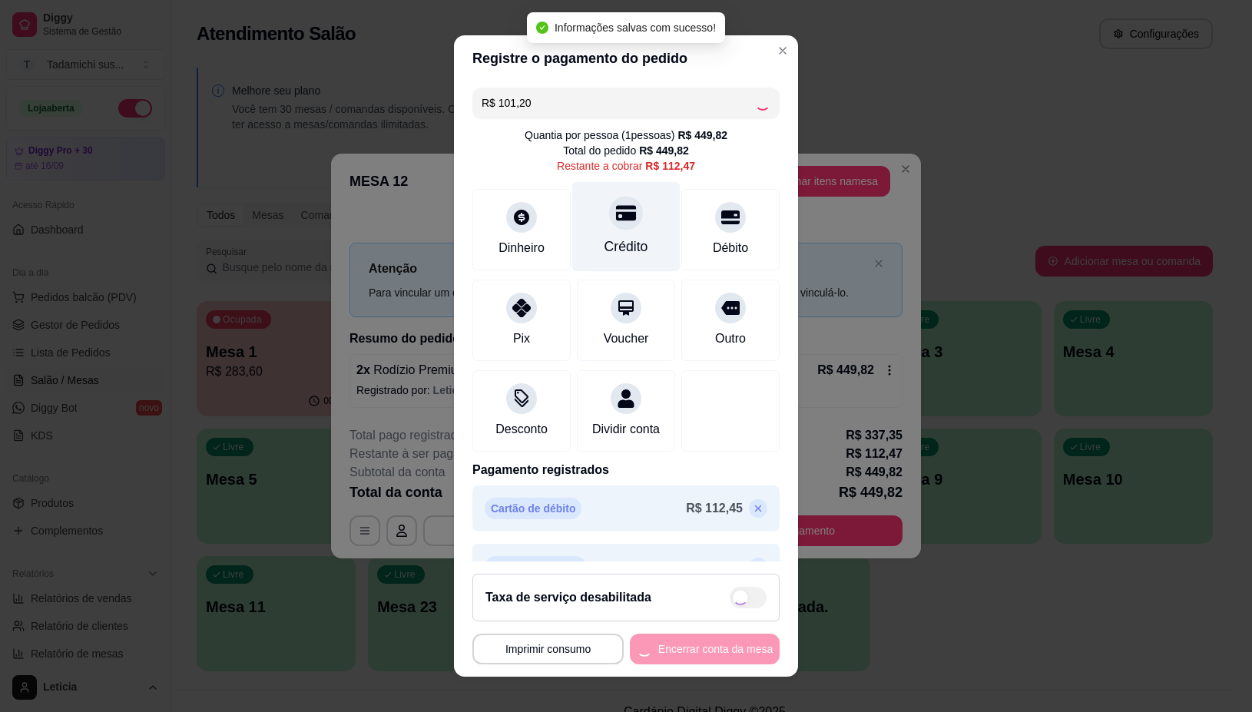
type input "R$ 11,27"
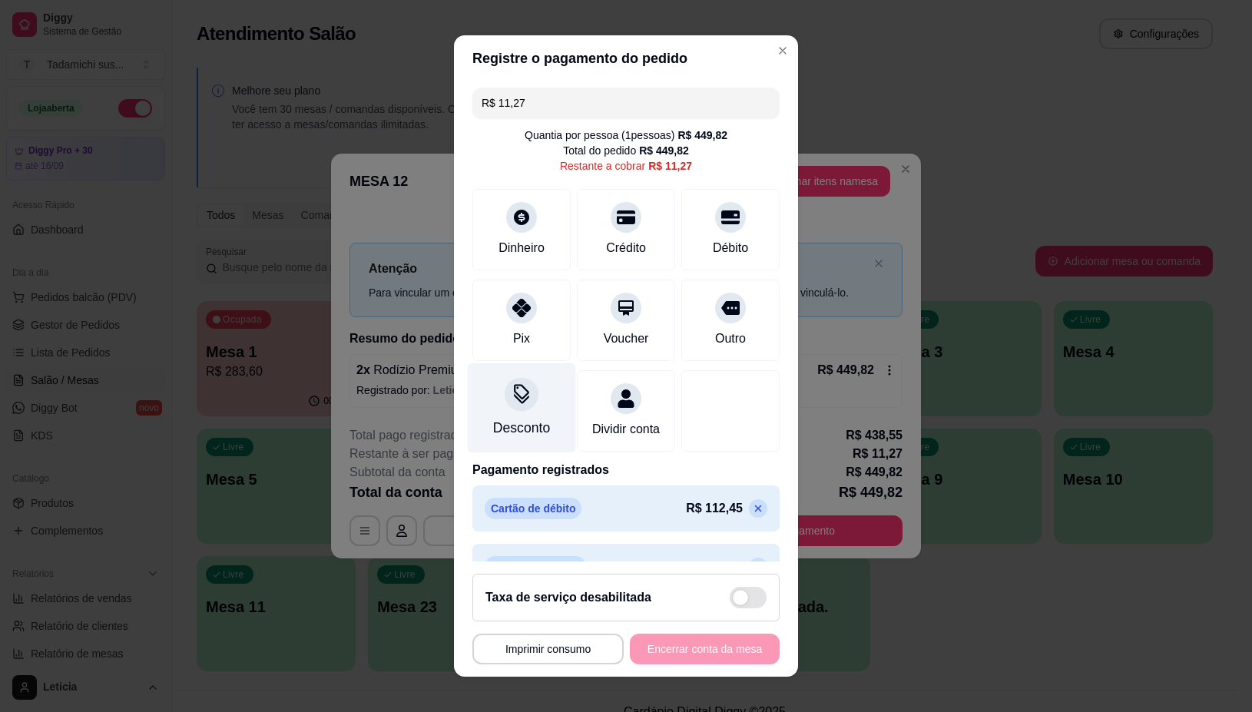
click at [505, 430] on div "Desconto" at bounding box center [521, 429] width 57 height 20
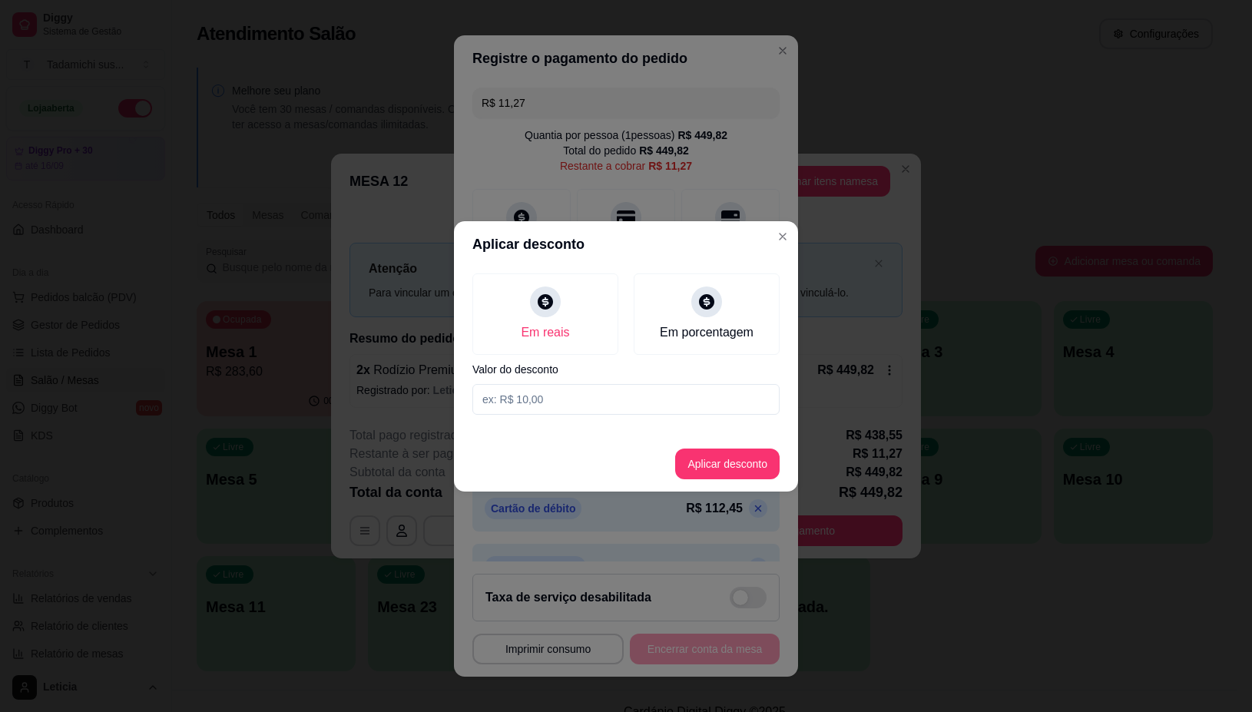
click at [661, 403] on input at bounding box center [625, 399] width 307 height 31
type input "0,02"
click at [723, 469] on button "Aplicar desconto" at bounding box center [727, 464] width 104 height 31
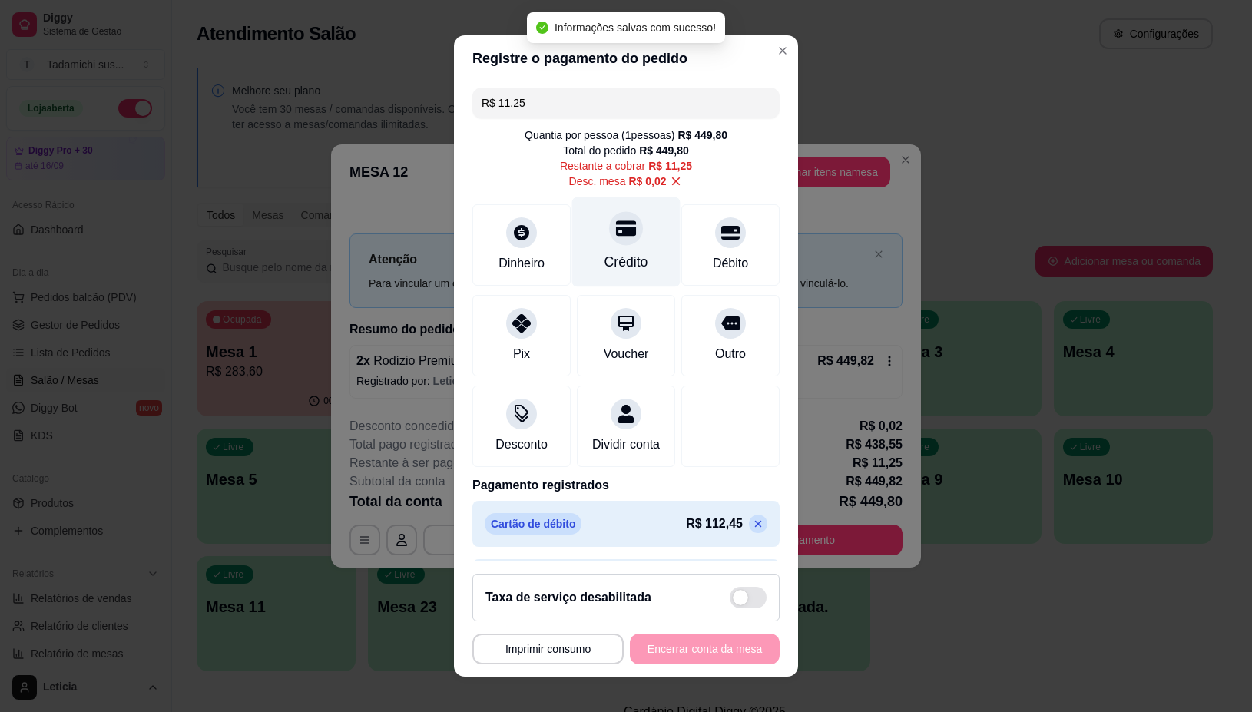
click at [609, 259] on div "Crédito" at bounding box center [627, 263] width 44 height 20
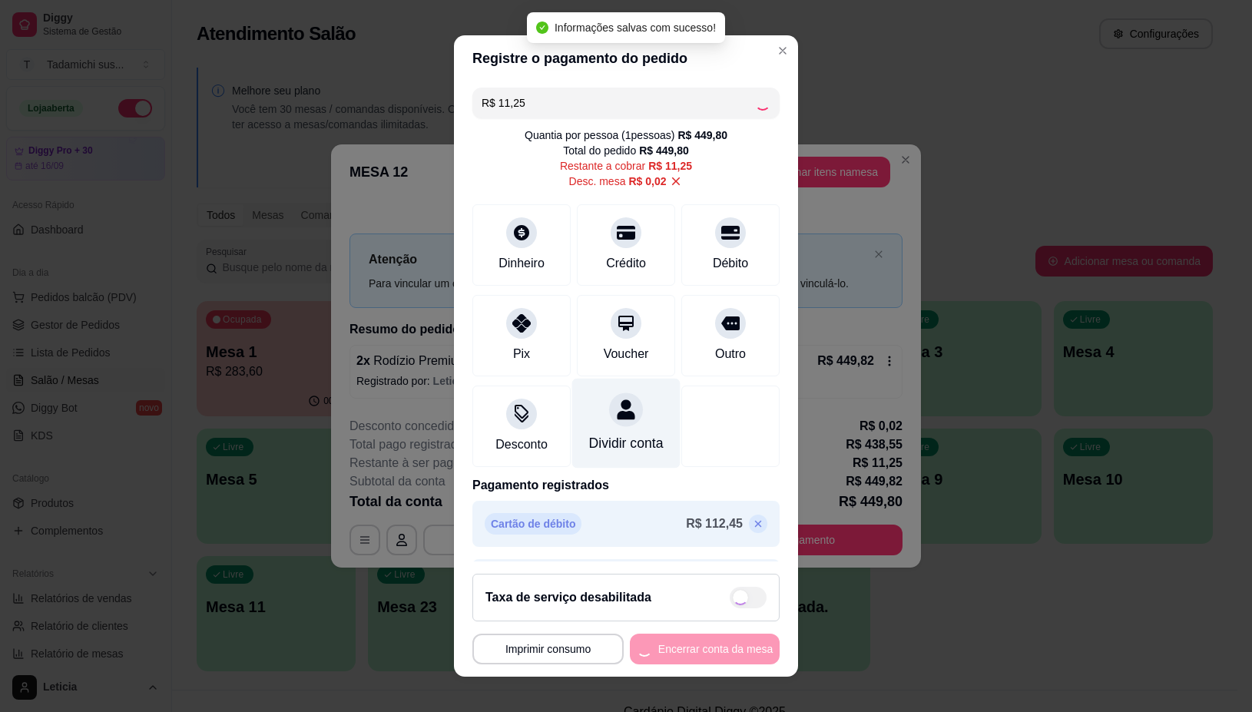
type input "R$ 0,00"
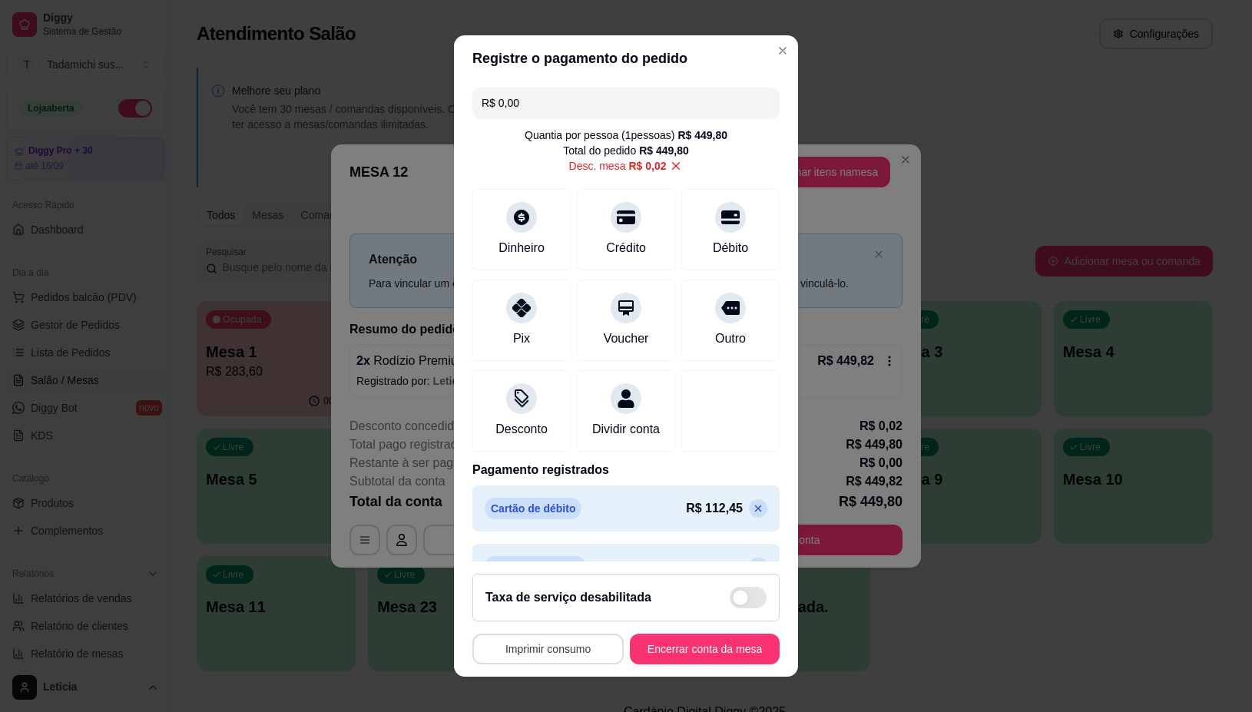
click at [535, 646] on button "Imprimir consumo" at bounding box center [547, 649] width 151 height 31
click at [545, 577] on button "IMPRESSORA" at bounding box center [541, 583] width 118 height 25
click at [658, 646] on button "Encerrar conta da mesa" at bounding box center [704, 649] width 145 height 30
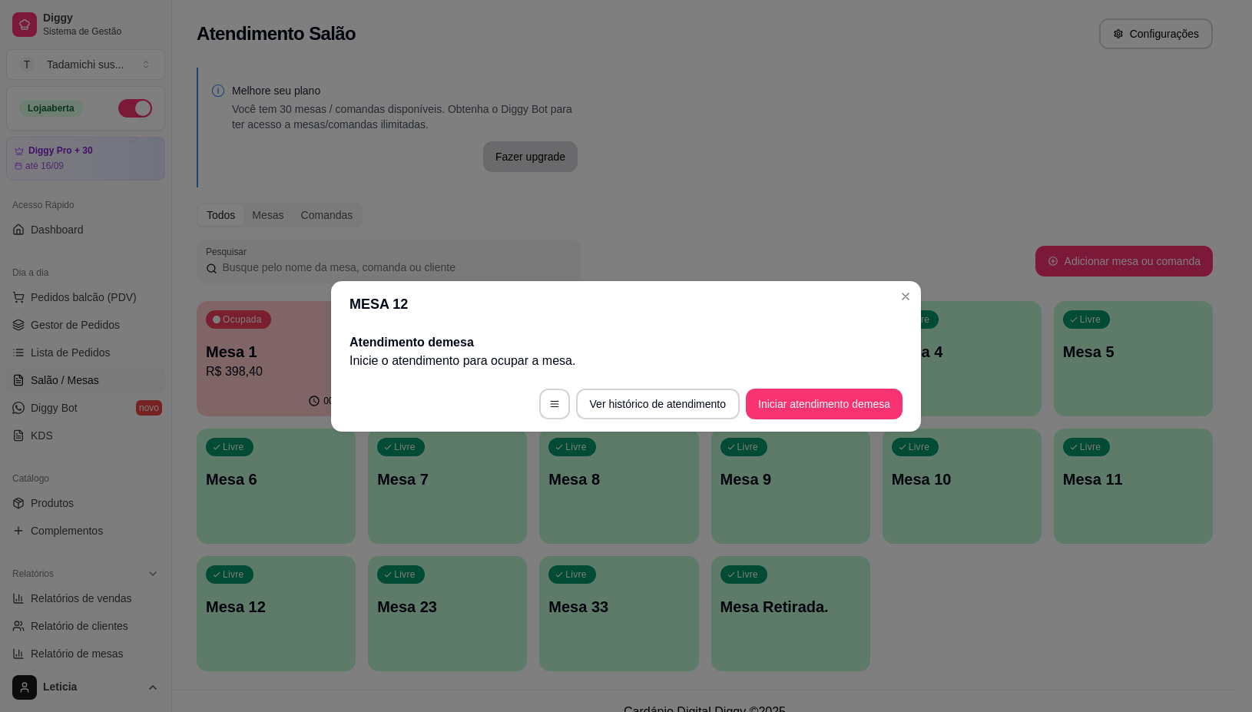
click at [917, 301] on header "MESA 12" at bounding box center [626, 304] width 590 height 46
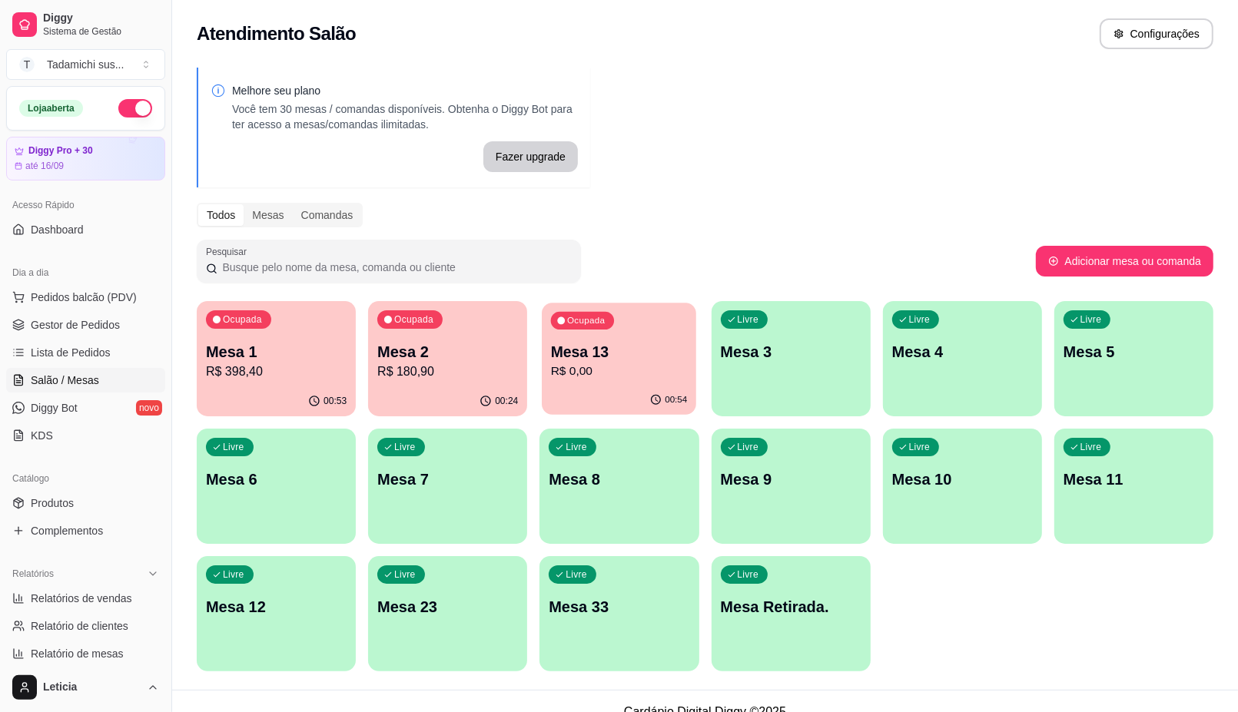
click at [638, 371] on p "R$ 0,00" at bounding box center [619, 372] width 137 height 18
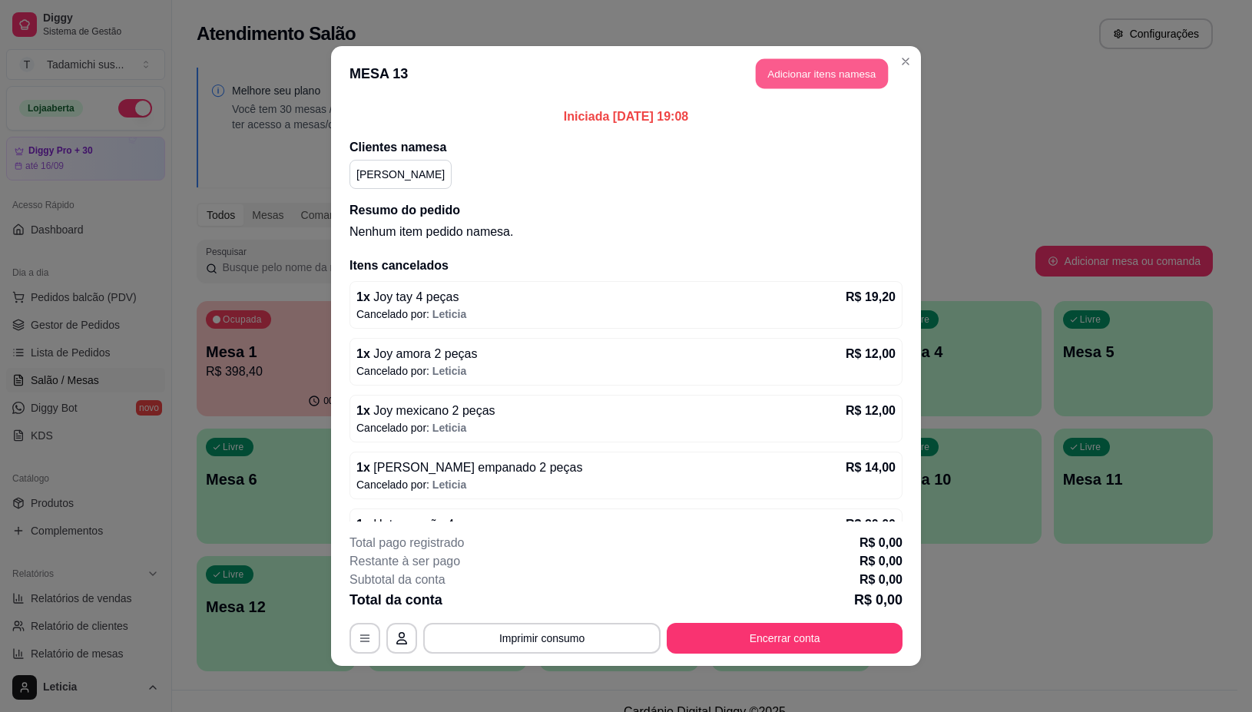
click at [803, 75] on button "Adicionar itens na mesa" at bounding box center [822, 74] width 132 height 30
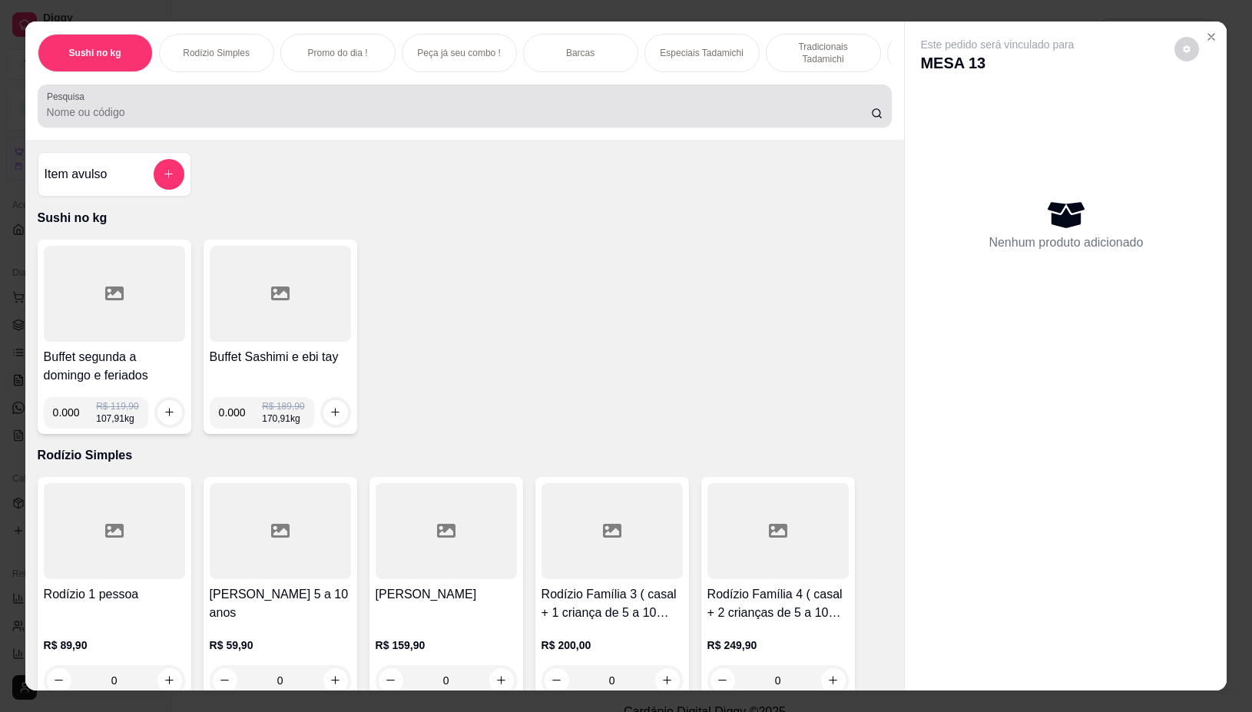
click at [381, 113] on input "Pesquisa" at bounding box center [459, 111] width 824 height 15
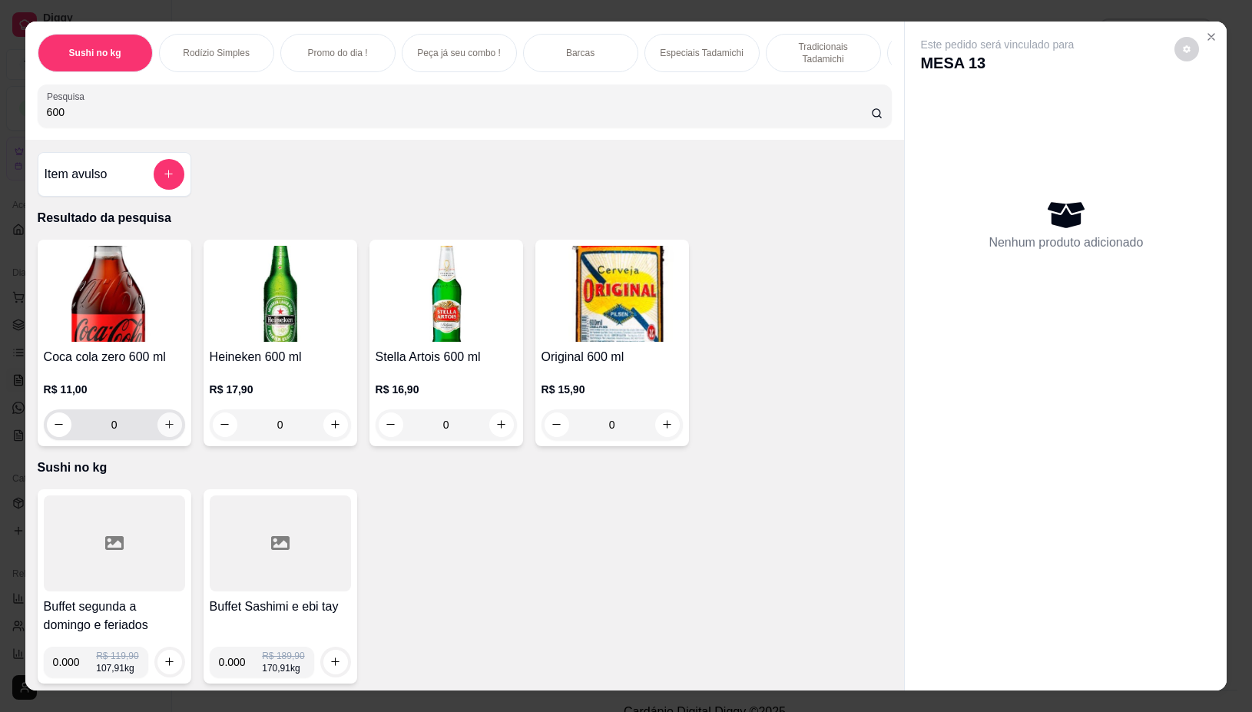
type input "600"
click at [157, 430] on button "increase-product-quantity" at bounding box center [169, 425] width 24 height 24
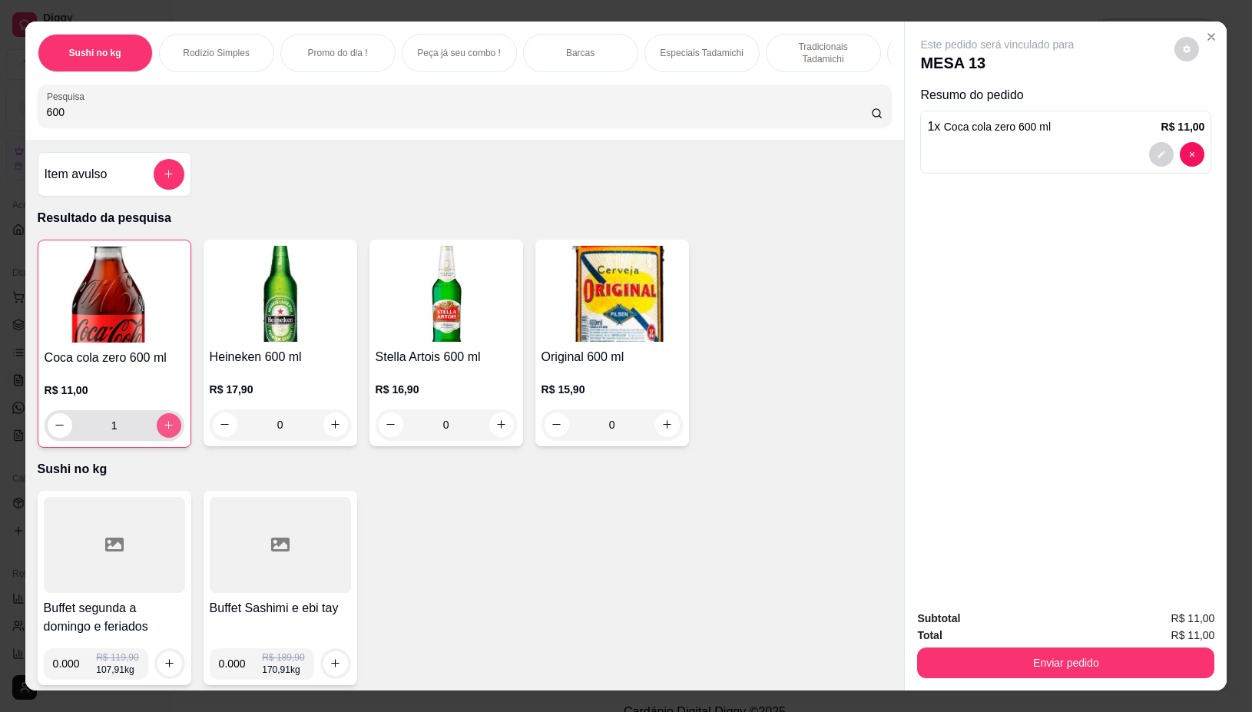
type input "1"
click at [163, 430] on icon "increase-product-quantity" at bounding box center [169, 426] width 12 height 12
type input "2"
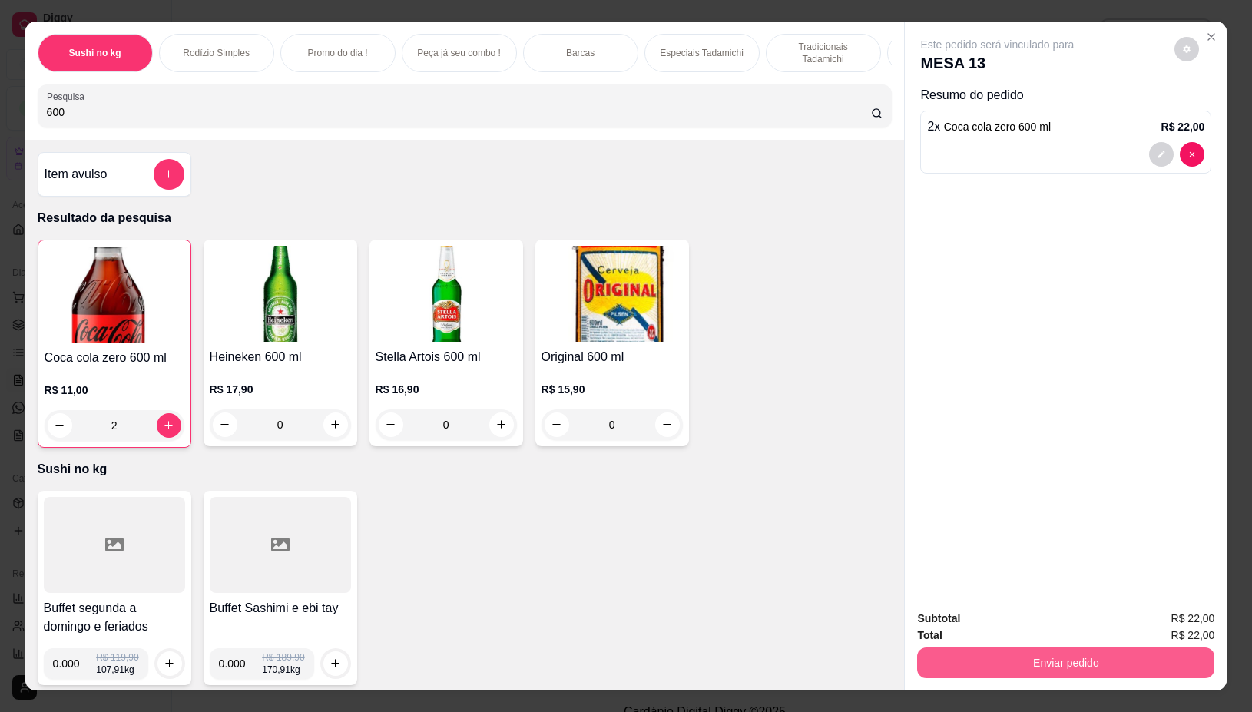
click at [978, 651] on button "Enviar pedido" at bounding box center [1065, 663] width 297 height 31
click at [1035, 613] on button "Não registrar e enviar pedido" at bounding box center [1014, 618] width 160 height 29
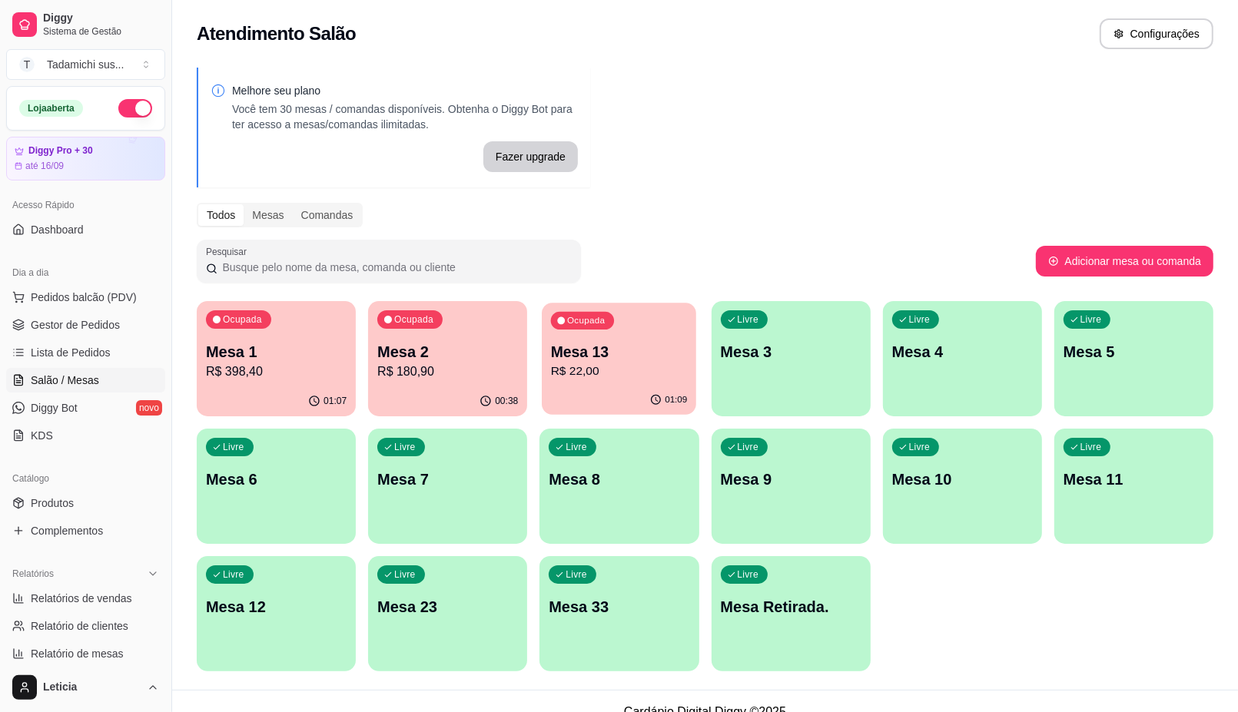
click at [592, 383] on div "Ocupada Mesa 13 R$ 22,00" at bounding box center [619, 344] width 154 height 83
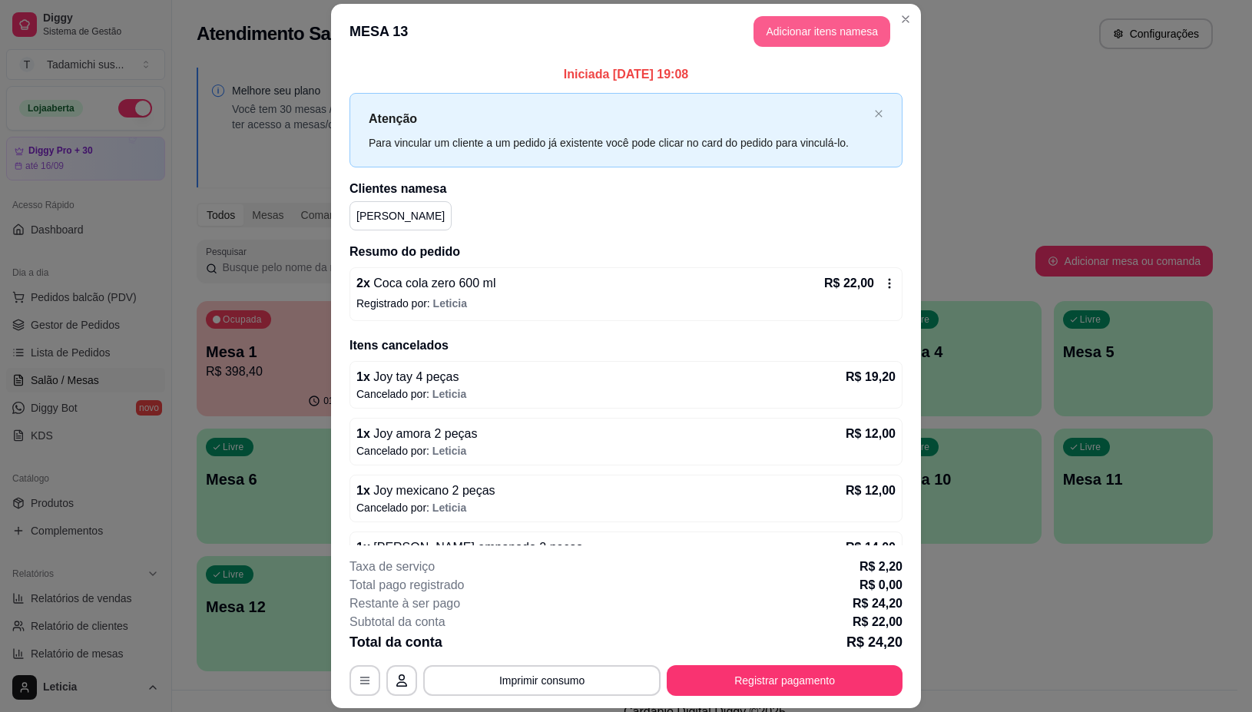
click at [804, 28] on button "Adicionar itens na mesa" at bounding box center [822, 31] width 137 height 31
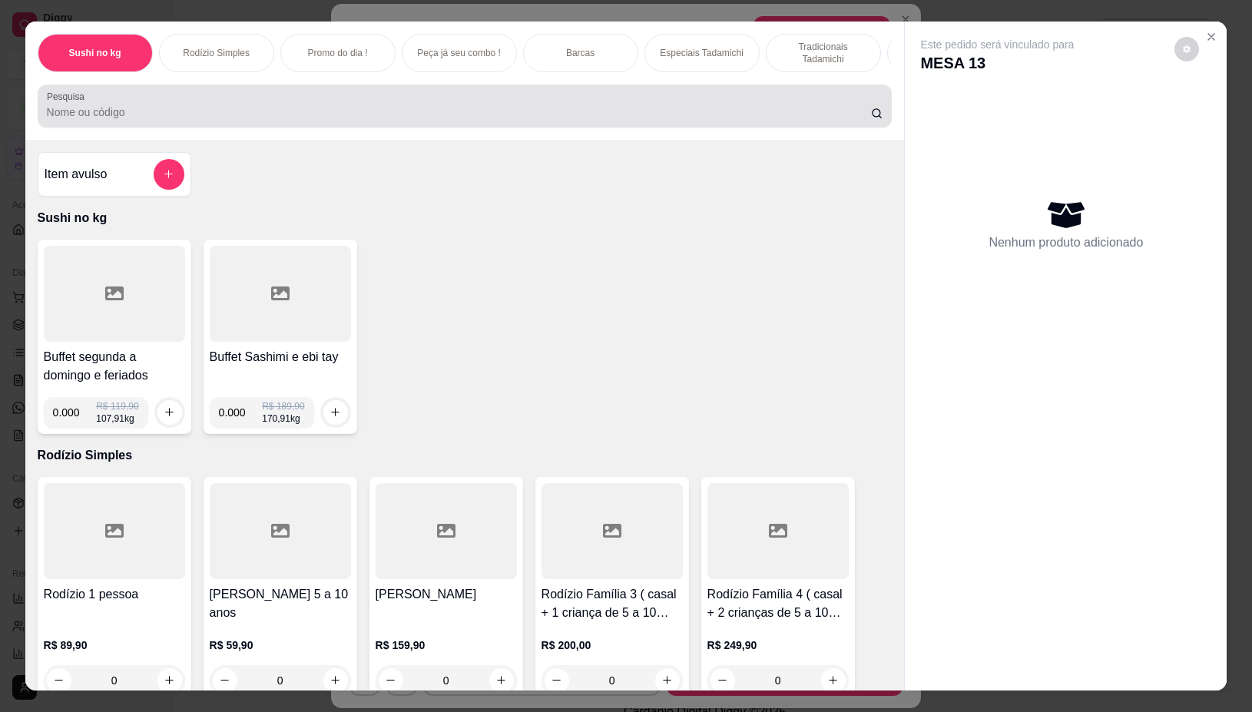
click at [281, 108] on div at bounding box center [465, 106] width 837 height 31
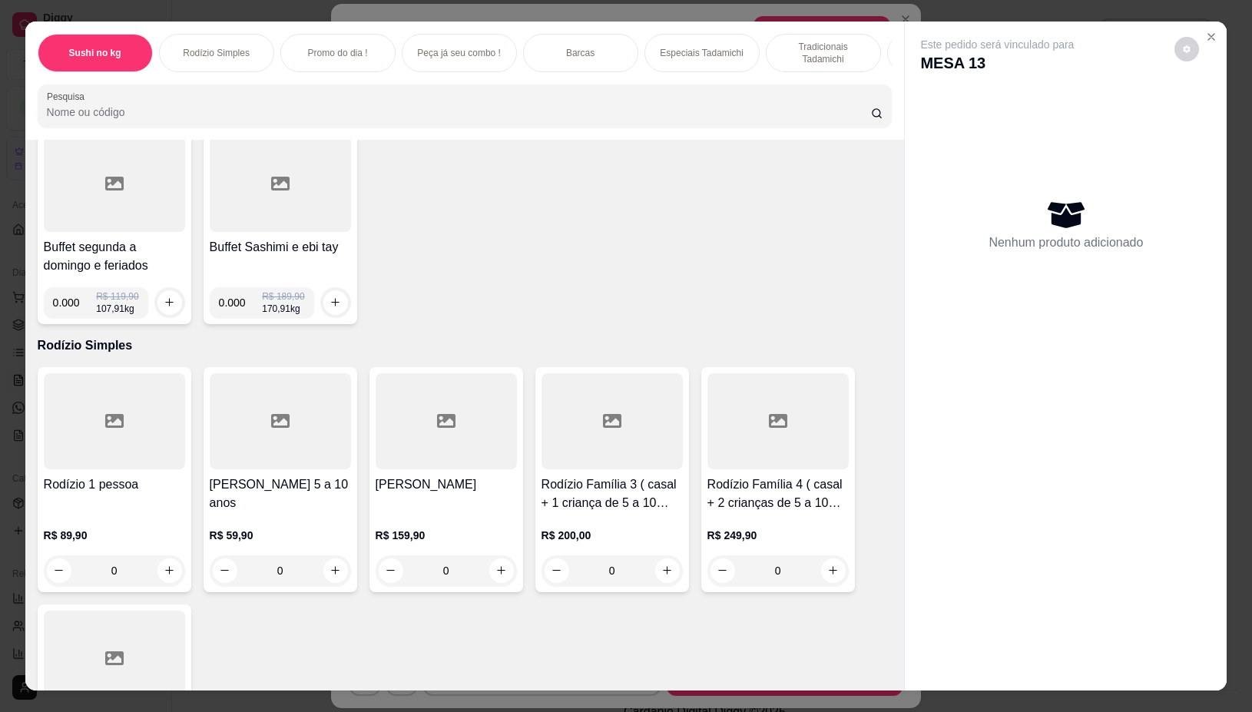
scroll to position [192, 0]
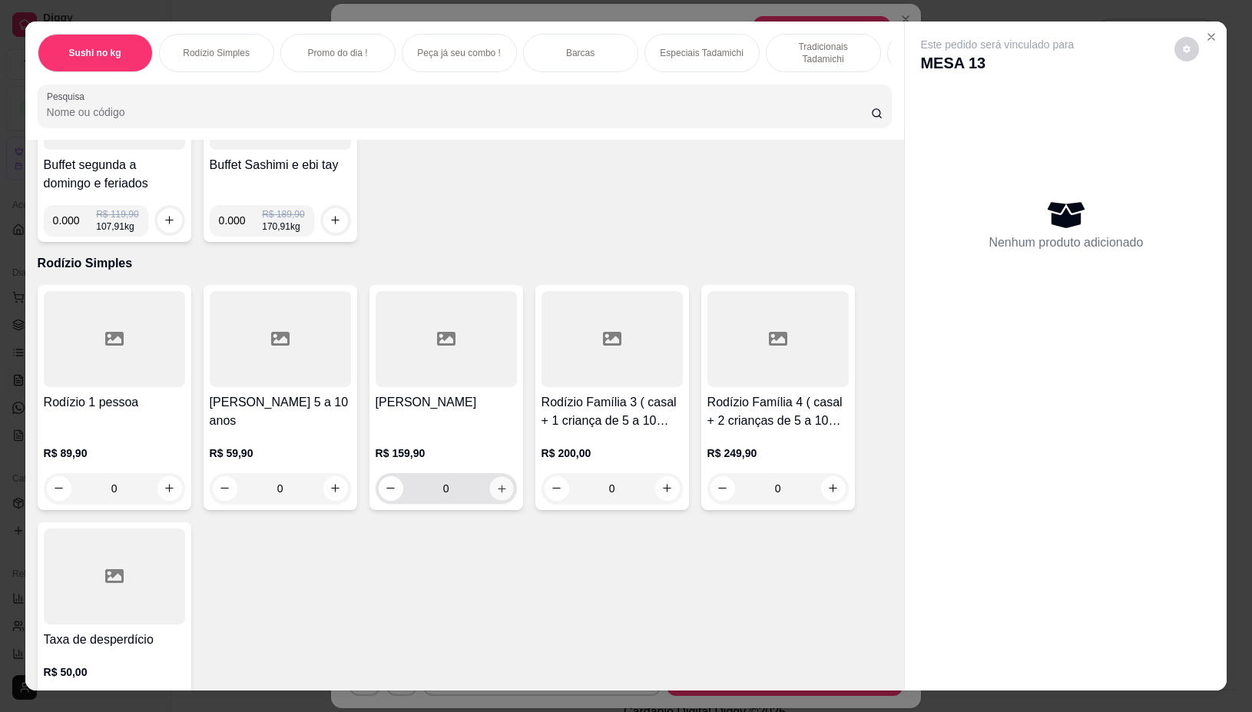
click at [500, 496] on button "increase-product-quantity" at bounding box center [501, 488] width 24 height 24
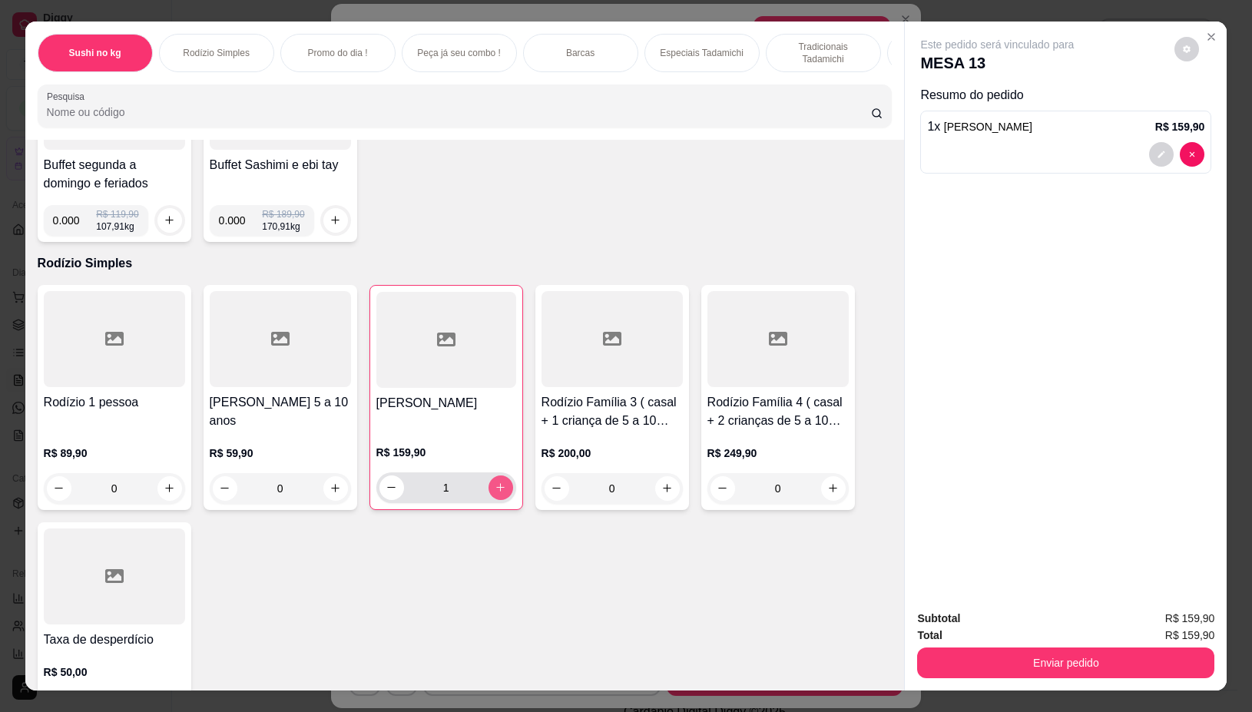
type input "1"
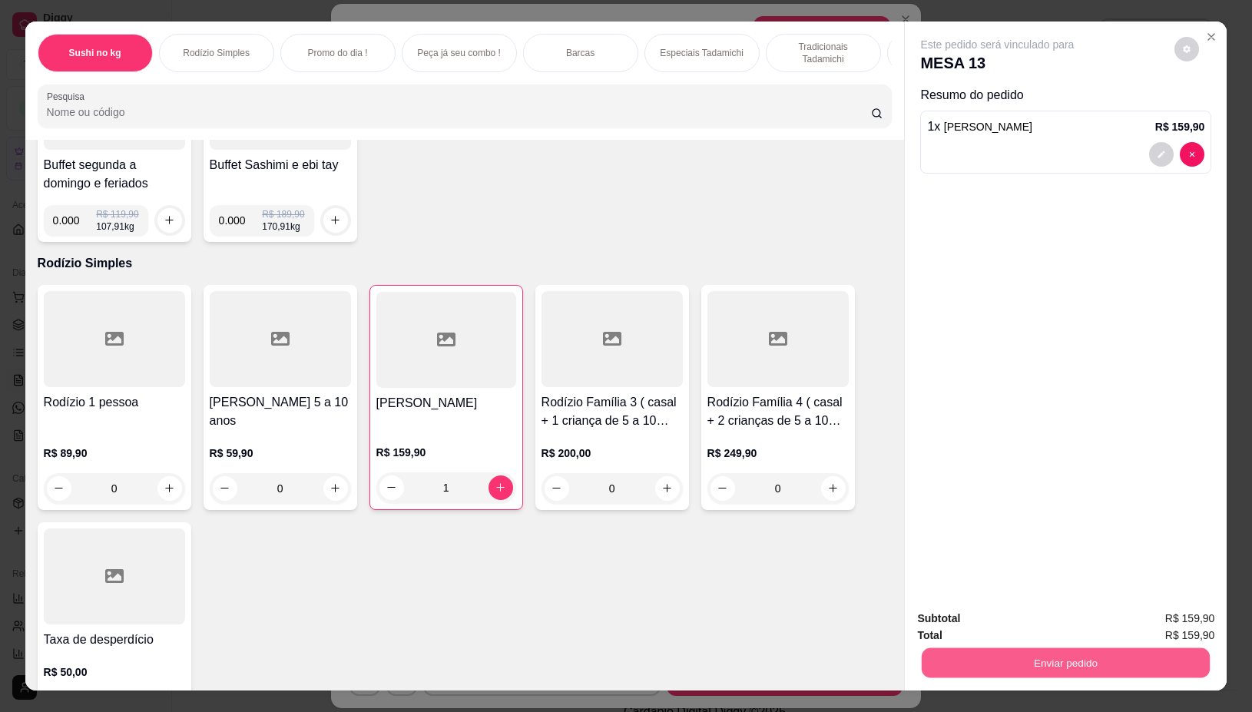
click at [1003, 655] on button "Enviar pedido" at bounding box center [1066, 663] width 288 height 30
click at [1016, 617] on button "Não registrar e enviar pedido" at bounding box center [1014, 618] width 160 height 29
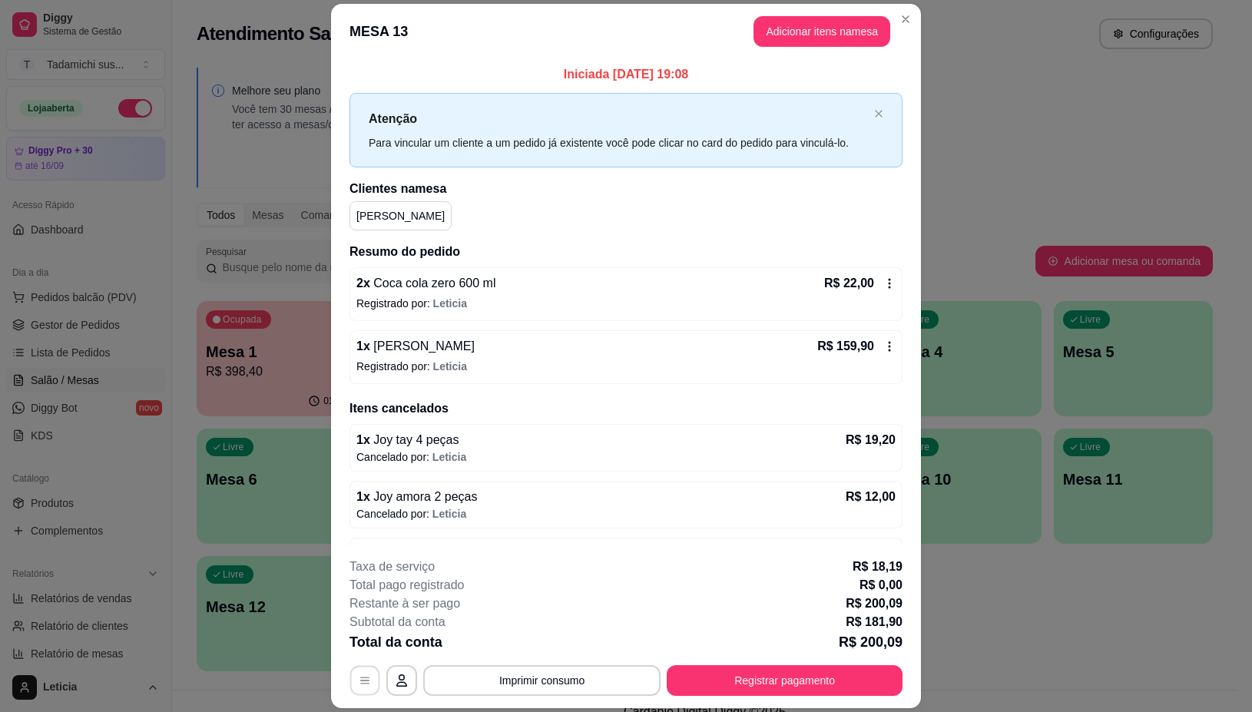
click at [350, 673] on button "button" at bounding box center [365, 681] width 30 height 30
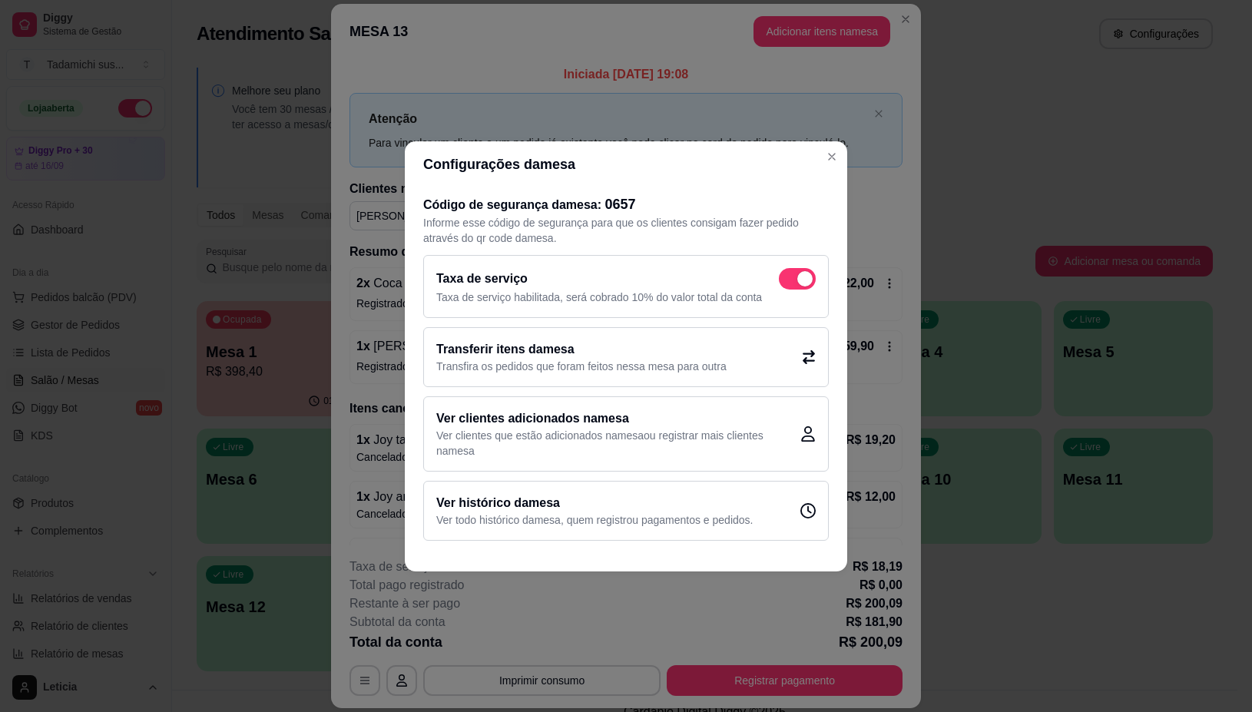
click at [801, 270] on span at bounding box center [797, 279] width 37 height 22
click at [788, 281] on input "checkbox" at bounding box center [783, 286] width 10 height 10
checkbox input "false"
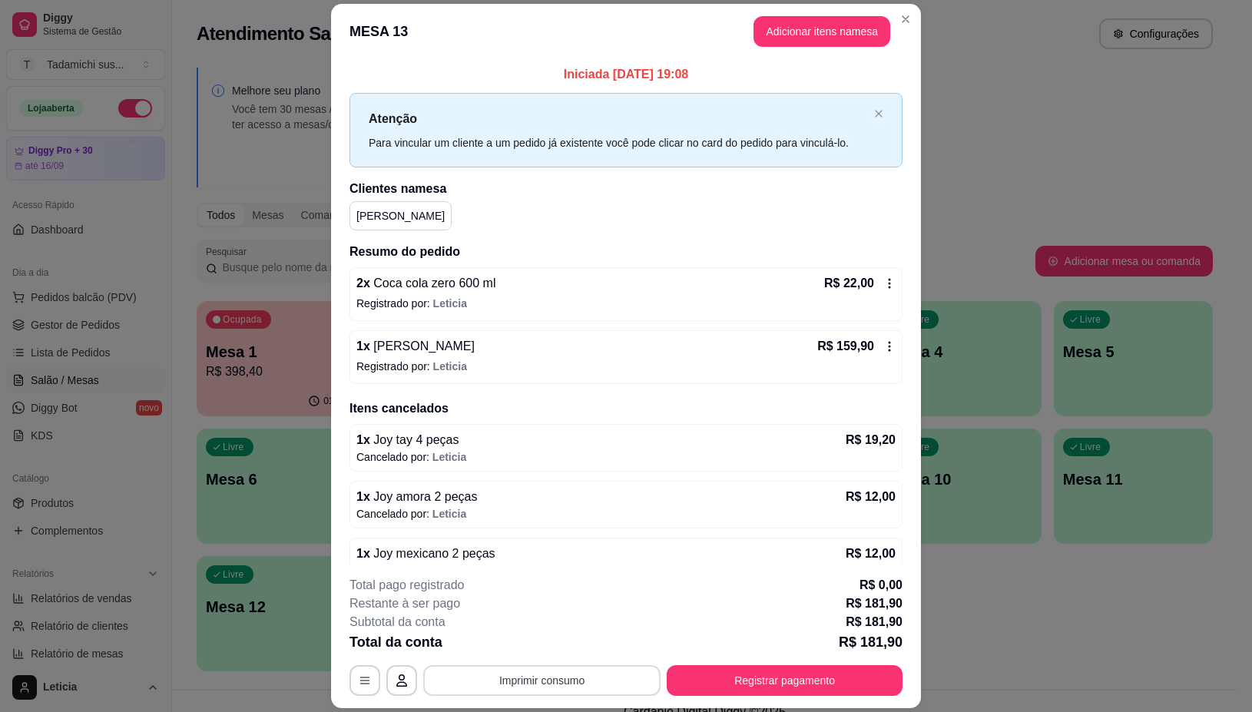
click at [519, 676] on button "Imprimir consumo" at bounding box center [541, 680] width 237 height 31
click at [519, 621] on button "IMPRESSORA" at bounding box center [539, 615] width 114 height 24
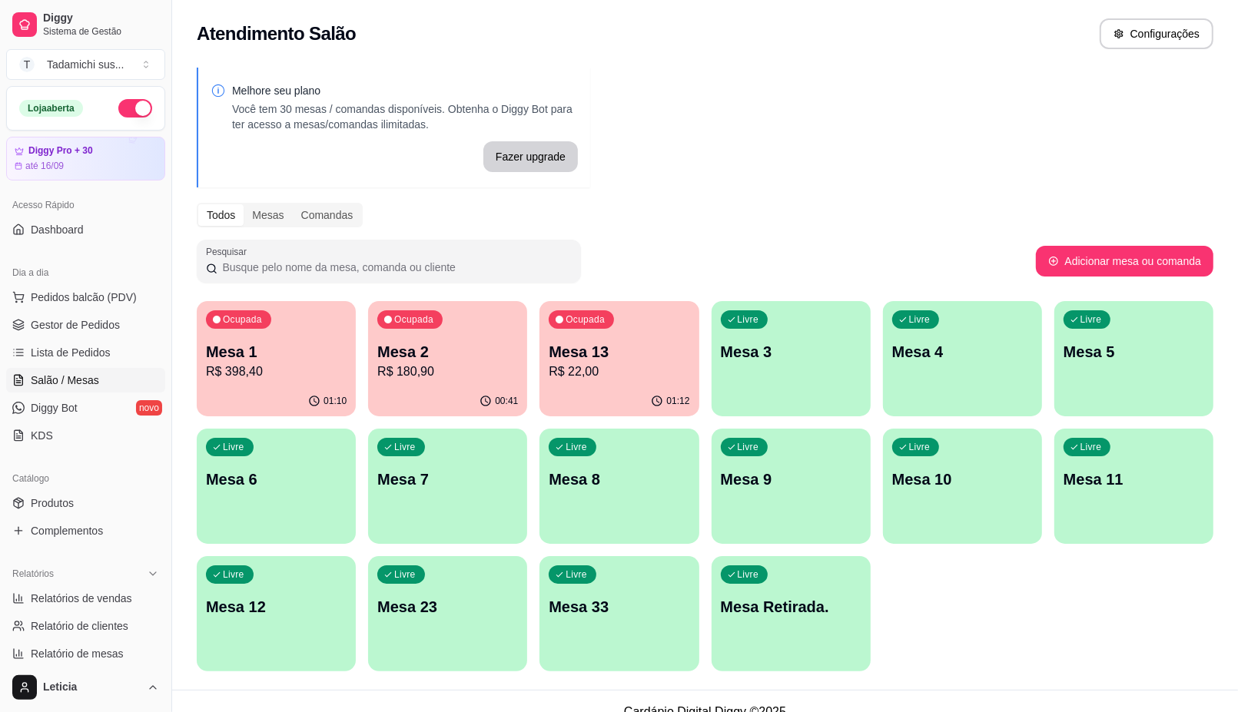
click at [667, 348] on p "Mesa 13" at bounding box center [619, 352] width 141 height 22
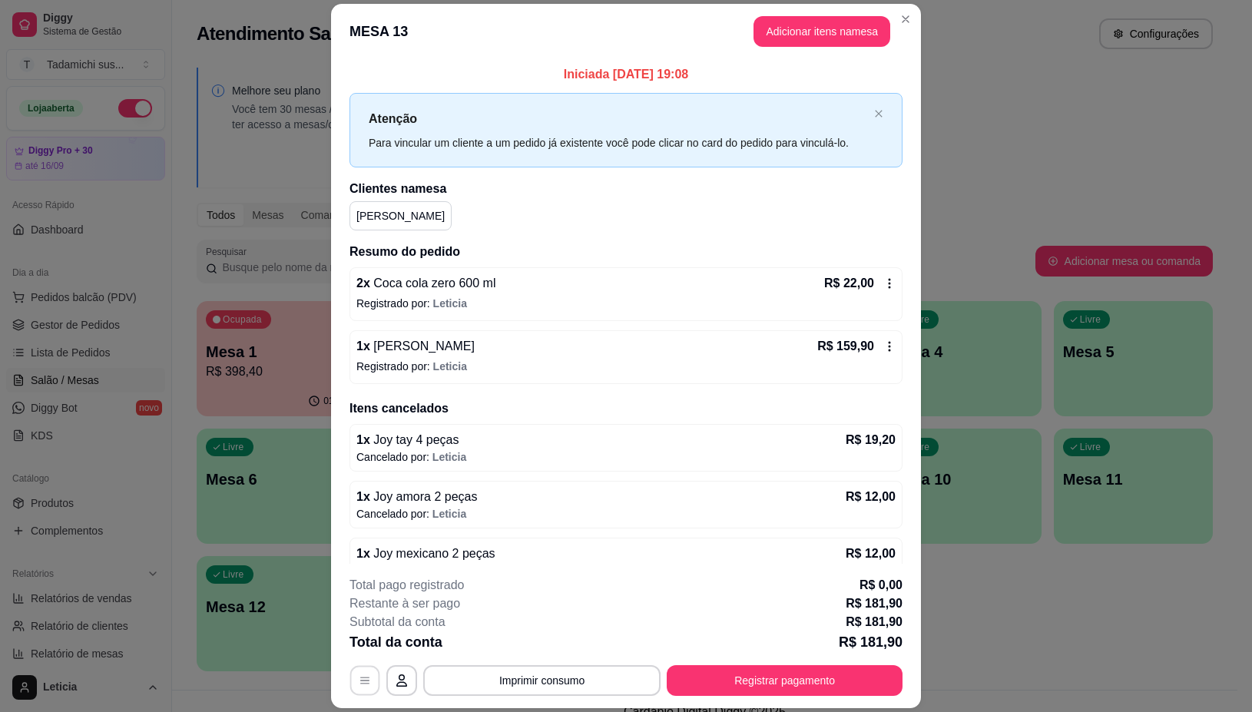
click at [369, 681] on button "button" at bounding box center [365, 681] width 30 height 30
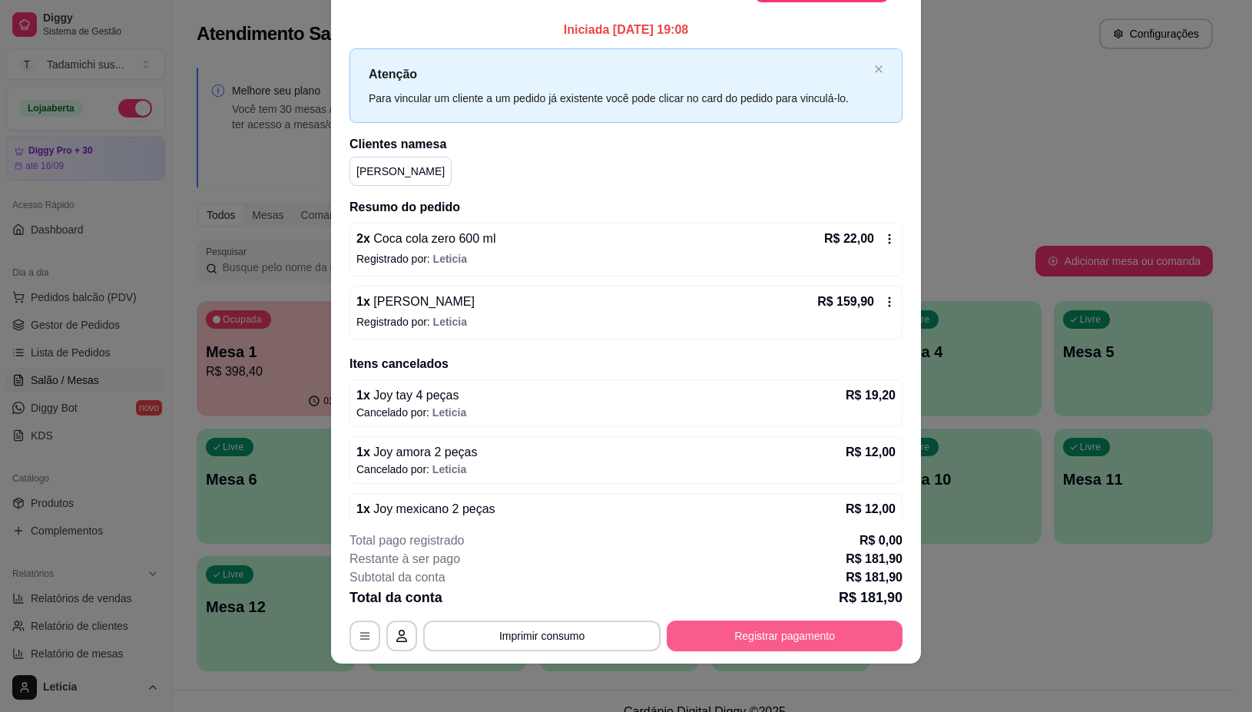
click at [730, 642] on button "Registrar pagamento" at bounding box center [785, 636] width 236 height 31
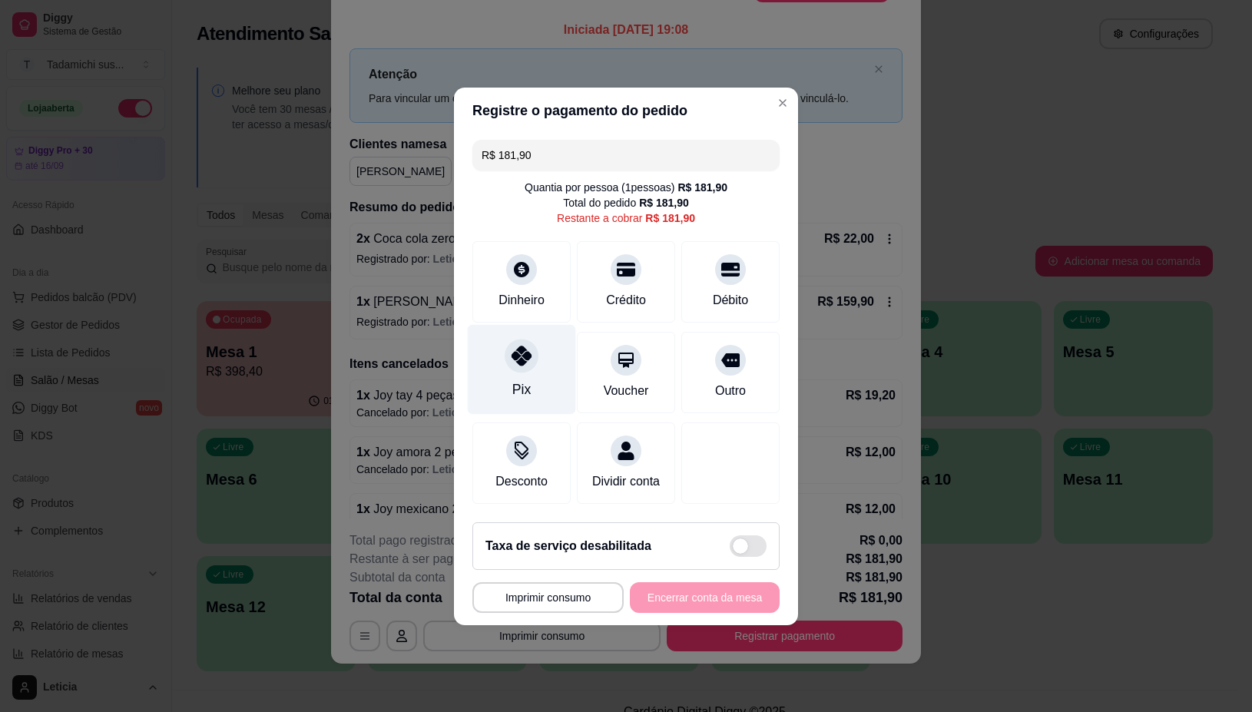
click at [500, 350] on div "Pix" at bounding box center [522, 369] width 108 height 90
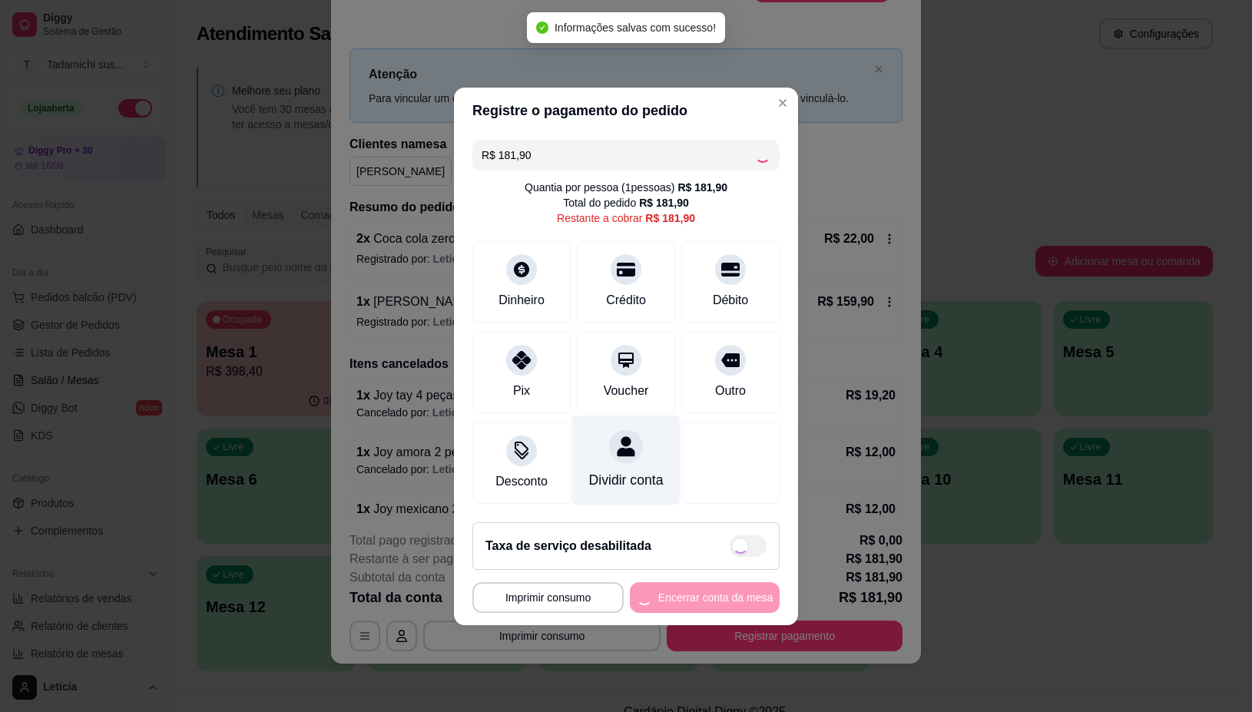
type input "R$ 0,00"
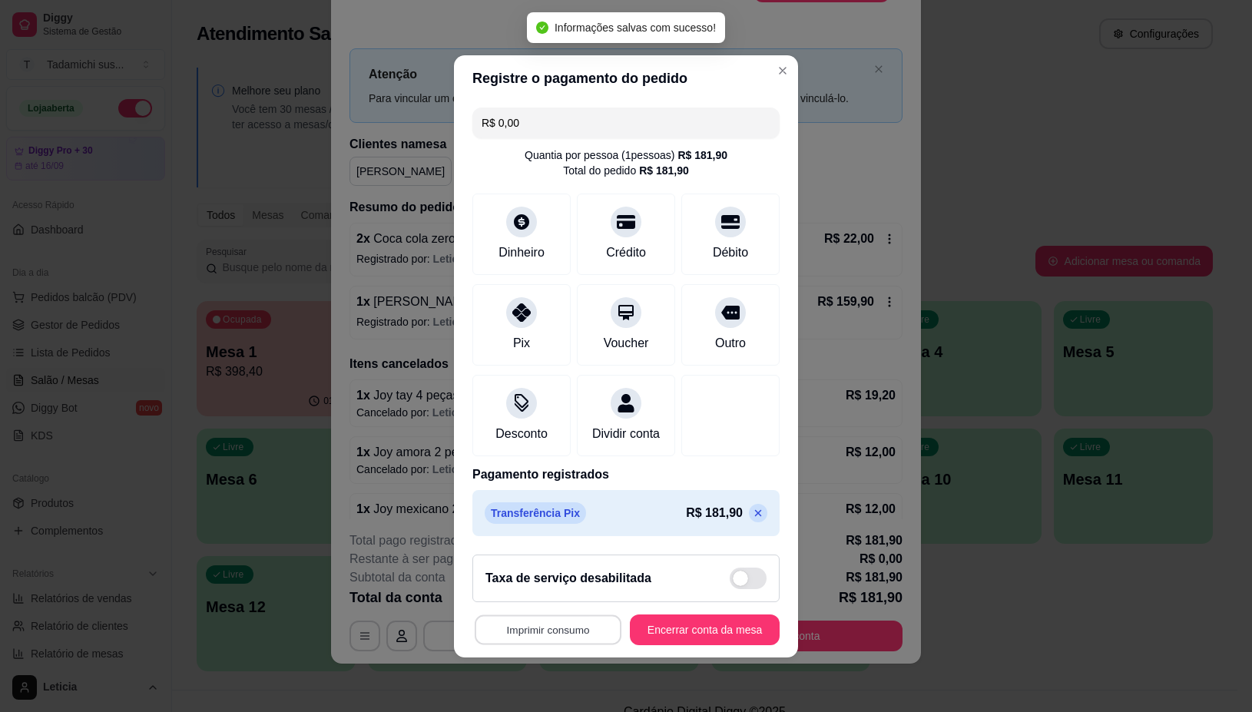
click at [543, 638] on button "Imprimir consumo" at bounding box center [548, 630] width 147 height 30
click at [547, 572] on button "IMPRESSORA" at bounding box center [541, 574] width 118 height 25
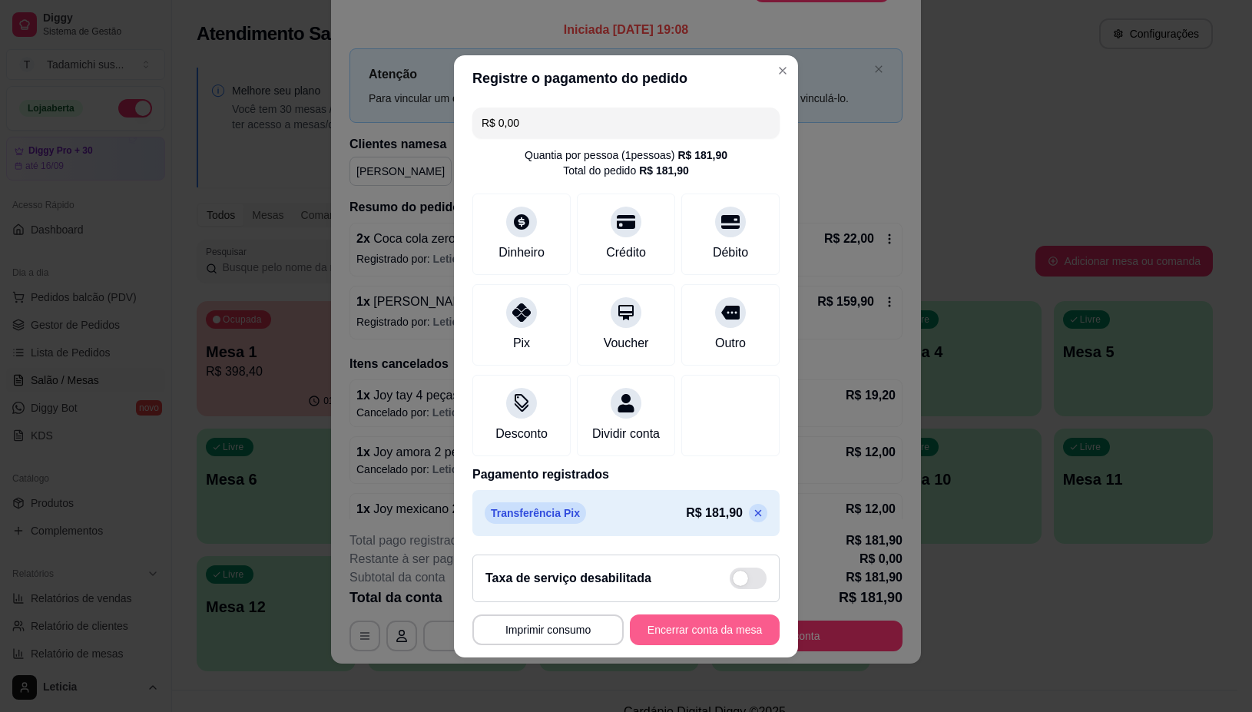
click at [690, 635] on button "Encerrar conta da mesa" at bounding box center [705, 630] width 150 height 31
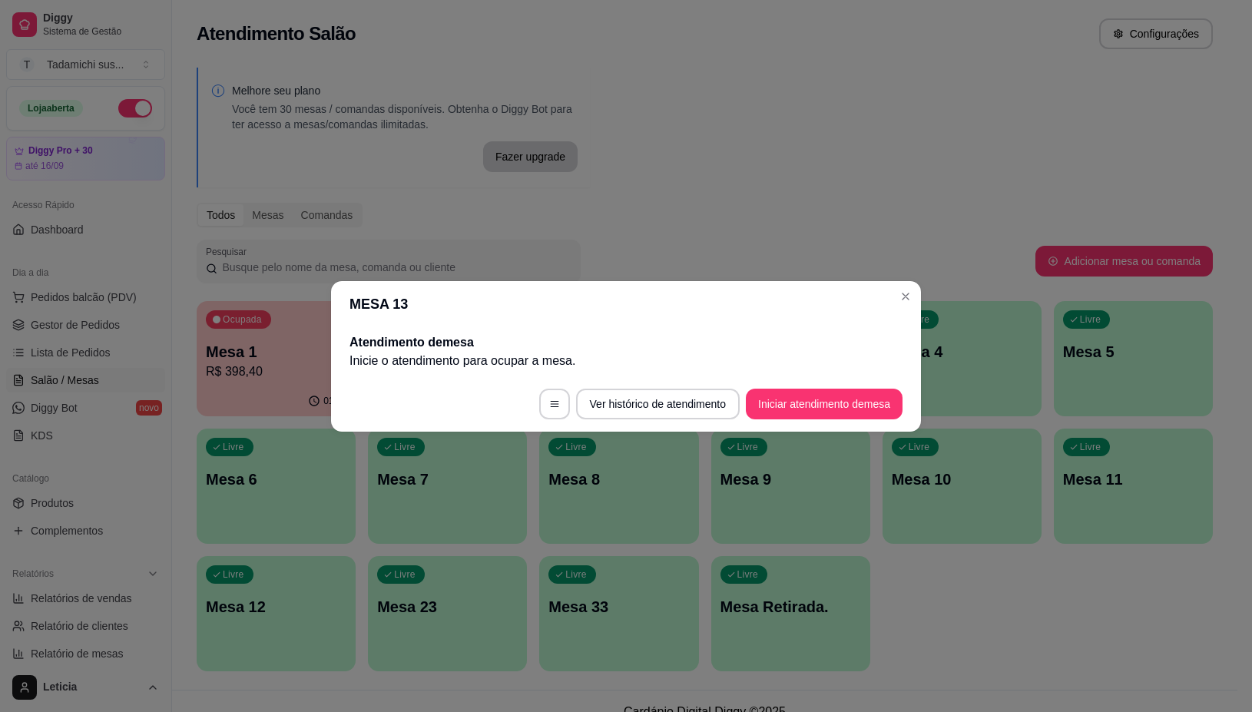
scroll to position [0, 0]
drag, startPoint x: 914, startPoint y: 293, endPoint x: 910, endPoint y: 308, distance: 15.1
click at [914, 293] on div "Melhore seu plano Você tem 30 mesas / comandas disponíveis. Obtenha o Diggy Bot…" at bounding box center [705, 374] width 1066 height 632
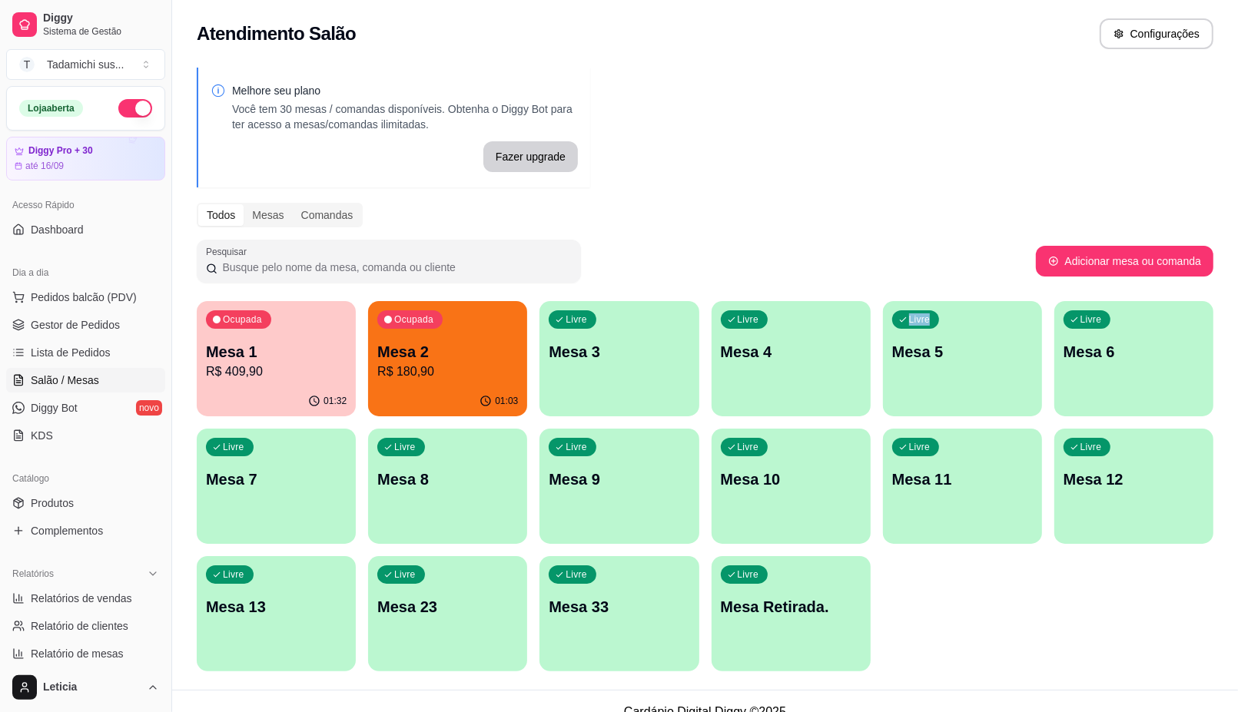
click at [413, 358] on p "Mesa 2" at bounding box center [447, 352] width 141 height 22
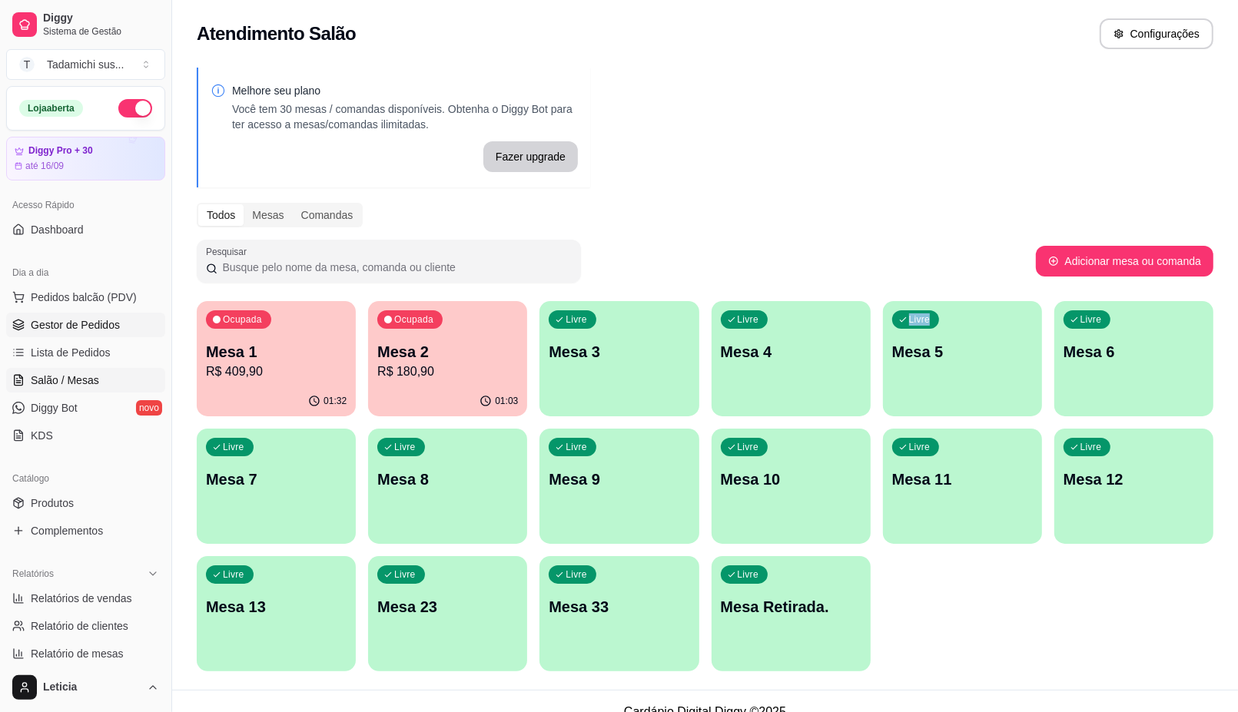
click at [46, 328] on span "Gestor de Pedidos" at bounding box center [75, 324] width 89 height 15
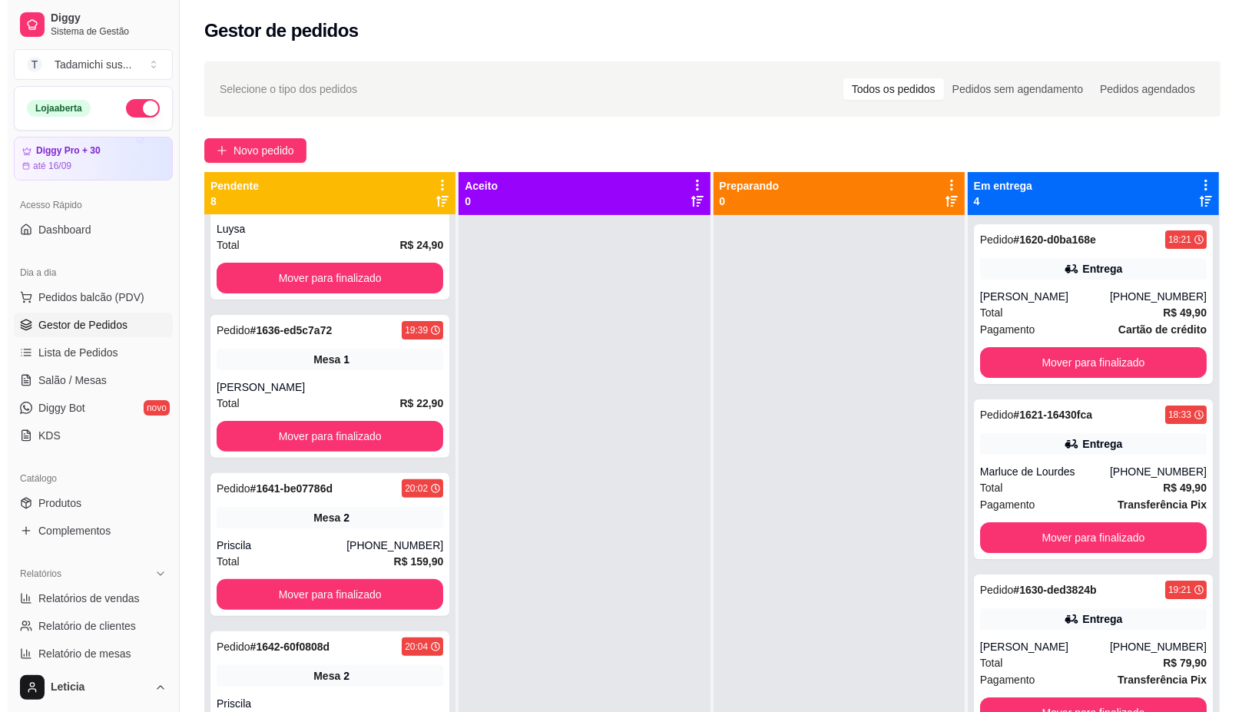
scroll to position [571, 0]
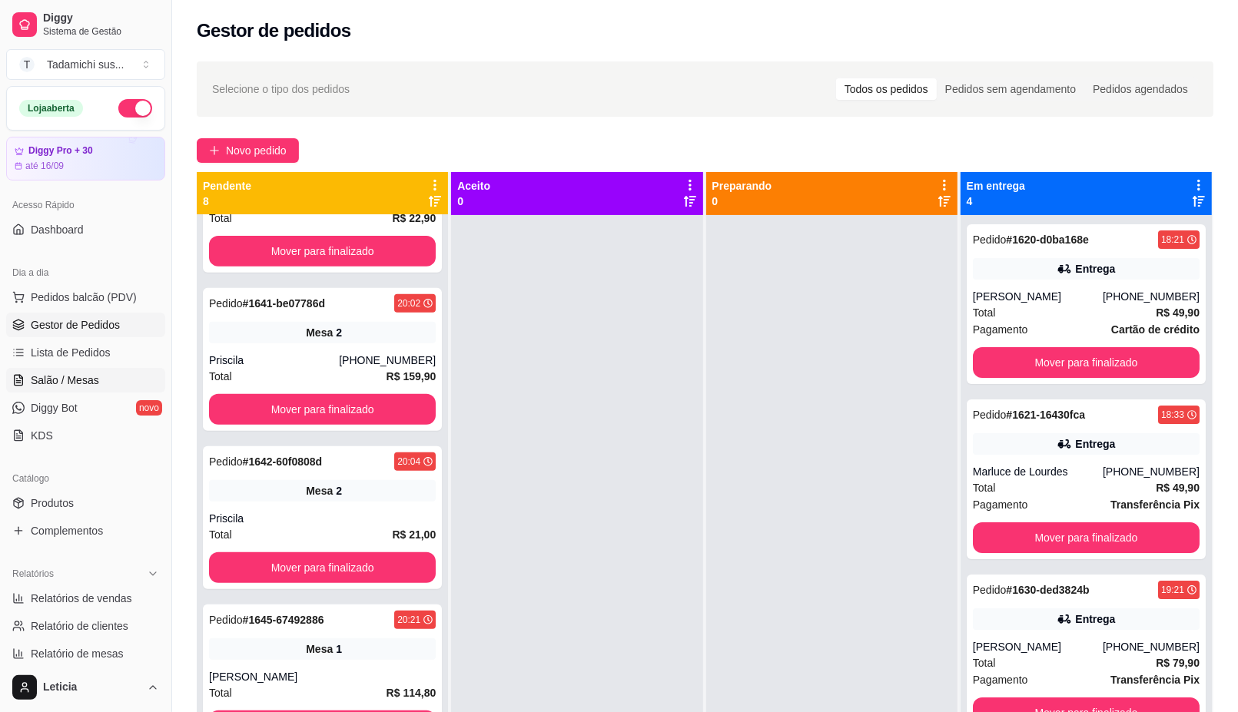
click at [48, 385] on span "Salão / Mesas" at bounding box center [65, 380] width 68 height 15
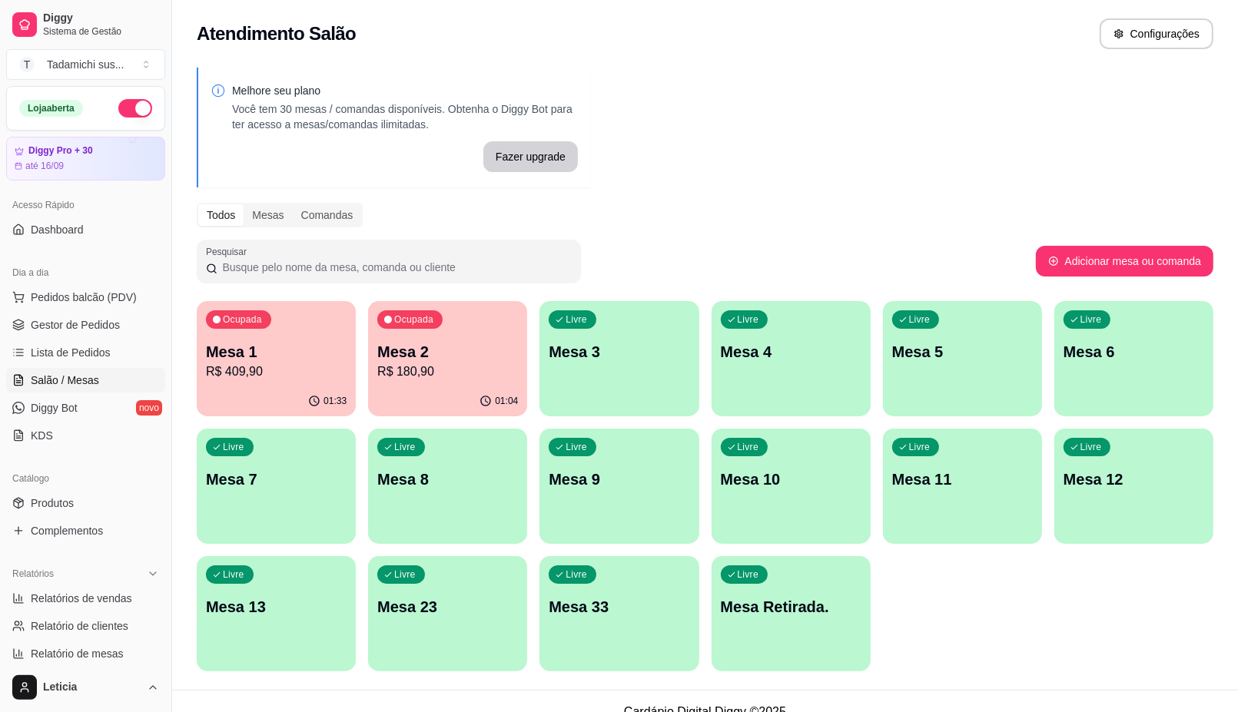
click at [430, 369] on p "R$ 180,90" at bounding box center [447, 372] width 141 height 18
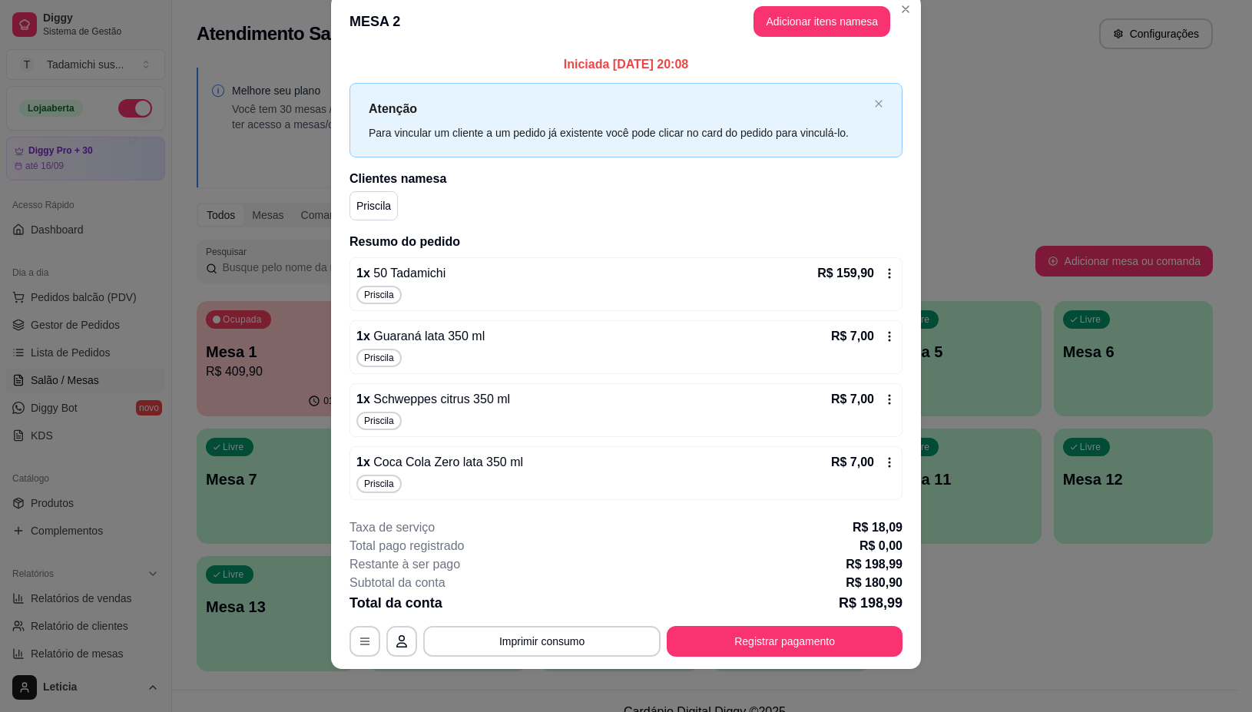
scroll to position [31, 0]
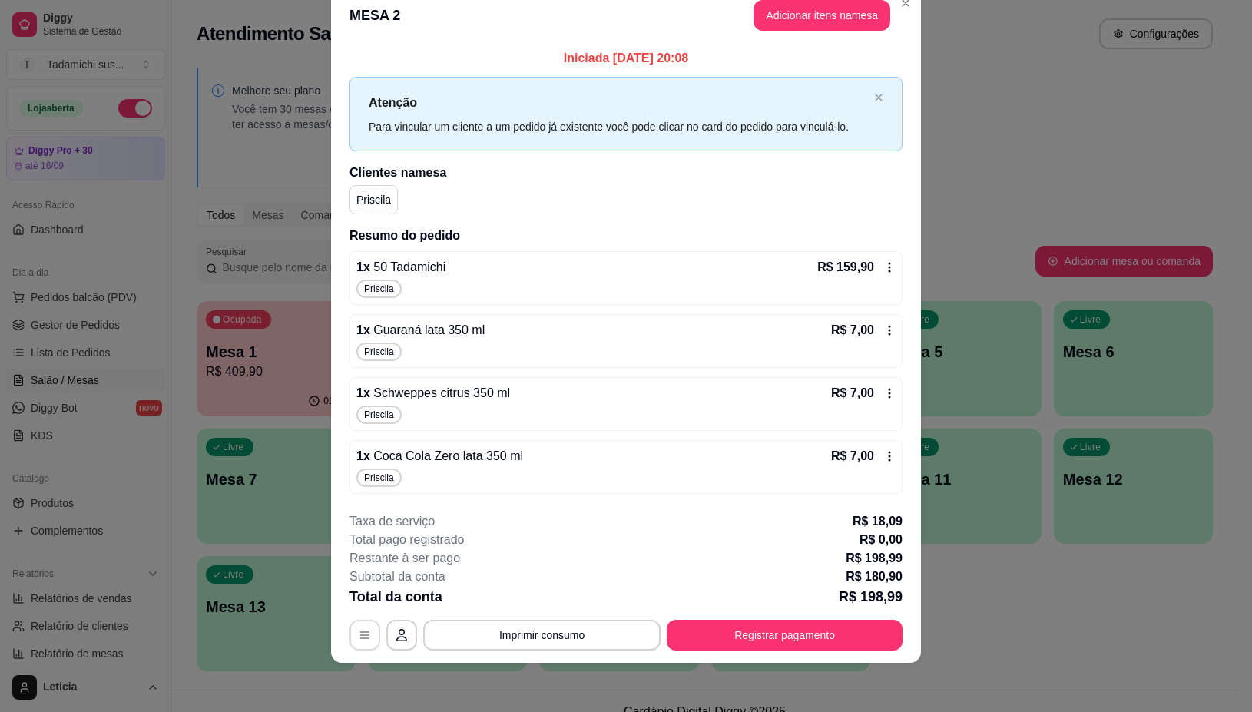
click at [366, 638] on button "button" at bounding box center [365, 635] width 31 height 31
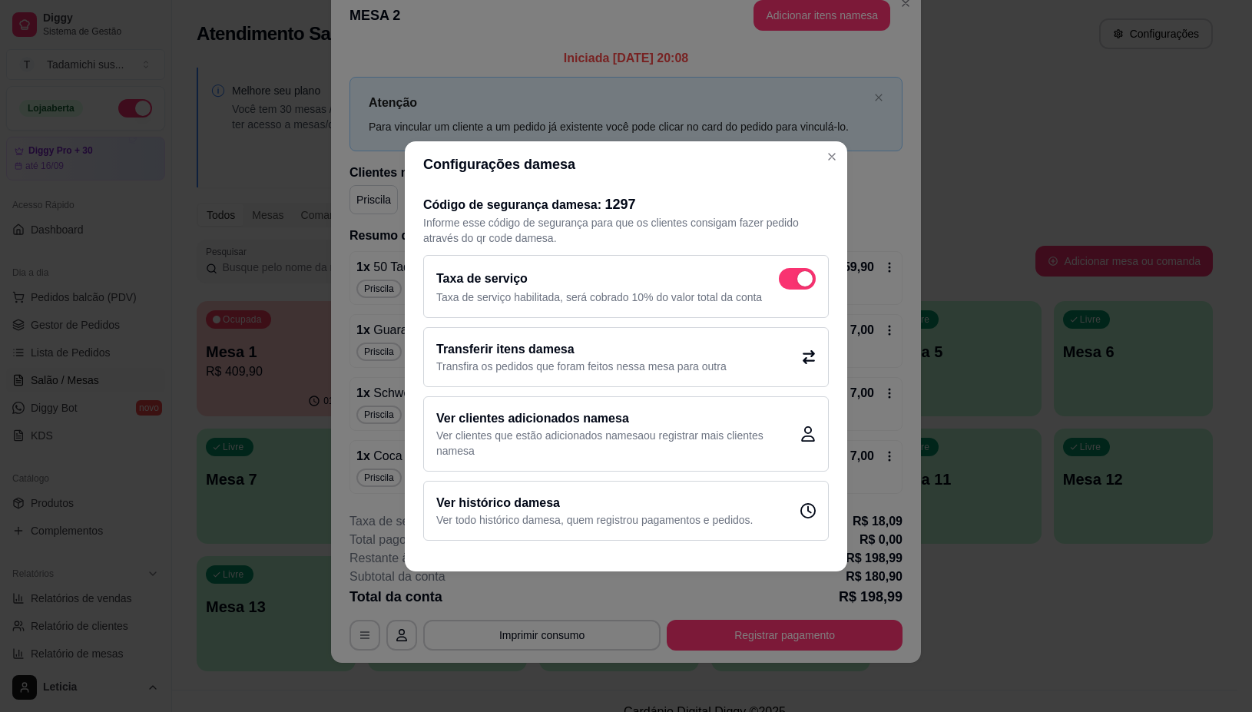
click at [796, 290] on p "Taxa de serviço habilitada, será cobrado 10% do valor total da conta" at bounding box center [626, 297] width 380 height 15
checkbox input "false"
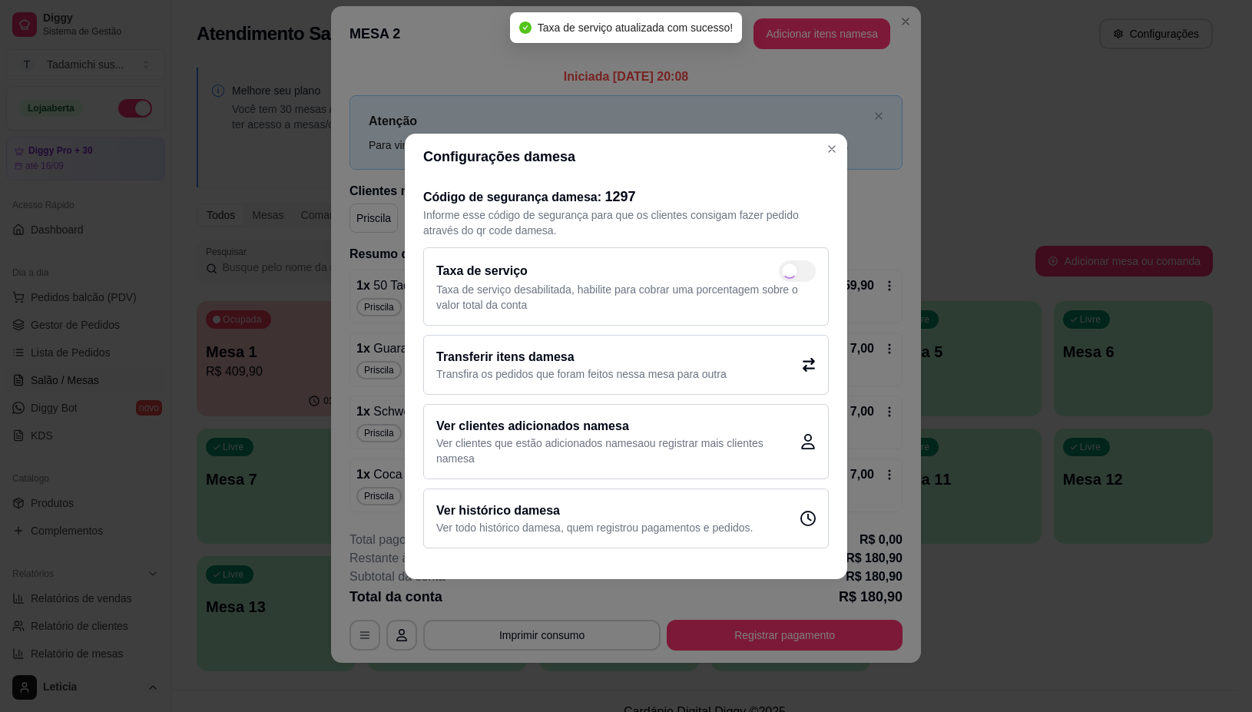
click at [836, 160] on header "Configurações da mesa" at bounding box center [626, 157] width 443 height 46
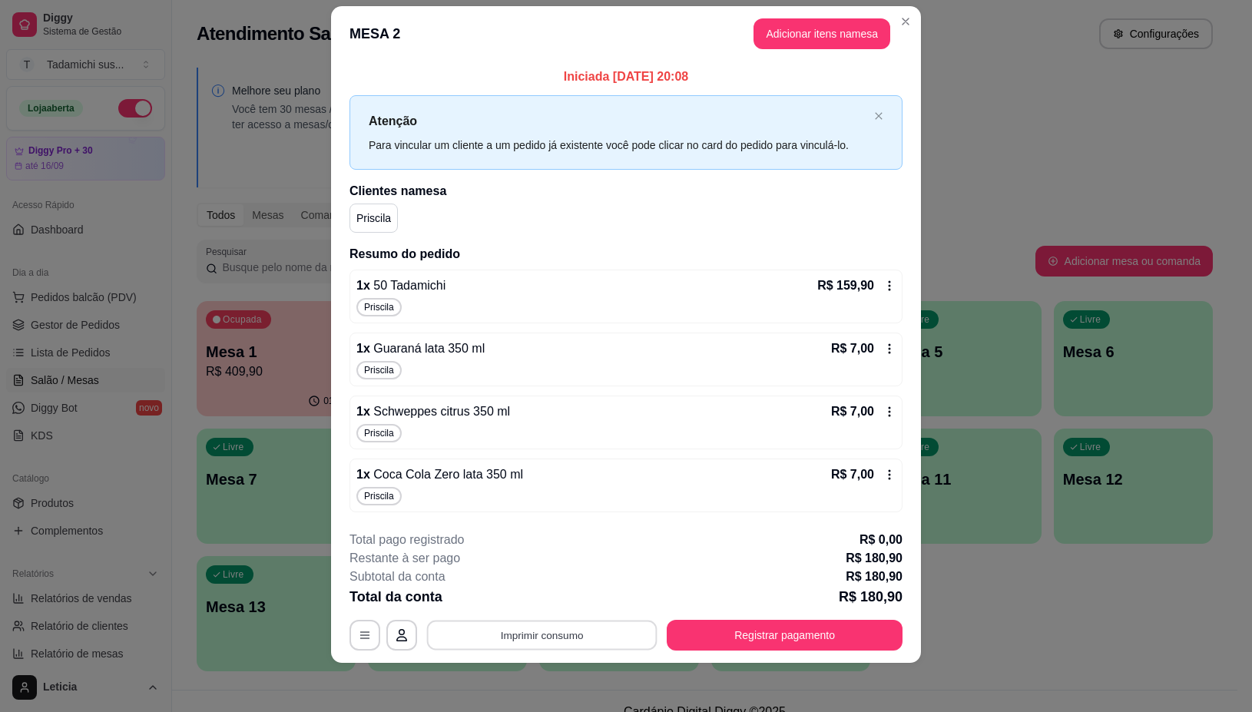
click at [540, 643] on button "Imprimir consumo" at bounding box center [542, 636] width 230 height 30
click at [540, 559] on button "IMPRESSORA" at bounding box center [539, 570] width 118 height 25
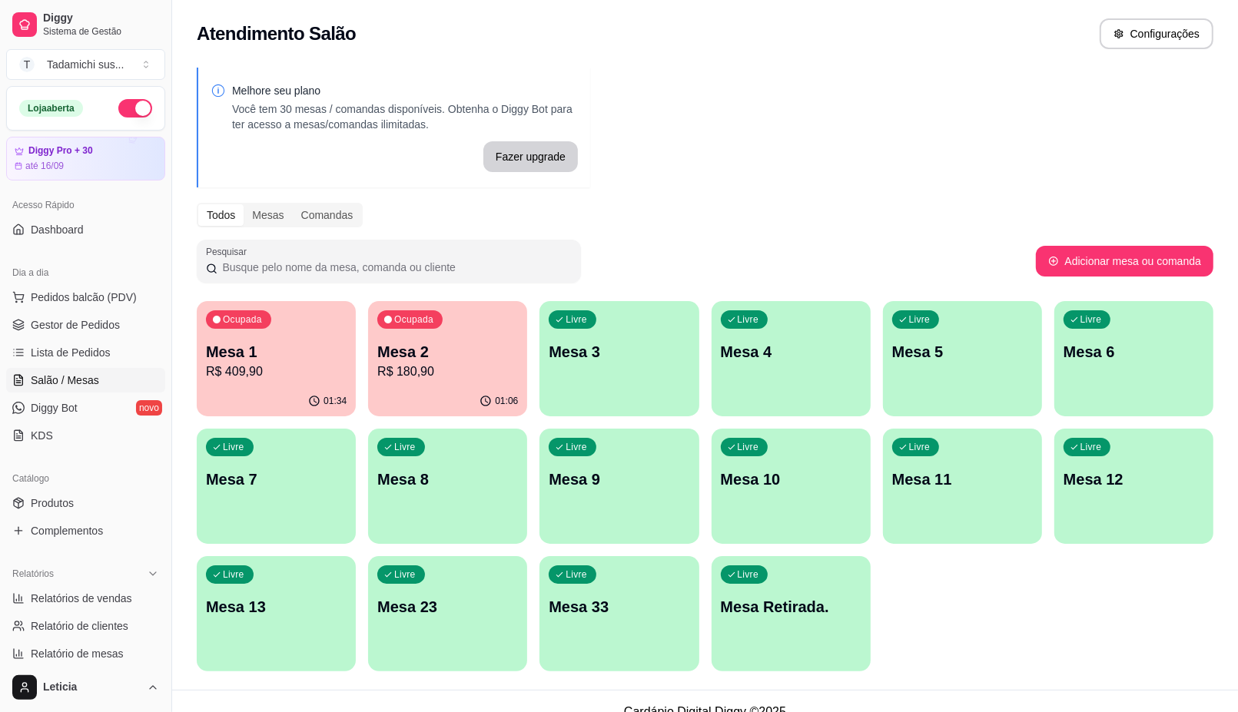
click at [463, 358] on p "Mesa 2" at bounding box center [447, 352] width 141 height 22
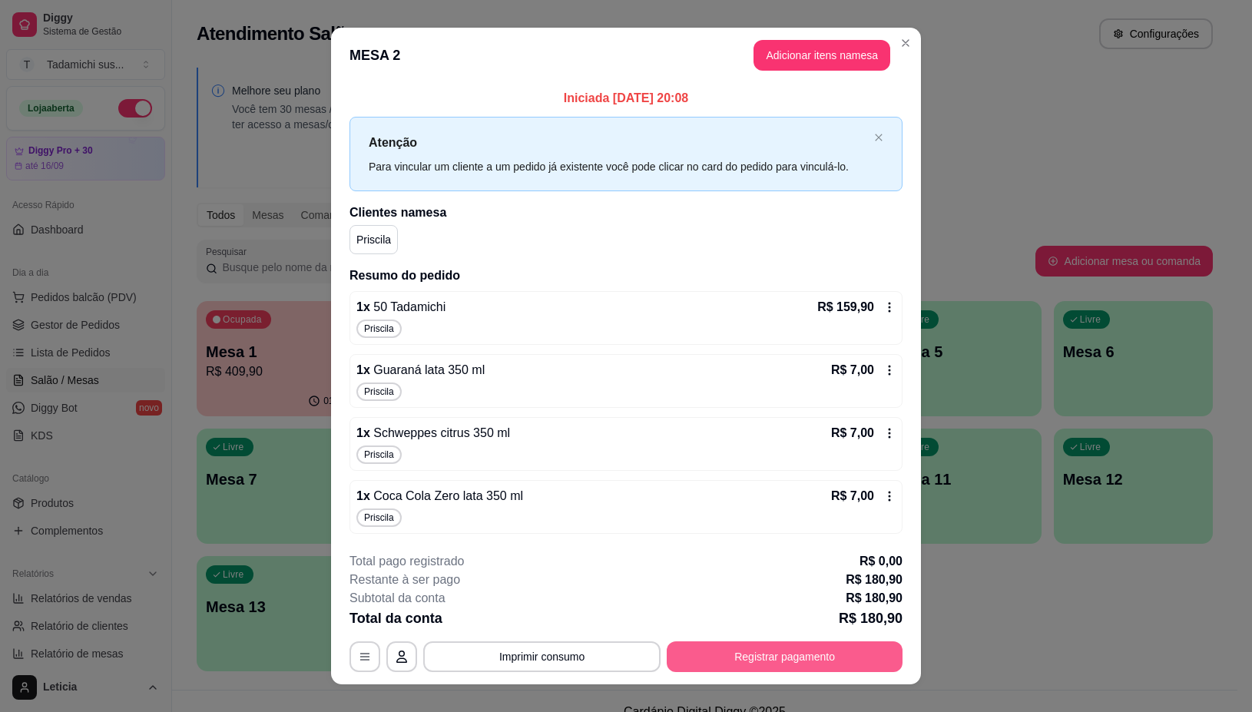
click at [758, 653] on button "Registrar pagamento" at bounding box center [785, 657] width 236 height 31
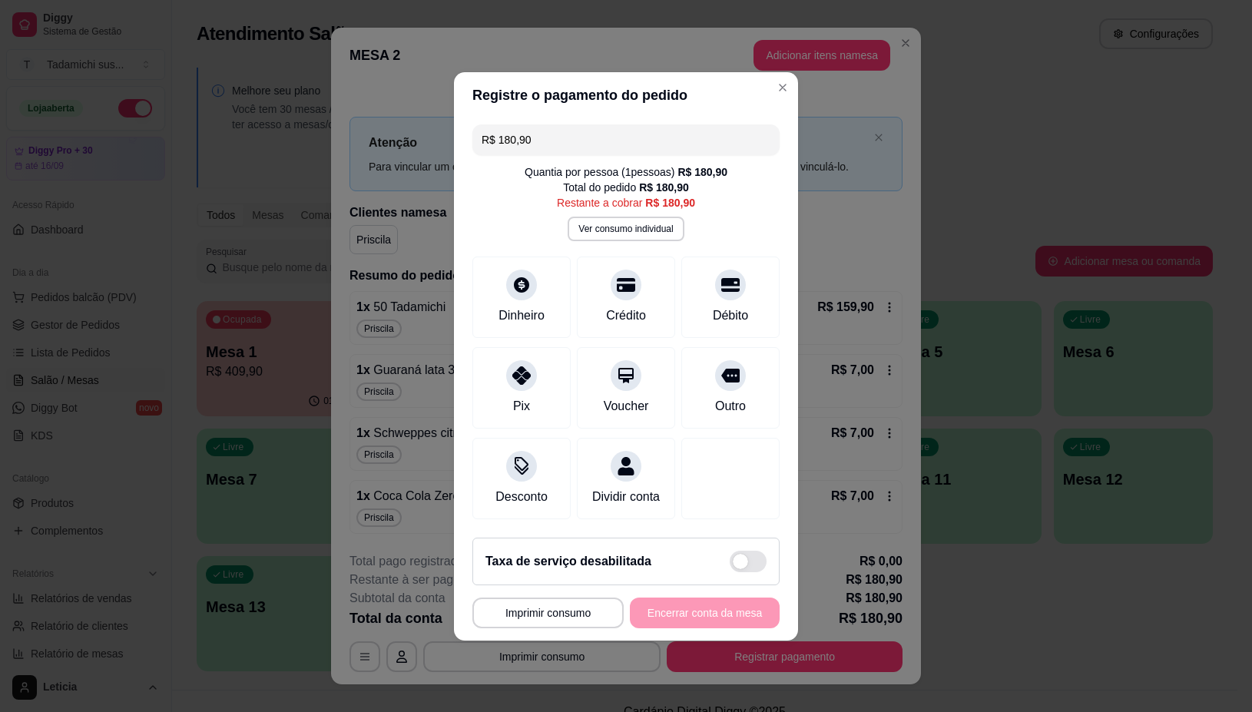
click at [561, 131] on input "R$ 180,90" at bounding box center [626, 139] width 289 height 31
click at [596, 274] on div "Crédito" at bounding box center [626, 294] width 108 height 90
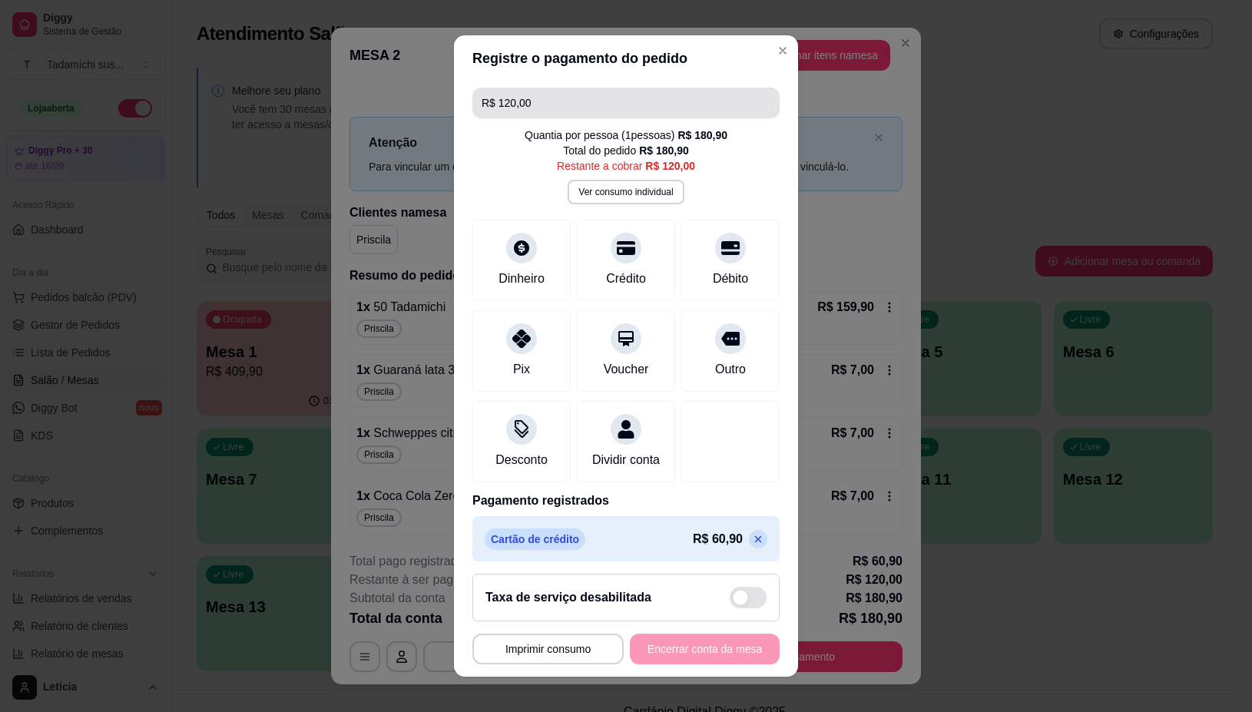
click at [572, 100] on input "R$ 120,00" at bounding box center [626, 103] width 289 height 31
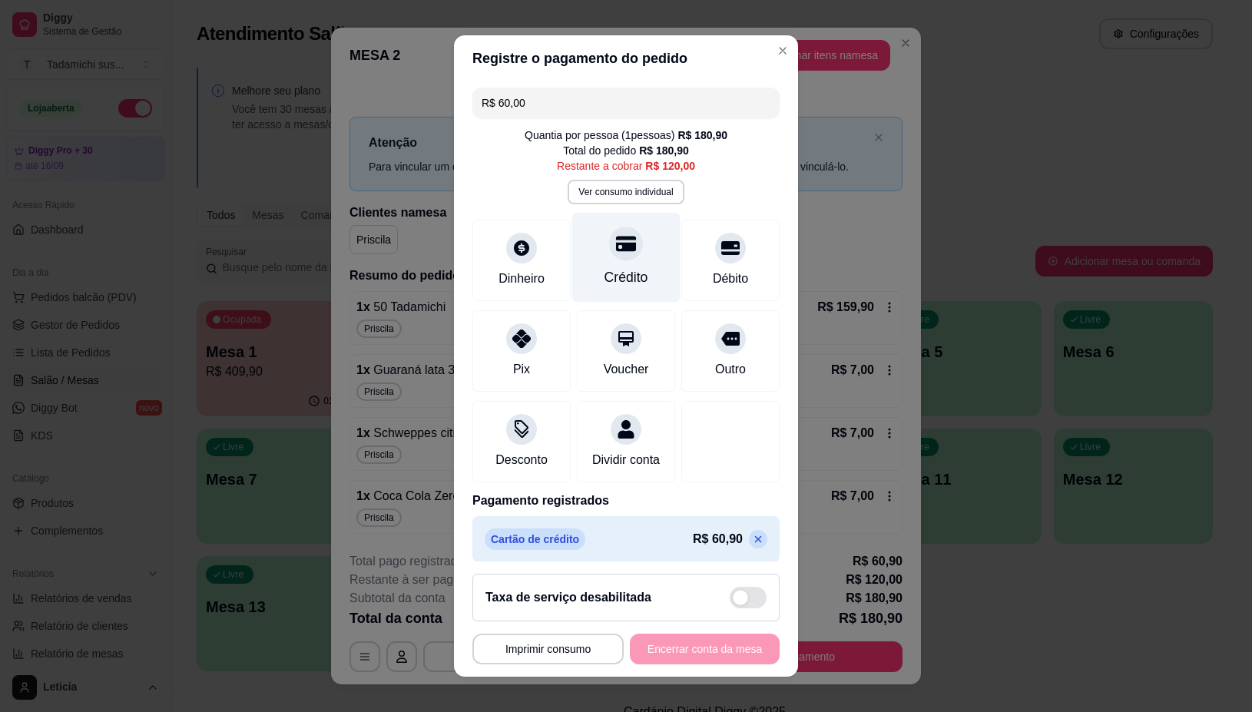
click at [611, 269] on div "Crédito" at bounding box center [627, 278] width 44 height 20
click at [616, 243] on icon at bounding box center [626, 244] width 20 height 15
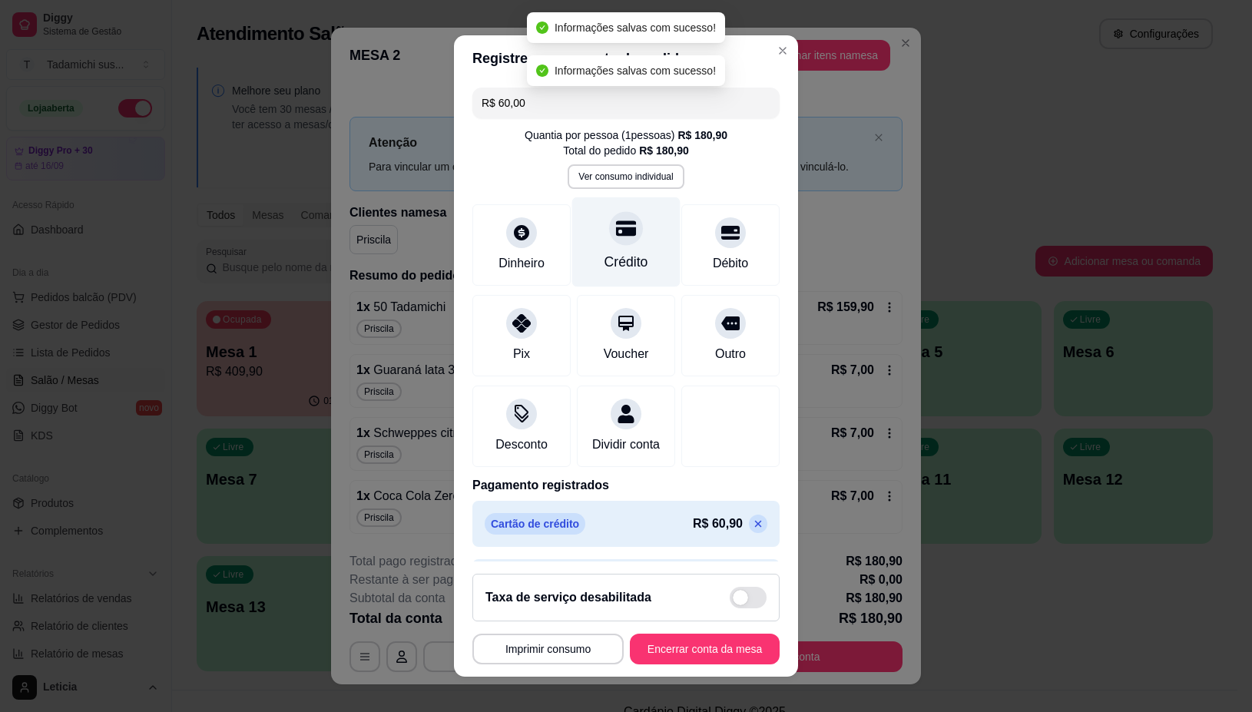
type input "R$ 0,00"
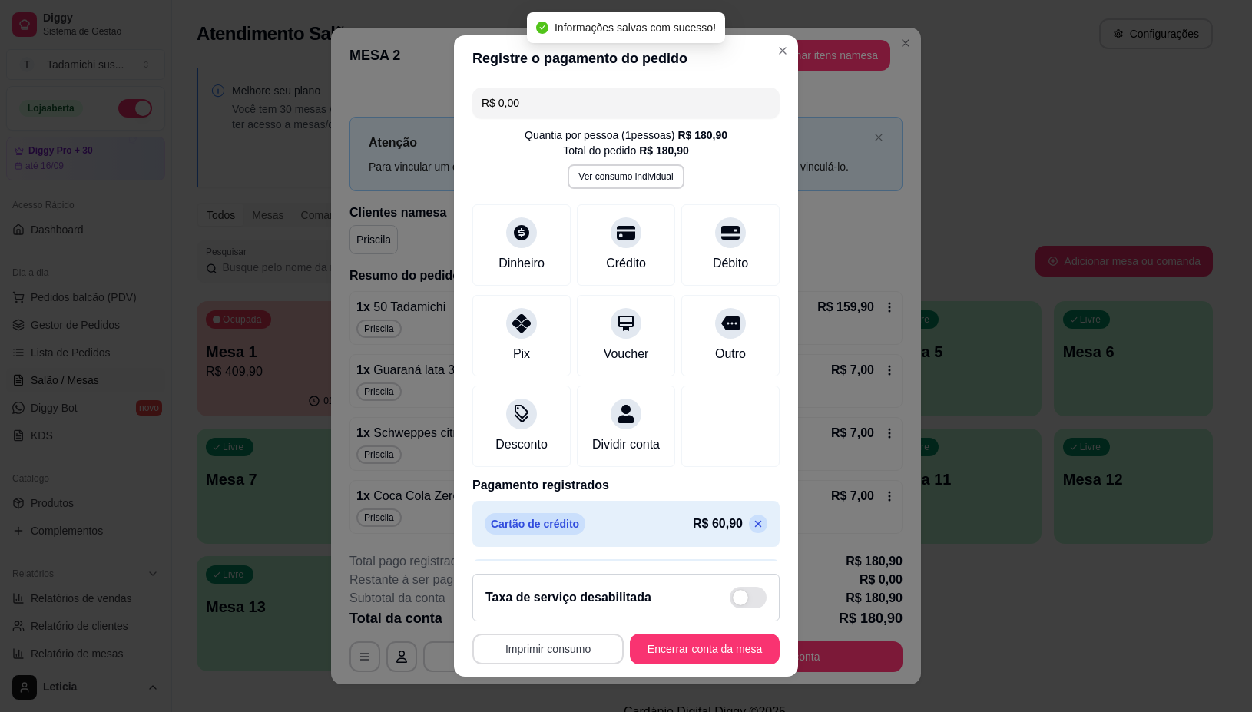
click at [519, 653] on button "Imprimir consumo" at bounding box center [547, 649] width 151 height 31
click at [531, 581] on button "IMPRESSORA" at bounding box center [541, 583] width 118 height 25
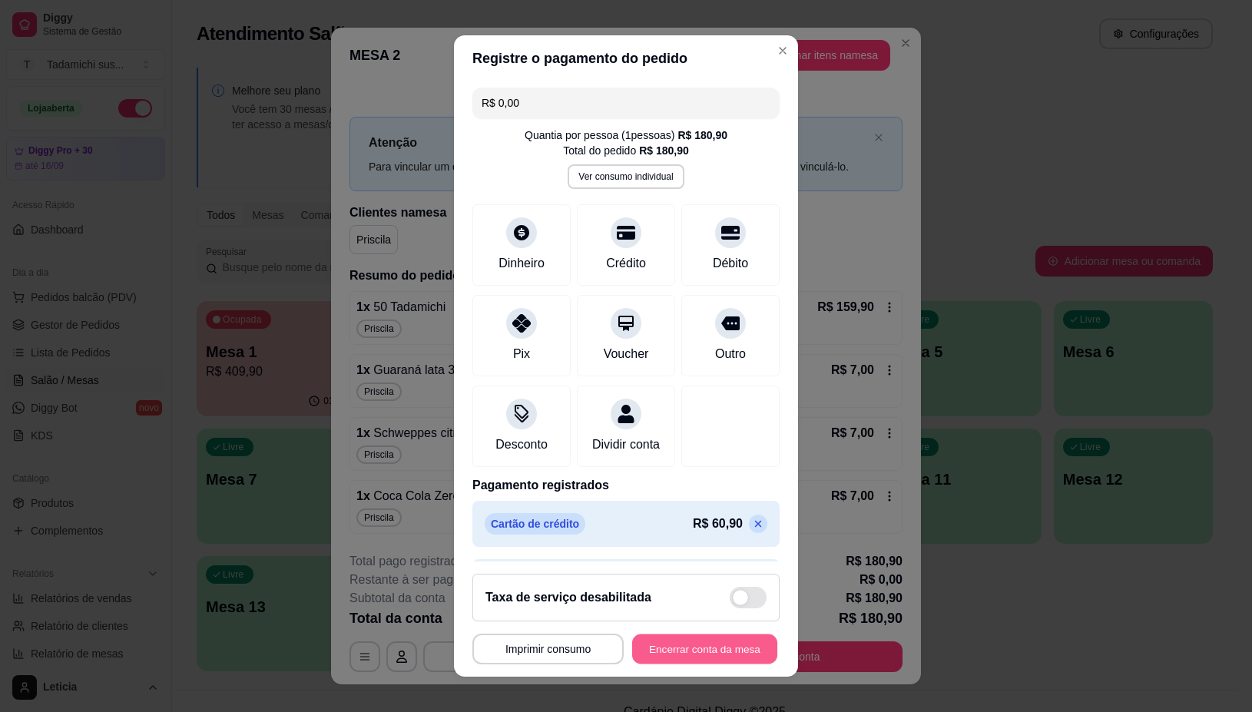
click at [666, 644] on button "Encerrar conta da mesa" at bounding box center [704, 649] width 145 height 30
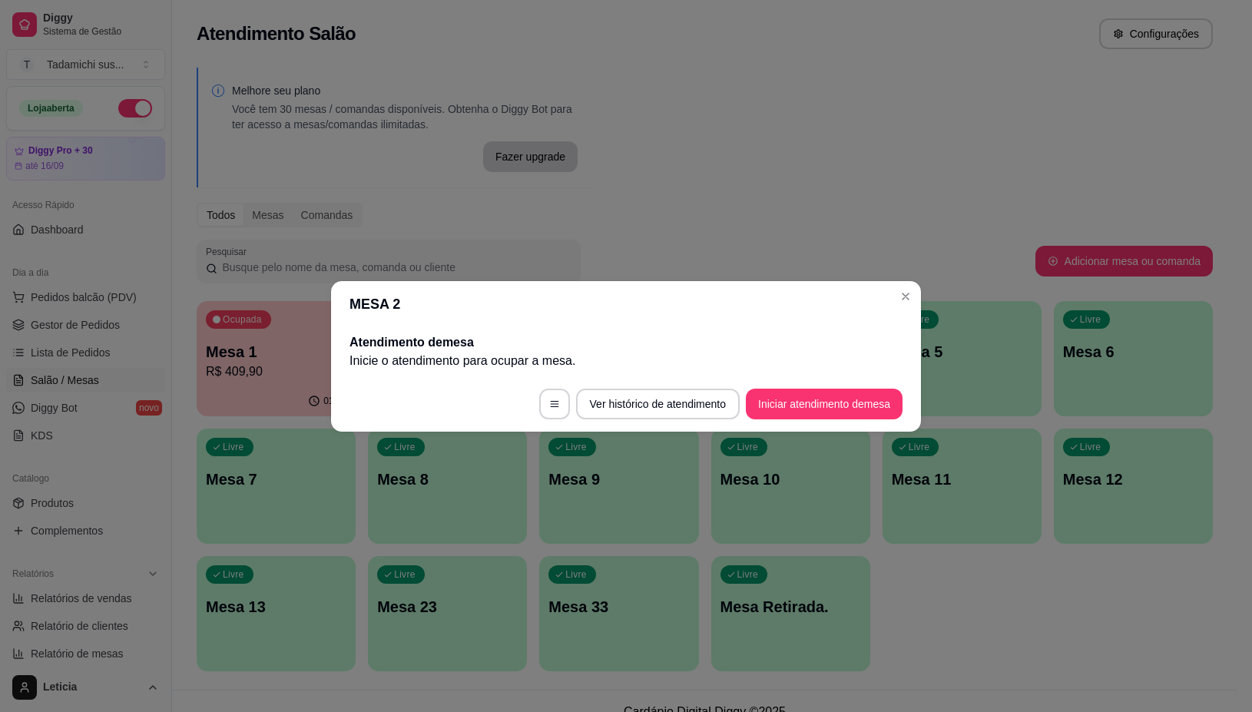
click at [919, 282] on header "MESA 2" at bounding box center [626, 304] width 590 height 46
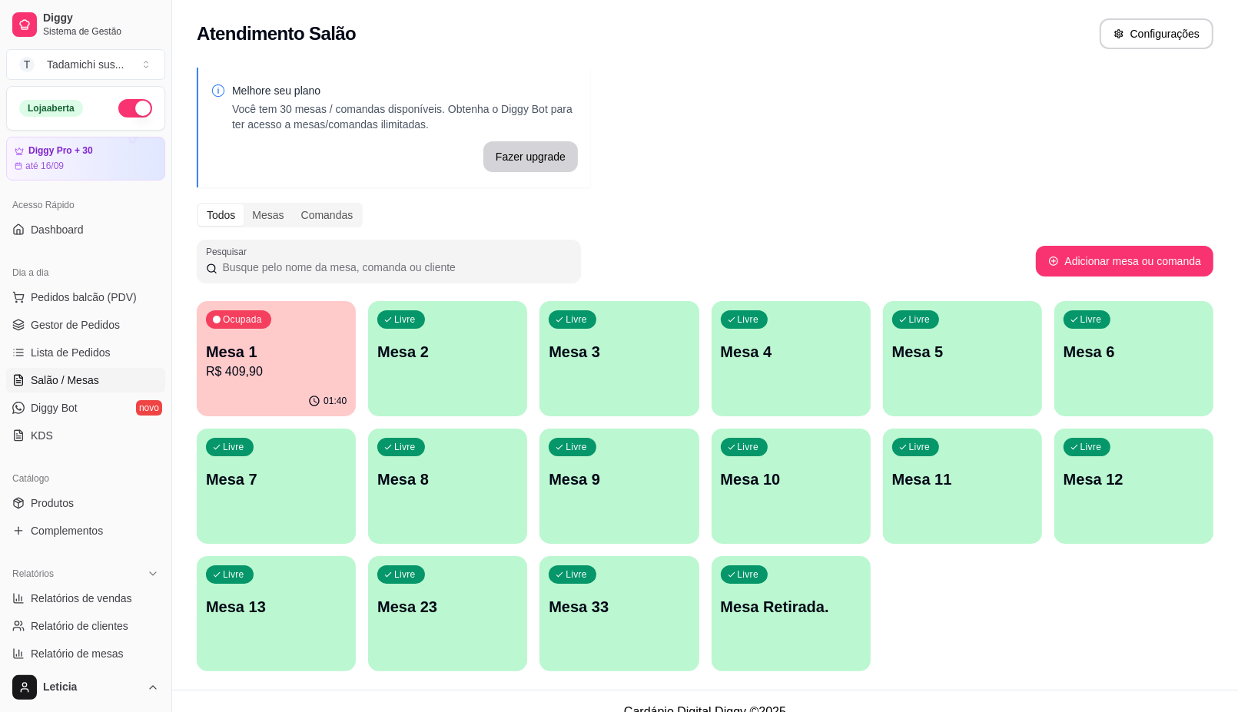
click at [279, 492] on div "Livre Mesa 7" at bounding box center [276, 477] width 159 height 97
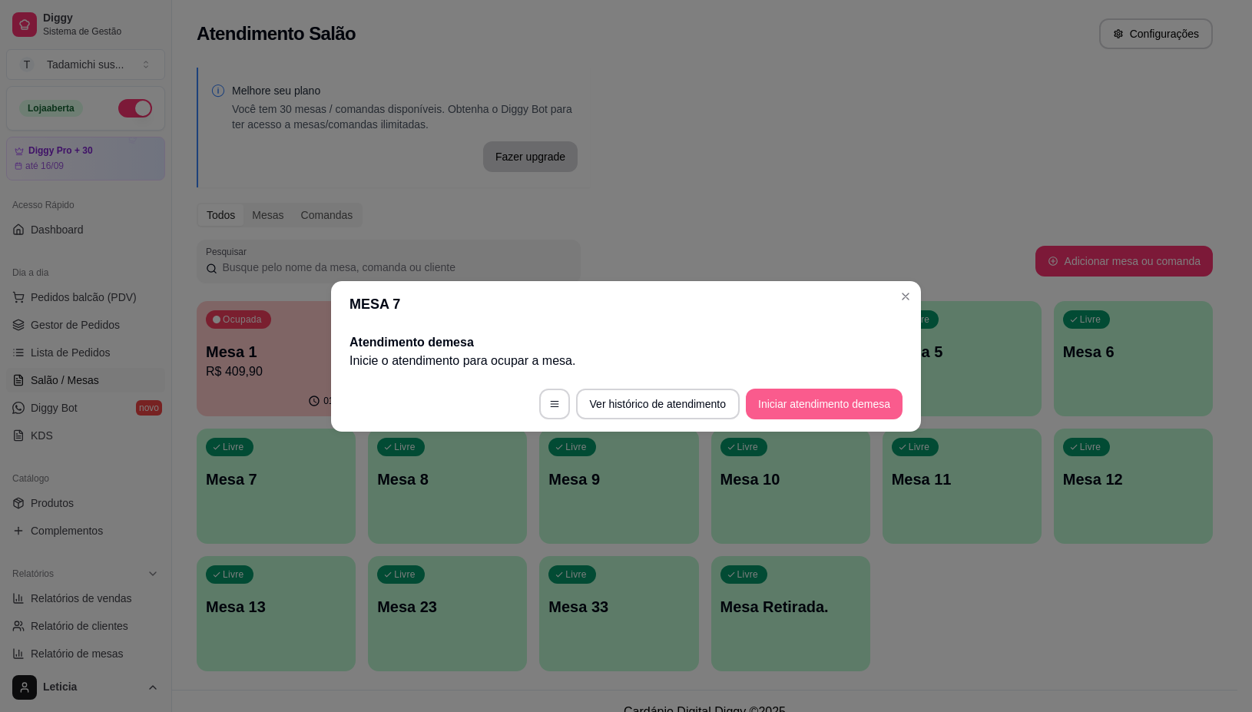
click at [805, 400] on button "Iniciar atendimento de mesa" at bounding box center [824, 404] width 157 height 31
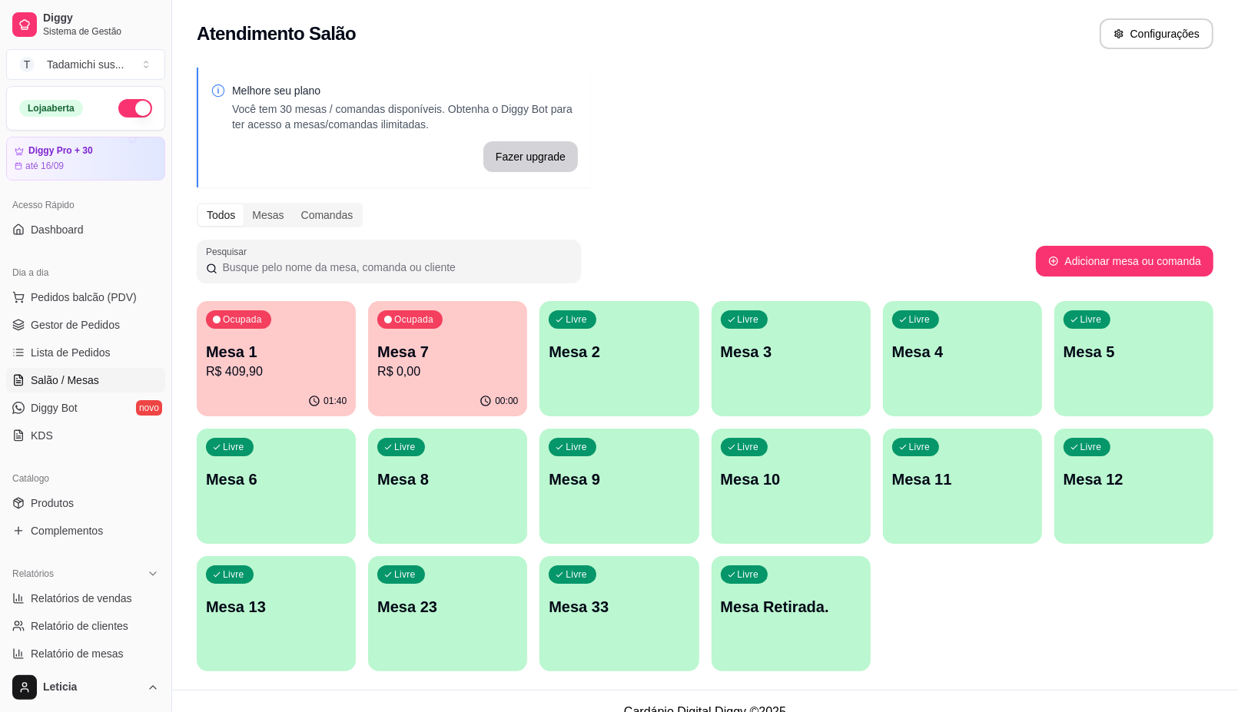
click at [300, 339] on div "Ocupada Mesa 1 R$ 409,90" at bounding box center [276, 343] width 159 height 85
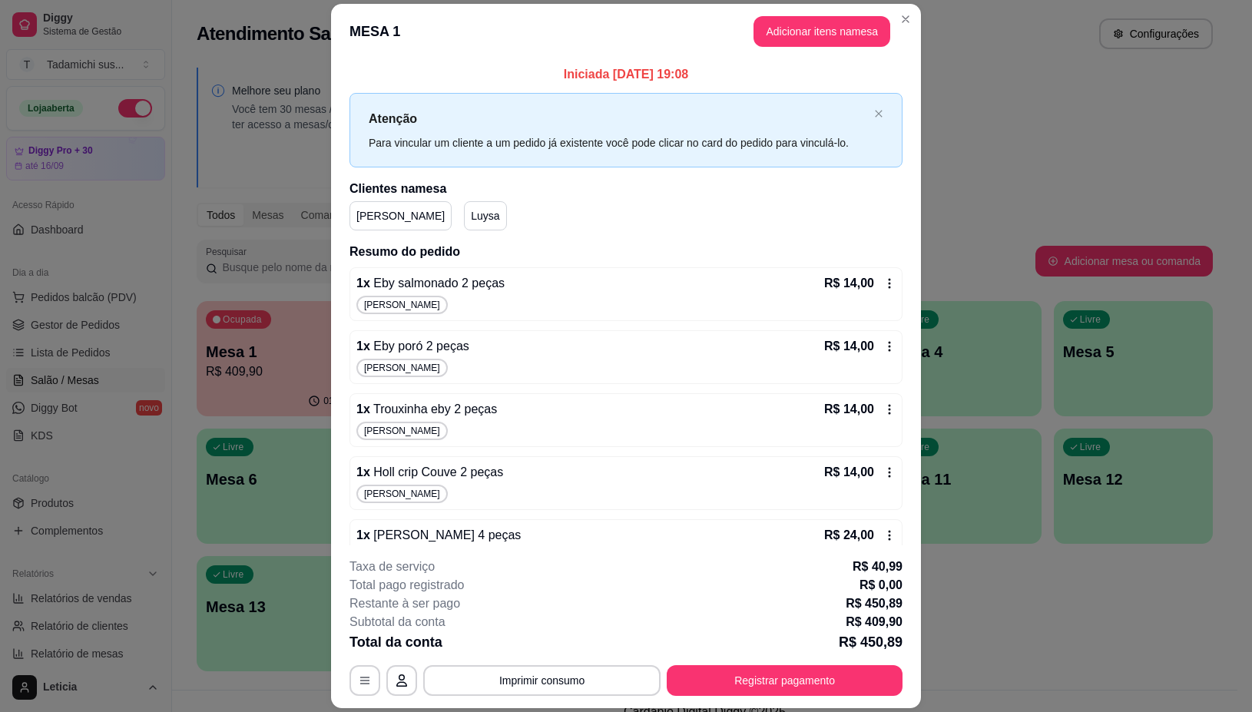
click at [884, 282] on icon at bounding box center [890, 283] width 12 height 12
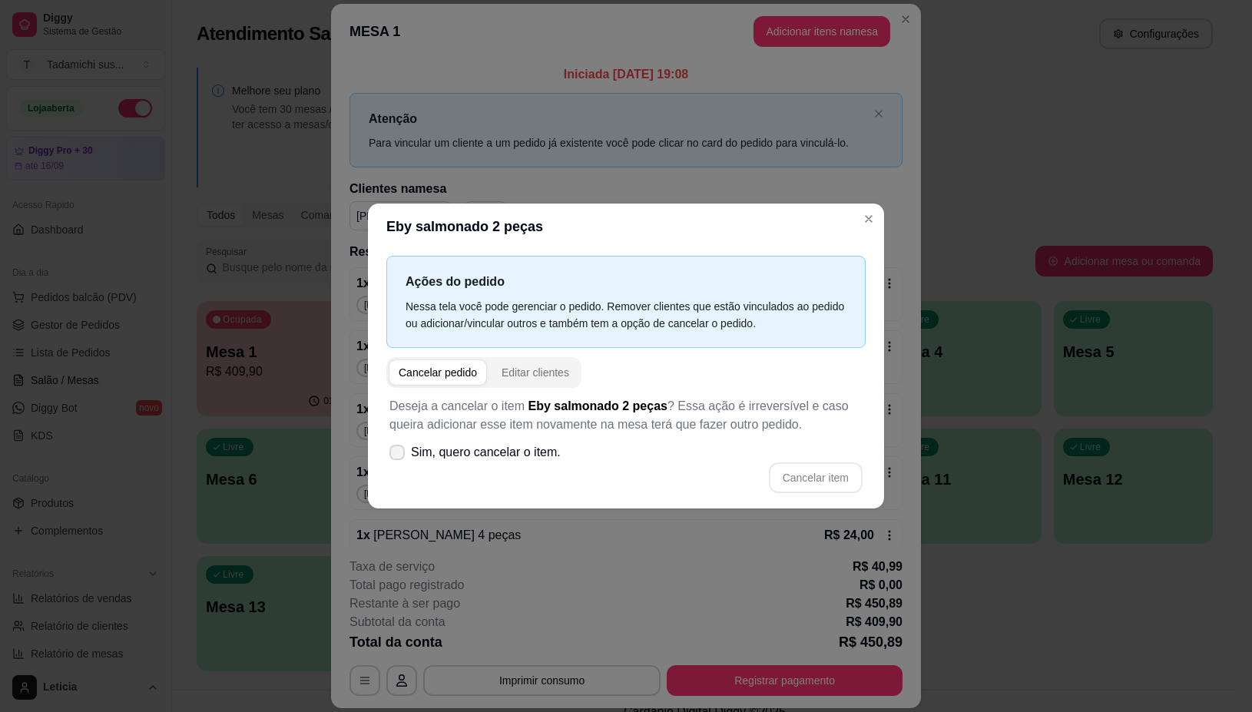
click at [396, 453] on icon at bounding box center [397, 452] width 12 height 9
click at [396, 455] on input "Sim, quero cancelar o item." at bounding box center [394, 460] width 10 height 10
checkbox input "true"
click at [817, 475] on button "Cancelar item" at bounding box center [816, 478] width 94 height 31
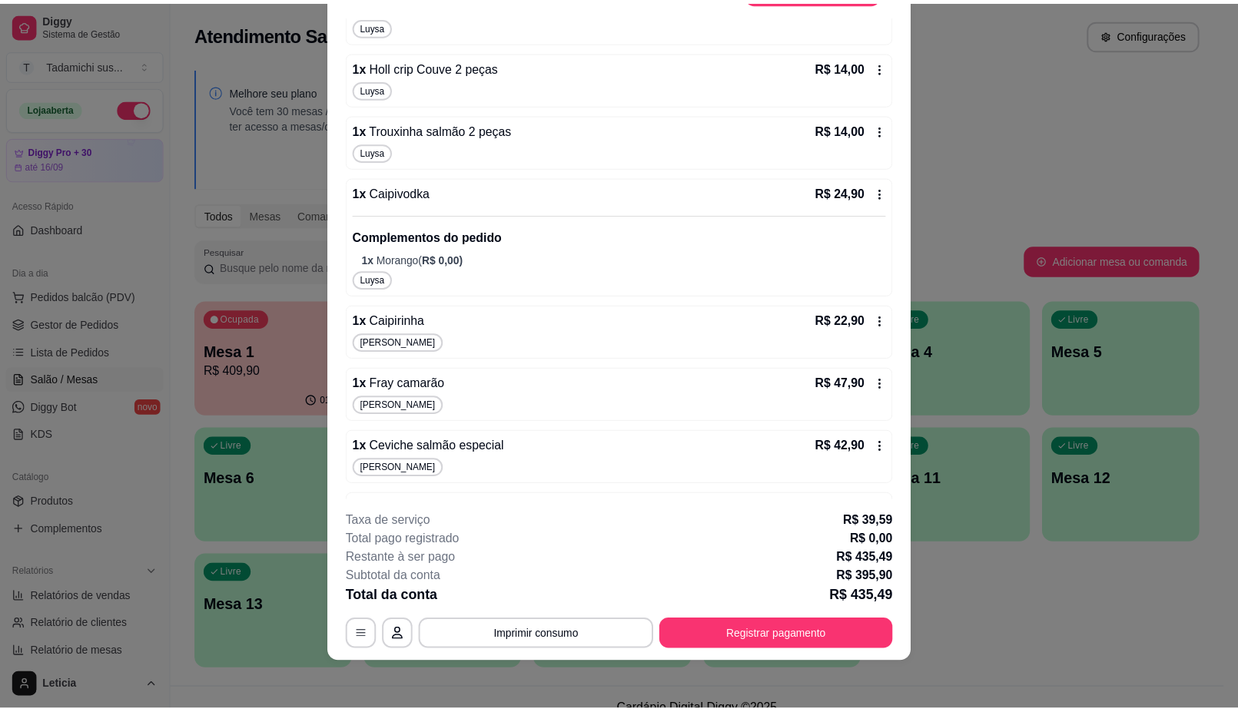
scroll to position [659, 0]
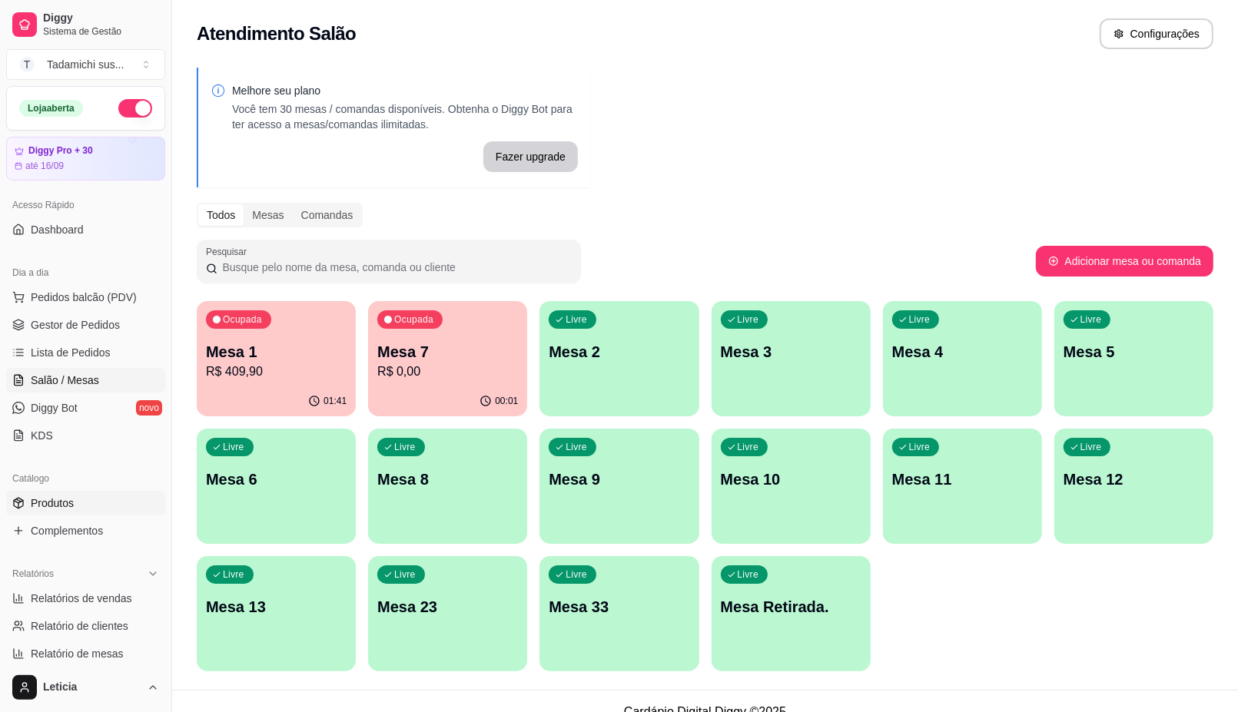
click at [87, 502] on link "Produtos" at bounding box center [85, 503] width 159 height 25
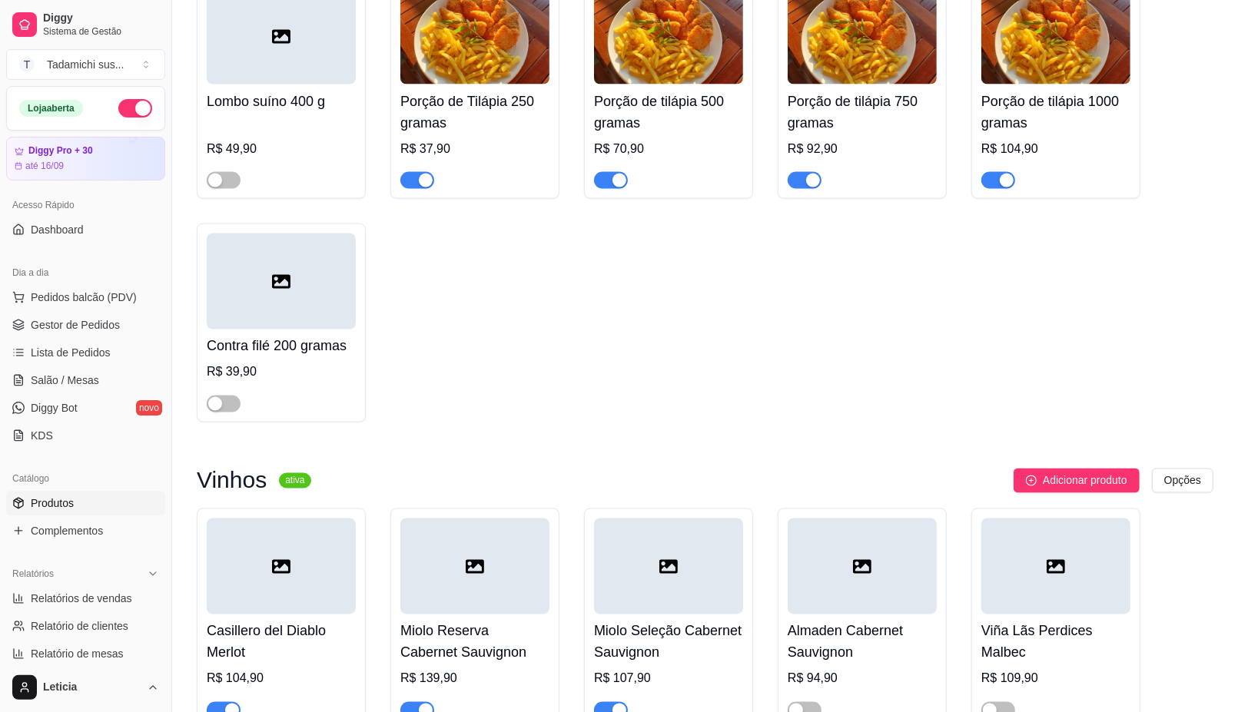
scroll to position [25269, 0]
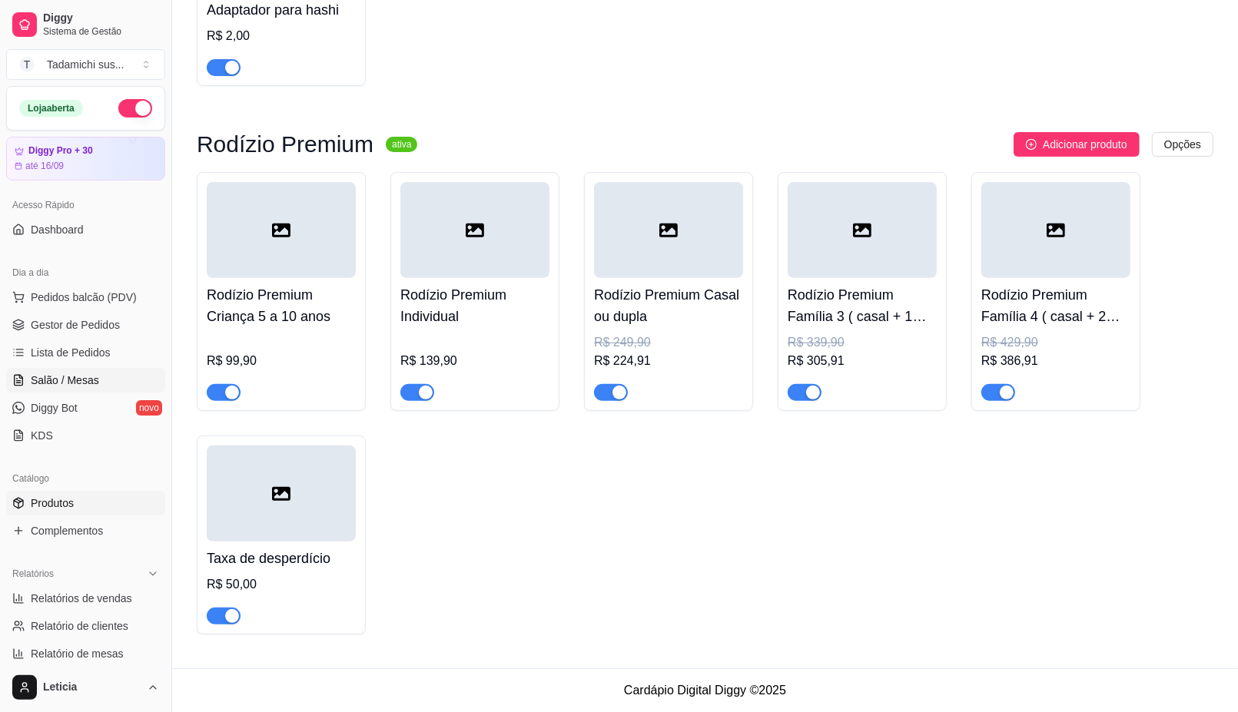
click at [83, 379] on span "Salão / Mesas" at bounding box center [65, 380] width 68 height 15
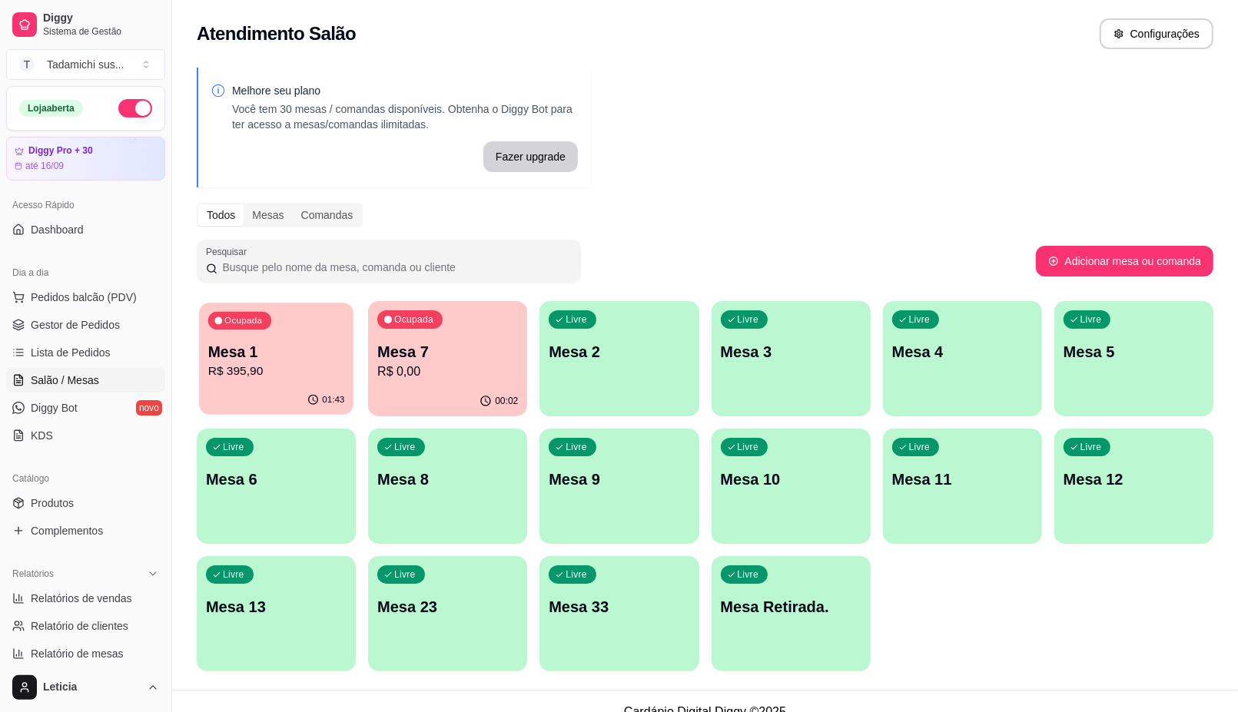
click at [329, 382] on div "Ocupada Mesa 1 R$ 395,90" at bounding box center [276, 344] width 154 height 83
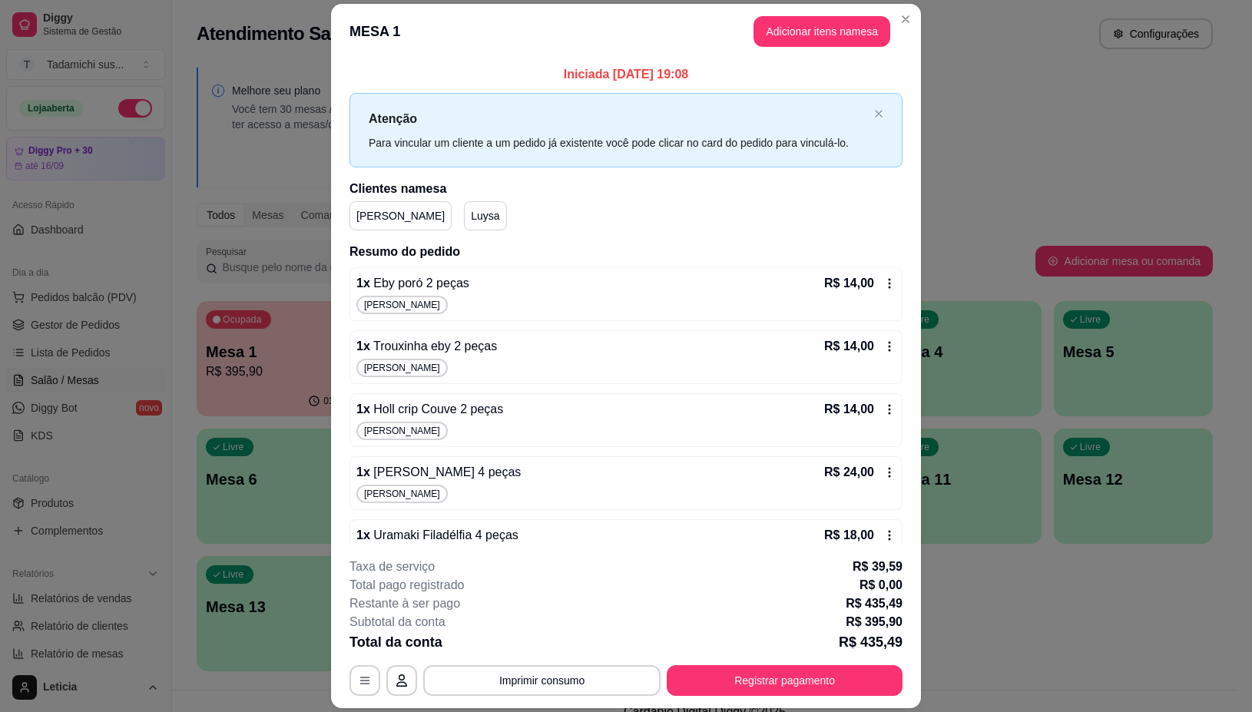
click at [884, 282] on icon at bounding box center [890, 283] width 12 height 12
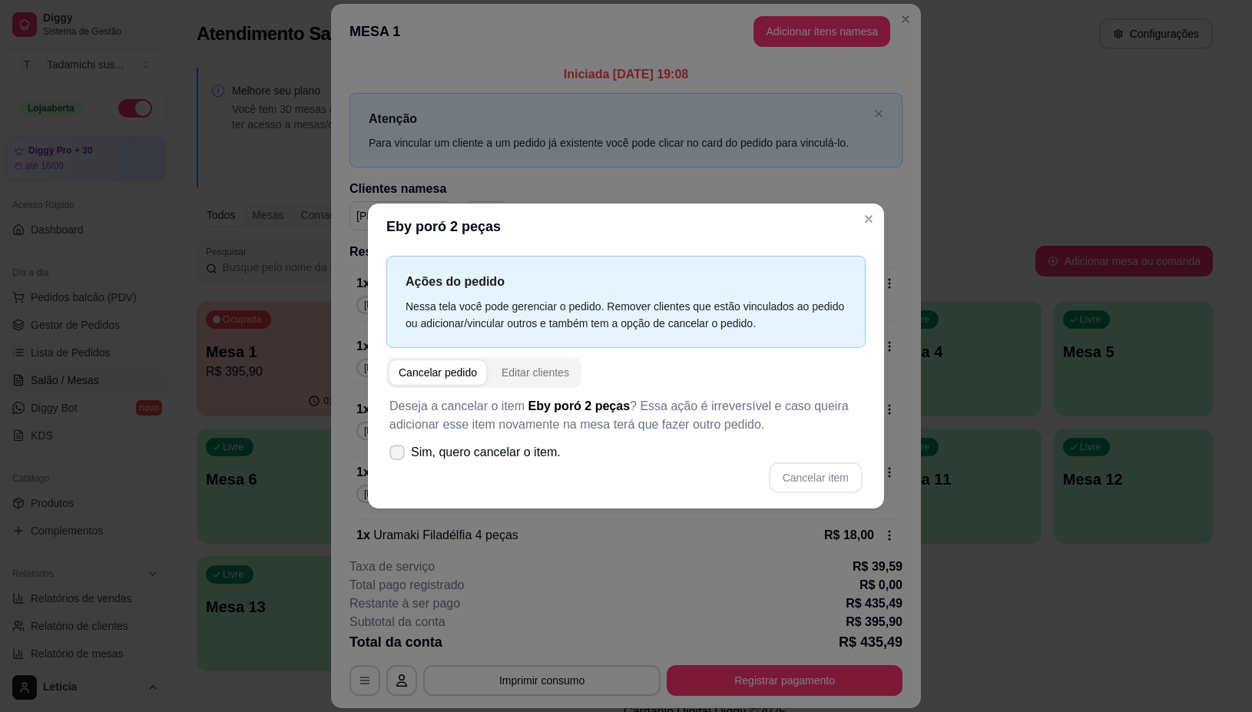
click at [391, 450] on icon at bounding box center [397, 452] width 12 height 9
click at [390, 455] on input "Sim, quero cancelar o item." at bounding box center [394, 460] width 10 height 10
checkbox input "true"
click at [837, 478] on button "Cancelar item" at bounding box center [815, 478] width 91 height 30
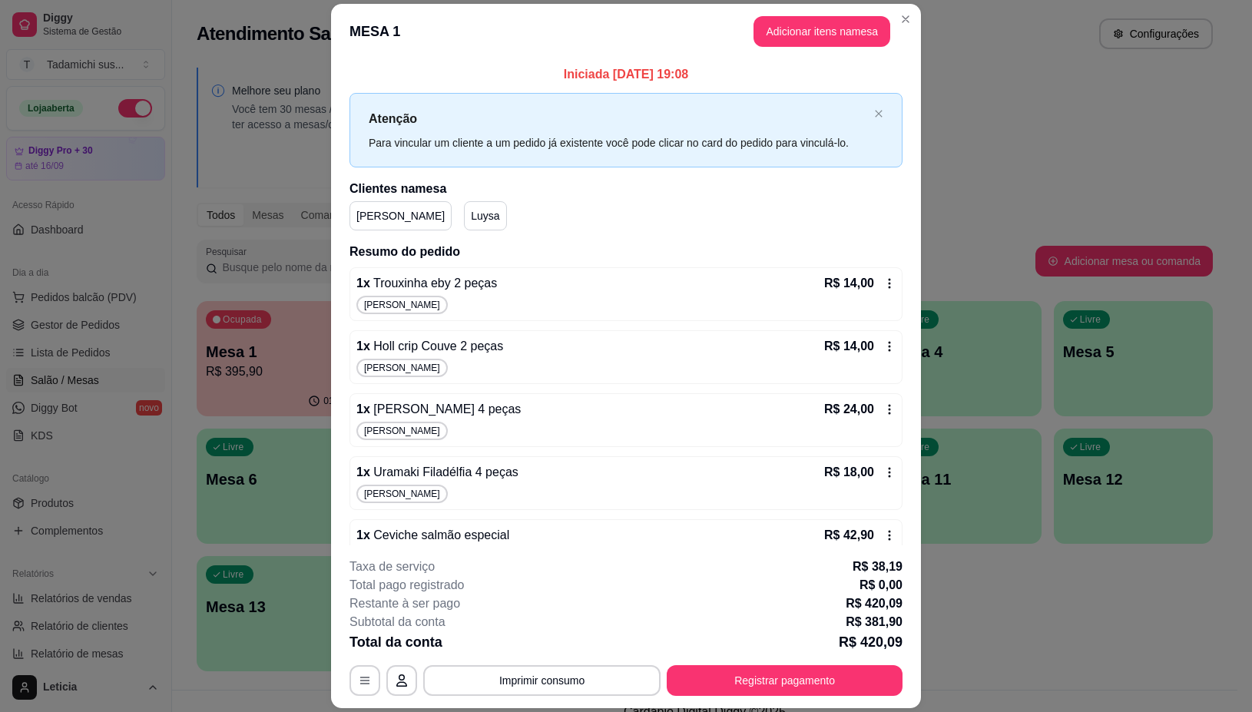
click at [884, 278] on icon at bounding box center [890, 283] width 12 height 12
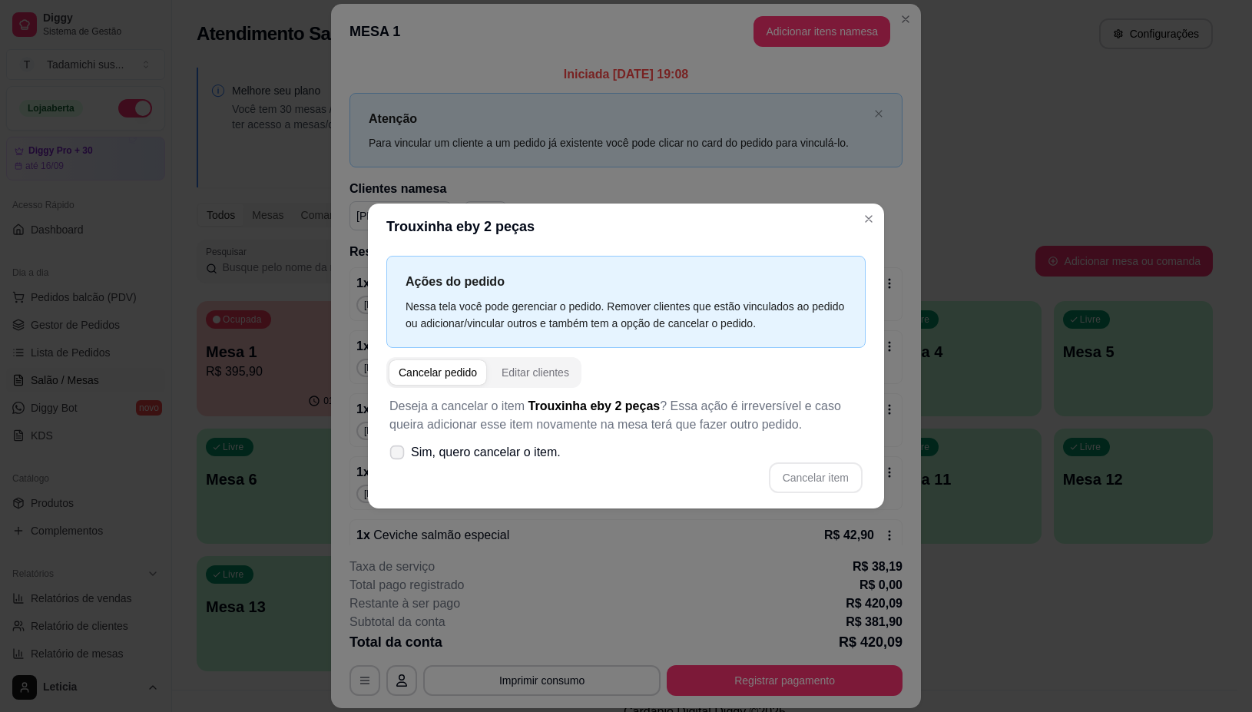
click at [400, 461] on label "Sim, quero cancelar o item." at bounding box center [475, 452] width 184 height 31
click at [399, 461] on input "Sim, quero cancelar o item." at bounding box center [394, 460] width 10 height 10
checkbox input "true"
click at [794, 486] on button "Cancelar item" at bounding box center [816, 478] width 94 height 31
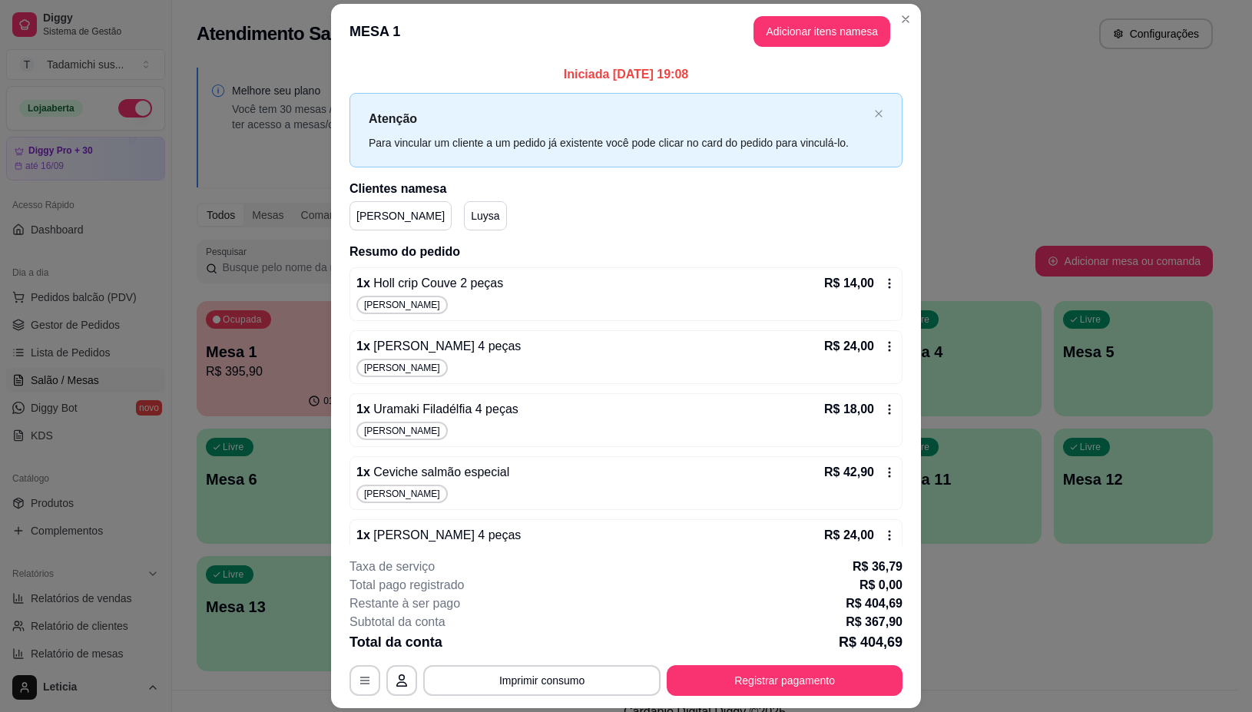
click at [884, 280] on icon at bounding box center [890, 283] width 12 height 12
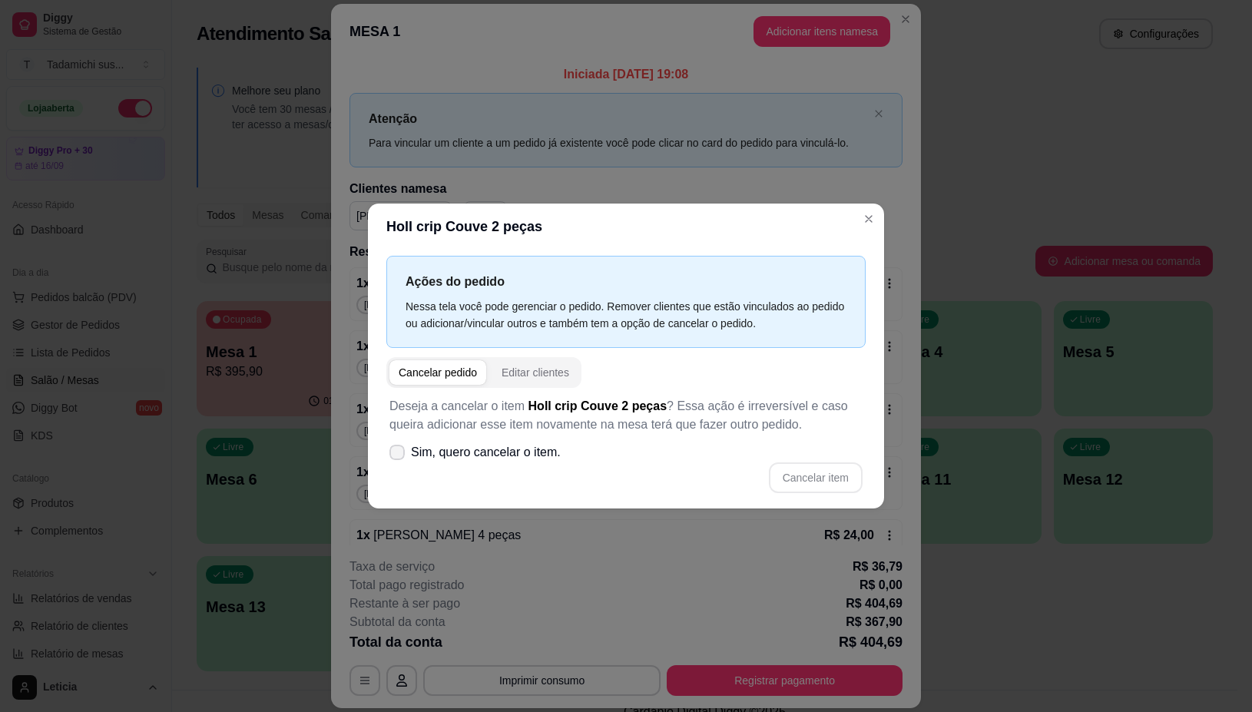
click at [392, 443] on label "Sim, quero cancelar o item." at bounding box center [475, 452] width 184 height 31
click at [392, 455] on input "Sim, quero cancelar o item." at bounding box center [394, 460] width 10 height 10
checkbox input "true"
click at [804, 470] on button "Cancelar item" at bounding box center [816, 478] width 94 height 31
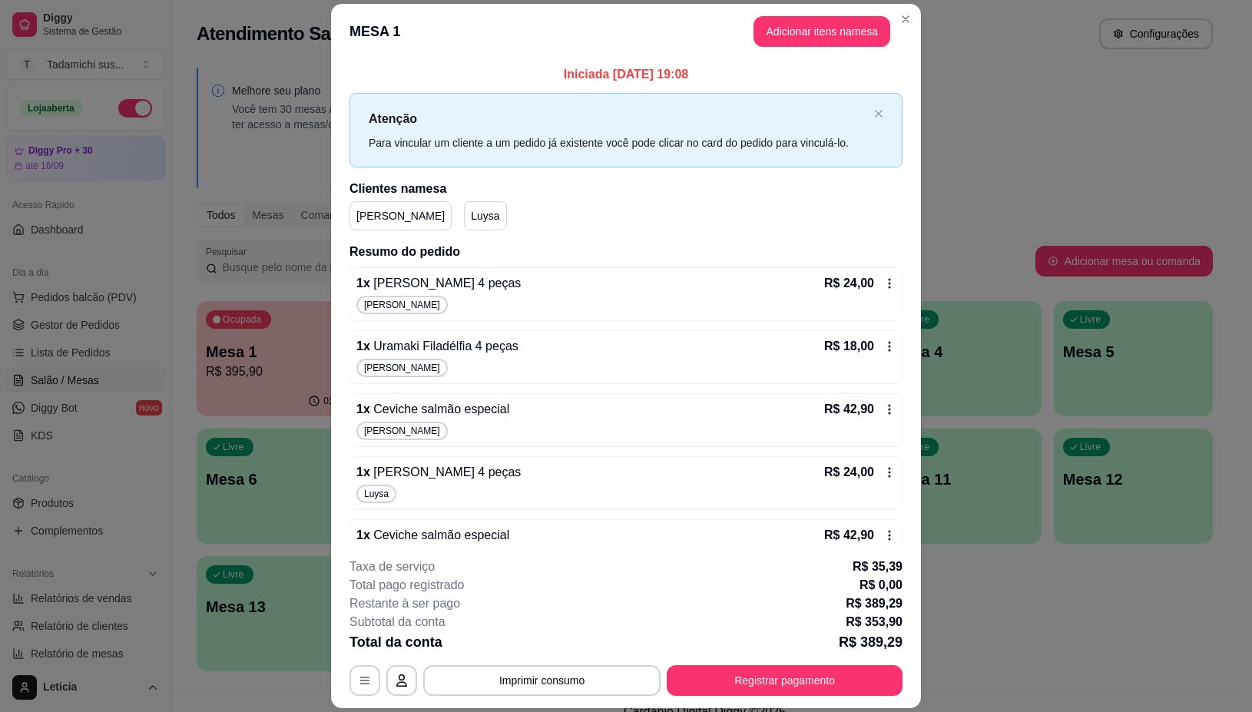
click at [884, 289] on icon at bounding box center [890, 283] width 12 height 12
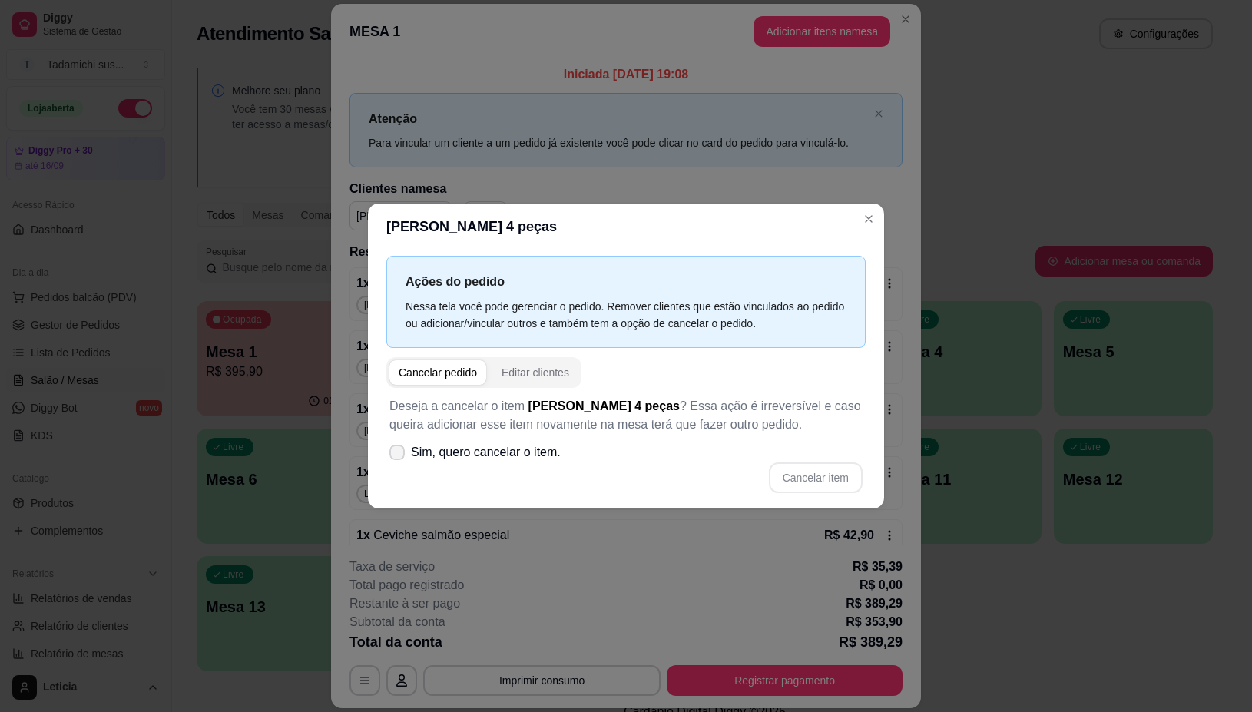
click at [394, 457] on icon at bounding box center [397, 452] width 12 height 9
click at [394, 457] on input "Sim, quero cancelar o item." at bounding box center [394, 460] width 10 height 10
checkbox input "true"
click at [804, 482] on button "Cancelar item" at bounding box center [815, 478] width 91 height 30
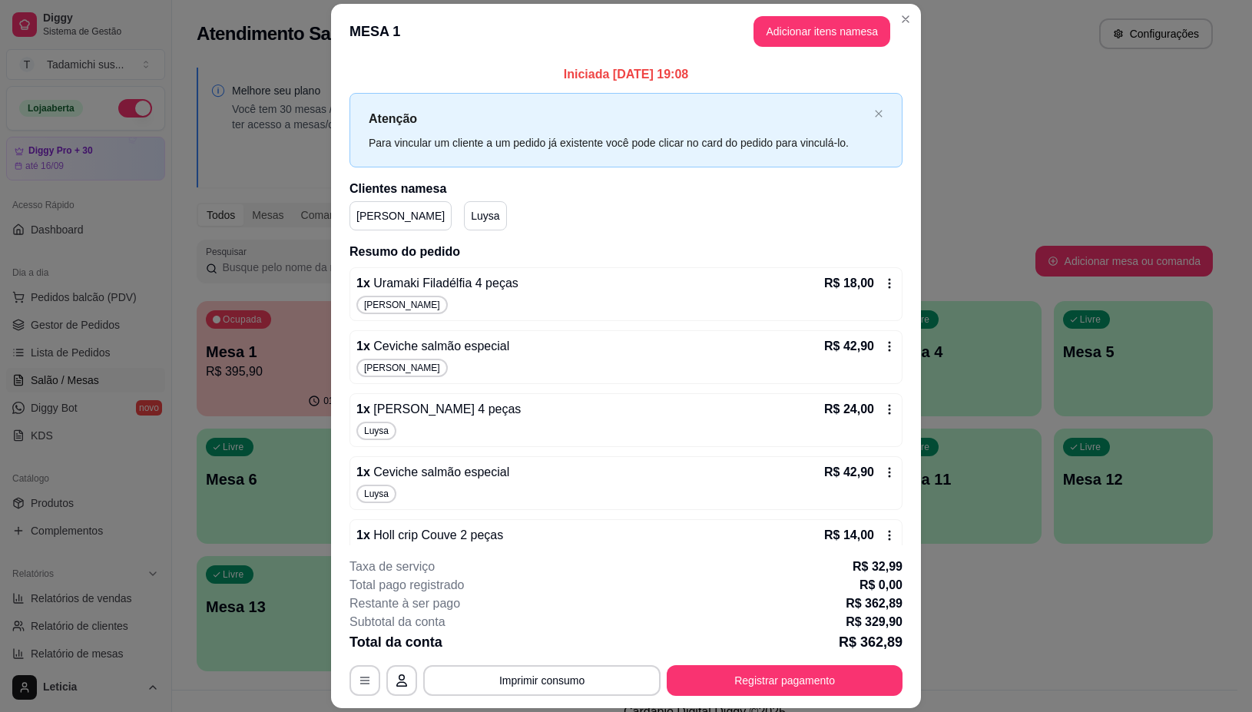
click at [884, 286] on icon at bounding box center [890, 283] width 12 height 12
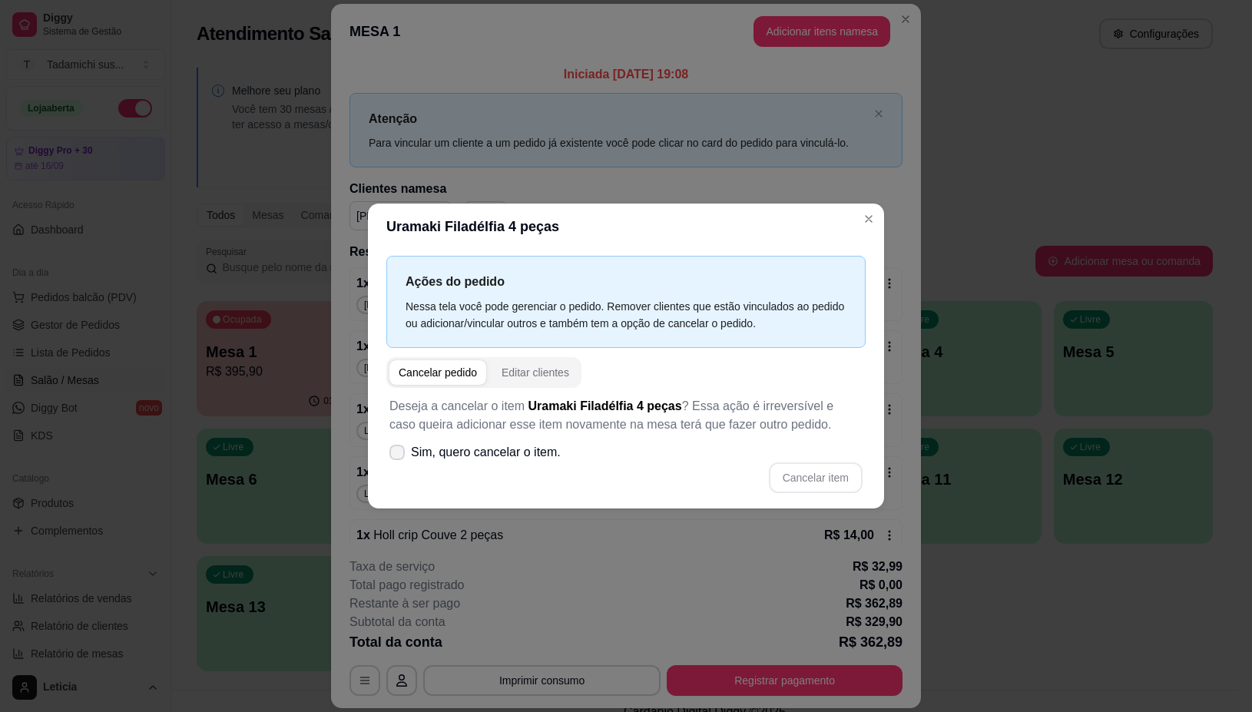
click at [396, 453] on icon at bounding box center [397, 452] width 12 height 9
click at [396, 455] on input "Sim, quero cancelar o item." at bounding box center [394, 460] width 10 height 10
checkbox input "true"
click at [800, 488] on button "Cancelar item" at bounding box center [815, 478] width 91 height 30
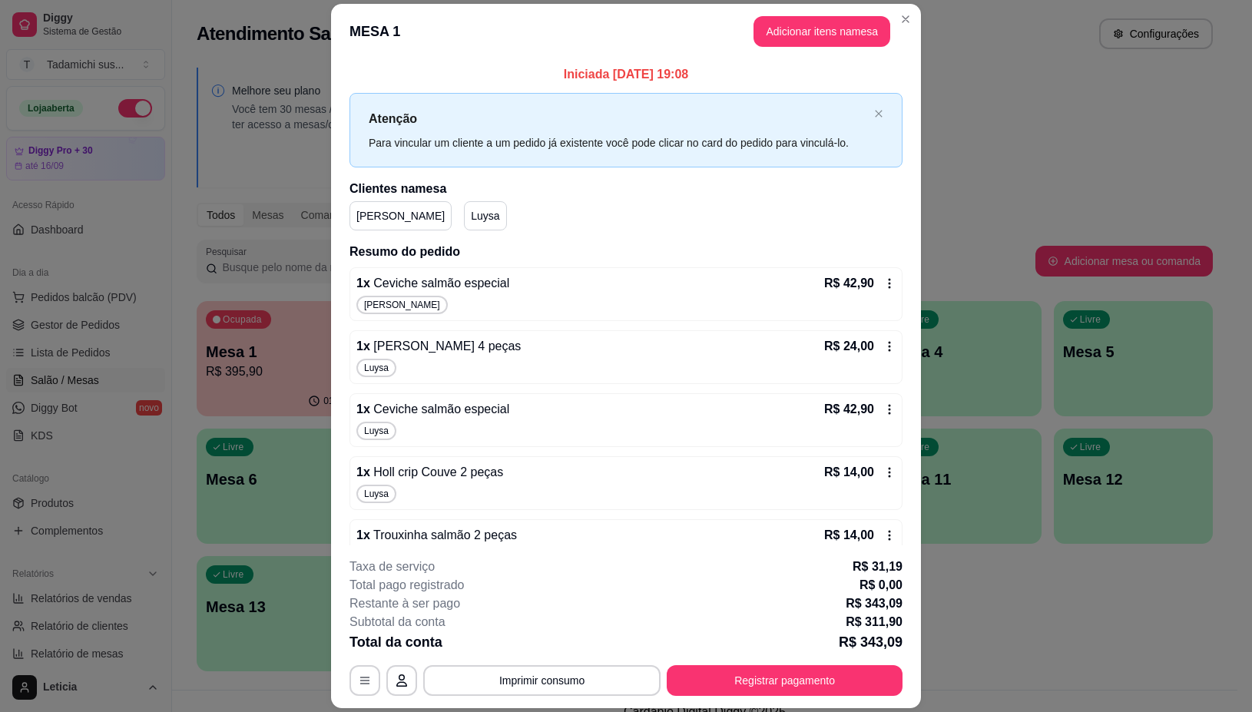
click at [889, 288] on icon at bounding box center [890, 283] width 2 height 10
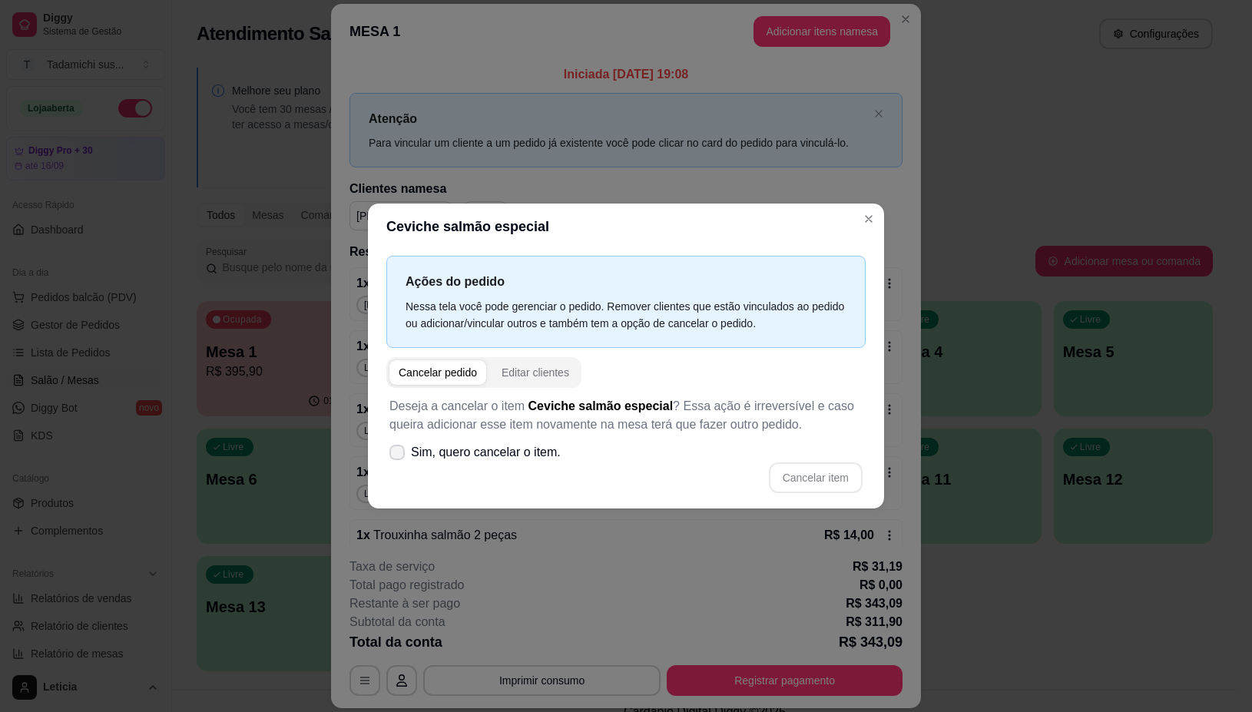
click at [405, 455] on label "Sim, quero cancelar o item." at bounding box center [475, 452] width 184 height 31
click at [399, 455] on input "Sim, quero cancelar o item." at bounding box center [394, 460] width 10 height 10
checkbox input "true"
click at [811, 482] on button "Cancelar item" at bounding box center [816, 478] width 94 height 31
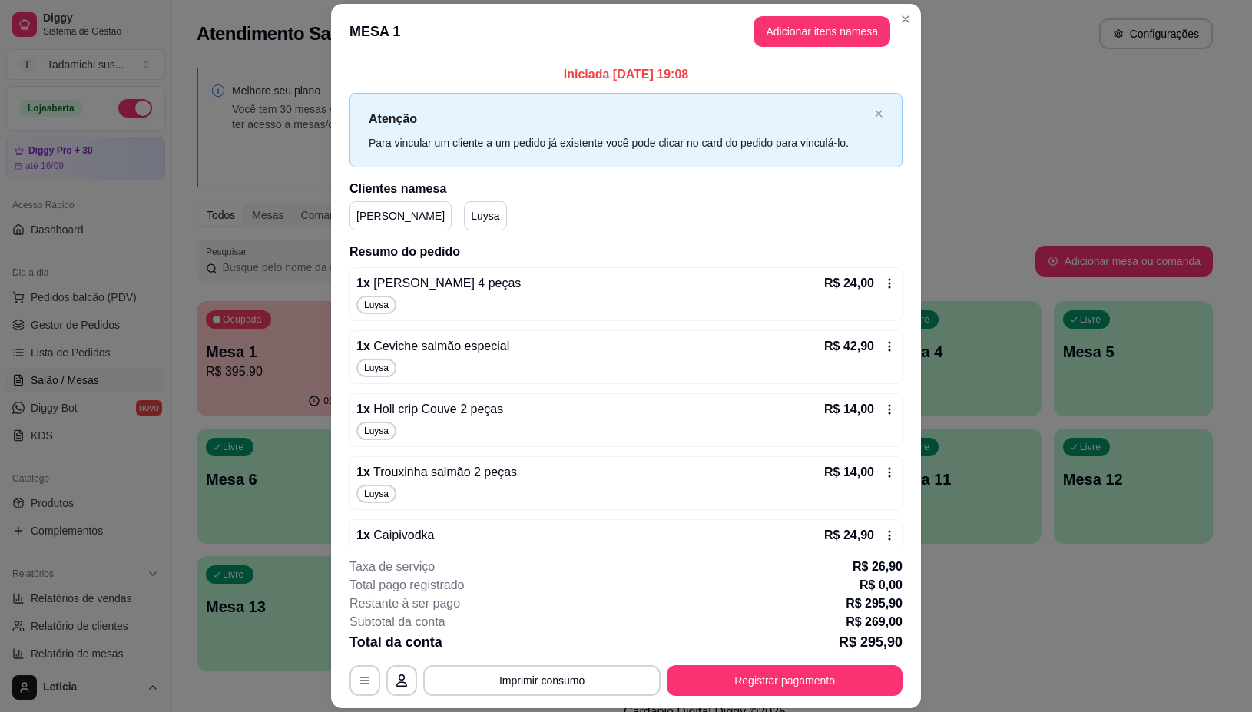
click at [889, 283] on icon at bounding box center [890, 283] width 2 height 10
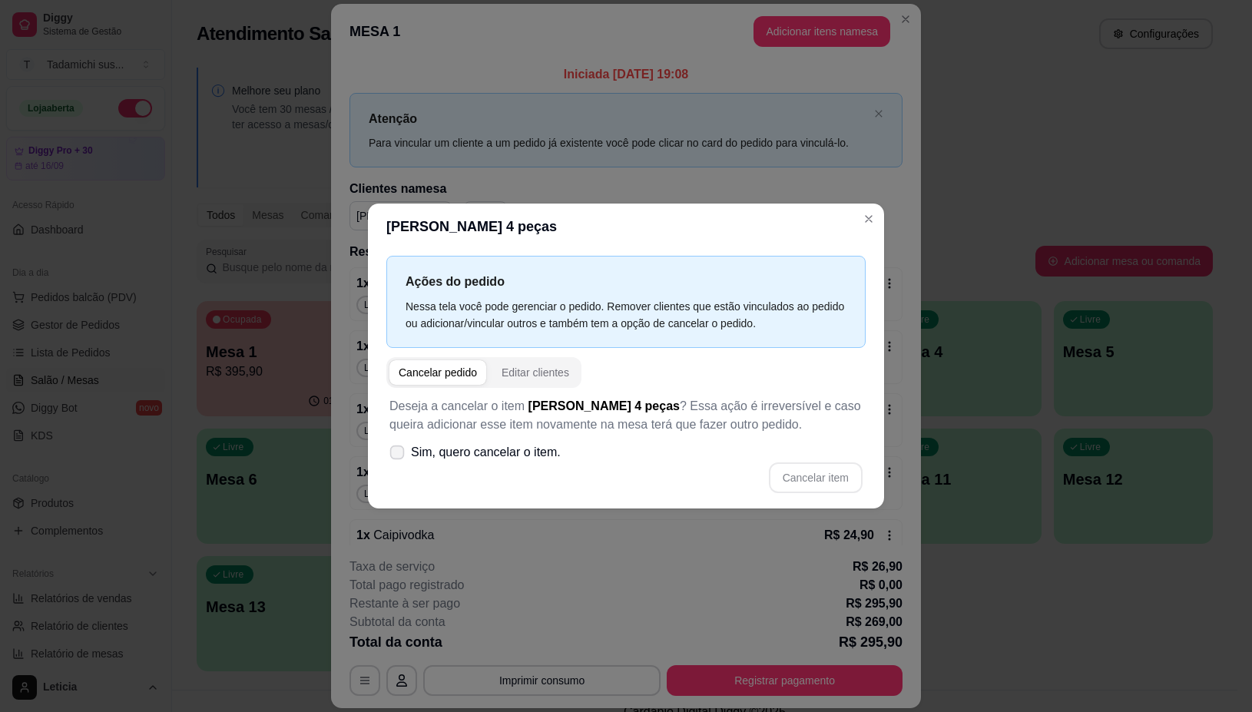
click at [397, 456] on icon at bounding box center [397, 452] width 12 height 8
click at [397, 456] on input "Sim, quero cancelar o item." at bounding box center [394, 460] width 10 height 10
checkbox input "true"
click at [800, 478] on button "Cancelar item" at bounding box center [816, 478] width 94 height 31
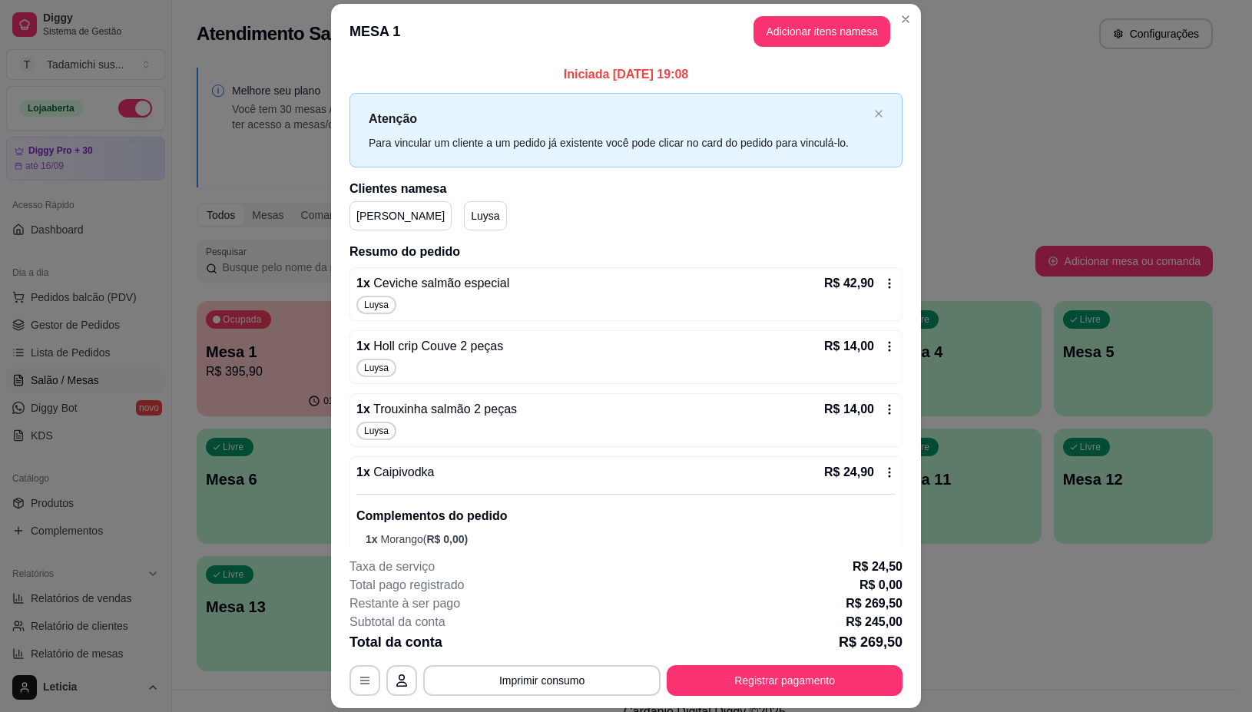
click at [884, 285] on icon at bounding box center [890, 283] width 12 height 12
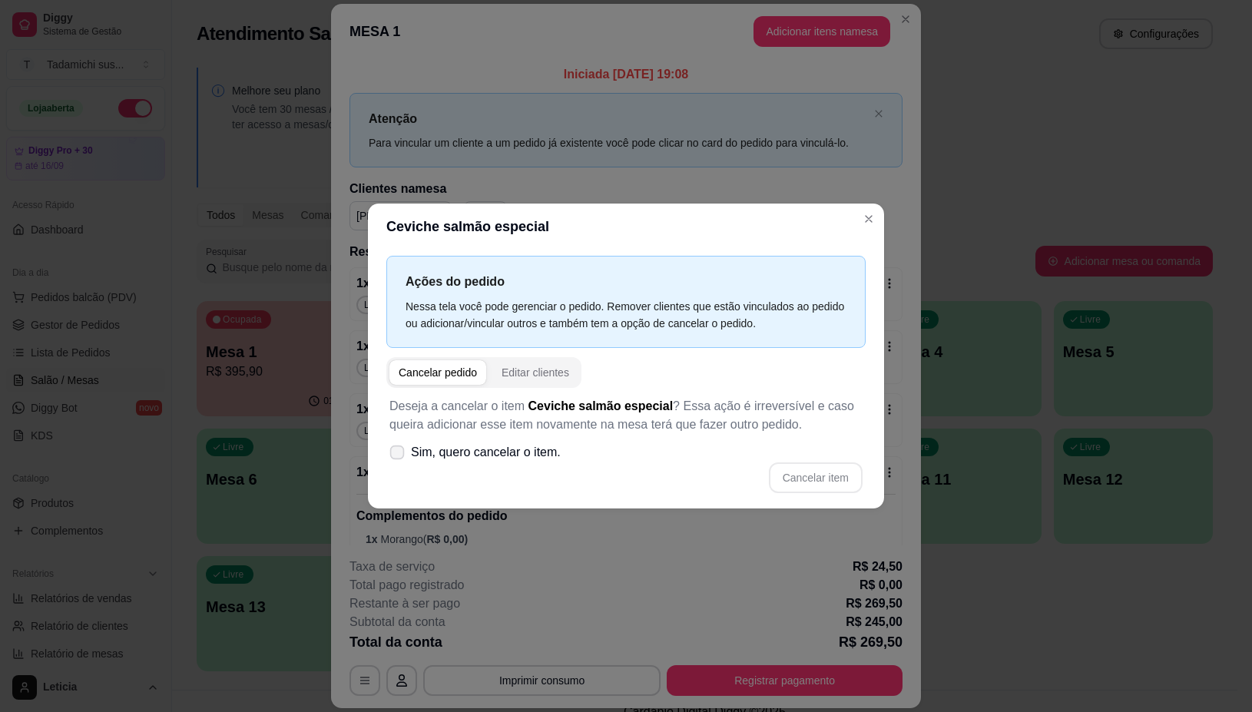
click at [401, 453] on icon at bounding box center [397, 452] width 12 height 8
click at [399, 455] on input "Sim, quero cancelar o item." at bounding box center [394, 460] width 10 height 10
checkbox input "true"
click at [799, 482] on button "Cancelar item" at bounding box center [816, 478] width 94 height 31
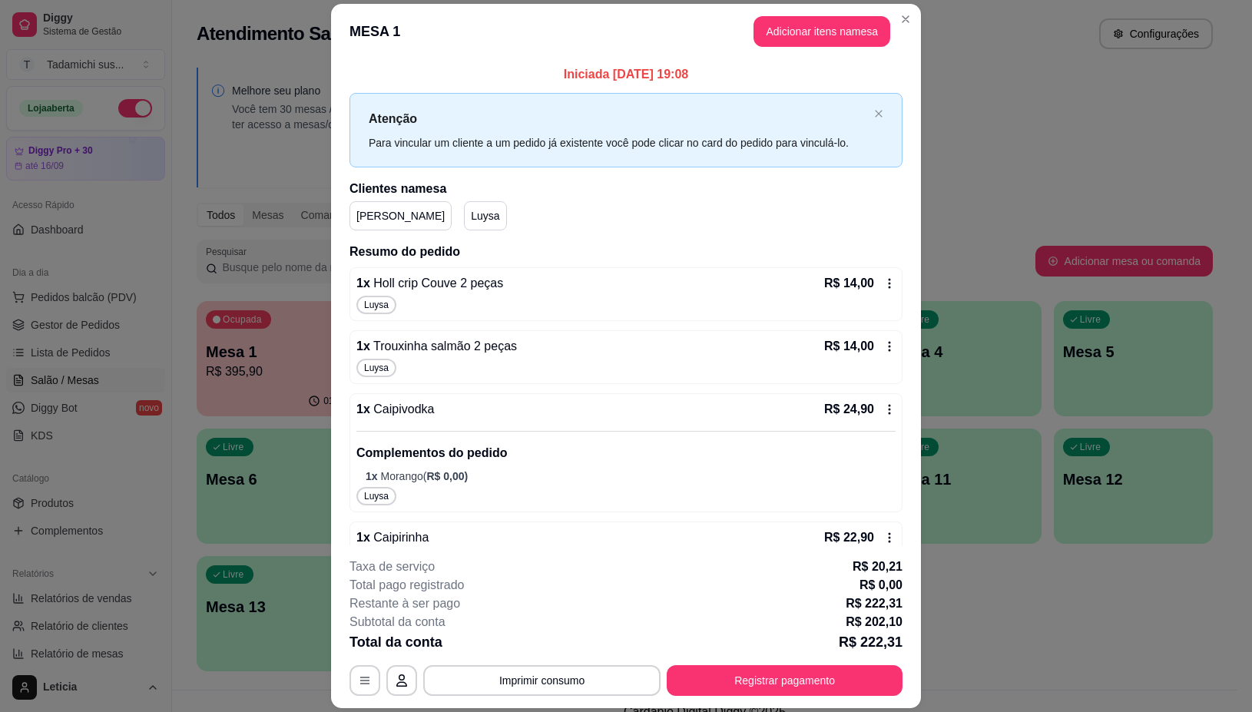
click at [884, 288] on icon at bounding box center [890, 283] width 12 height 12
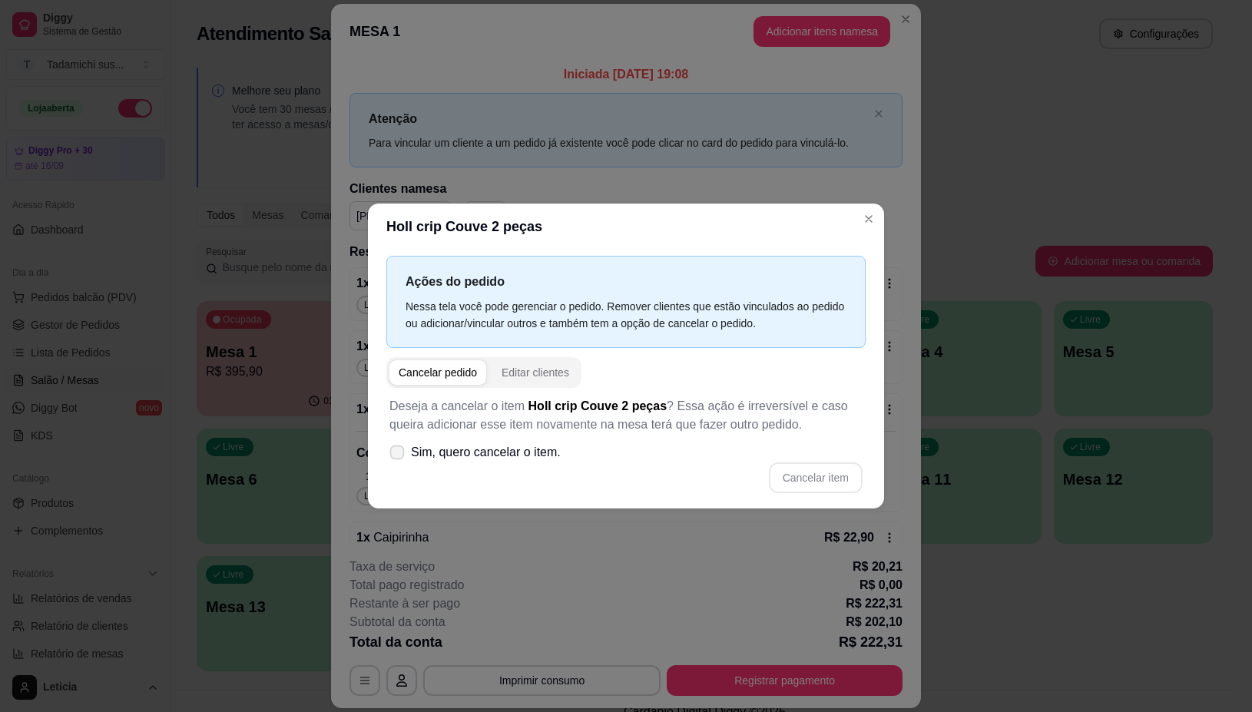
click at [398, 451] on icon at bounding box center [397, 452] width 12 height 8
click at [398, 455] on input "Sim, quero cancelar o item." at bounding box center [394, 460] width 10 height 10
checkbox input "true"
click at [824, 473] on button "Cancelar item" at bounding box center [816, 478] width 94 height 31
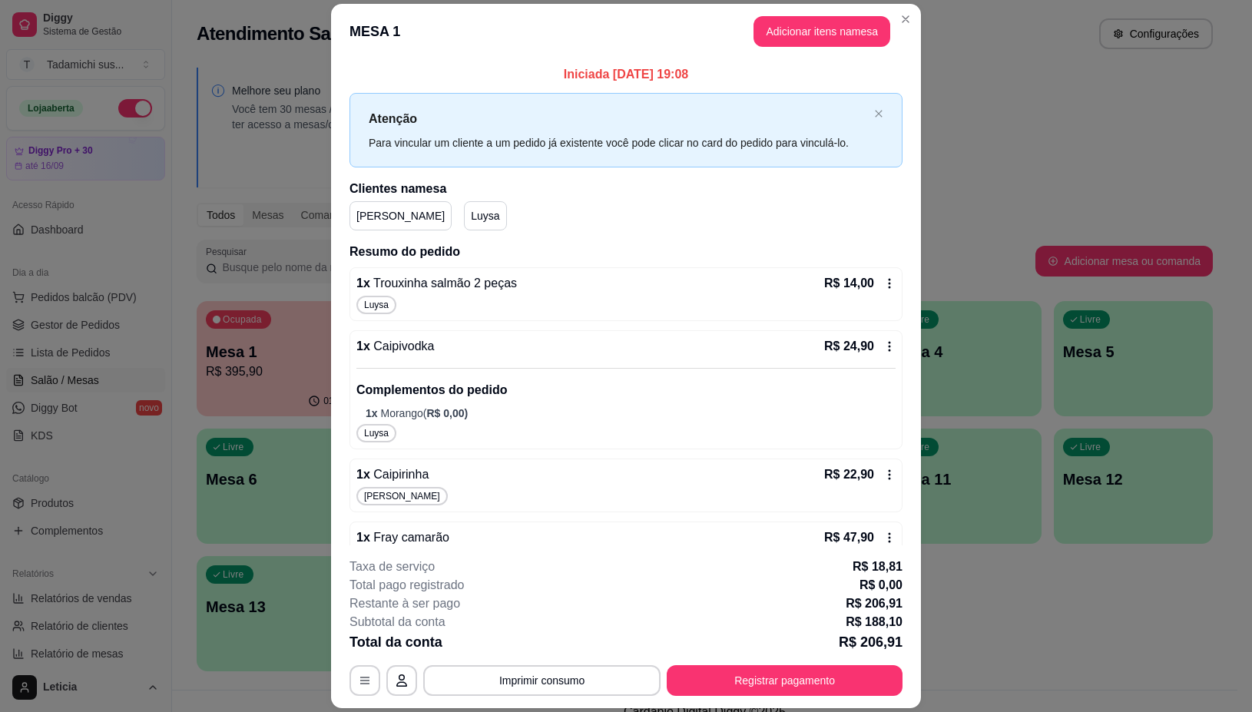
click at [884, 285] on icon at bounding box center [890, 283] width 12 height 12
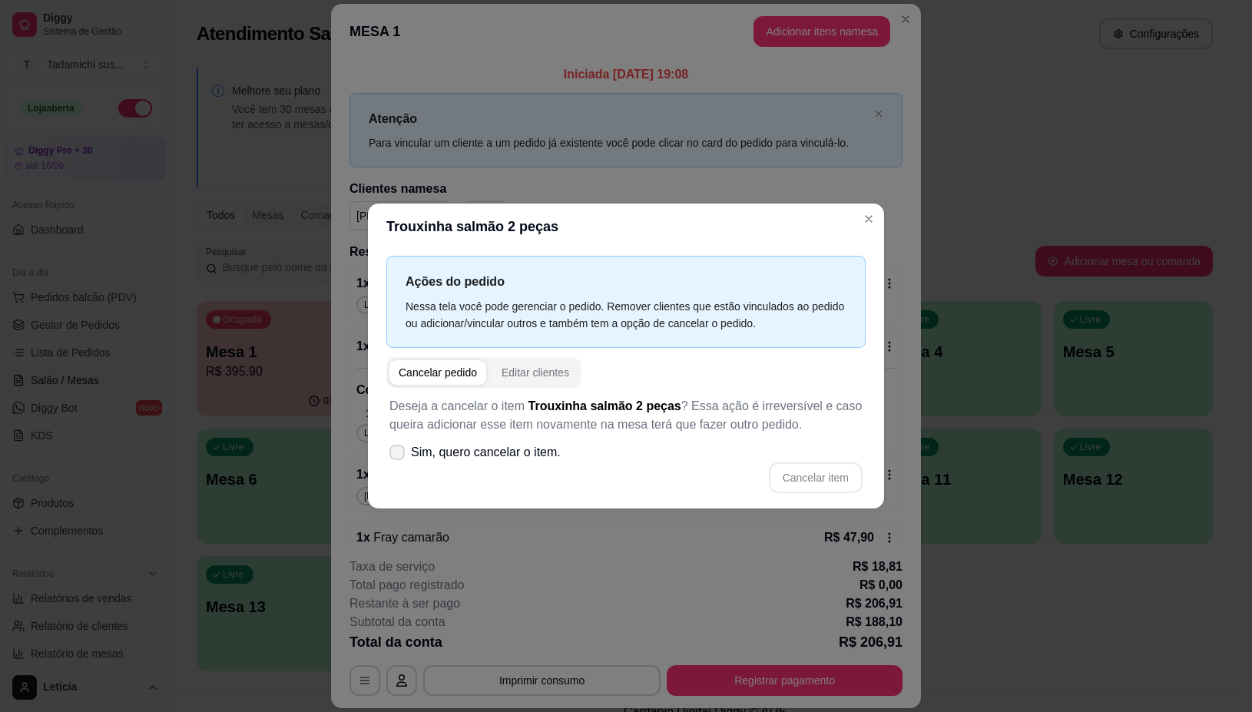
click at [397, 451] on icon at bounding box center [397, 452] width 12 height 9
click at [397, 455] on input "Sim, quero cancelar o item." at bounding box center [394, 460] width 10 height 10
checkbox input "true"
click at [844, 479] on button "Cancelar item" at bounding box center [816, 478] width 94 height 31
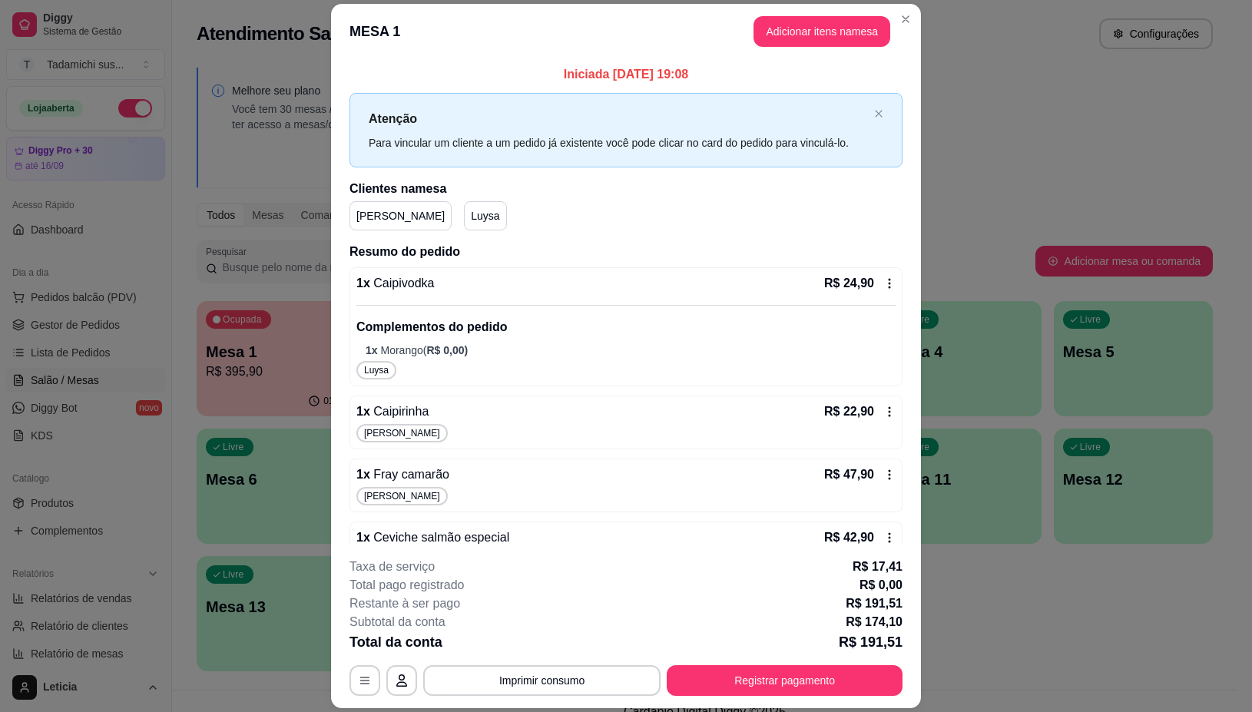
click at [884, 281] on icon at bounding box center [890, 283] width 12 height 12
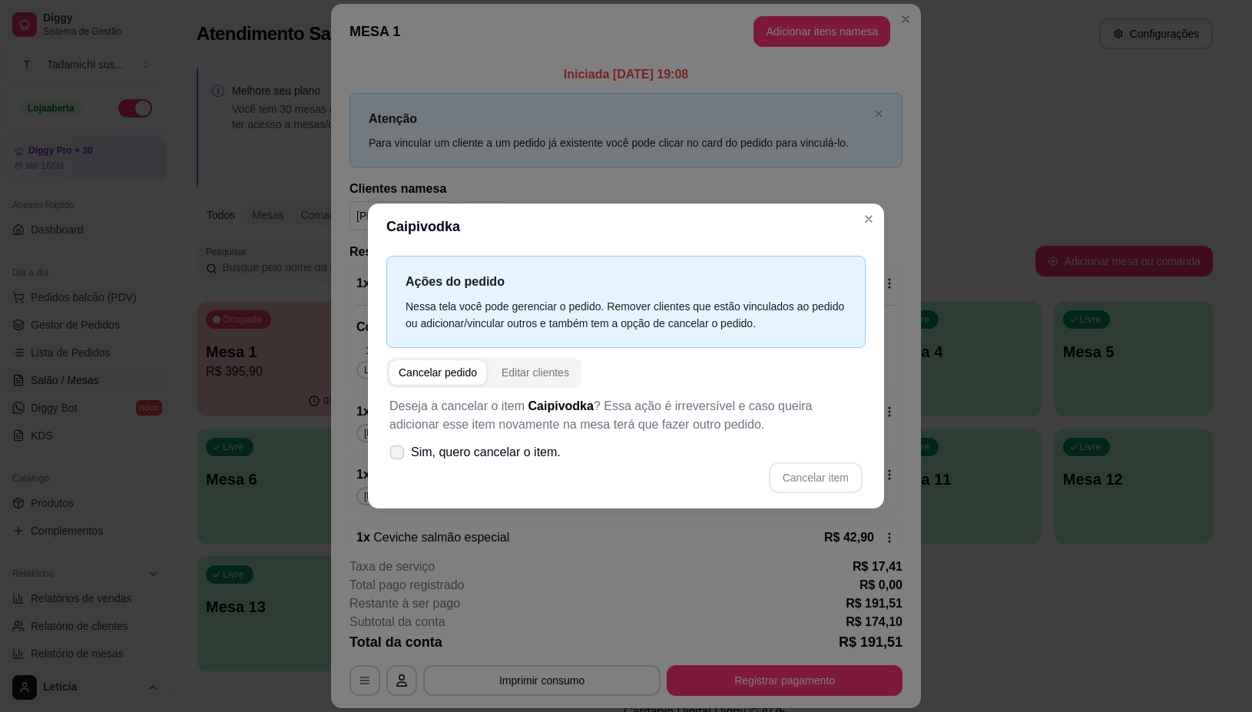
click at [404, 452] on span at bounding box center [397, 452] width 15 height 15
click at [399, 455] on input "Sim, quero cancelar o item." at bounding box center [394, 460] width 10 height 10
checkbox input "true"
click at [827, 469] on button "Cancelar item" at bounding box center [816, 478] width 94 height 31
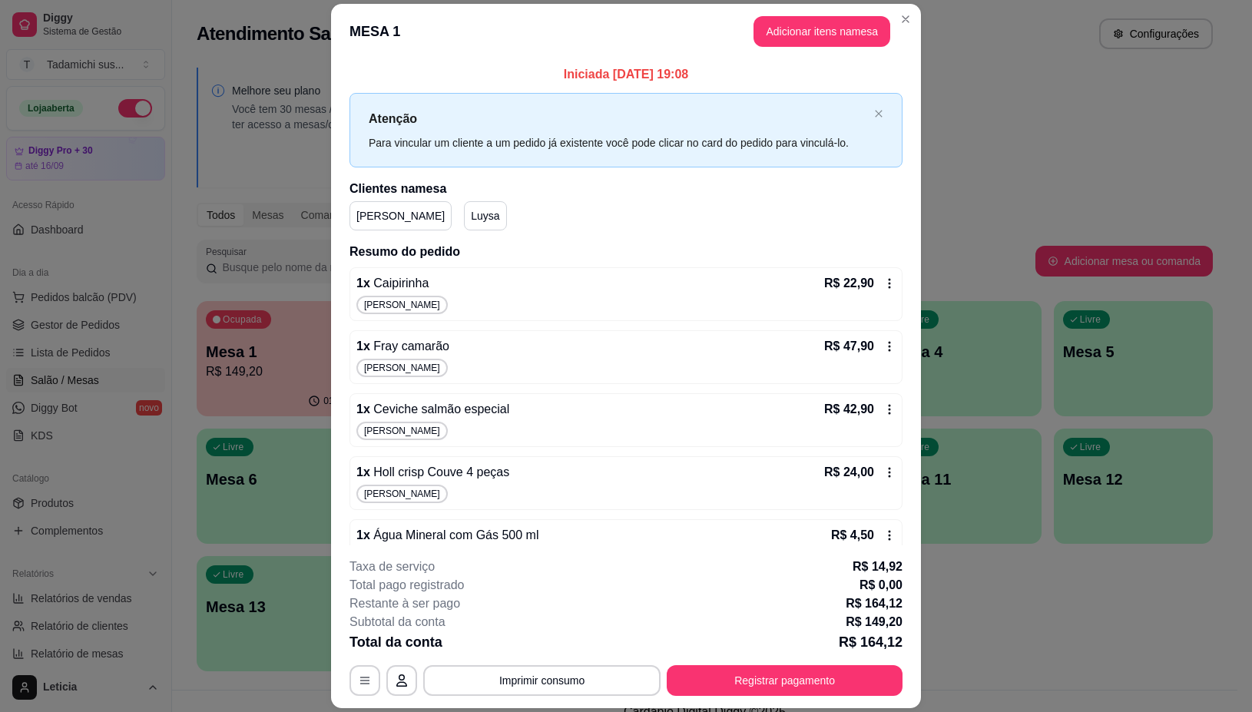
click at [861, 275] on div "R$ 22,90" at bounding box center [859, 283] width 71 height 18
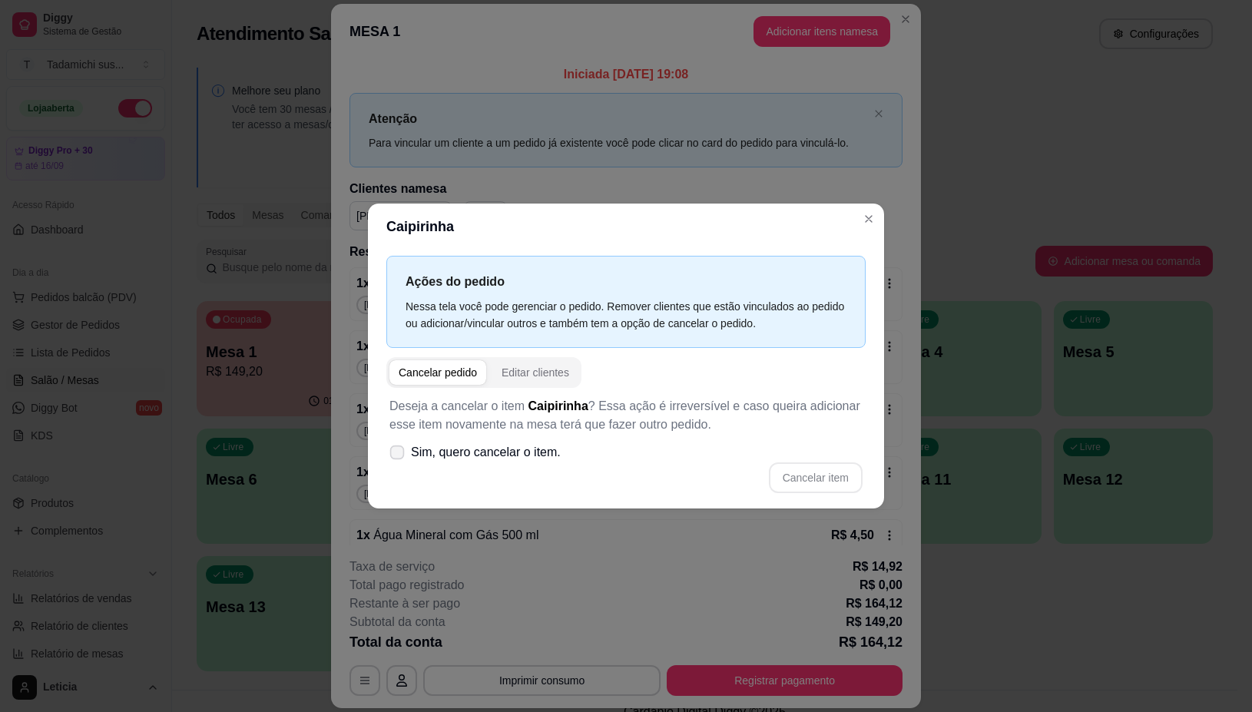
click at [393, 458] on span at bounding box center [397, 452] width 15 height 15
click at [393, 458] on input "Sim, quero cancelar o item." at bounding box center [394, 460] width 10 height 10
checkbox input "true"
click at [804, 477] on button "Cancelar item" at bounding box center [815, 478] width 91 height 30
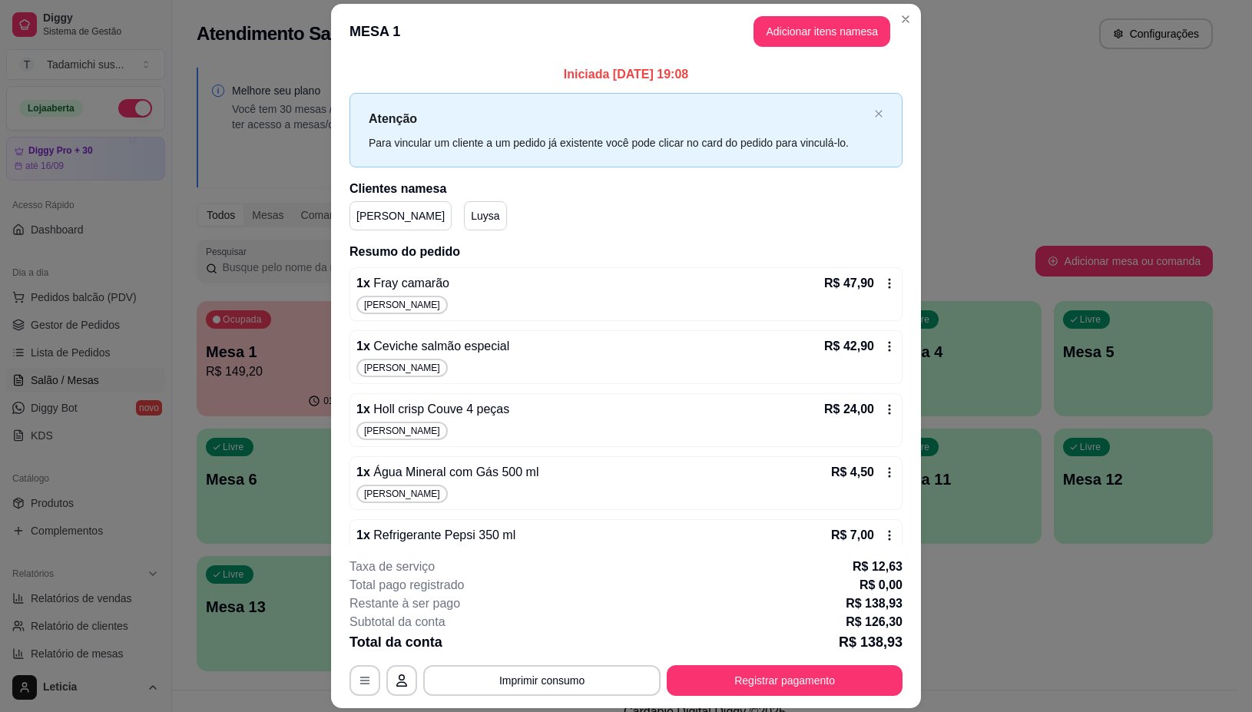
click at [866, 274] on div "R$ 47,90" at bounding box center [859, 283] width 71 height 18
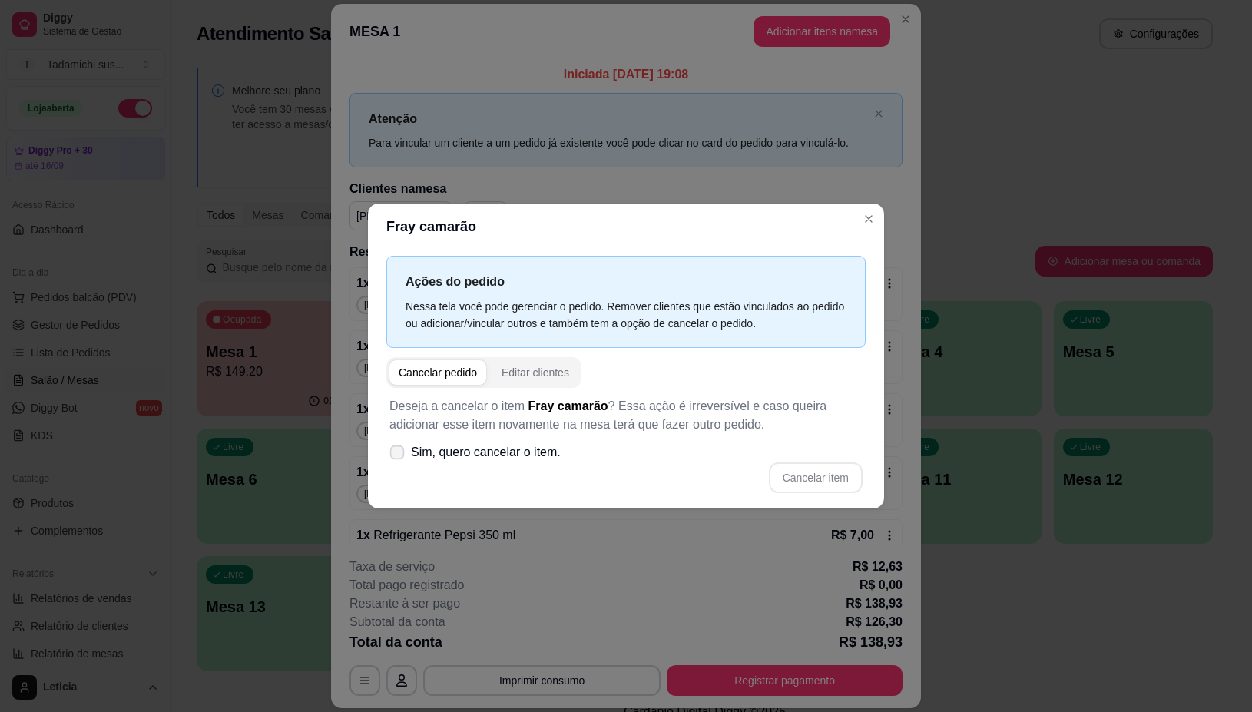
click at [396, 454] on icon at bounding box center [397, 452] width 12 height 8
click at [396, 455] on input "Sim, quero cancelar o item." at bounding box center [394, 460] width 10 height 10
checkbox input "true"
click at [851, 481] on button "Cancelar item" at bounding box center [815, 478] width 91 height 30
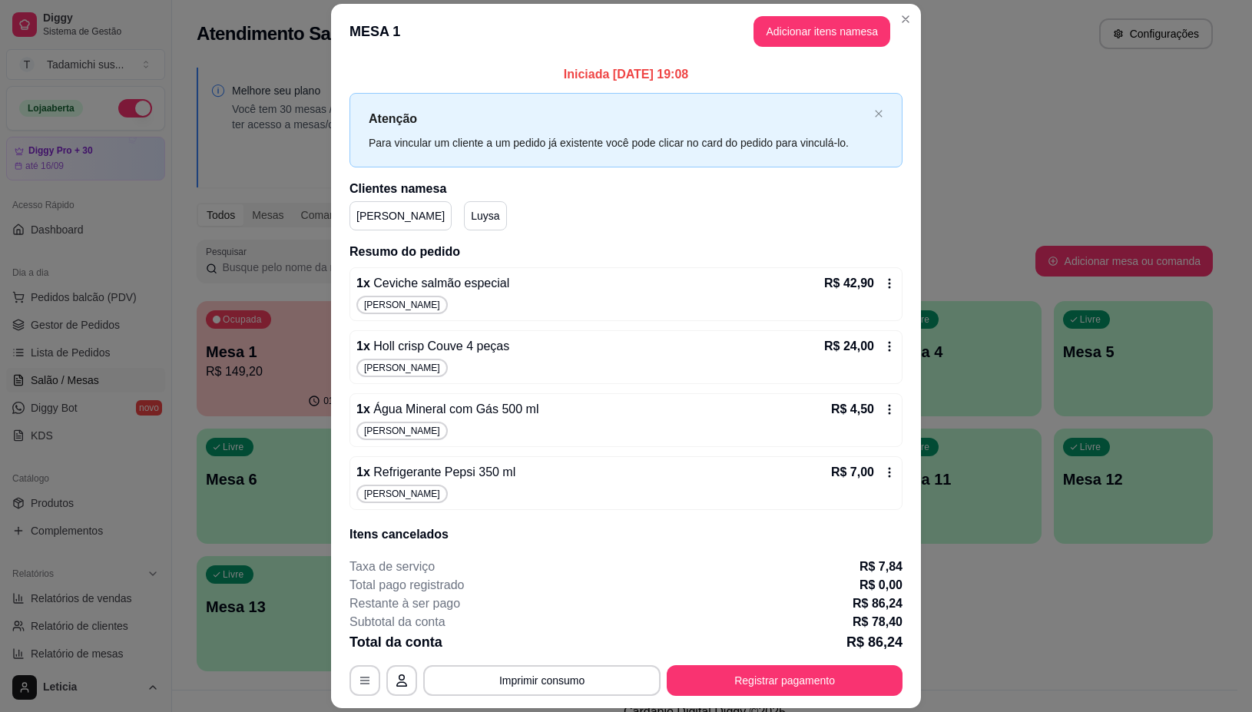
click at [884, 288] on icon at bounding box center [890, 283] width 12 height 12
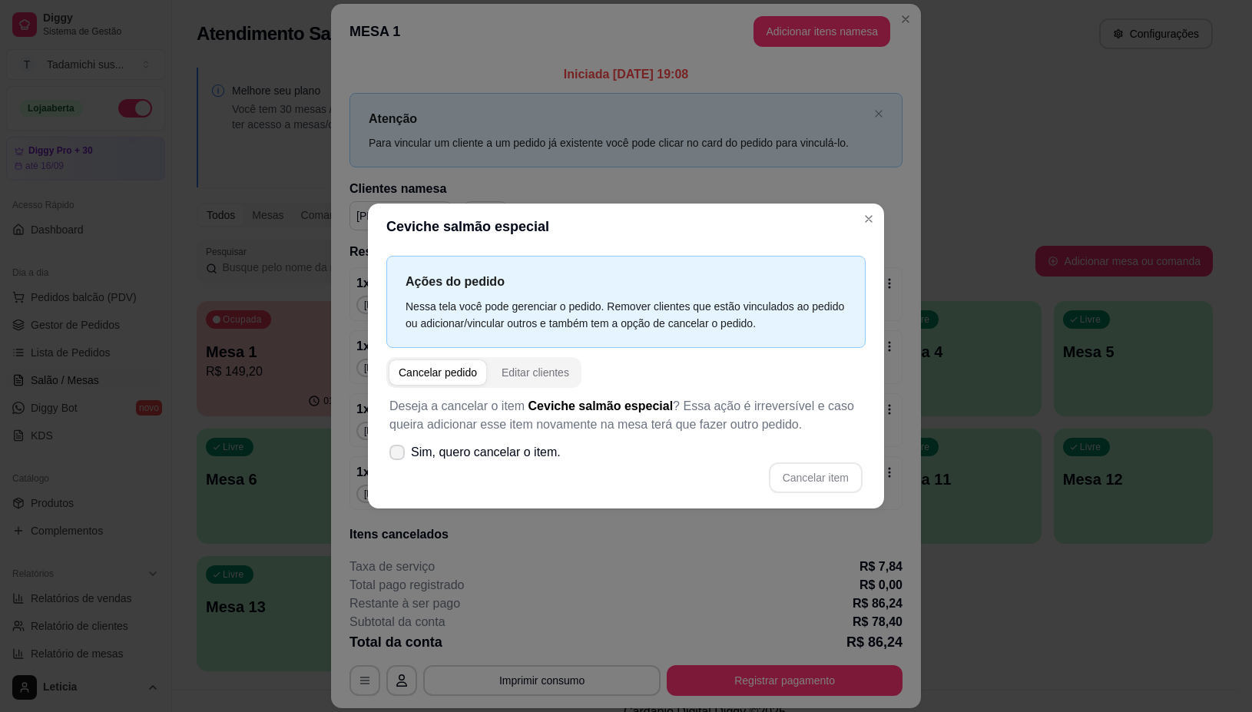
click at [406, 444] on label "Sim, quero cancelar o item." at bounding box center [475, 452] width 184 height 31
click at [399, 455] on input "Sim, quero cancelar o item." at bounding box center [394, 460] width 10 height 10
checkbox input "true"
click at [784, 479] on button "Cancelar item" at bounding box center [816, 478] width 94 height 31
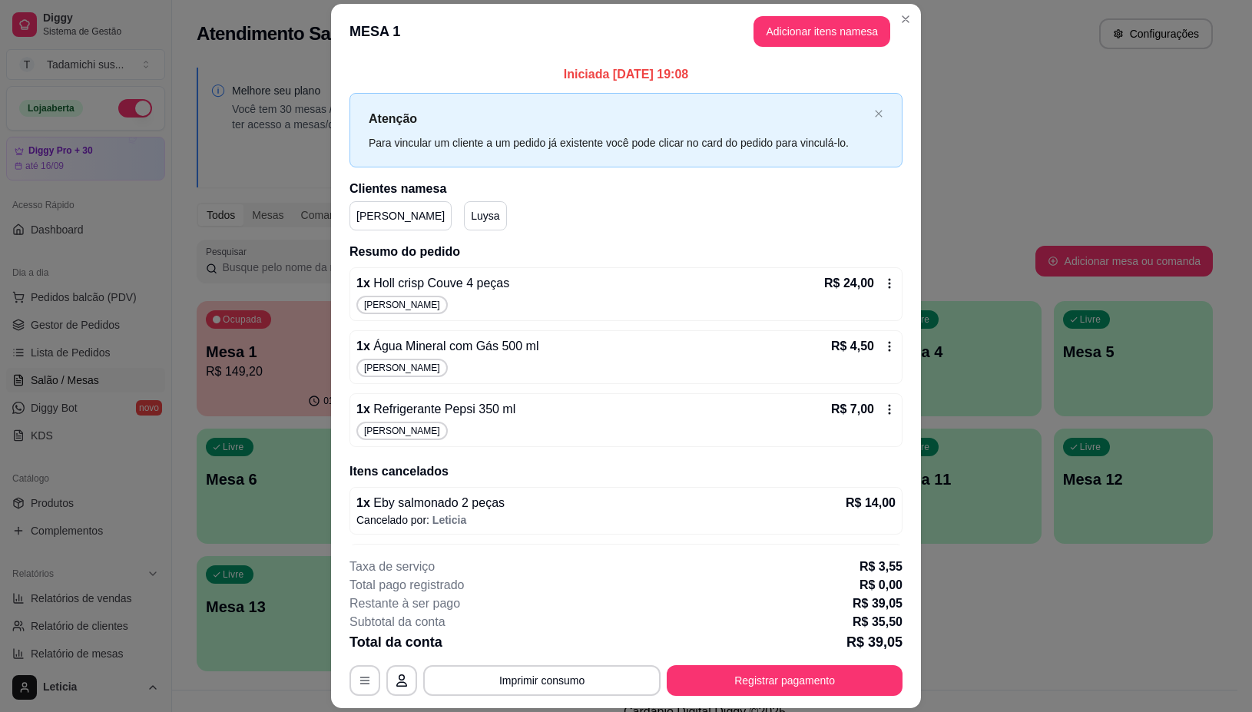
click at [884, 283] on icon at bounding box center [890, 283] width 12 height 12
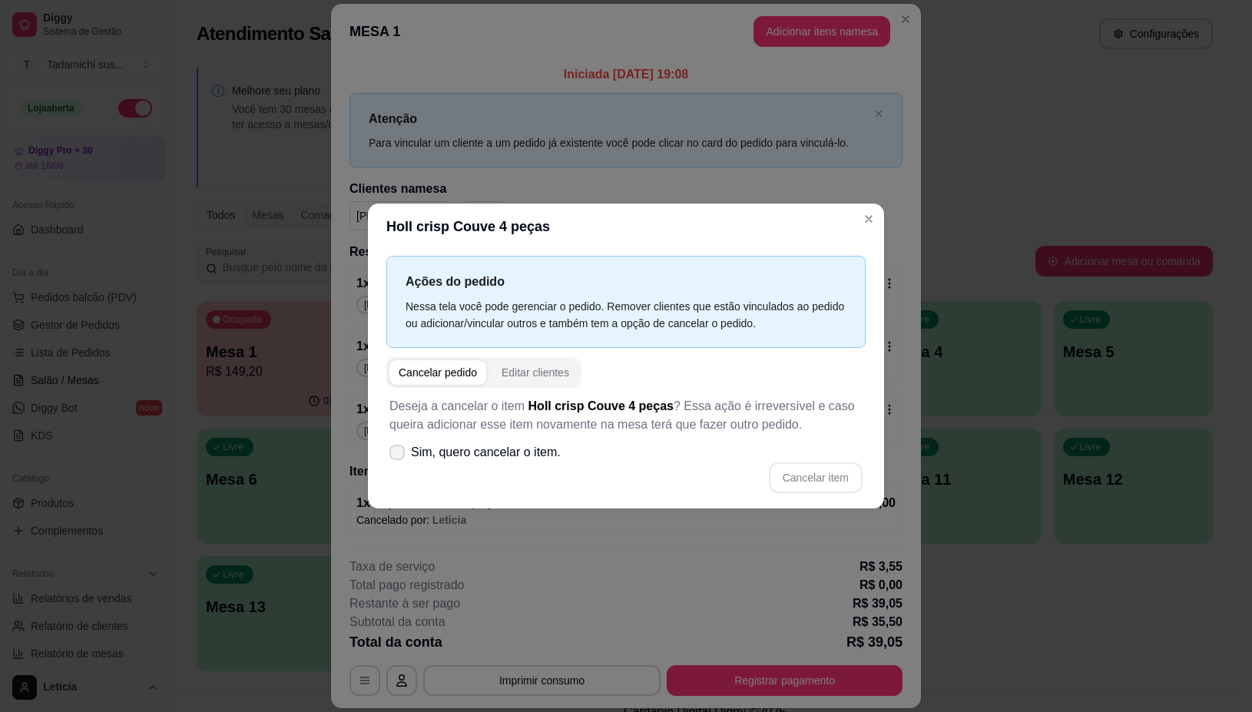
click at [390, 458] on label "Sim, quero cancelar o item." at bounding box center [475, 452] width 184 height 31
click at [390, 458] on input "Sim, quero cancelar o item." at bounding box center [394, 460] width 10 height 10
checkbox input "true"
click at [795, 472] on button "Cancelar item" at bounding box center [815, 478] width 91 height 30
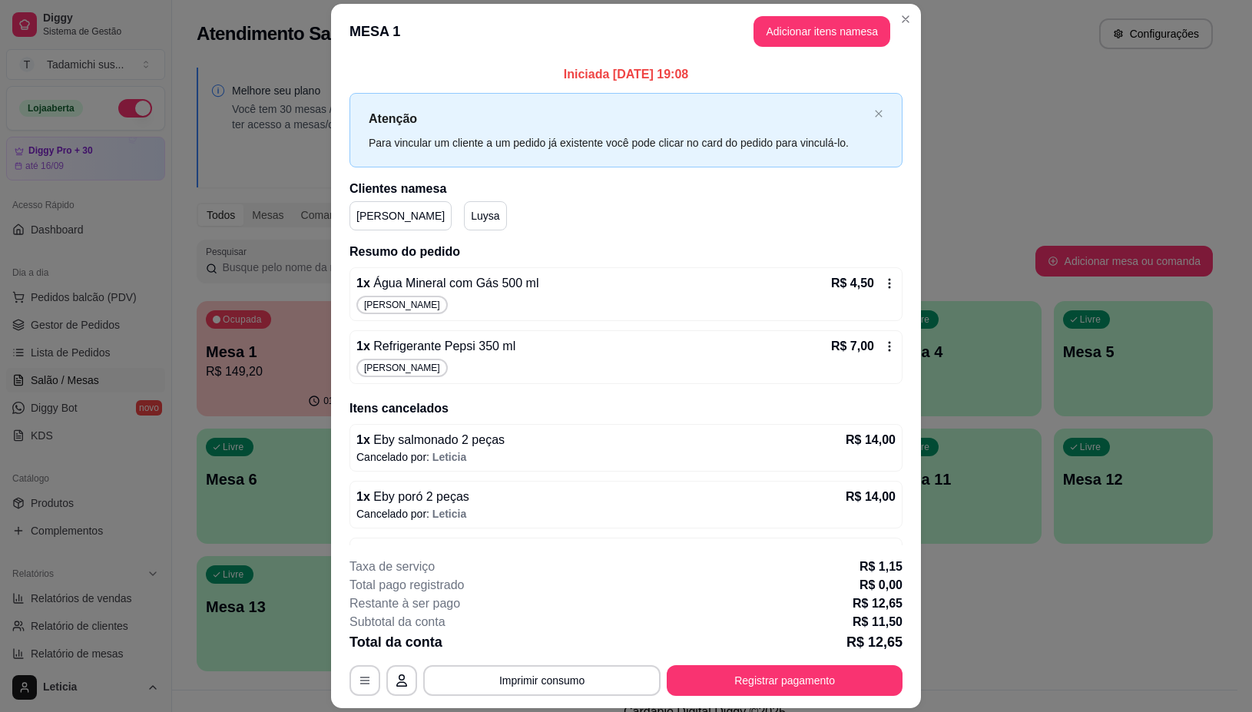
click at [884, 285] on icon at bounding box center [890, 283] width 12 height 12
click at [774, 20] on button "Adicionar itens na mesa" at bounding box center [822, 31] width 132 height 30
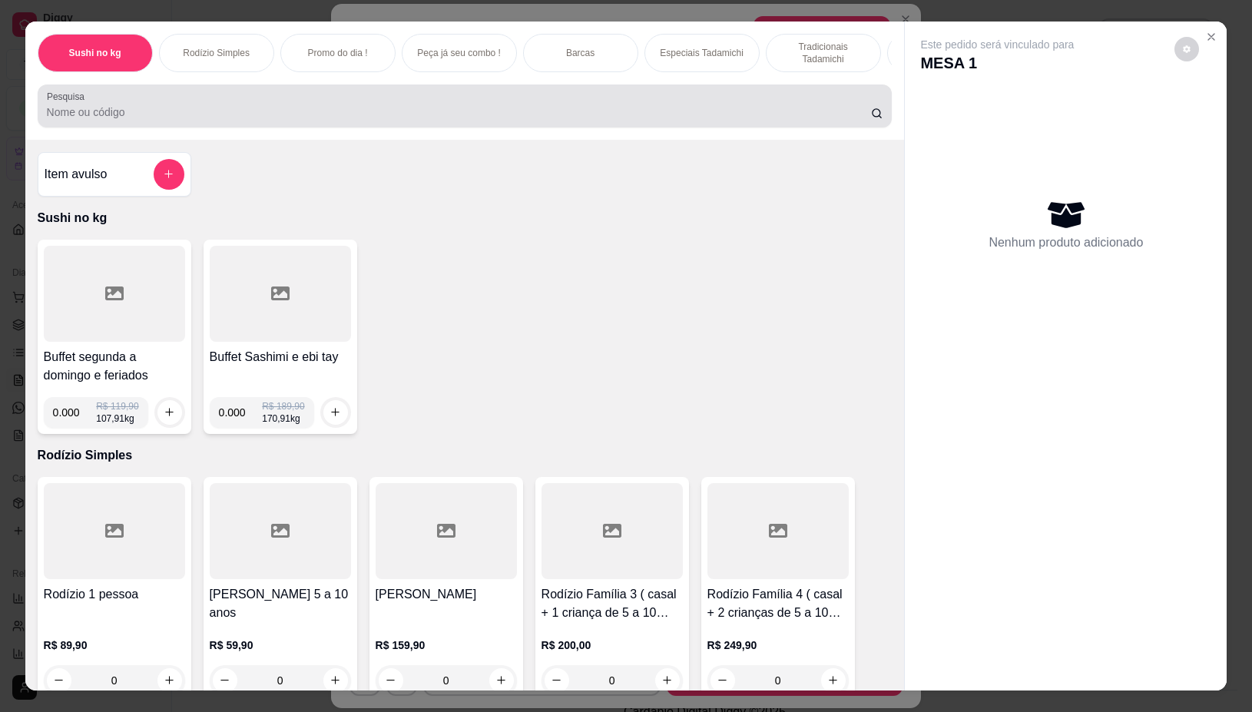
click at [512, 105] on div at bounding box center [465, 106] width 837 height 31
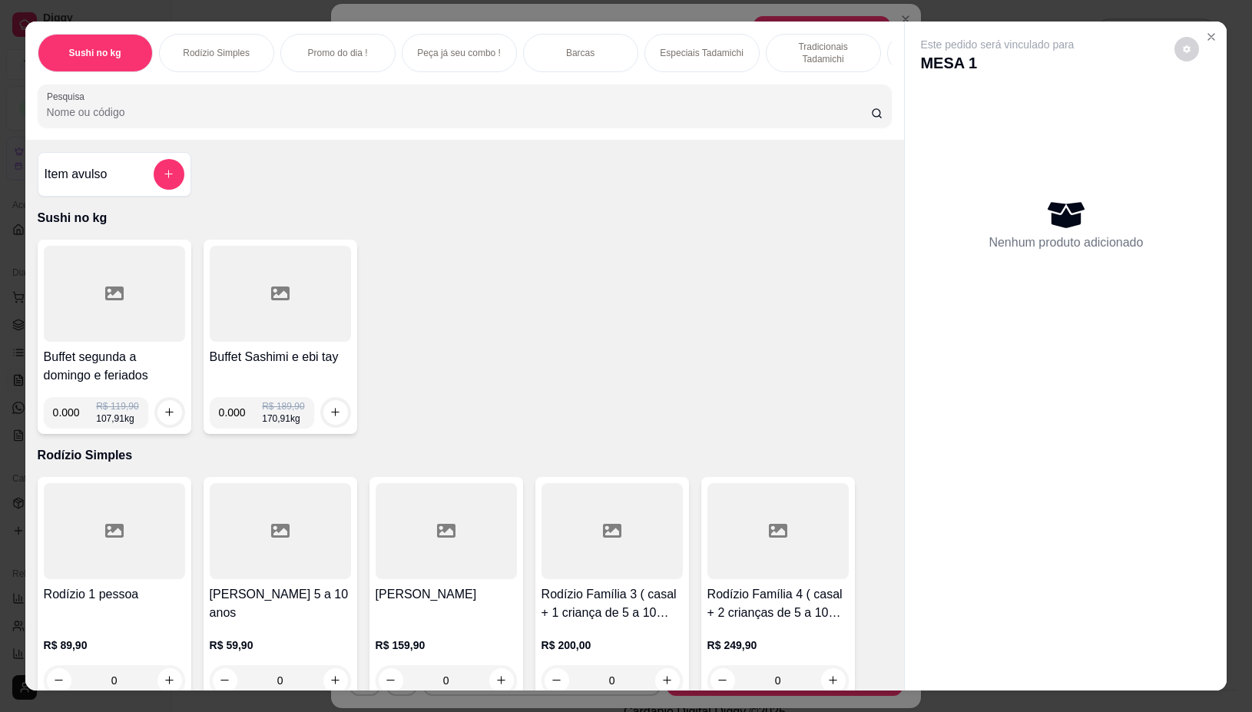
scroll to position [96, 0]
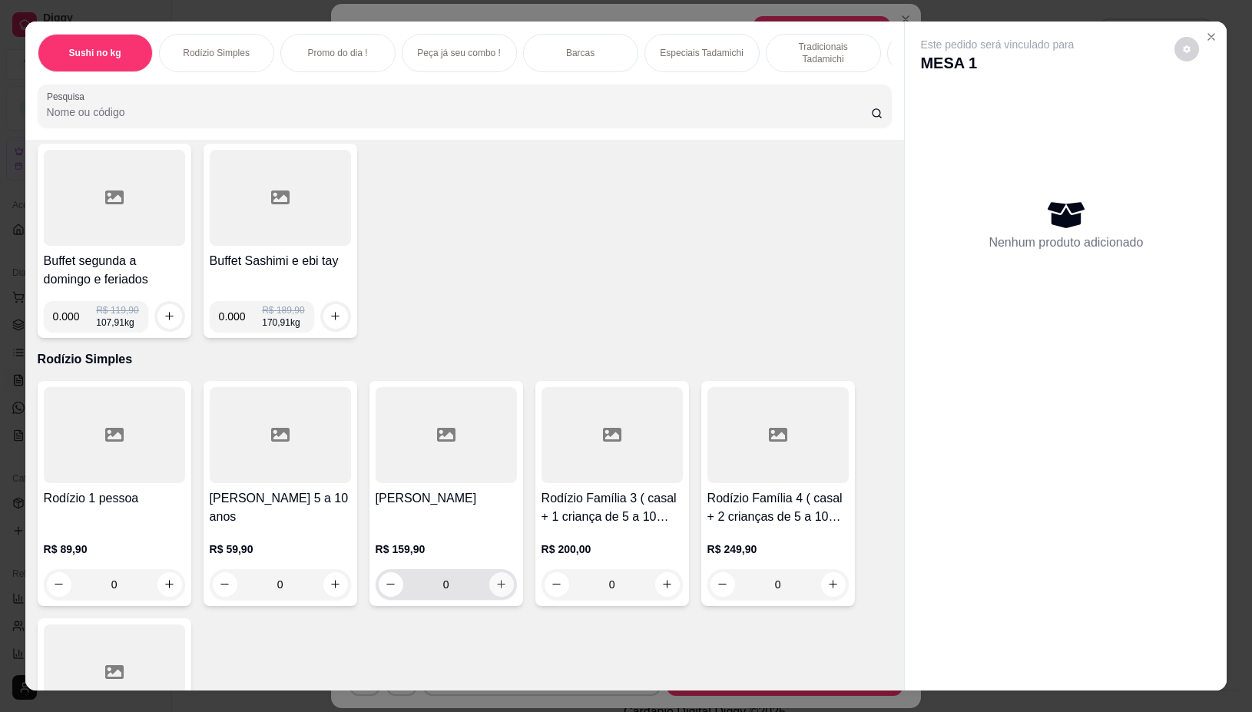
click at [496, 590] on icon "increase-product-quantity" at bounding box center [502, 585] width 12 height 12
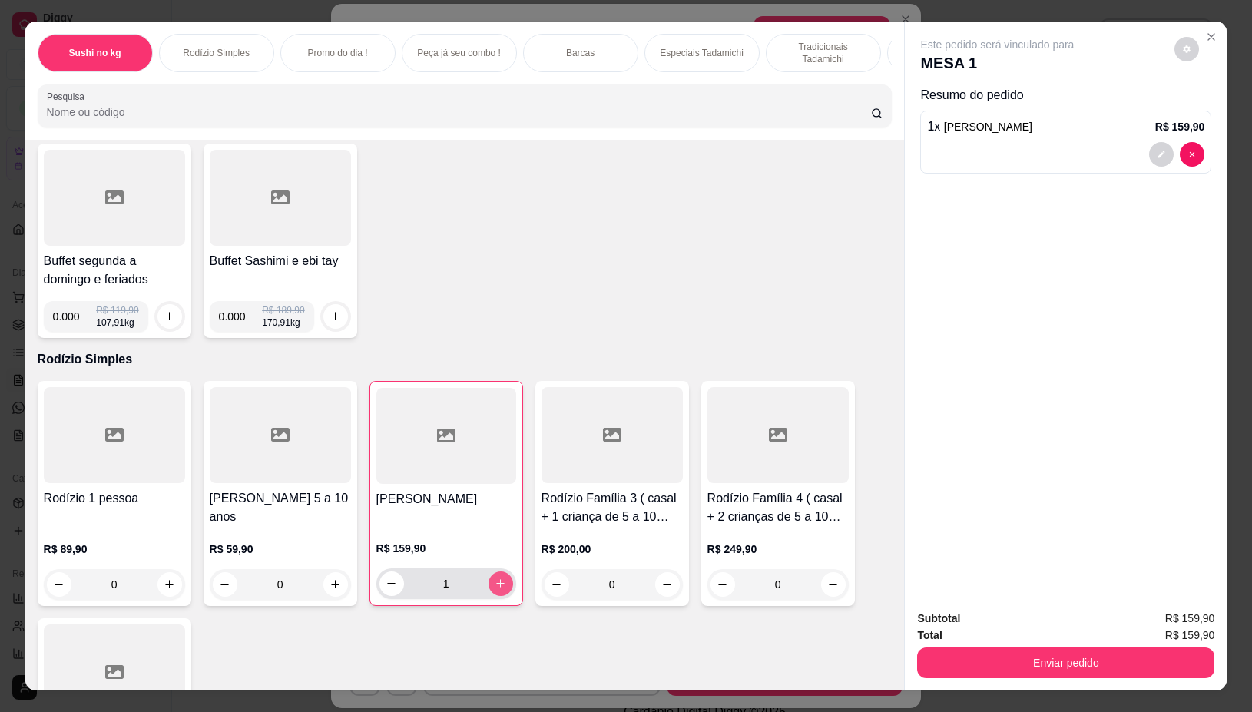
type input "1"
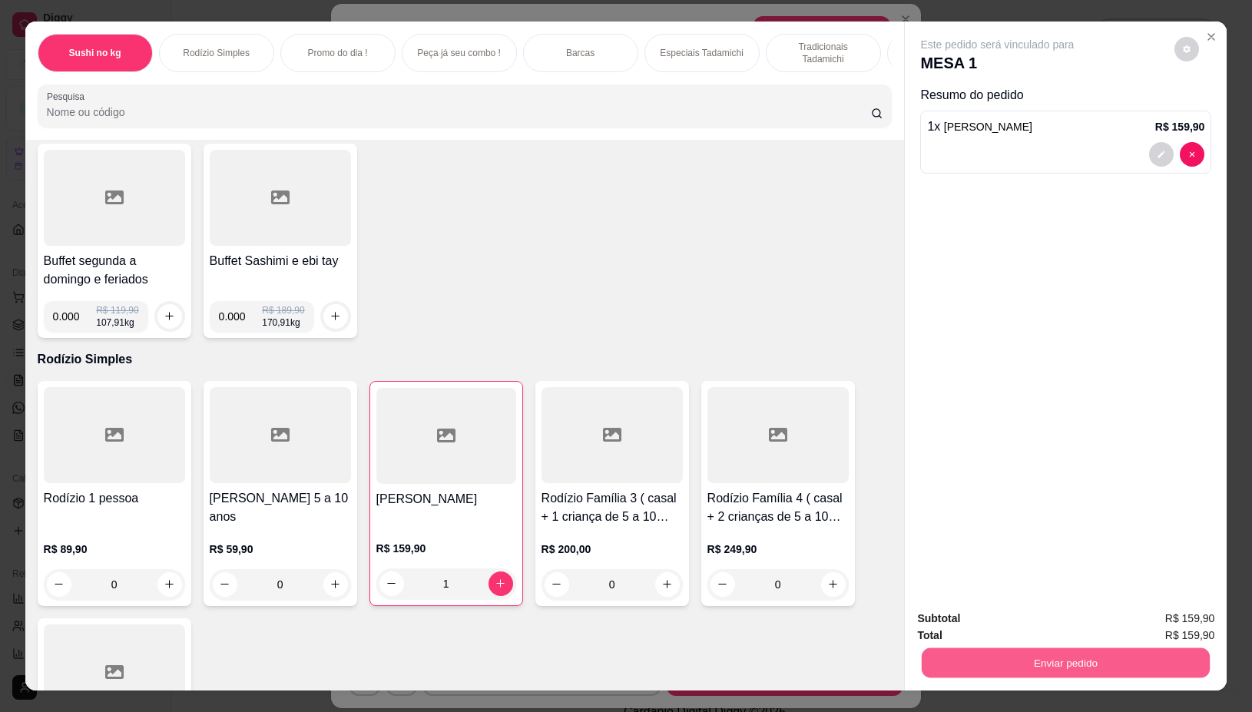
click at [977, 651] on button "Enviar pedido" at bounding box center [1066, 663] width 288 height 30
click at [950, 608] on button "Não registrar e enviar pedido" at bounding box center [1014, 618] width 160 height 29
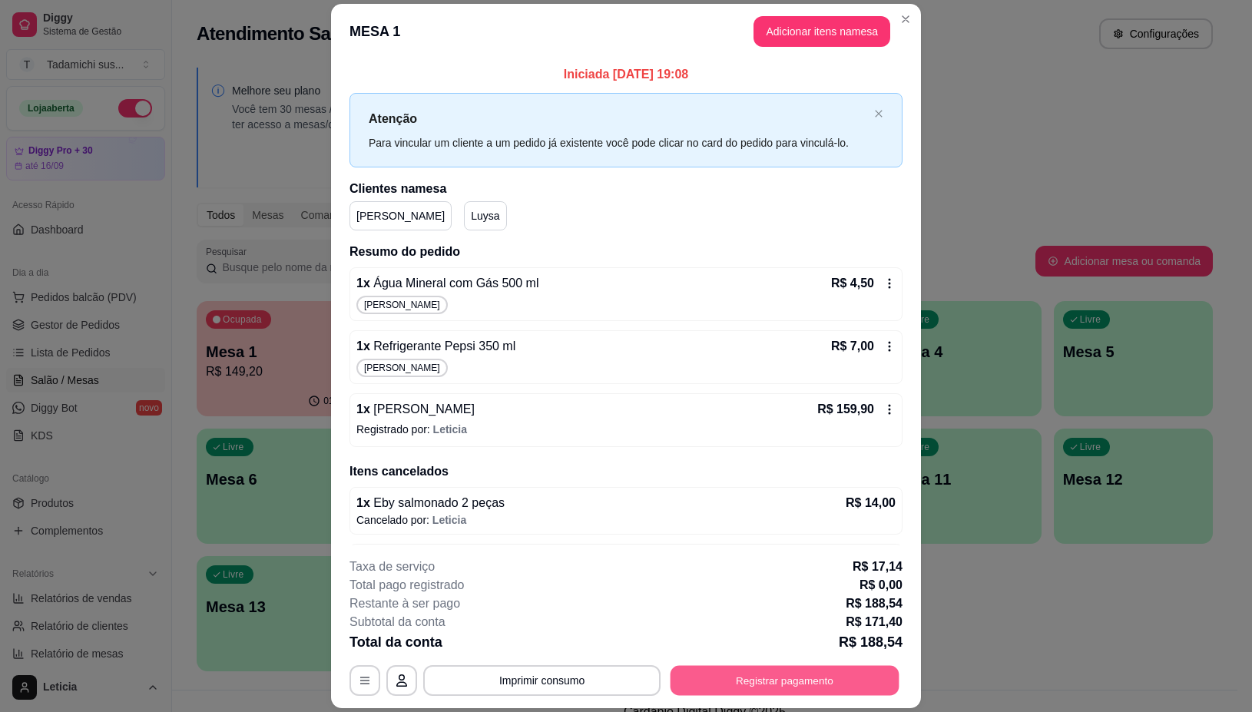
click at [778, 670] on button "Registrar pagamento" at bounding box center [785, 681] width 229 height 30
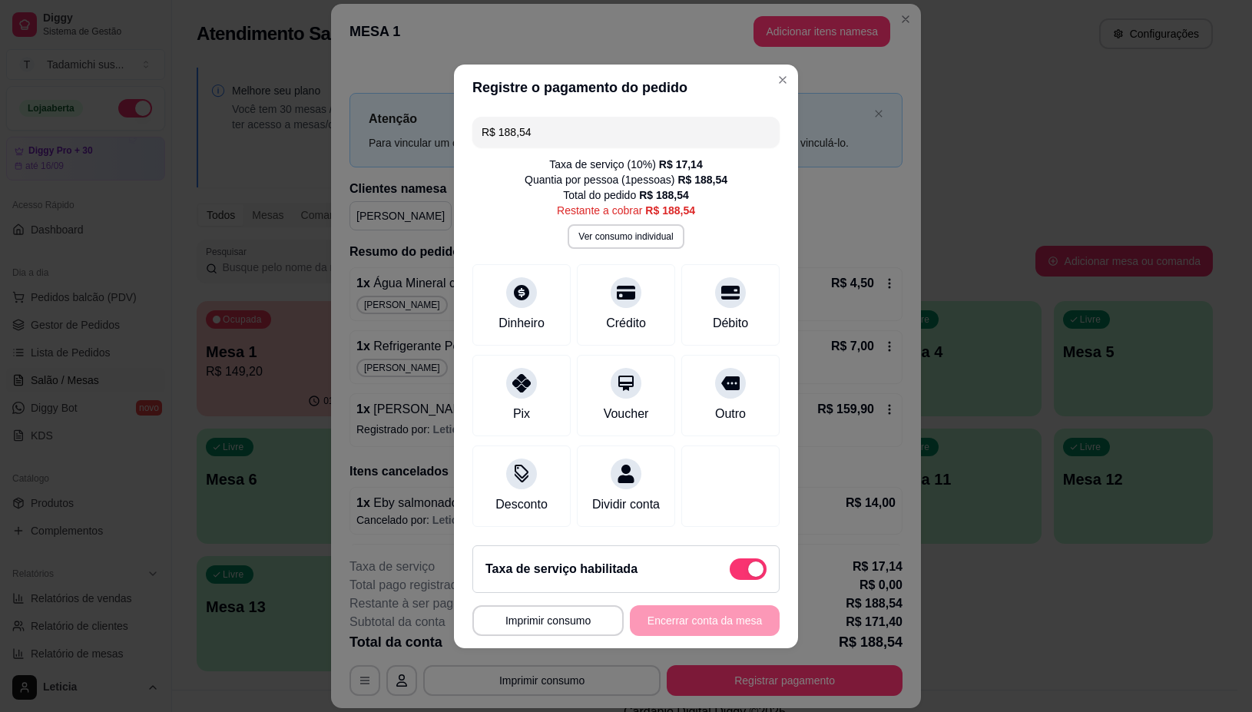
click at [569, 128] on input "R$ 188,54" at bounding box center [626, 132] width 289 height 31
click at [613, 312] on div "Crédito" at bounding box center [627, 322] width 44 height 20
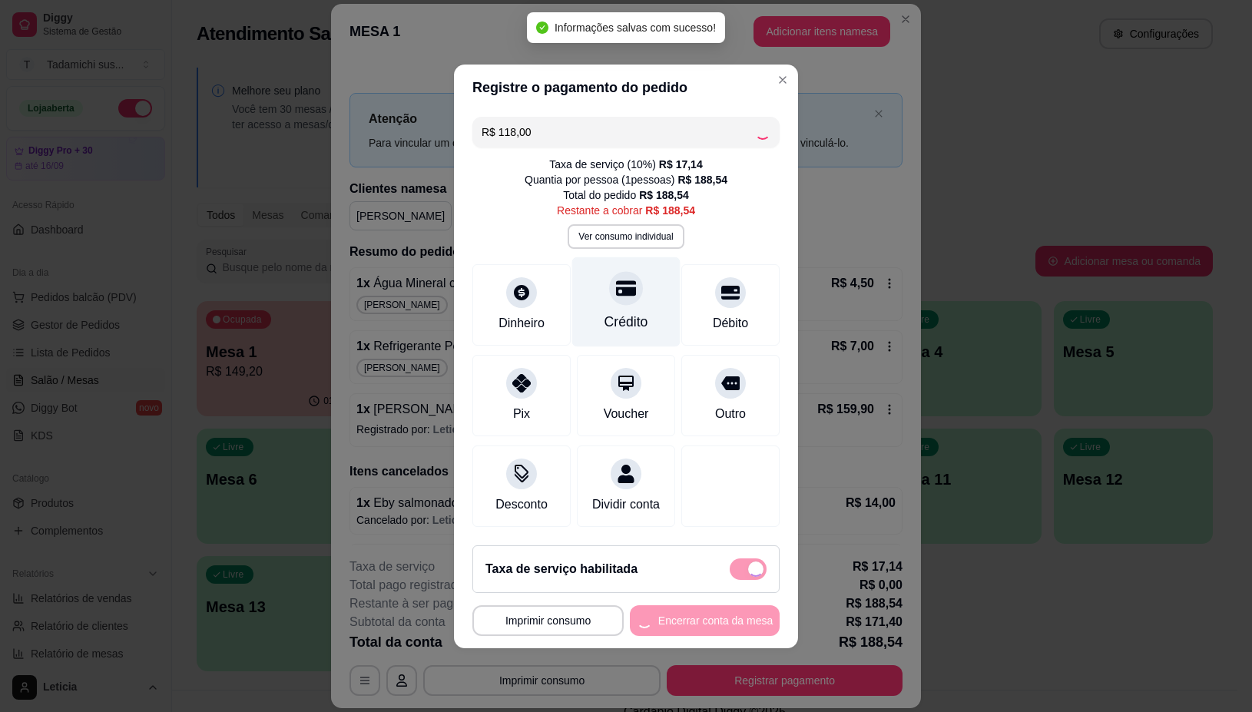
type input "R$ 70,54"
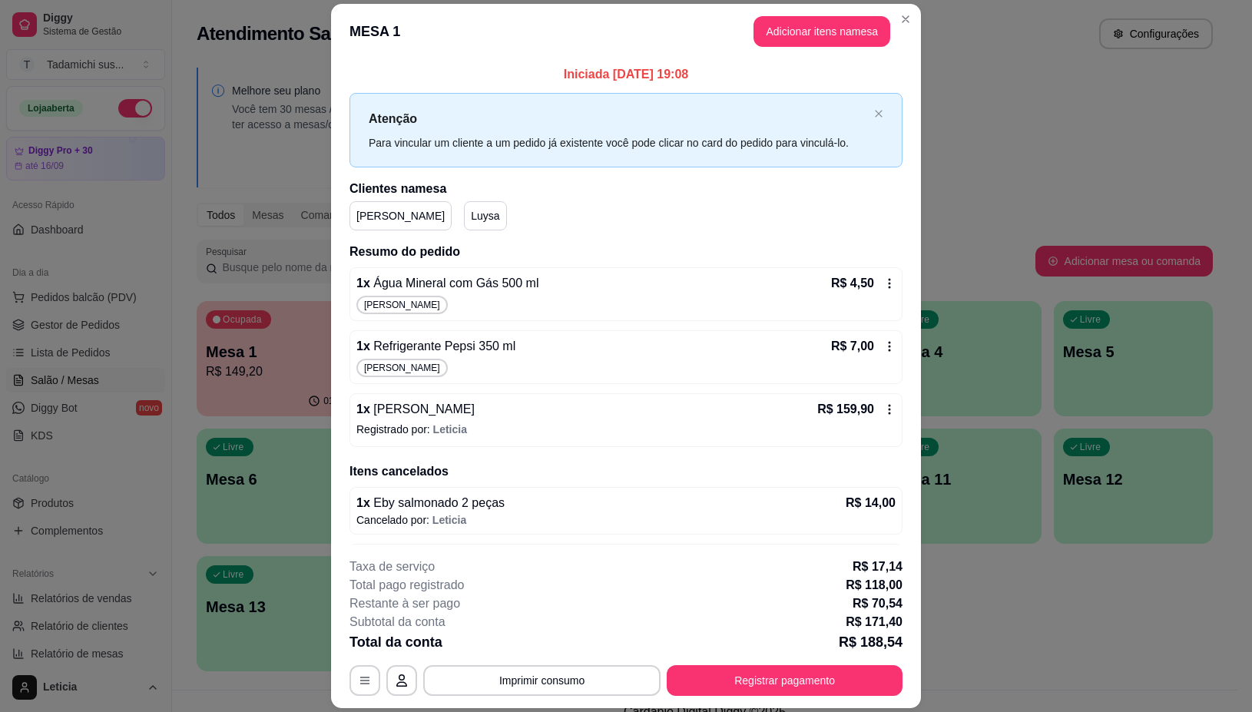
click at [884, 408] on icon at bounding box center [890, 409] width 12 height 12
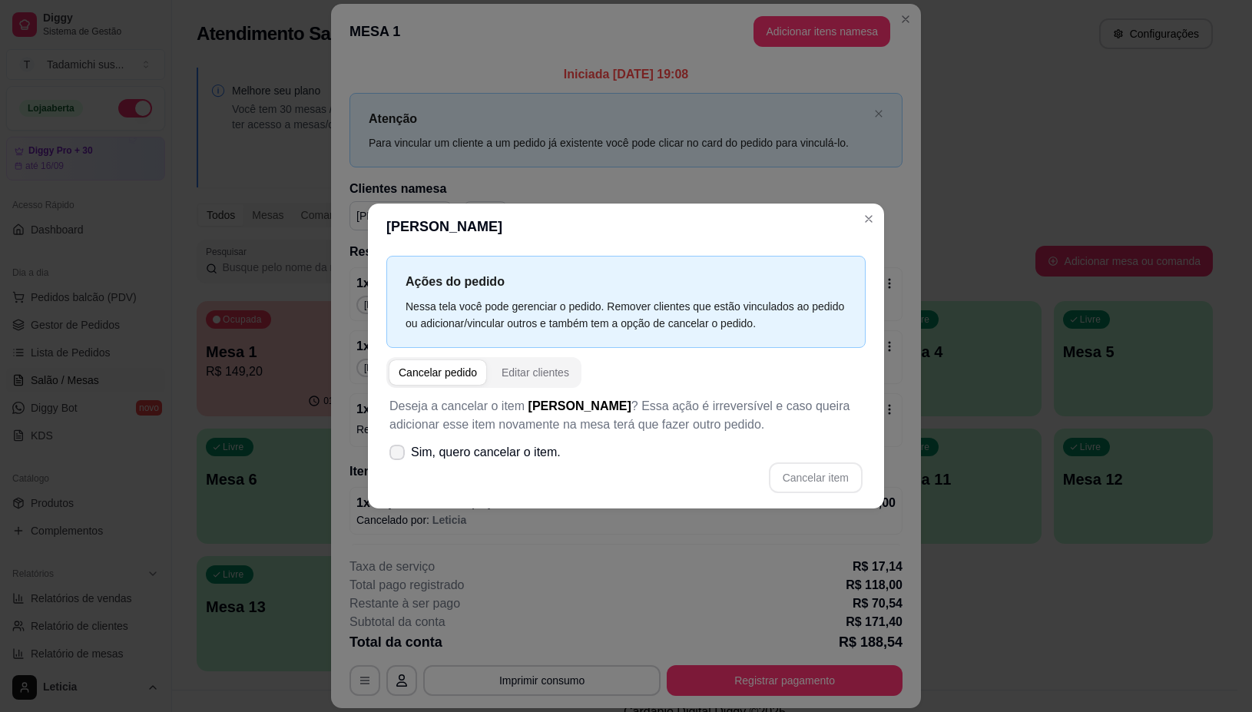
click at [393, 452] on icon at bounding box center [397, 452] width 12 height 9
click at [393, 455] on input "Sim, quero cancelar o item." at bounding box center [394, 460] width 10 height 10
checkbox input "true"
click at [847, 477] on button "Cancelar item" at bounding box center [815, 478] width 91 height 30
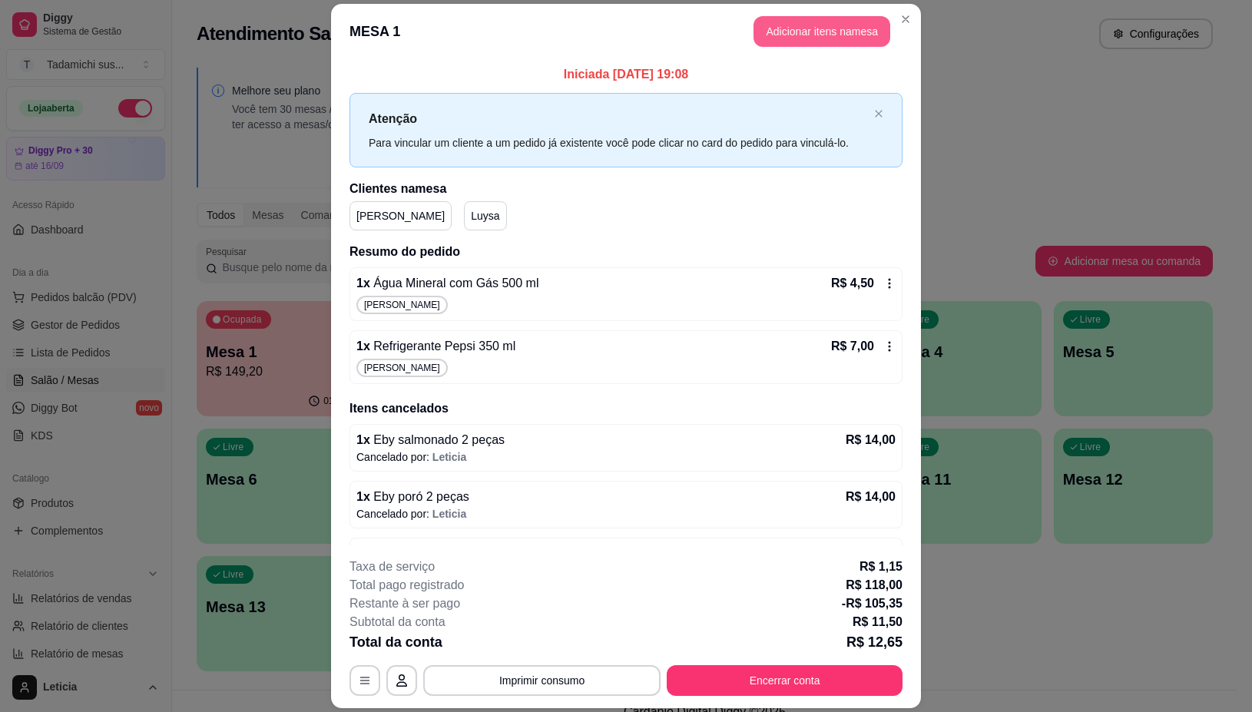
click at [841, 36] on button "Adicionar itens na mesa" at bounding box center [822, 31] width 137 height 31
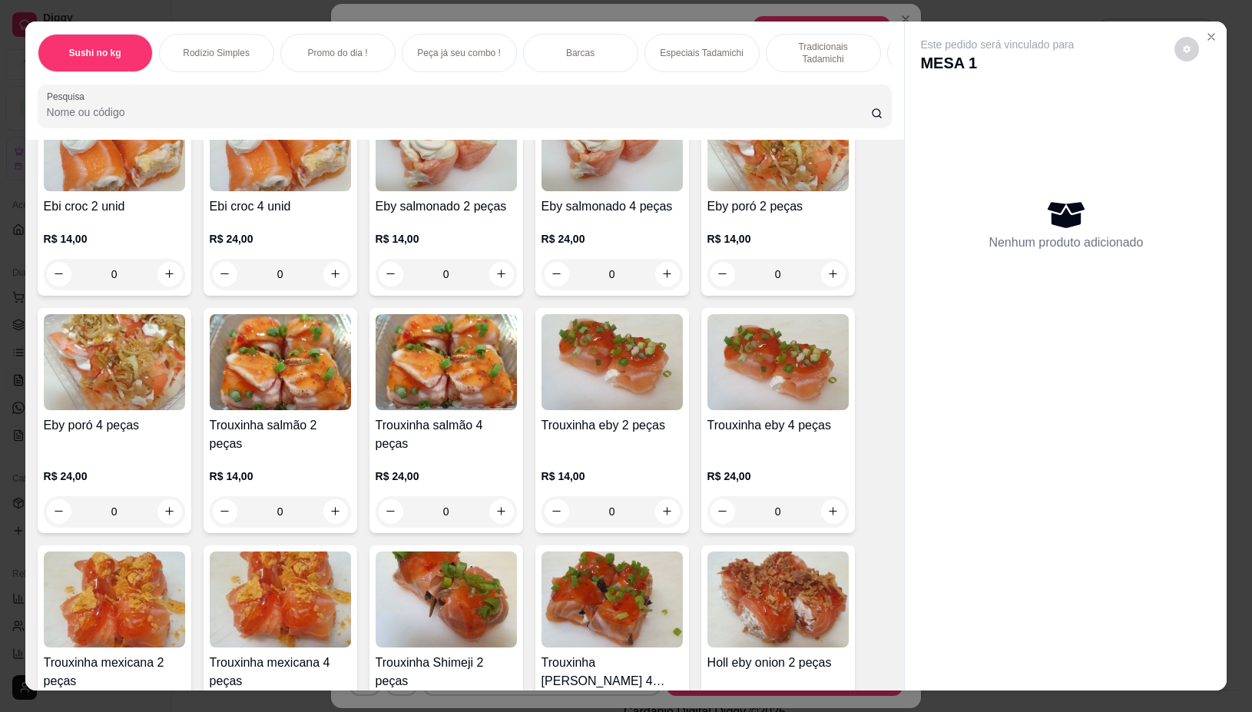
scroll to position [18144, 0]
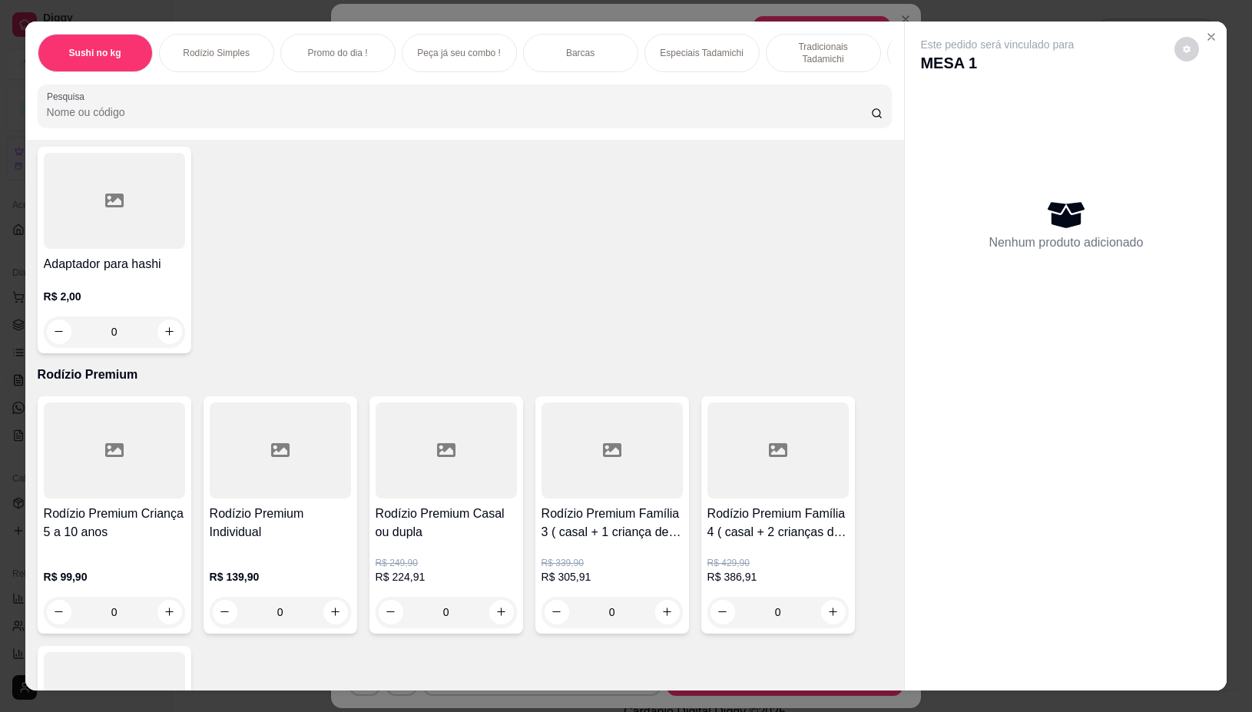
click at [499, 606] on icon "increase-product-quantity" at bounding box center [502, 612] width 12 height 12
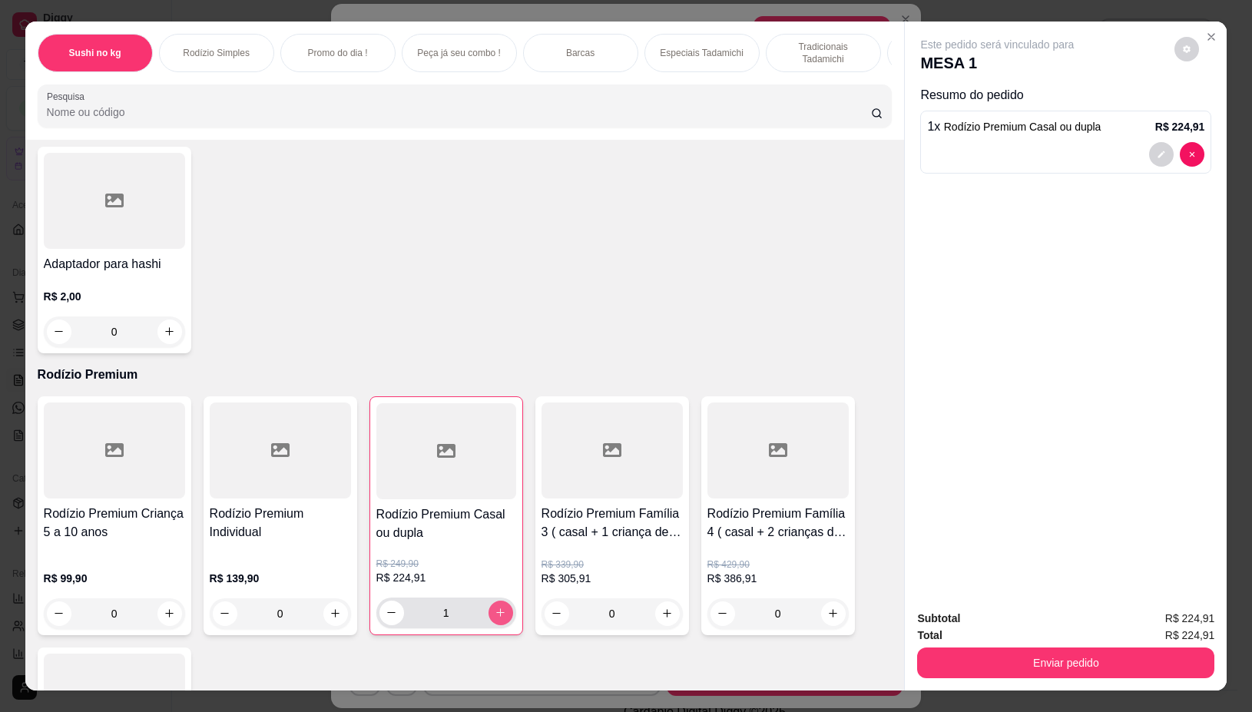
type input "1"
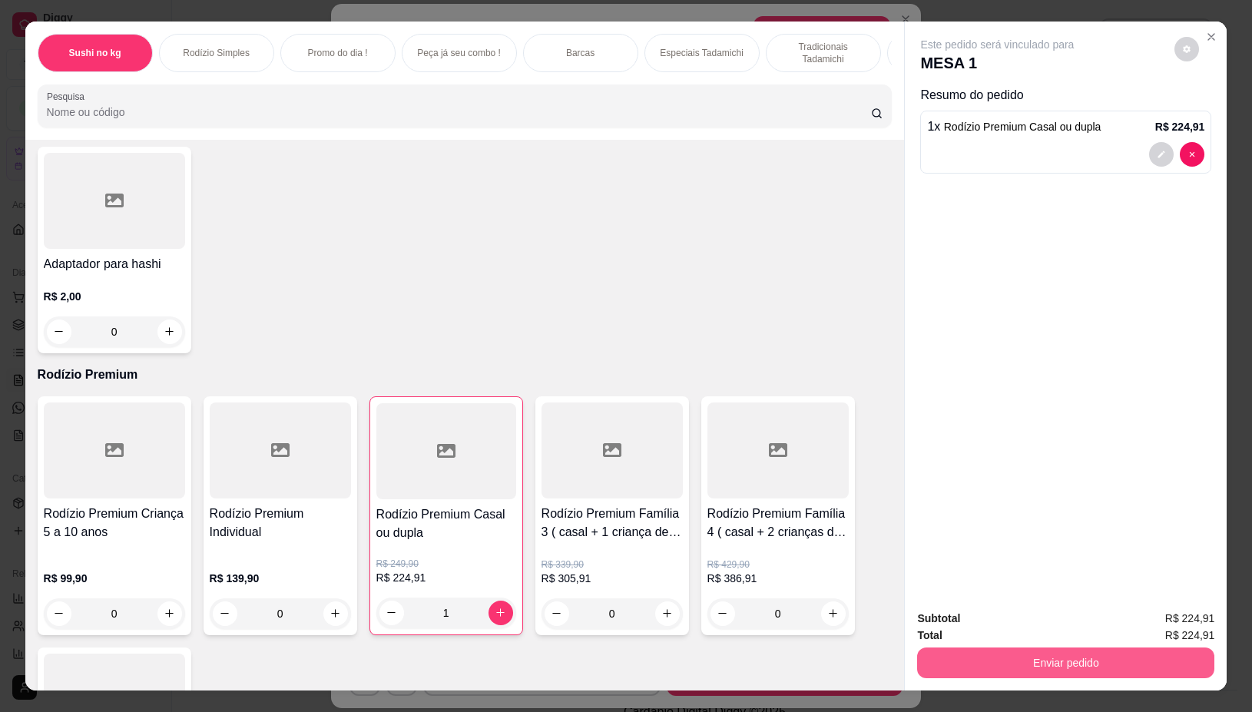
click at [999, 672] on div "Subtotal R$ 224,91 Total R$ 224,91 Enviar pedido" at bounding box center [1066, 644] width 322 height 93
click at [996, 648] on button "Enviar pedido" at bounding box center [1066, 663] width 288 height 30
click at [987, 612] on button "Não registrar e enviar pedido" at bounding box center [1014, 618] width 155 height 28
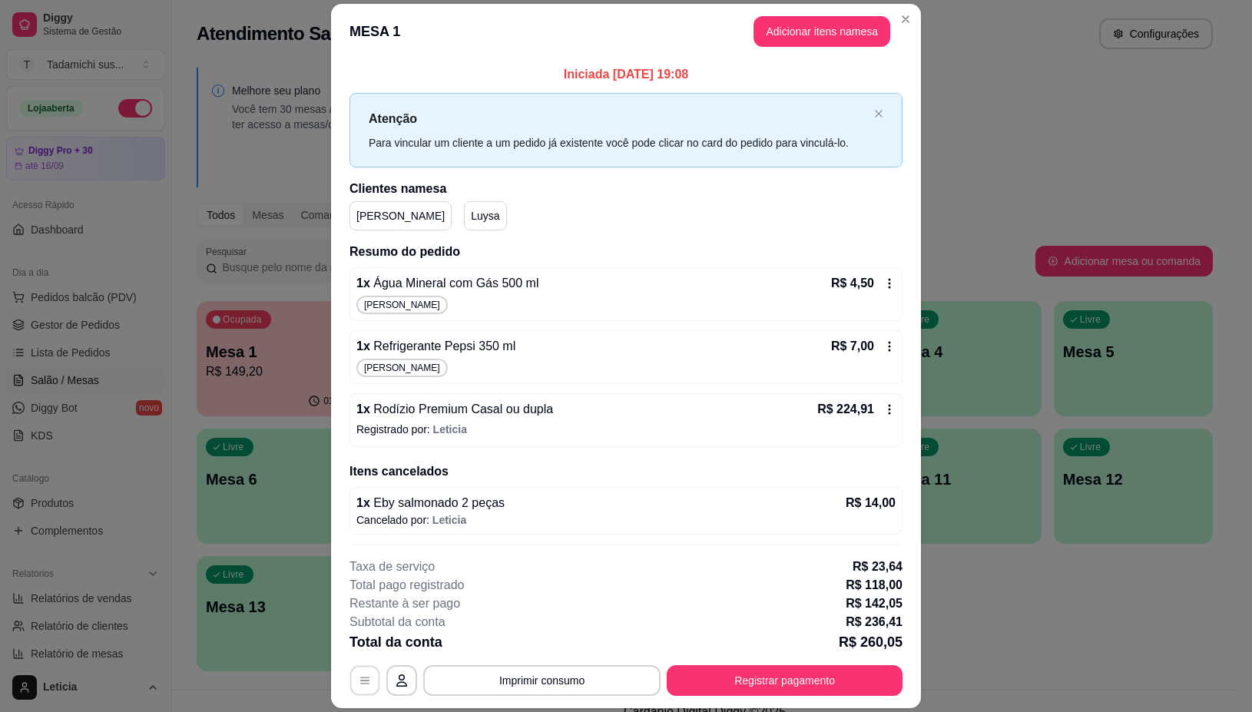
click at [359, 676] on icon "button" at bounding box center [365, 681] width 12 height 12
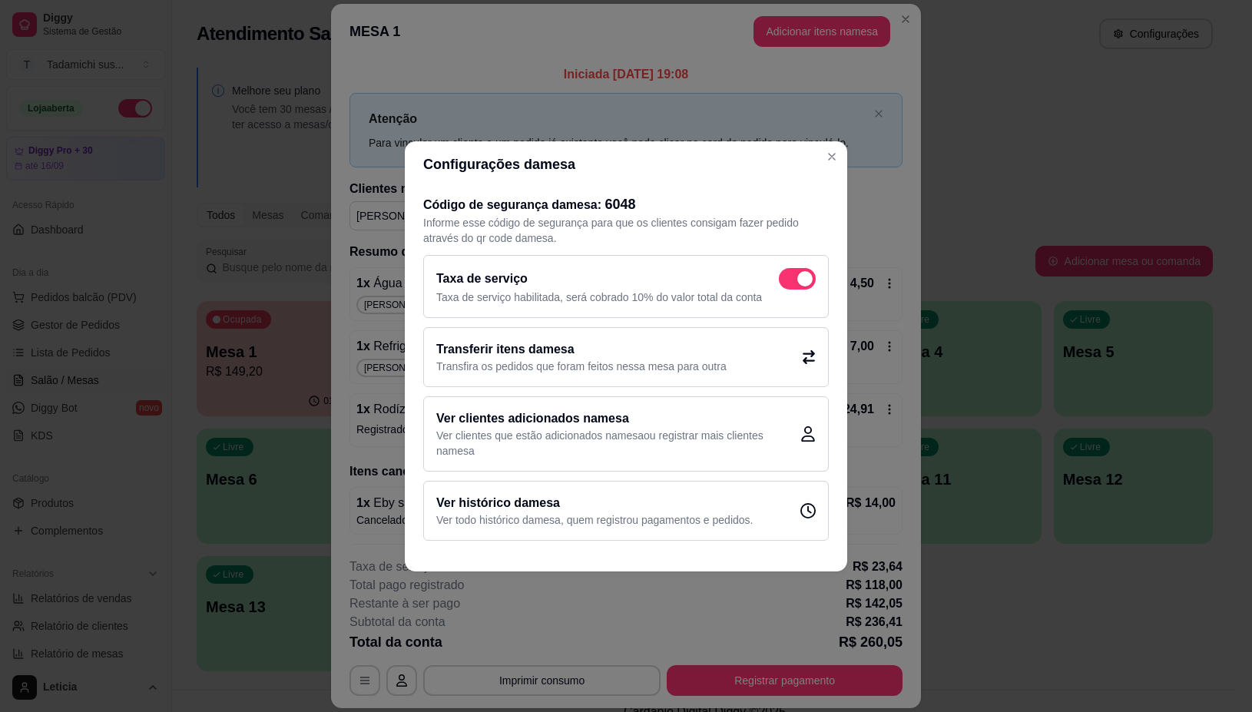
click at [786, 284] on span at bounding box center [797, 279] width 37 height 22
click at [786, 284] on input "checkbox" at bounding box center [783, 286] width 10 height 10
checkbox input "false"
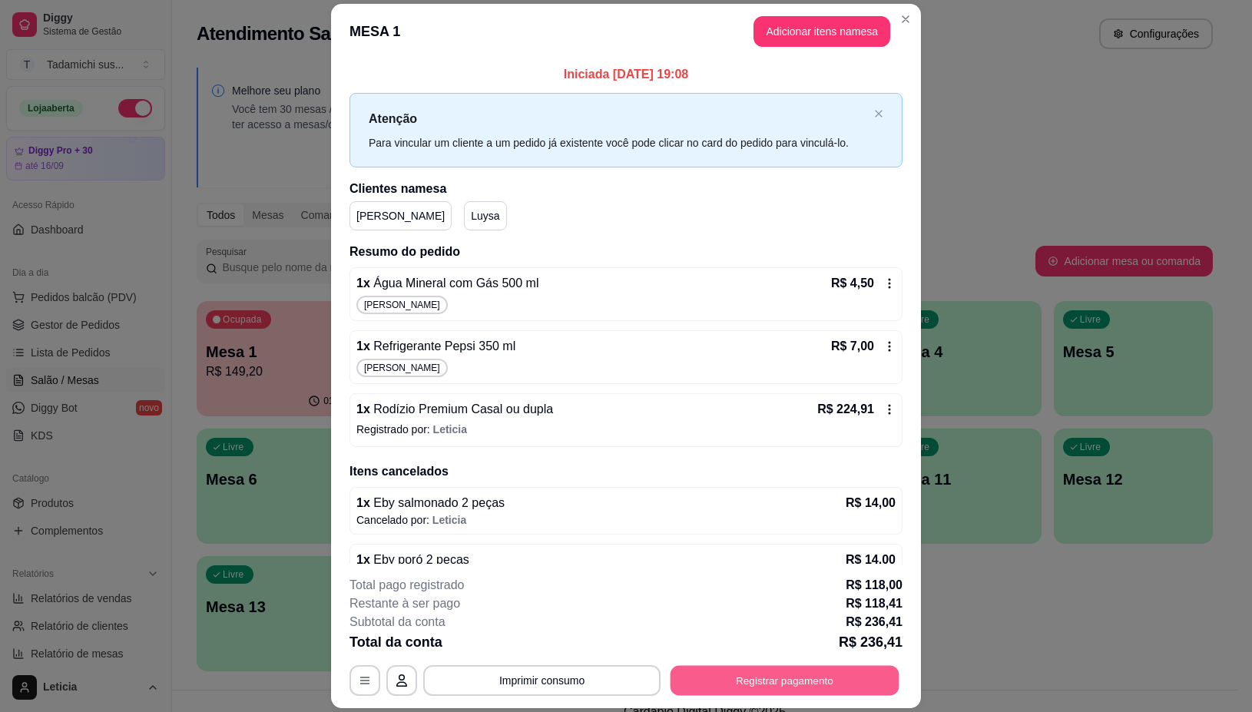
click at [755, 684] on button "Registrar pagamento" at bounding box center [785, 681] width 229 height 30
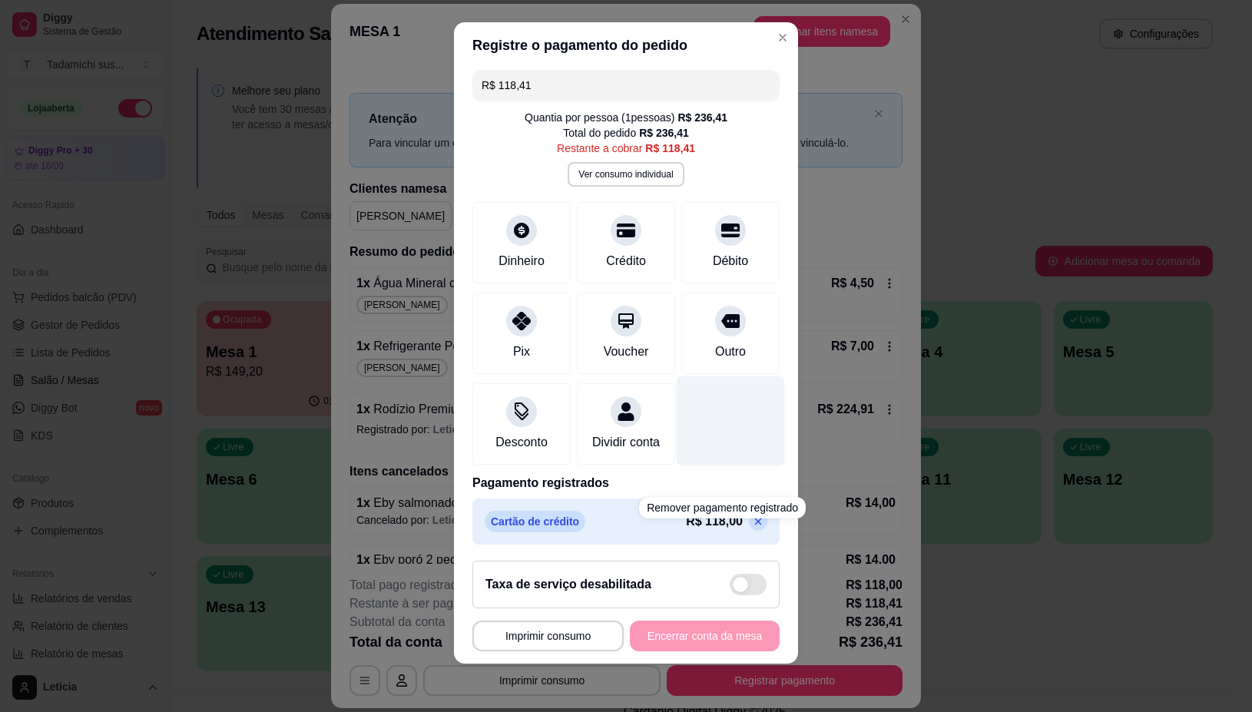
scroll to position [0, 0]
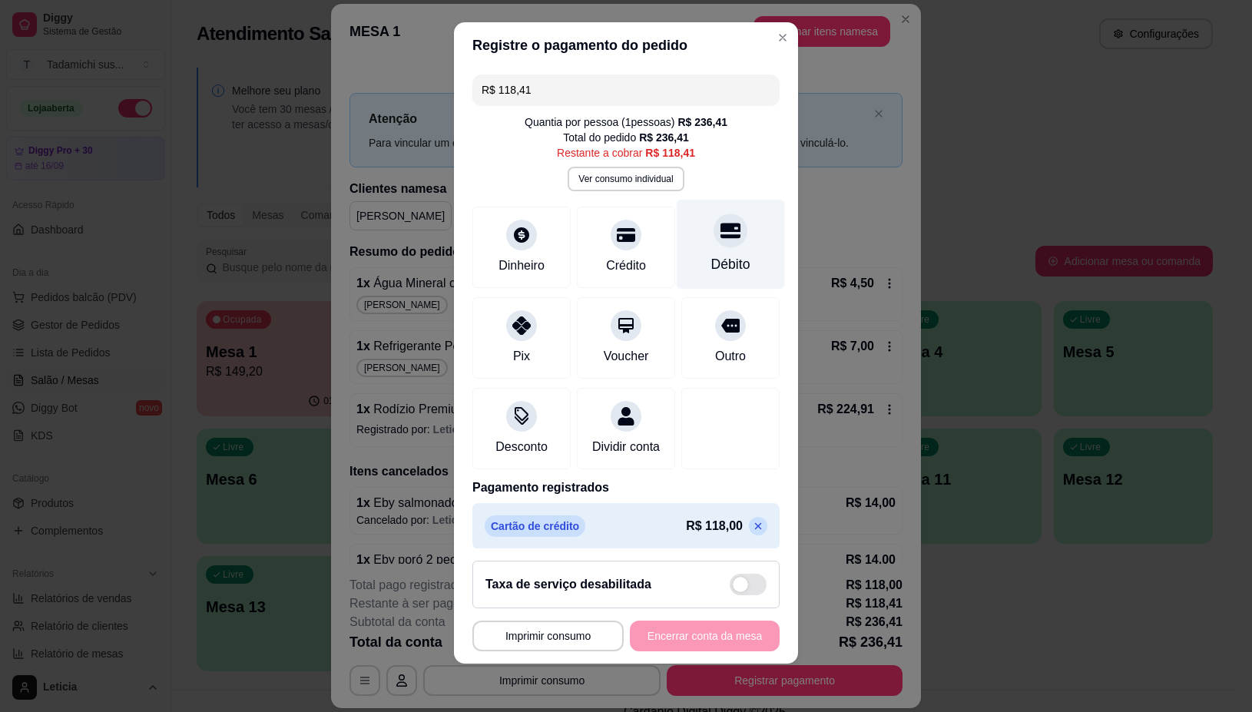
click at [721, 237] on icon at bounding box center [731, 231] width 20 height 20
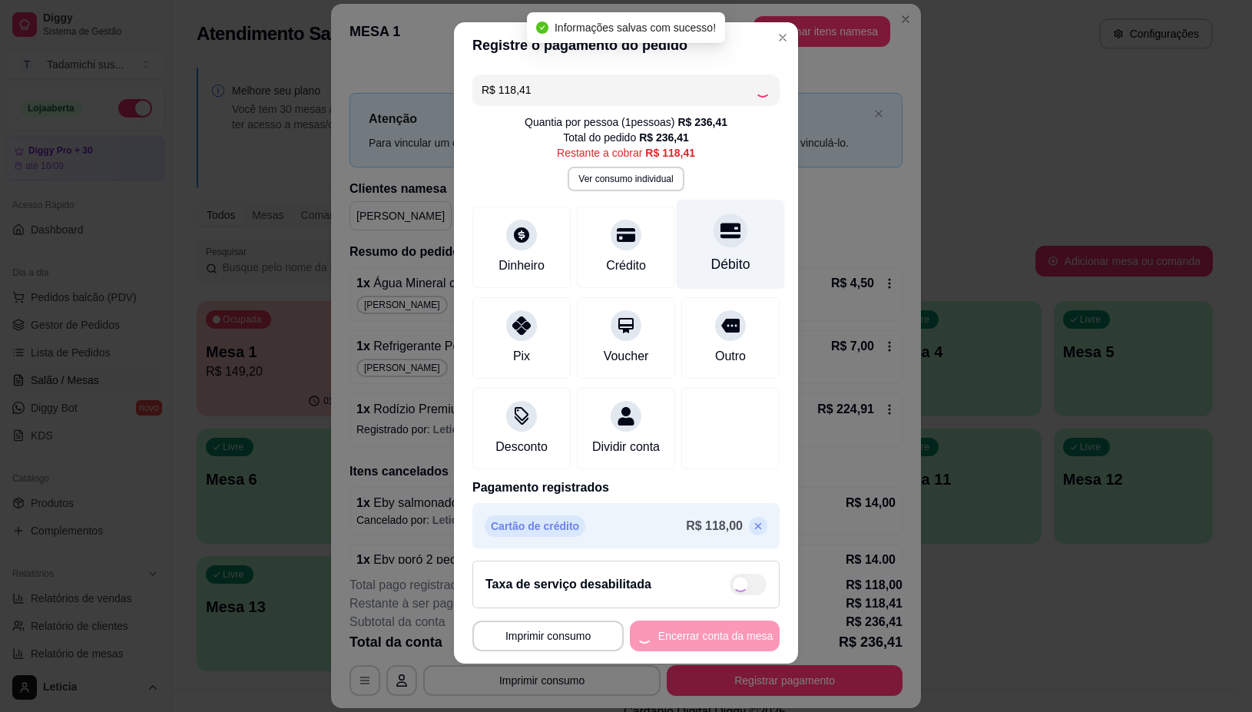
type input "R$ 0,00"
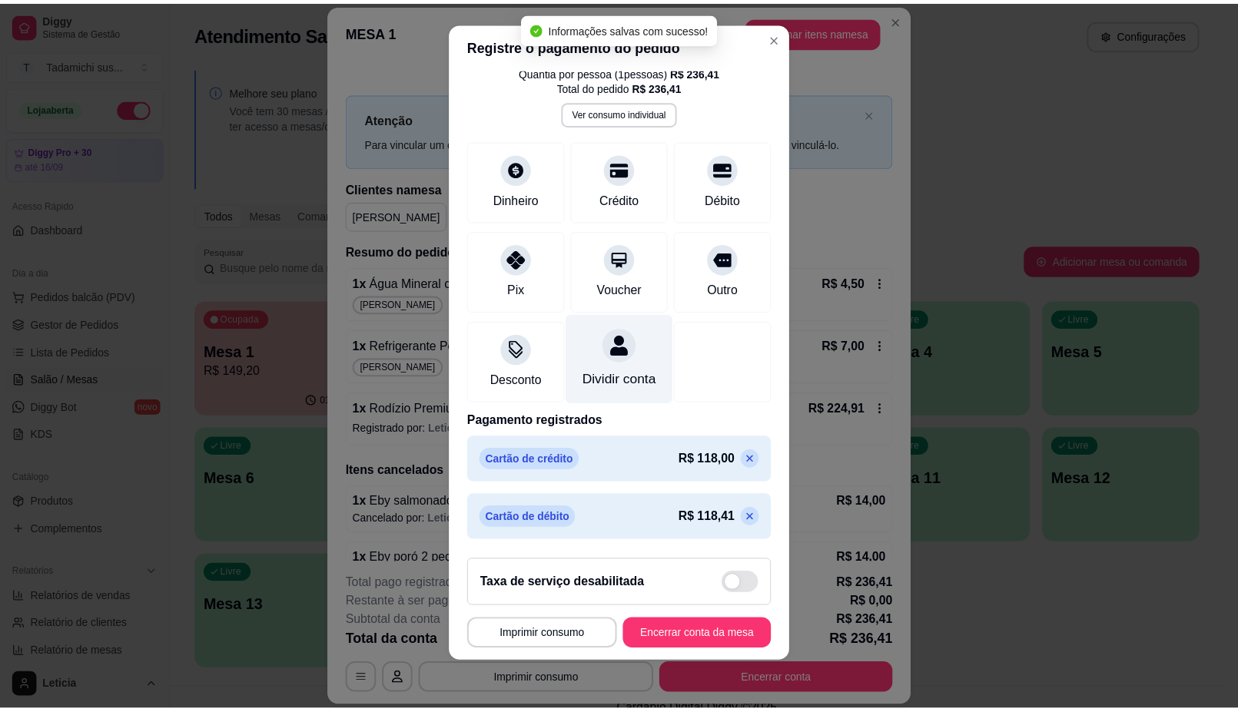
scroll to position [69, 0]
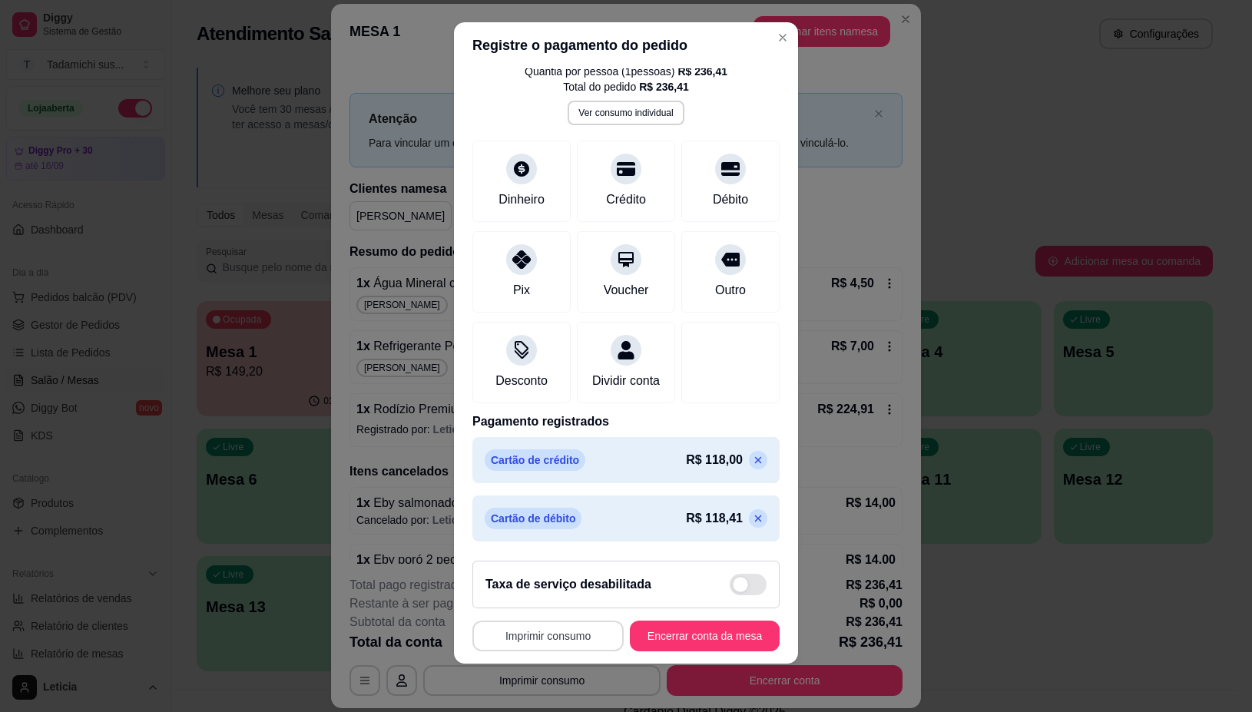
click at [562, 628] on button "Imprimir consumo" at bounding box center [547, 636] width 151 height 31
click at [555, 567] on button "IMPRESSORA" at bounding box center [542, 570] width 114 height 24
click at [668, 627] on button "Encerrar conta da mesa" at bounding box center [704, 636] width 145 height 30
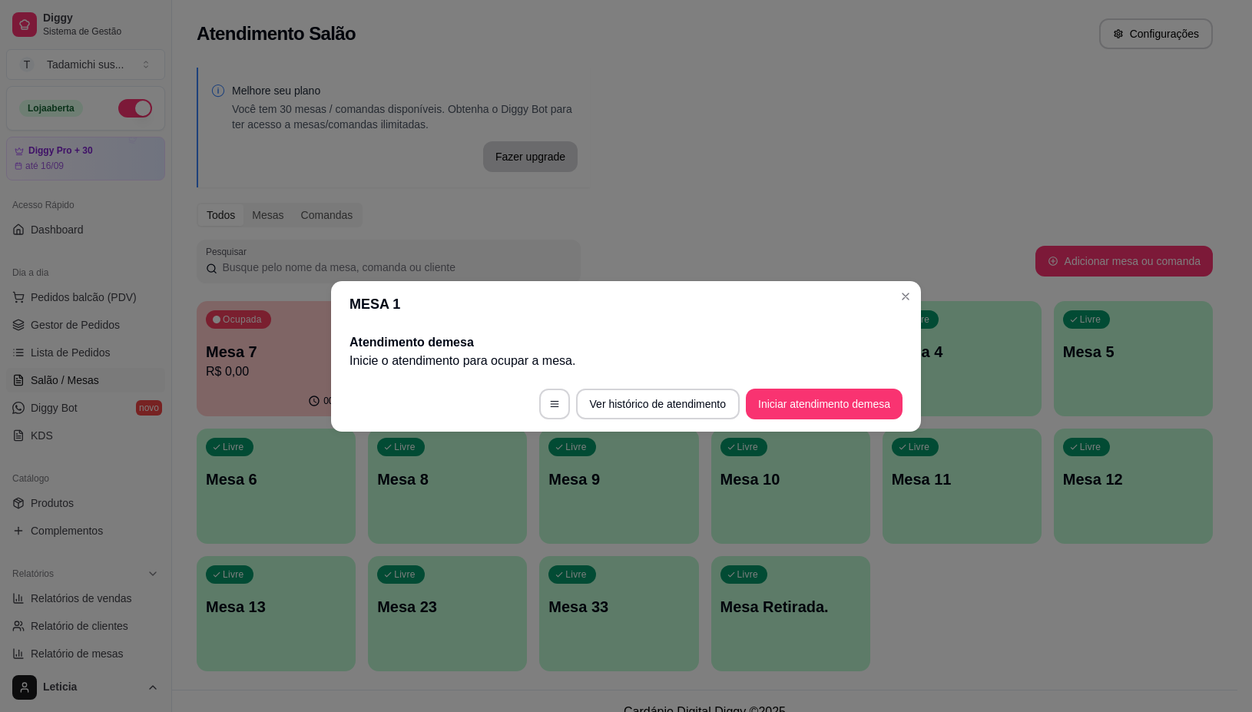
click at [918, 293] on header "MESA 1" at bounding box center [626, 304] width 590 height 46
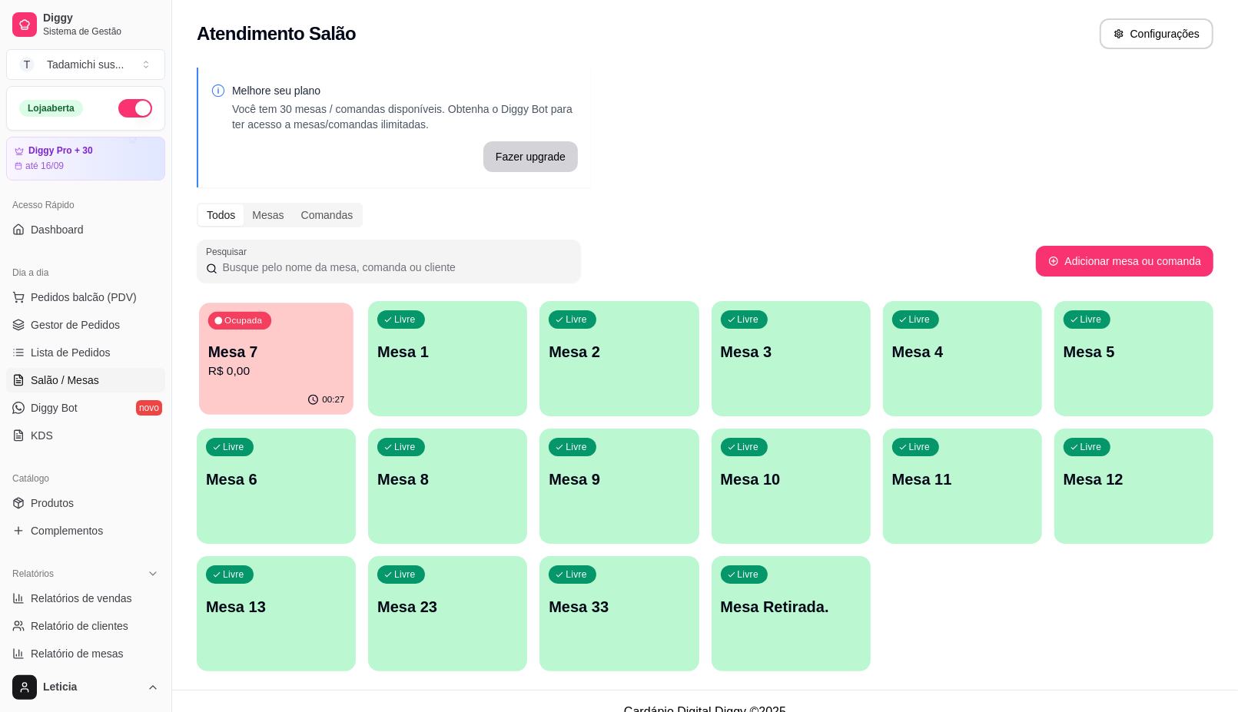
click at [250, 390] on div "00:27" at bounding box center [276, 400] width 154 height 29
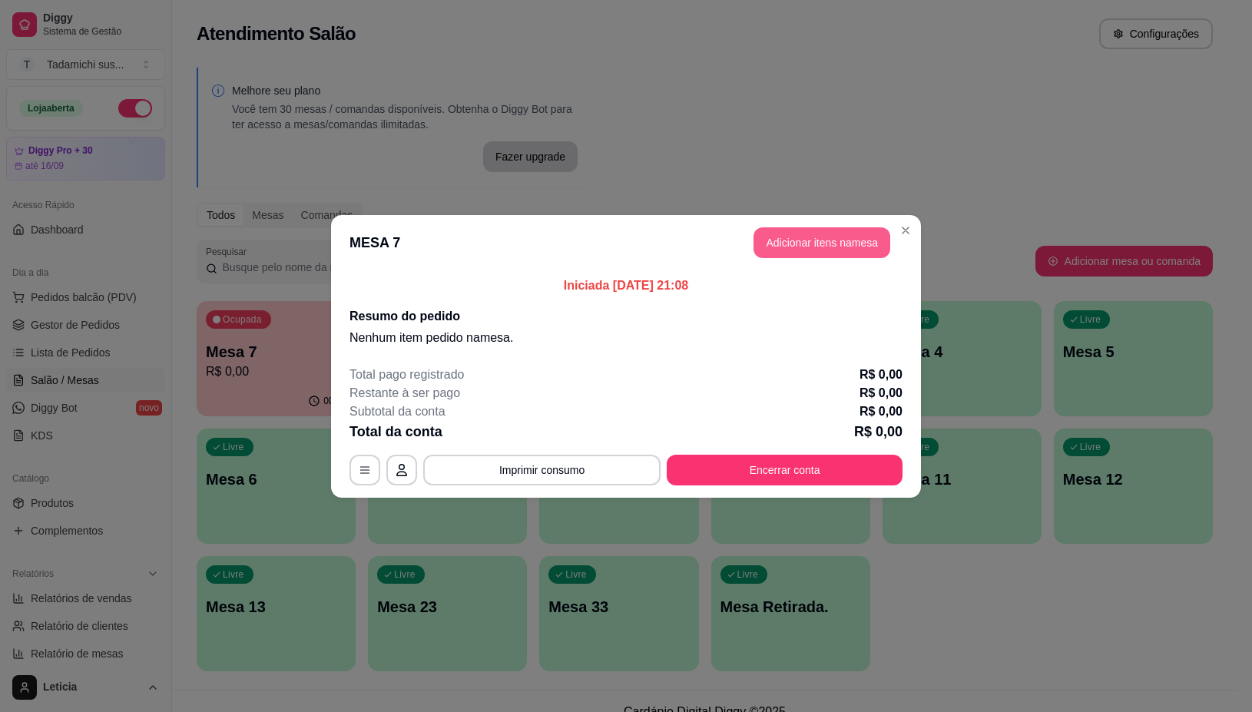
click at [808, 252] on button "Adicionar itens na mesa" at bounding box center [822, 242] width 137 height 31
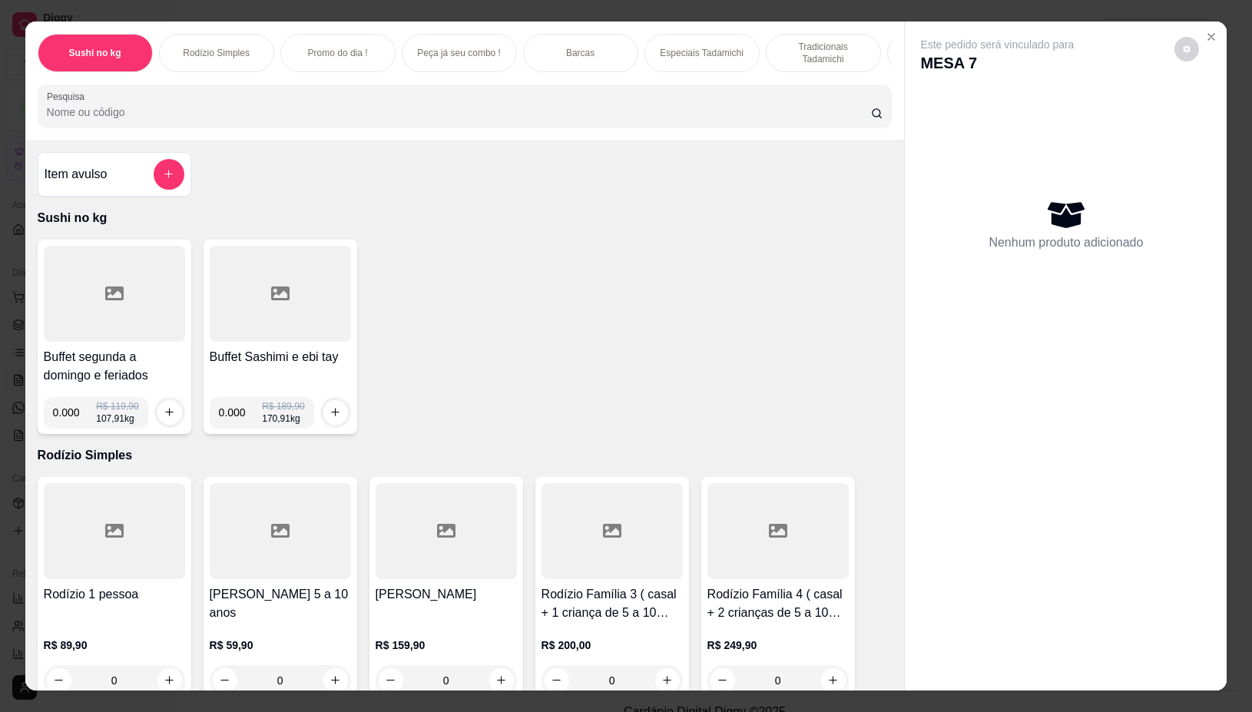
click at [124, 308] on div at bounding box center [114, 294] width 141 height 96
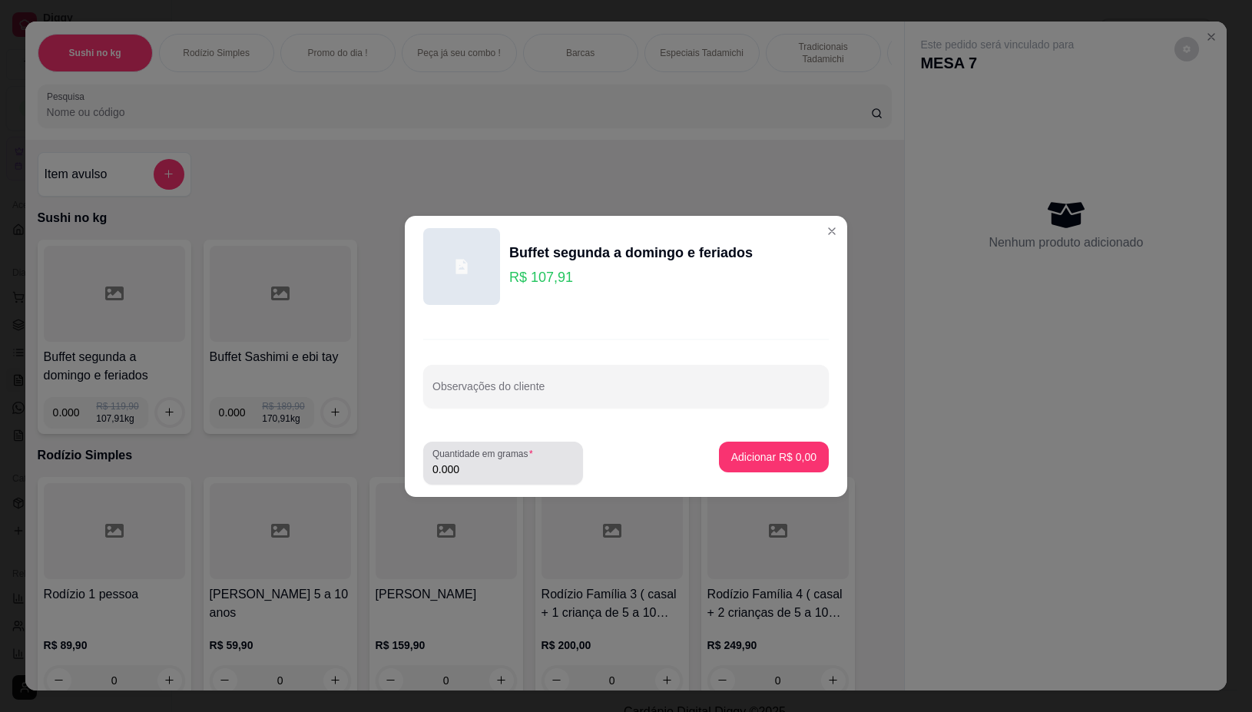
click at [503, 467] on input "0.000" at bounding box center [503, 469] width 141 height 15
type input "0.348"
click at [771, 459] on p "Adicionar R$ 37,55" at bounding box center [771, 456] width 89 height 15
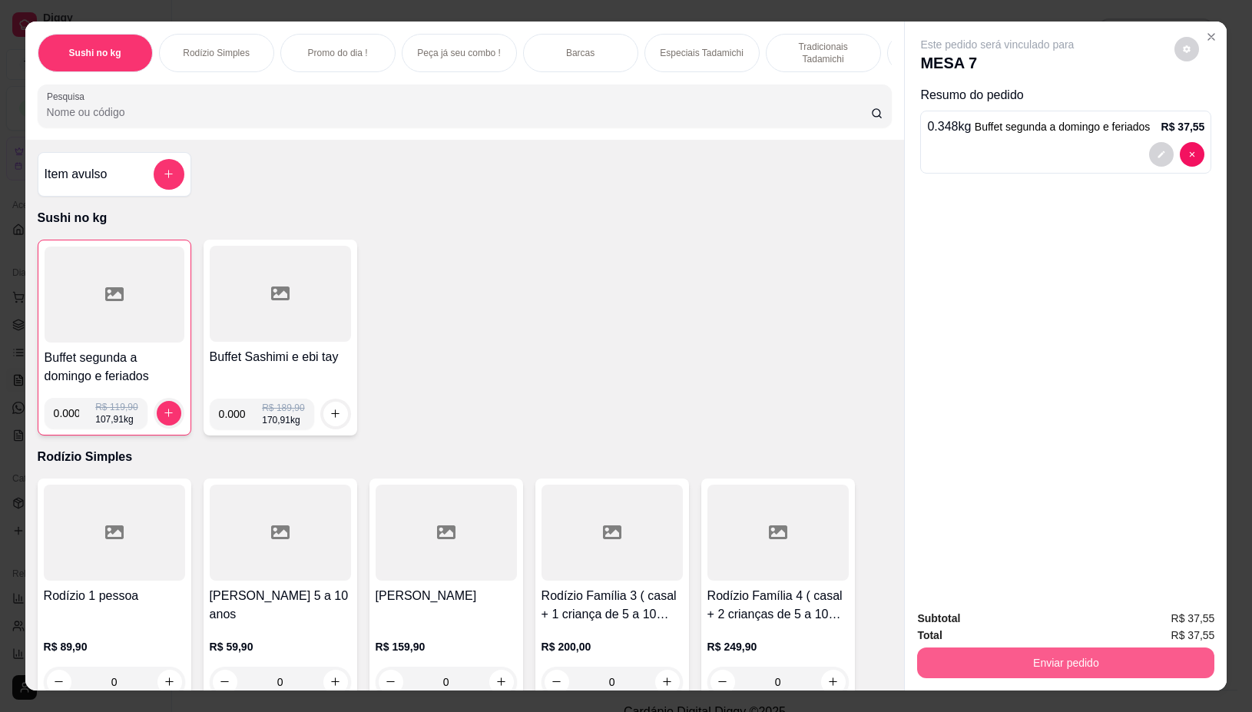
click at [965, 648] on button "Enviar pedido" at bounding box center [1065, 663] width 297 height 31
click at [989, 609] on button "Não registrar e enviar pedido" at bounding box center [1014, 618] width 155 height 28
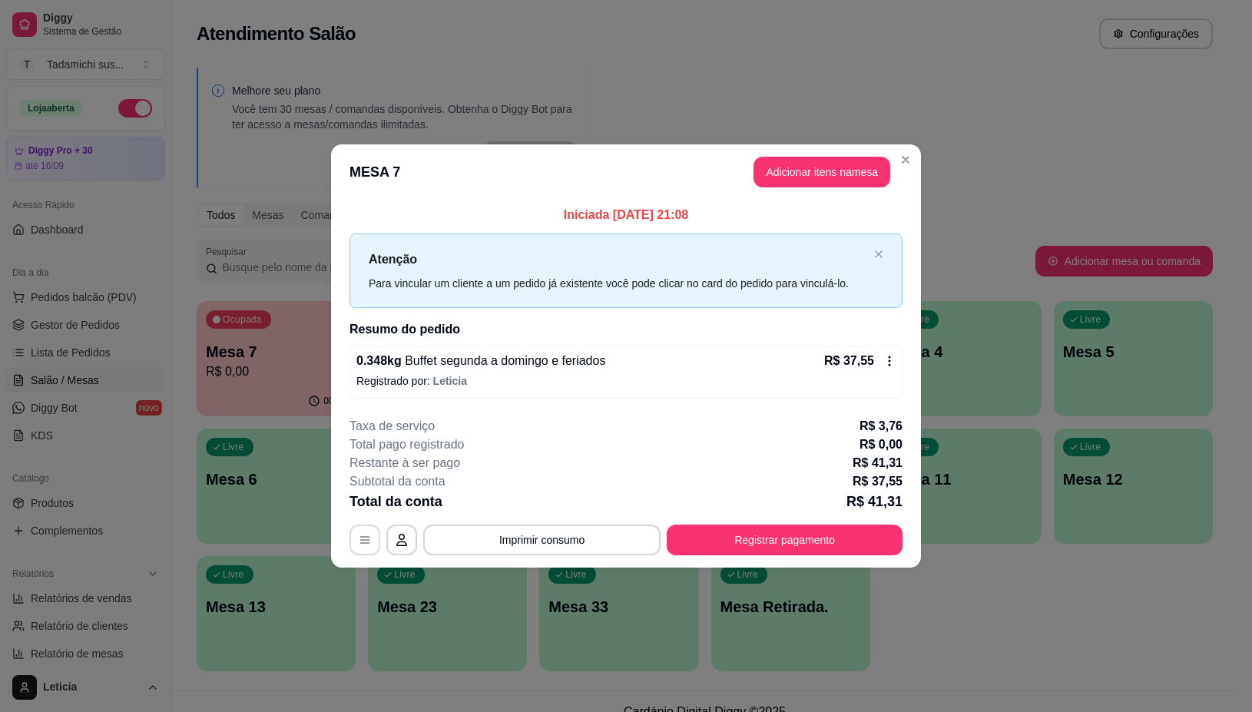
click at [362, 538] on icon "button" at bounding box center [364, 540] width 9 height 7
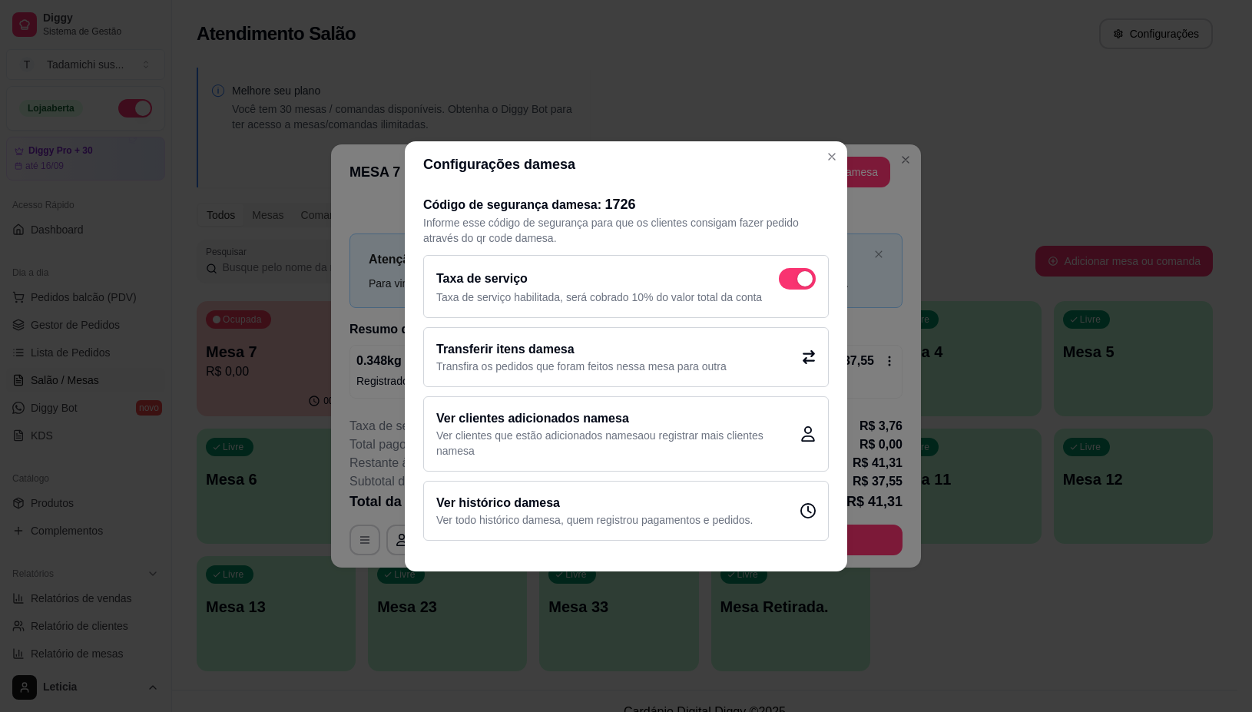
click at [788, 263] on div "Taxa de serviço Taxa de serviço habilitada, será cobrado 10% do valor total da …" at bounding box center [626, 286] width 406 height 63
checkbox input "false"
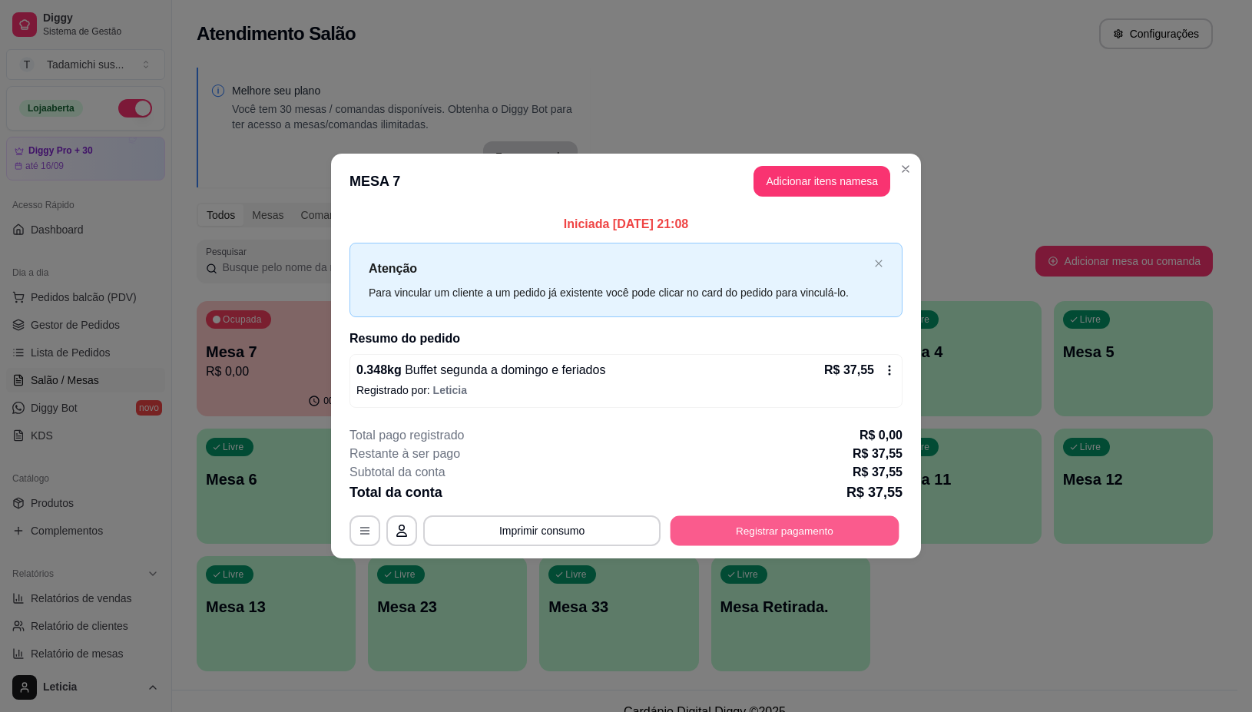
click at [777, 534] on button "Registrar pagamento" at bounding box center [785, 531] width 229 height 30
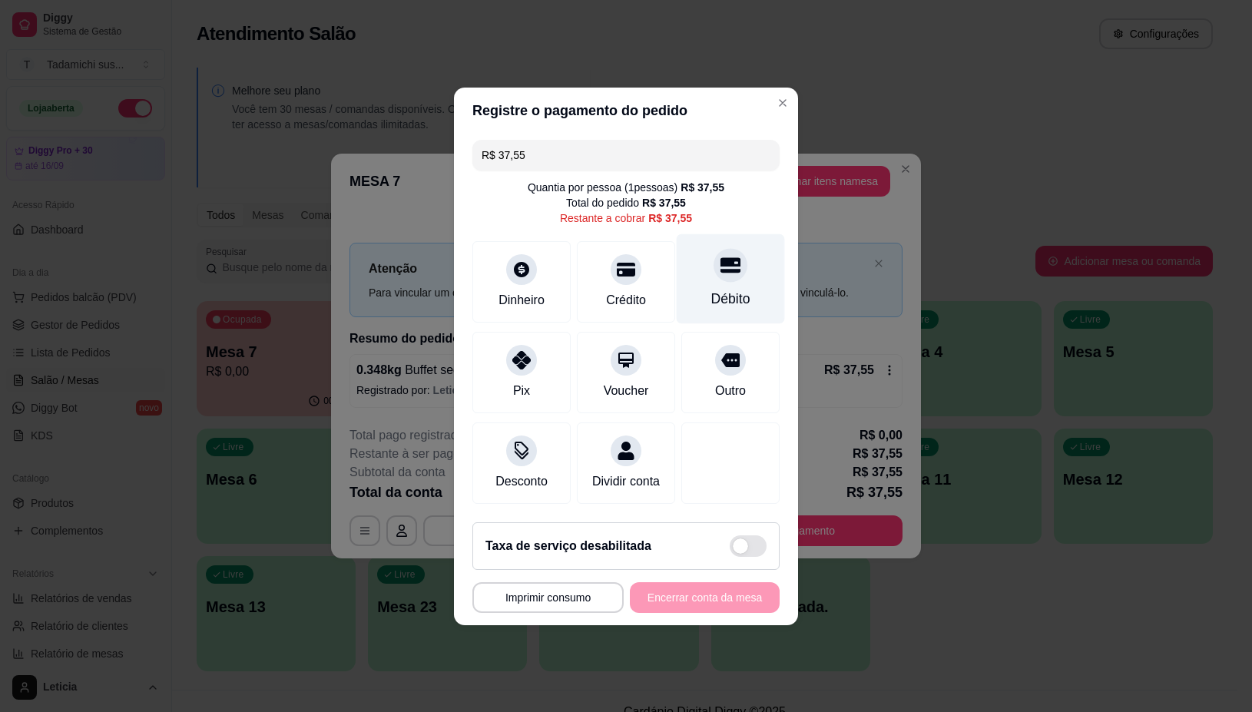
click at [715, 289] on div "Débito" at bounding box center [730, 299] width 39 height 20
type input "R$ 0,00"
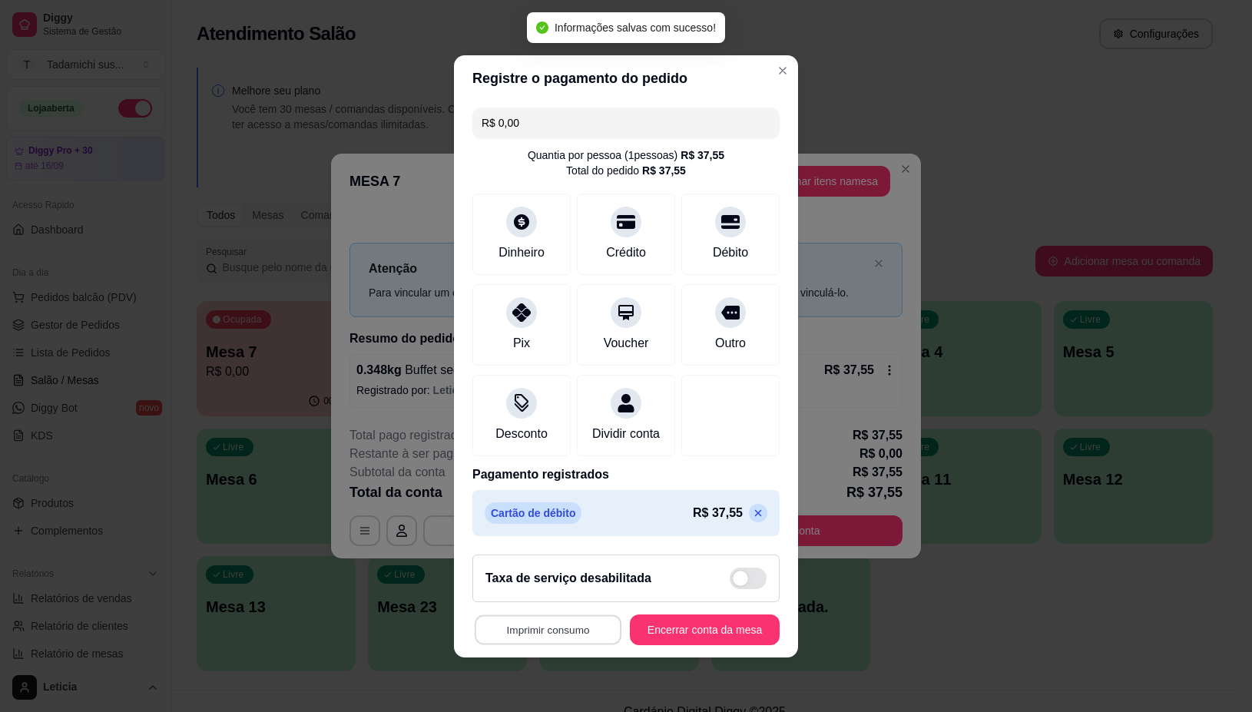
click at [526, 638] on button "Imprimir consumo" at bounding box center [548, 630] width 147 height 30
click at [552, 579] on button "IMPRESSORA" at bounding box center [542, 573] width 114 height 24
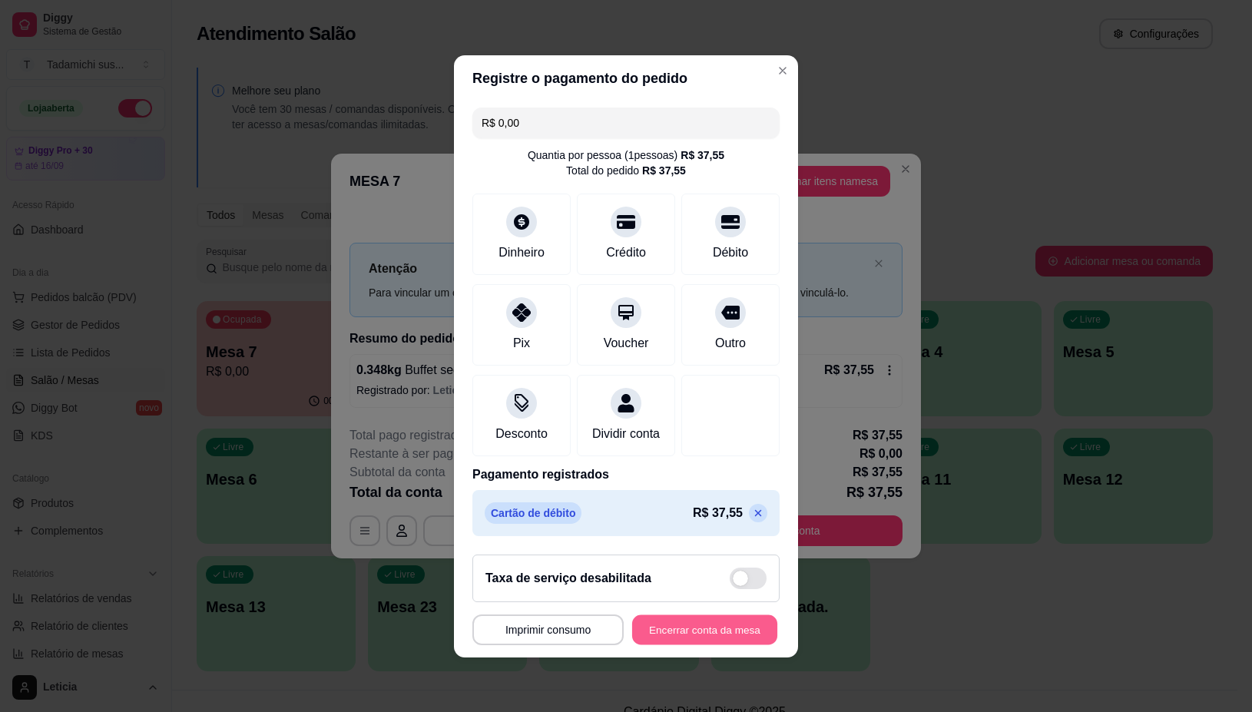
click at [677, 639] on button "Encerrar conta da mesa" at bounding box center [704, 630] width 145 height 30
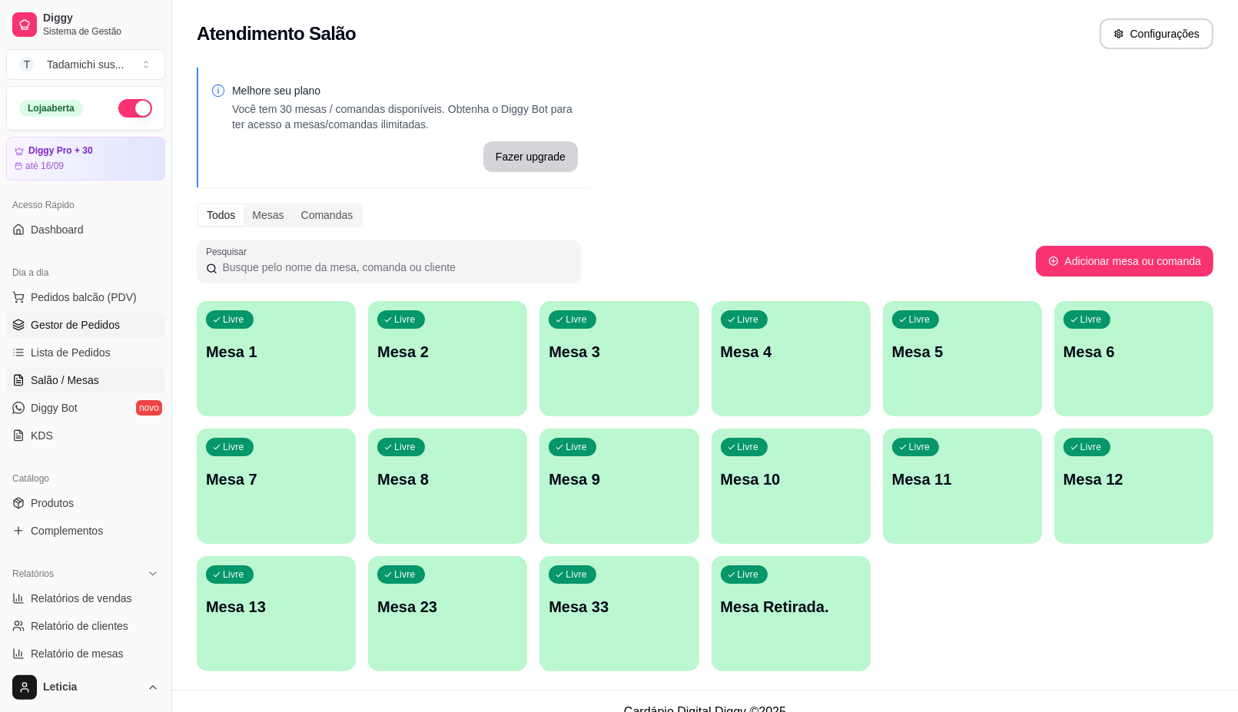
click at [113, 328] on span "Gestor de Pedidos" at bounding box center [75, 324] width 89 height 15
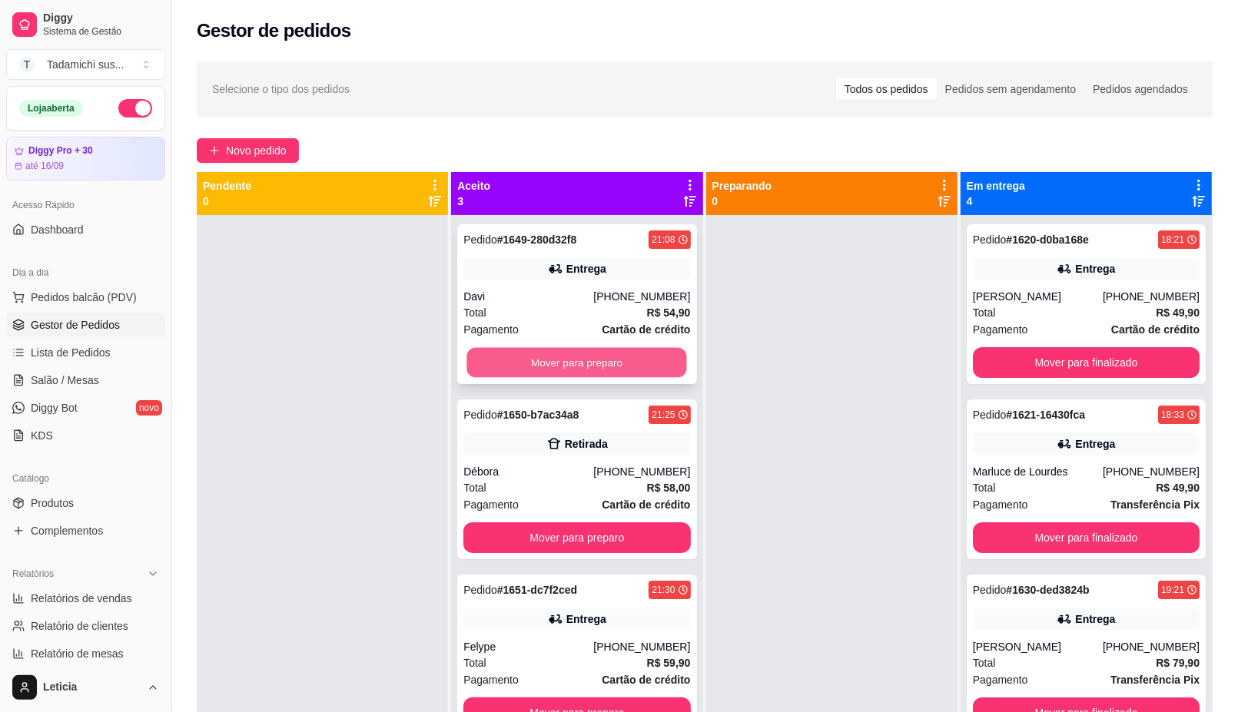
click at [532, 366] on button "Mover para preparo" at bounding box center [577, 363] width 220 height 30
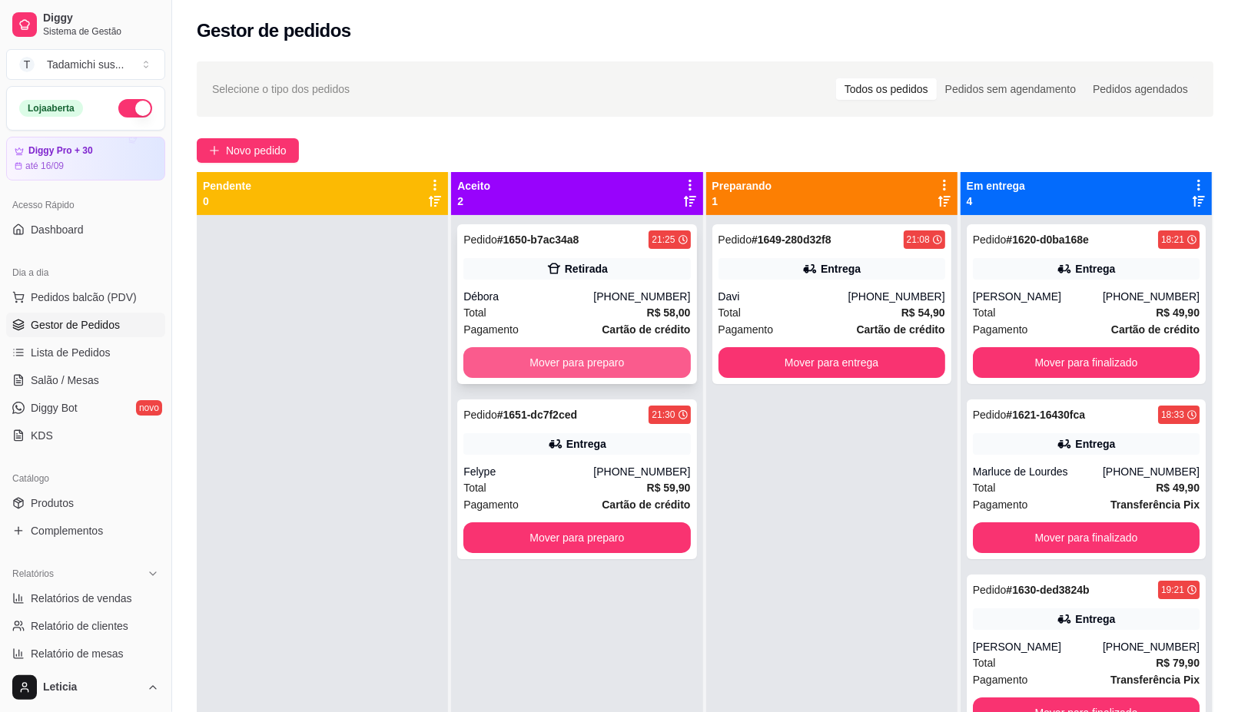
click at [534, 365] on button "Mover para preparo" at bounding box center [576, 362] width 227 height 31
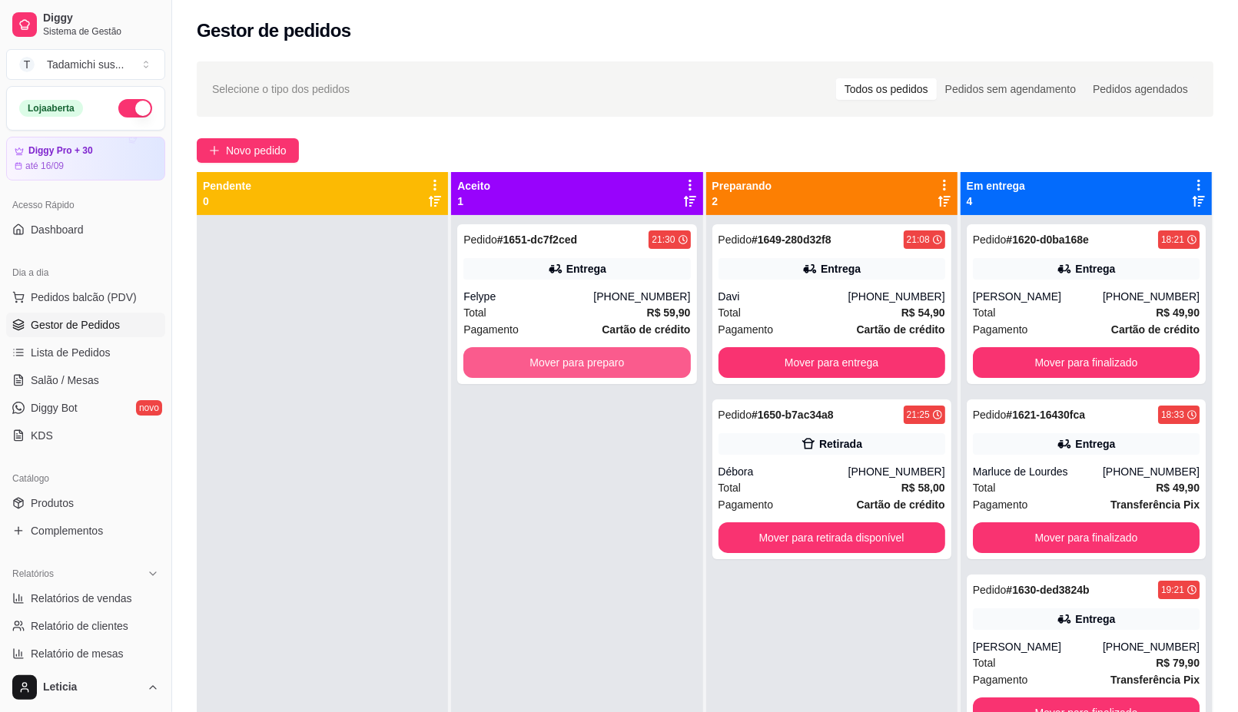
click at [532, 365] on button "Mover para preparo" at bounding box center [576, 362] width 227 height 31
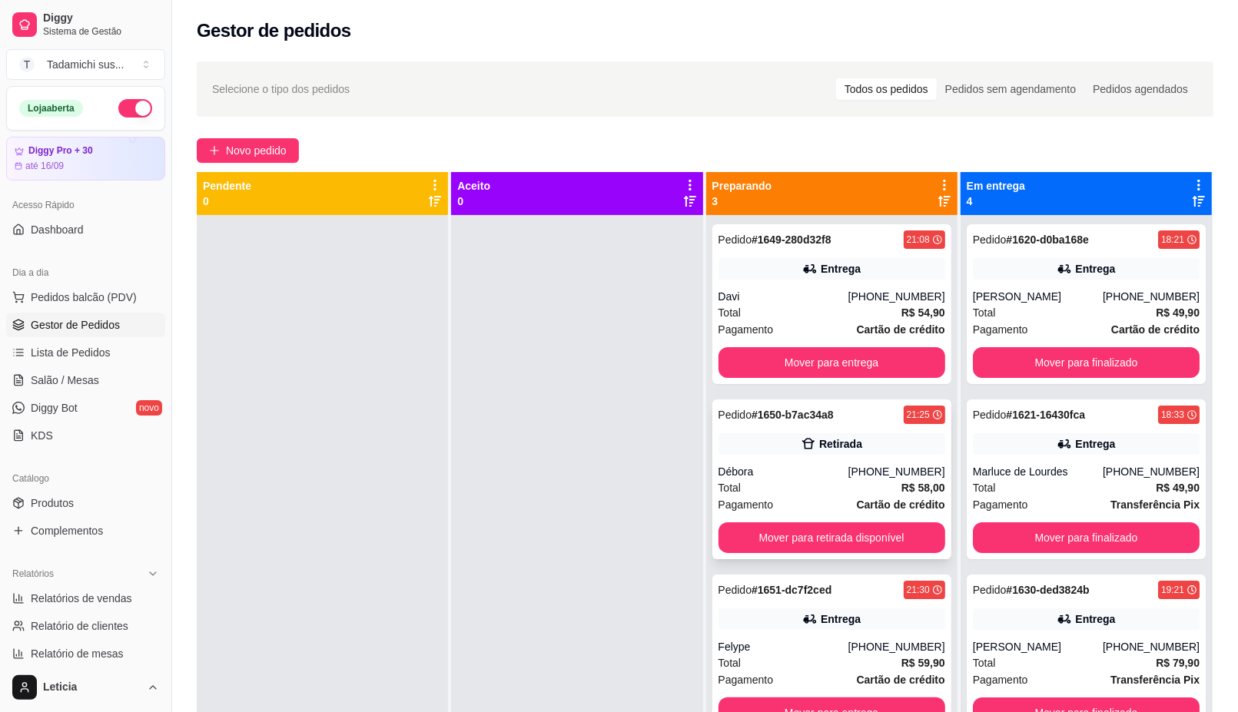
click at [777, 465] on div "Débora" at bounding box center [783, 471] width 130 height 15
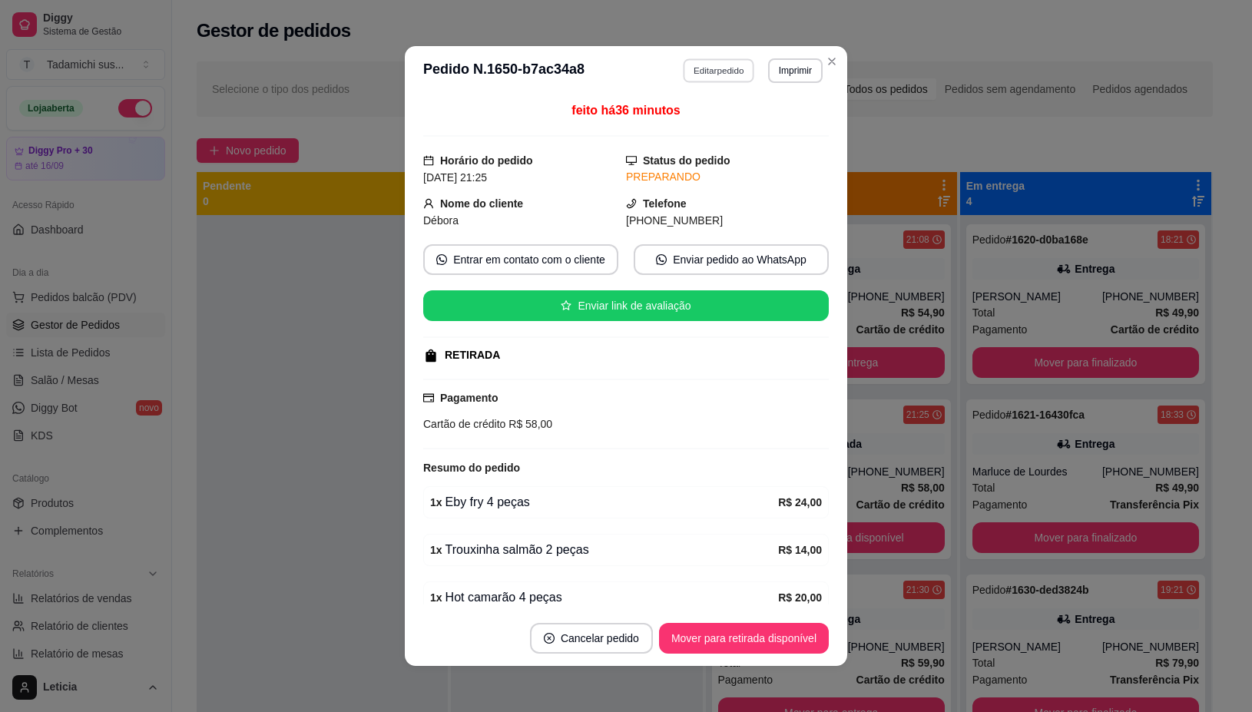
click at [701, 74] on button "Editar pedido" at bounding box center [719, 70] width 71 height 24
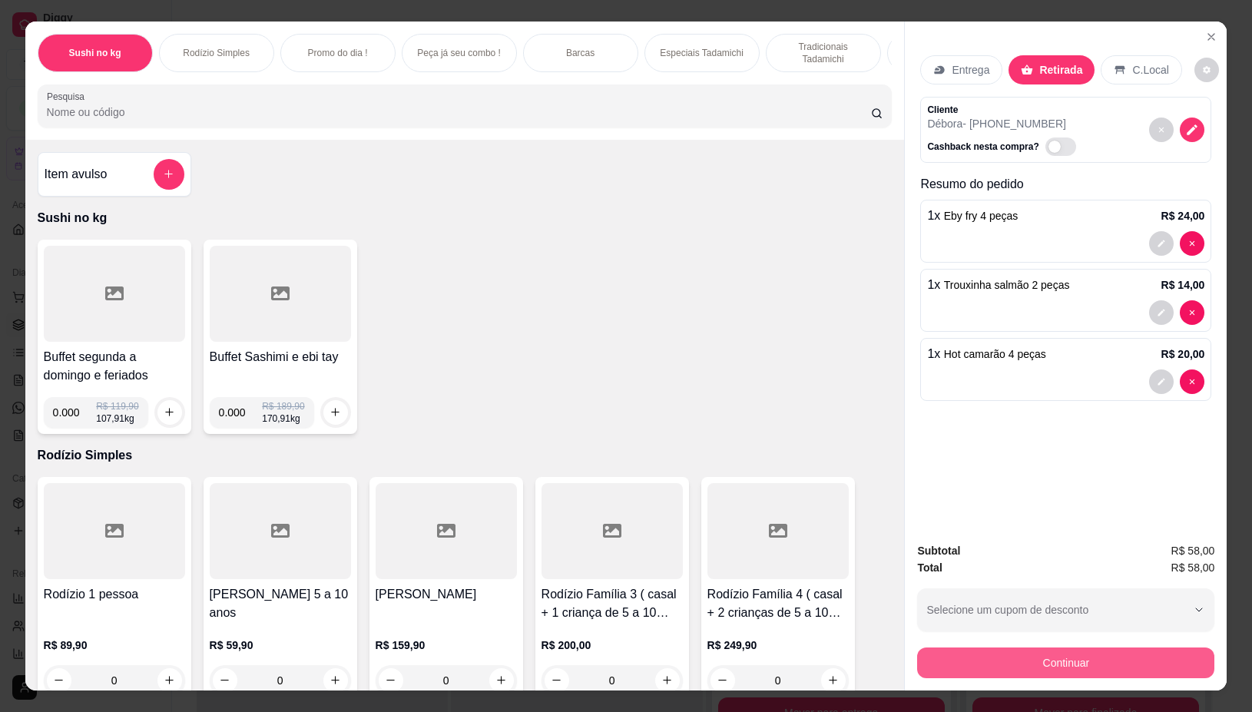
click at [1042, 648] on button "Continuar" at bounding box center [1065, 663] width 297 height 31
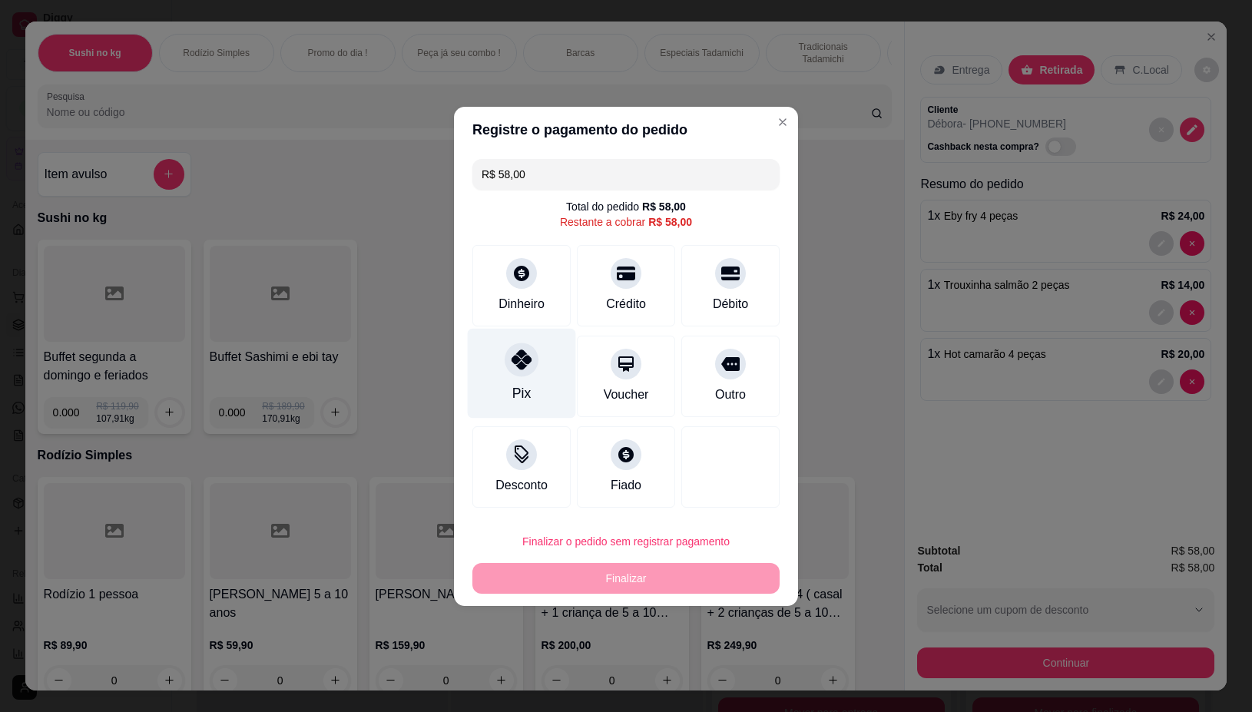
click at [519, 375] on div at bounding box center [522, 360] width 34 height 34
type input "R$ 0,00"
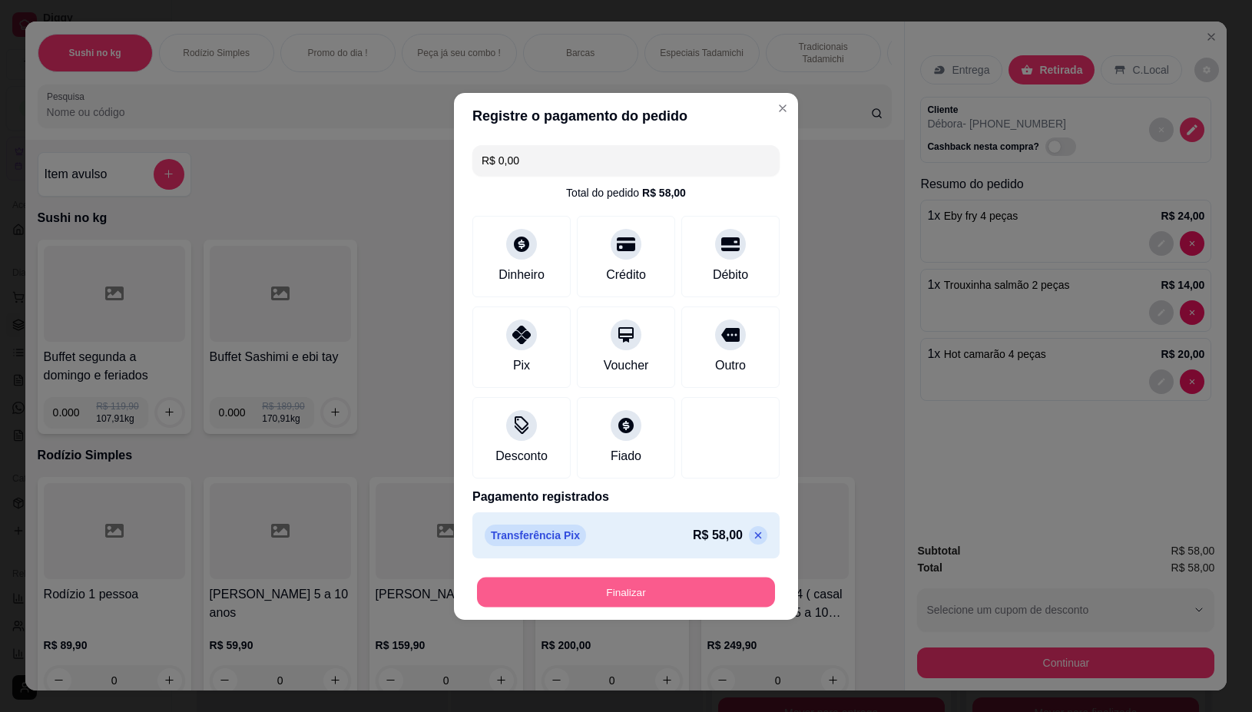
click at [619, 594] on button "Finalizar" at bounding box center [626, 592] width 298 height 30
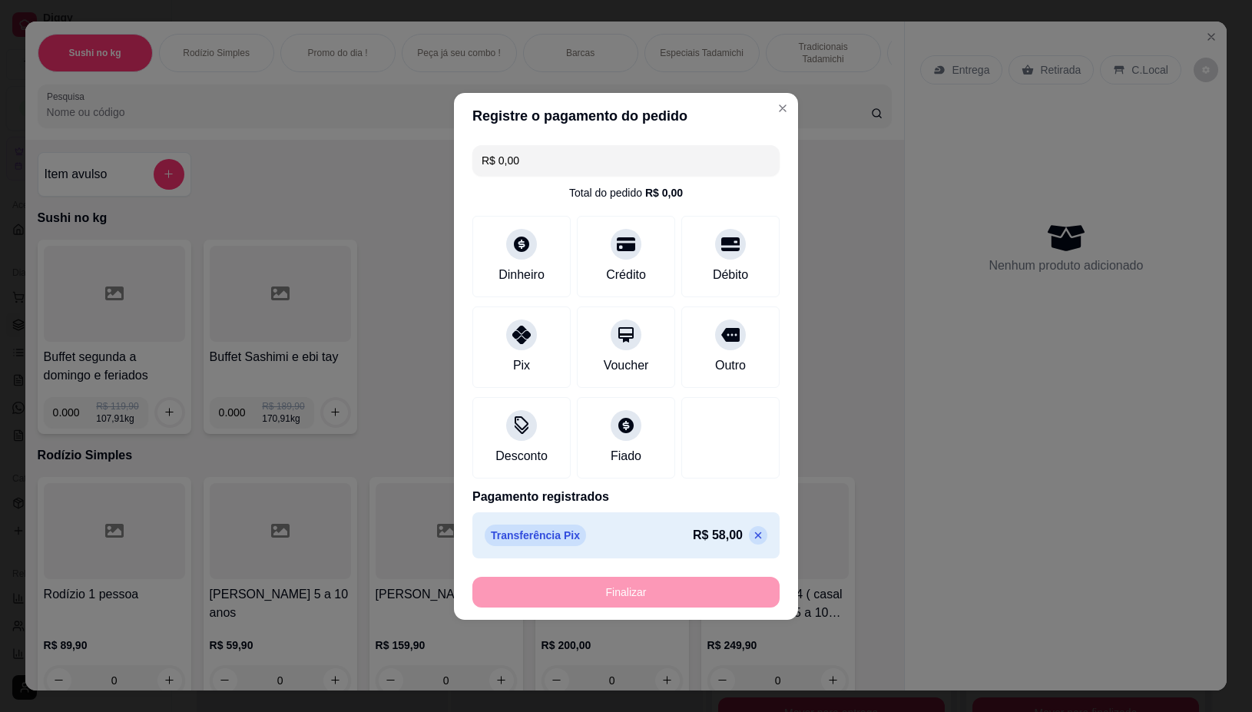
type input "0"
type input "-R$ 58,00"
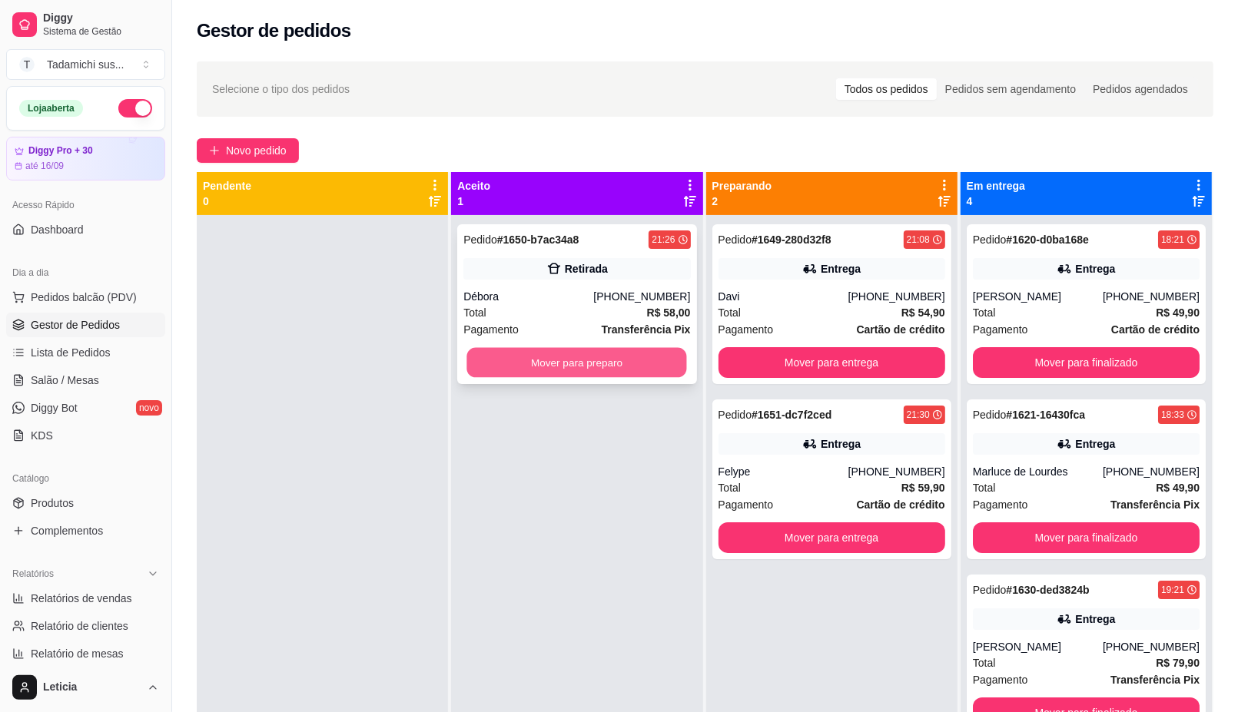
click at [612, 367] on button "Mover para preparo" at bounding box center [577, 363] width 220 height 30
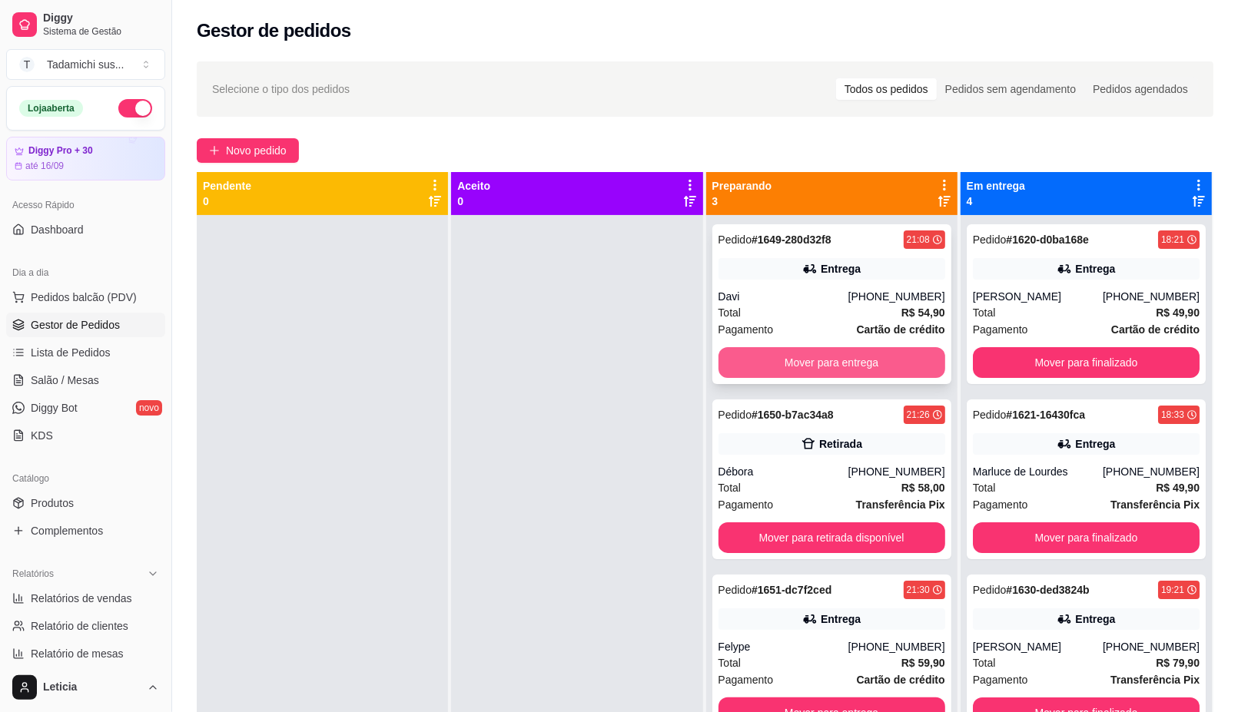
click at [780, 361] on button "Mover para entrega" at bounding box center [831, 362] width 227 height 31
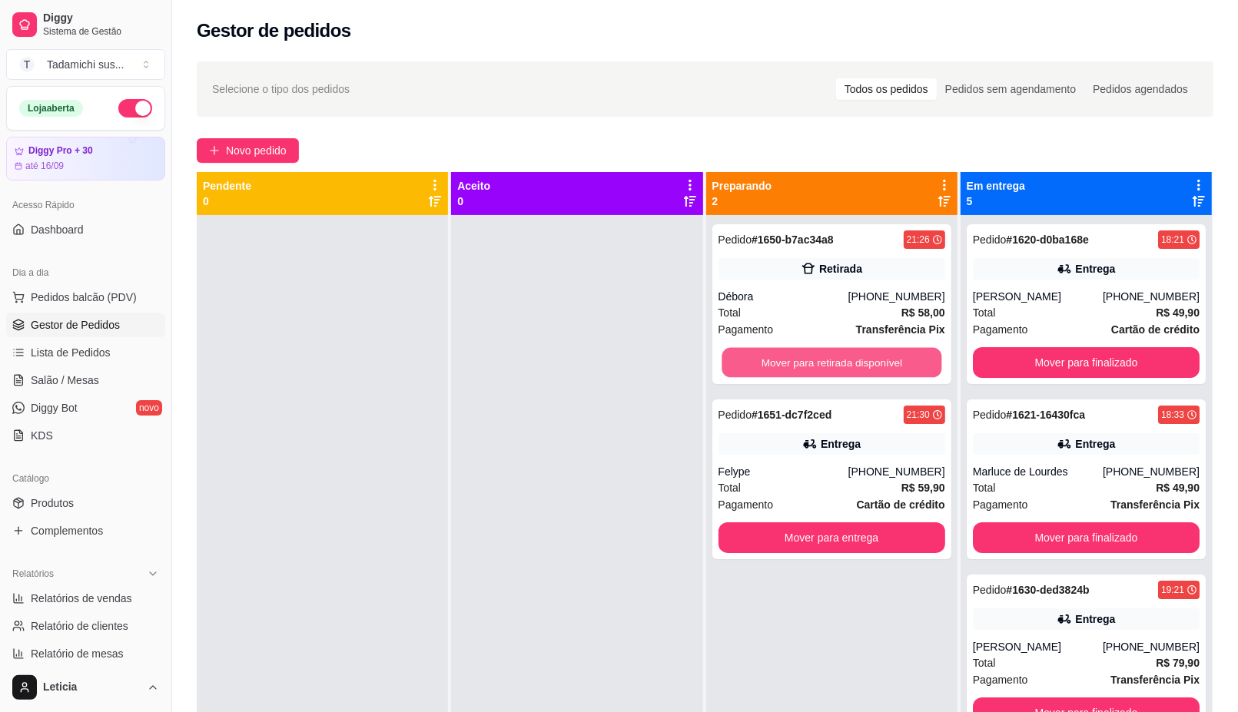
click at [780, 361] on button "Mover para retirada disponível" at bounding box center [831, 363] width 220 height 30
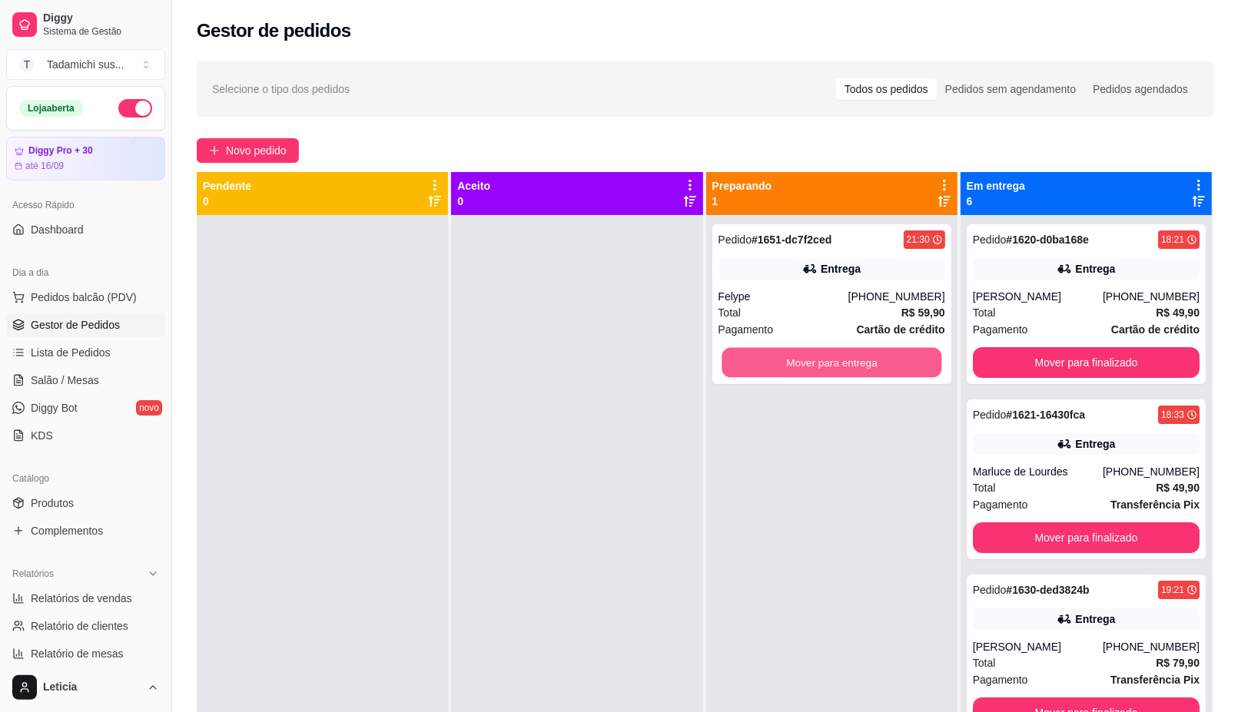
click at [780, 361] on button "Mover para entrega" at bounding box center [831, 363] width 220 height 30
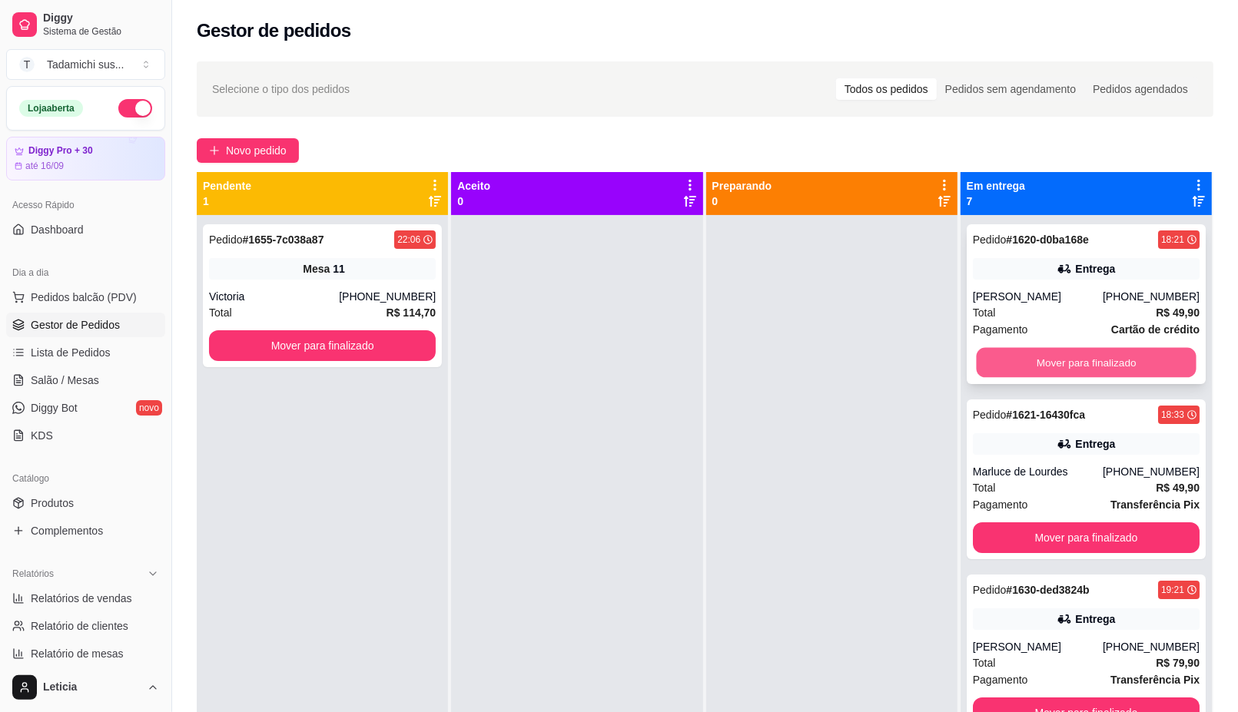
click at [1049, 362] on button "Mover para finalizado" at bounding box center [1086, 363] width 220 height 30
click at [1057, 356] on button "Mover para finalizado" at bounding box center [1086, 362] width 227 height 31
click at [1057, 356] on button "Mover para finalizado" at bounding box center [1086, 363] width 220 height 30
click at [1057, 356] on button "Mover para finalizado" at bounding box center [1086, 362] width 227 height 31
click at [1057, 356] on button "Mover para finalizado" at bounding box center [1086, 363] width 220 height 30
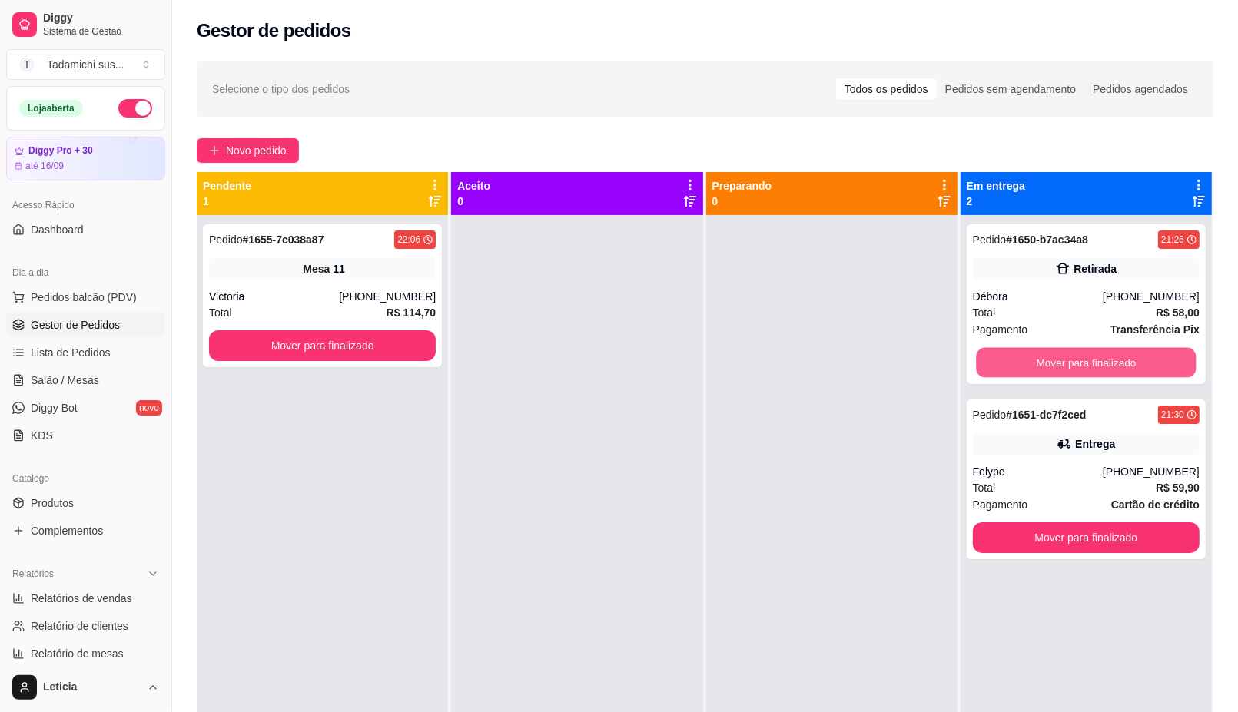
click at [1057, 356] on button "Mover para finalizado" at bounding box center [1086, 363] width 220 height 30
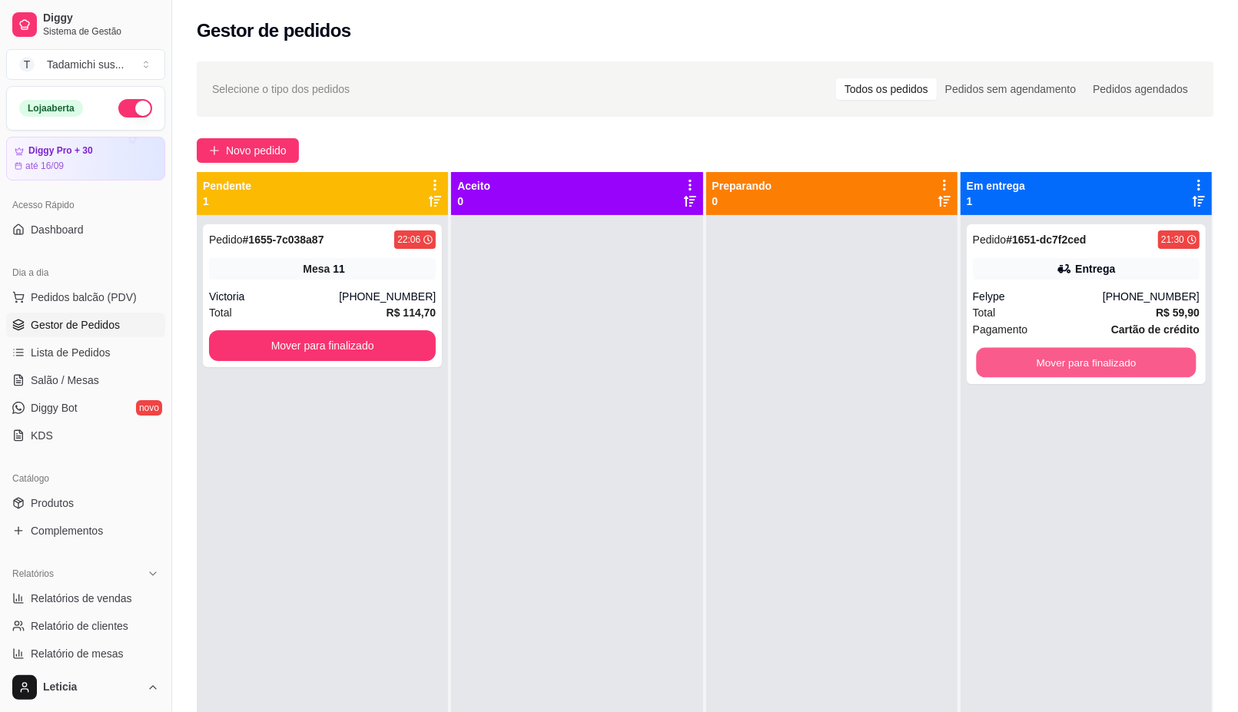
click at [1057, 356] on button "Mover para finalizado" at bounding box center [1086, 363] width 220 height 30
